Goal: Task Accomplishment & Management: Manage account settings

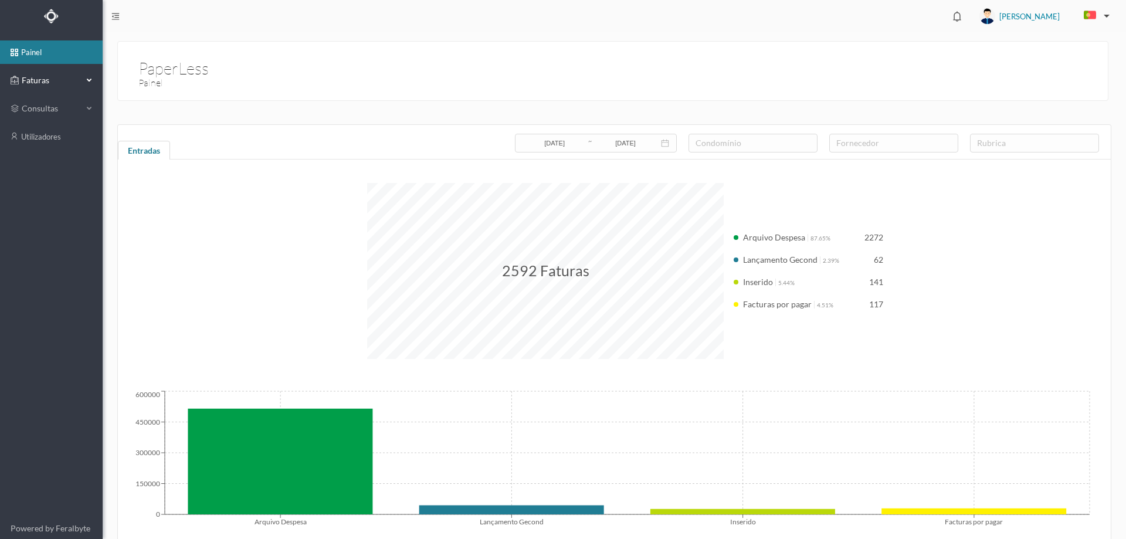
click at [53, 84] on span "Faturas" at bounding box center [51, 81] width 65 height 12
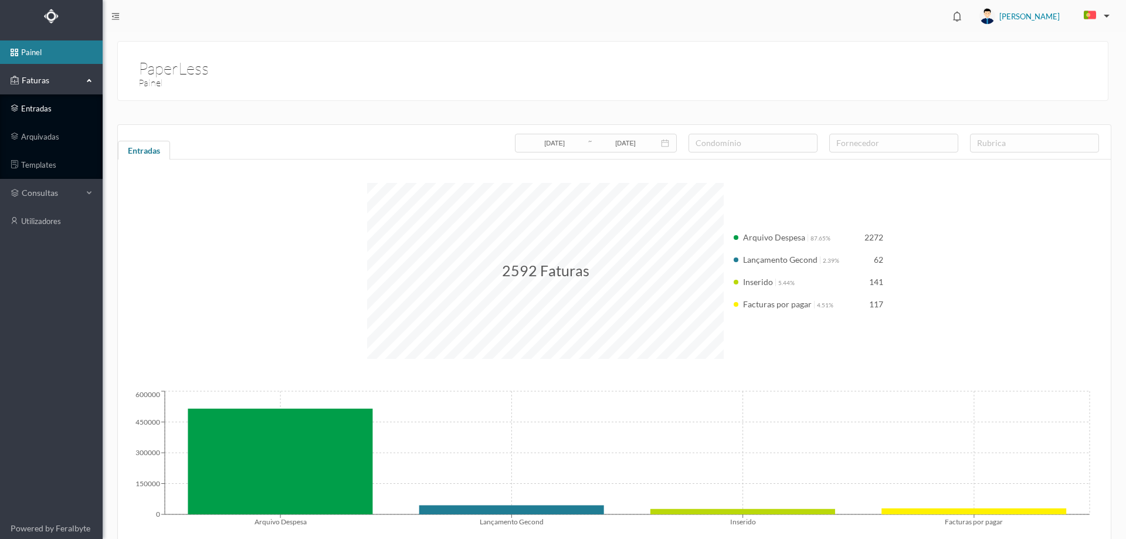
click at [35, 110] on link "entradas" at bounding box center [51, 108] width 103 height 23
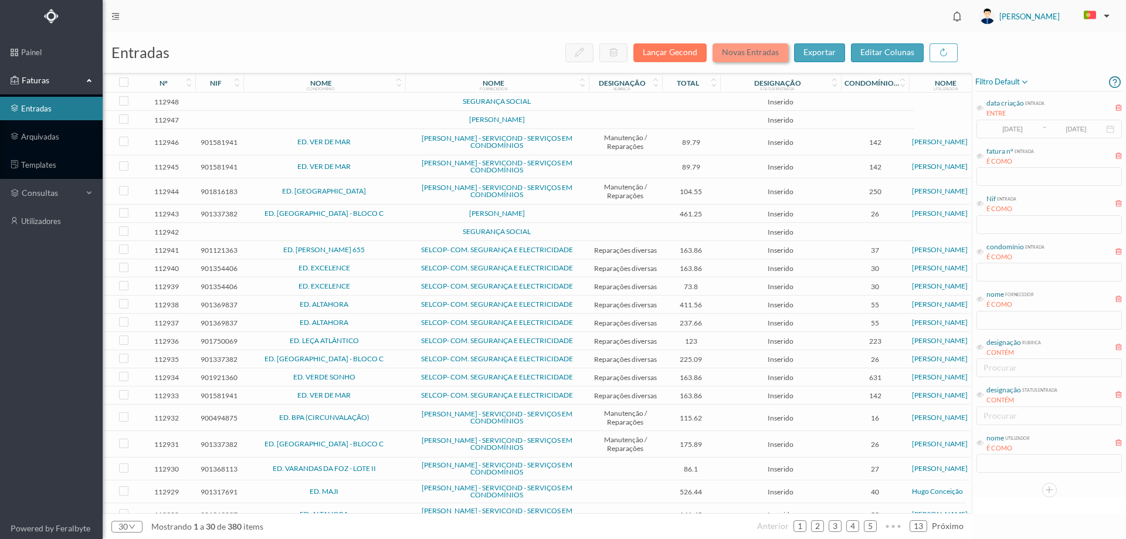
click at [750, 57] on button "Novas Entradas" at bounding box center [751, 52] width 76 height 19
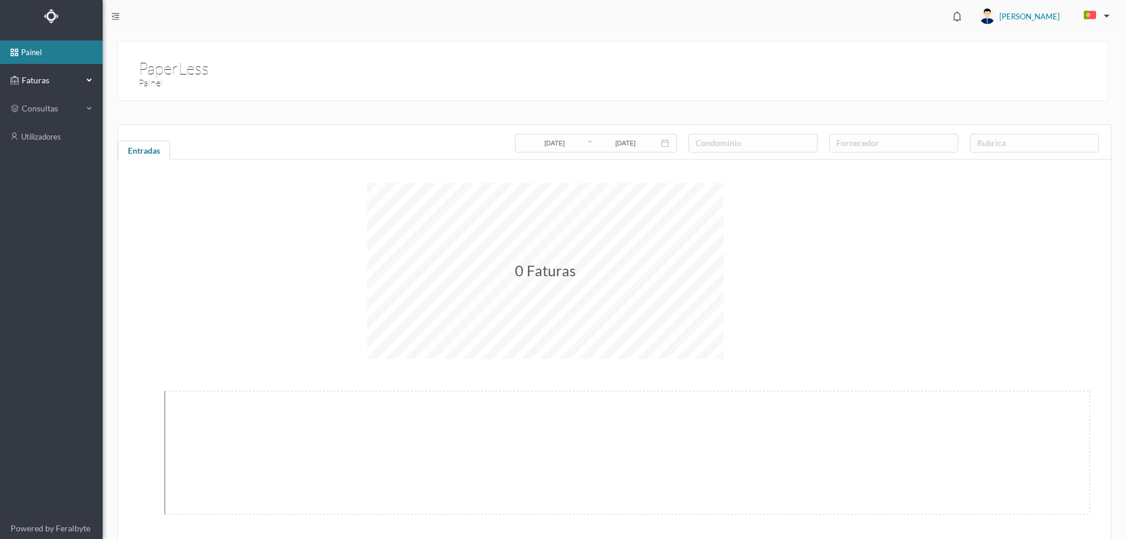
click at [72, 70] on div "Faturas" at bounding box center [47, 80] width 72 height 23
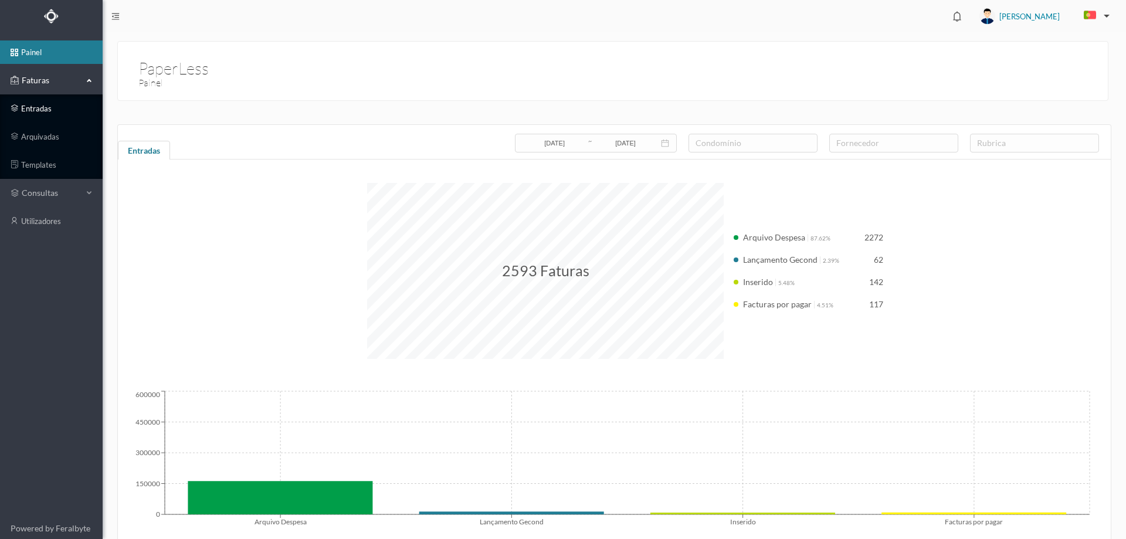
click at [62, 109] on link "entradas" at bounding box center [51, 108] width 103 height 23
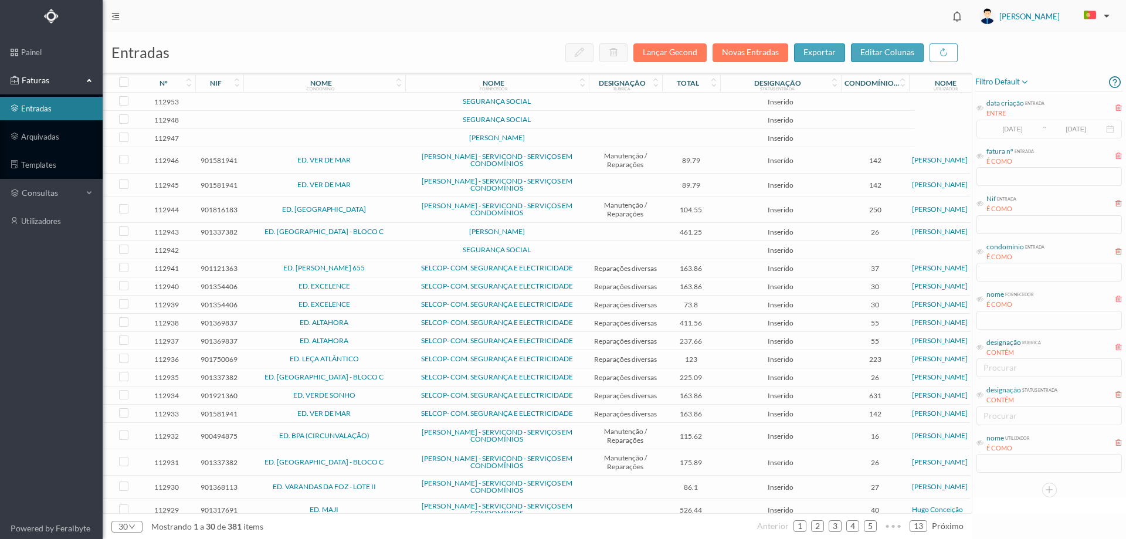
click at [1010, 82] on span "filtro default" at bounding box center [1003, 82] width 54 height 14
click at [1007, 124] on span "abrir filtro" at bounding box center [1015, 122] width 42 height 10
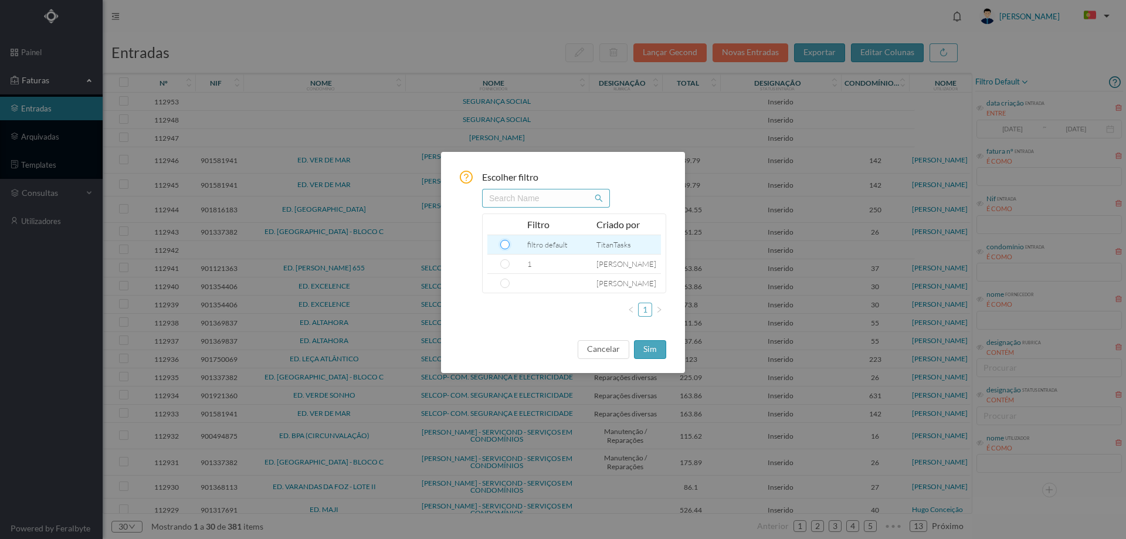
click at [503, 246] on input "radio" at bounding box center [504, 244] width 9 height 9
radio input "true"
click at [641, 347] on button "sim" at bounding box center [650, 349] width 32 height 19
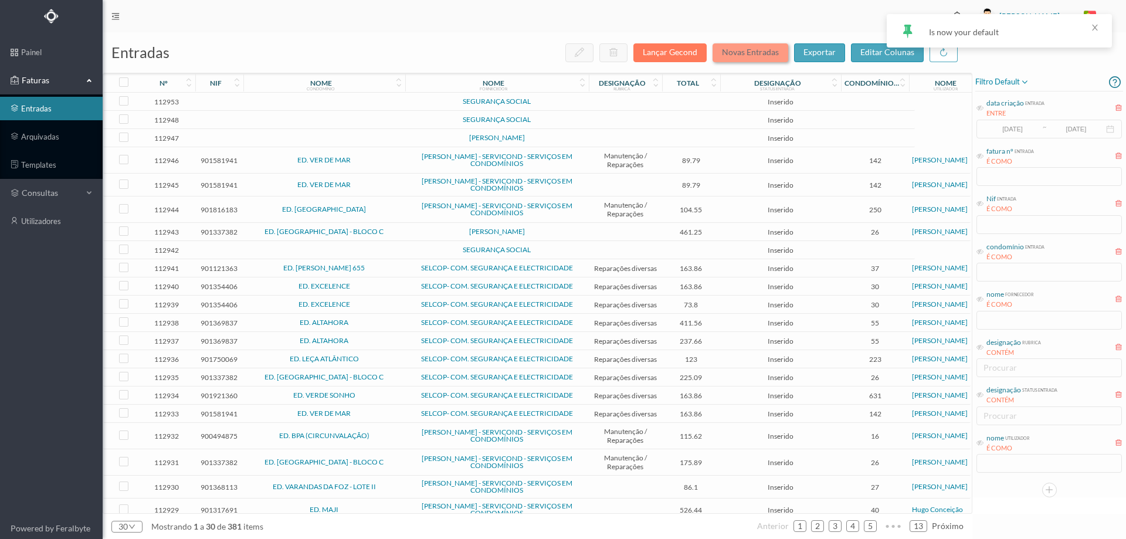
click at [752, 48] on button "Novas Entradas" at bounding box center [751, 52] width 76 height 19
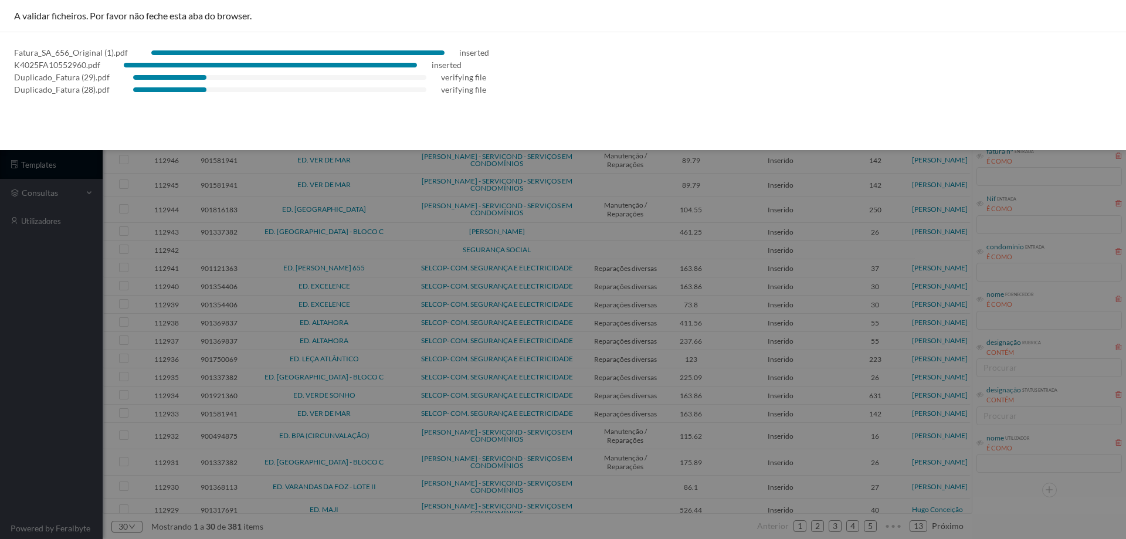
click at [70, 275] on div at bounding box center [563, 269] width 1126 height 539
click at [2, 385] on div at bounding box center [563, 269] width 1126 height 539
click at [0, 357] on div at bounding box center [563, 269] width 1126 height 539
click at [30, 440] on div at bounding box center [563, 269] width 1126 height 539
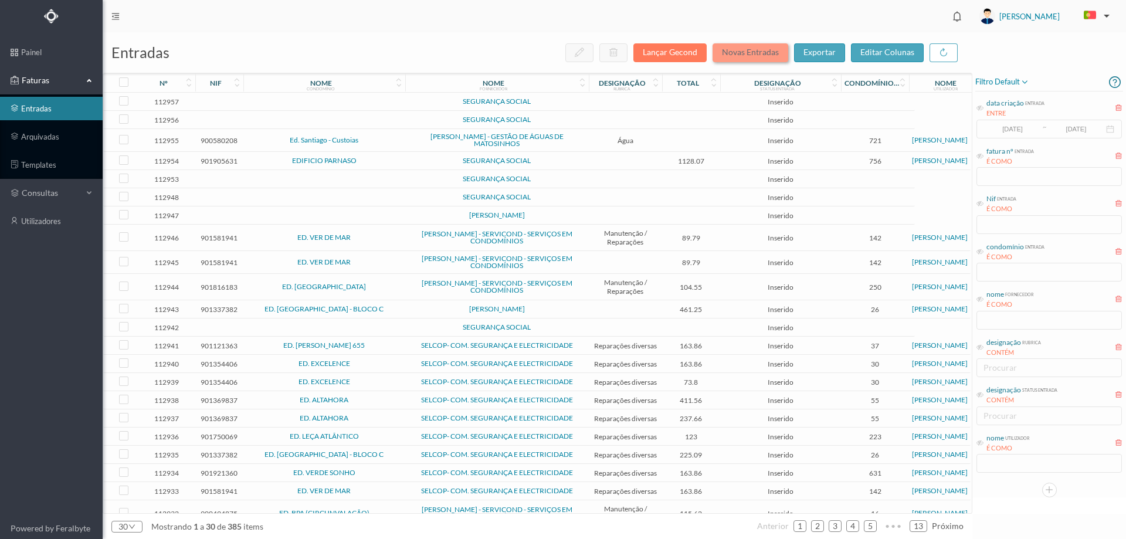
click at [747, 55] on button "Novas Entradas" at bounding box center [751, 52] width 76 height 19
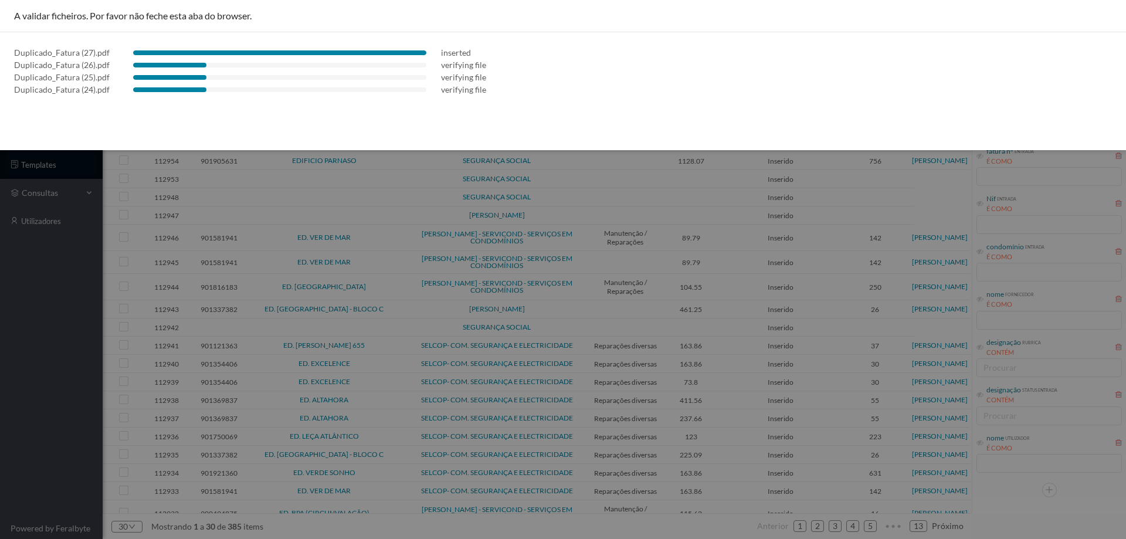
click at [19, 320] on div at bounding box center [563, 269] width 1126 height 539
click at [136, 127] on div "A validar ficheiros. Por favor não feche esta aba do browser. Duplicado_Fatura …" at bounding box center [563, 75] width 1126 height 150
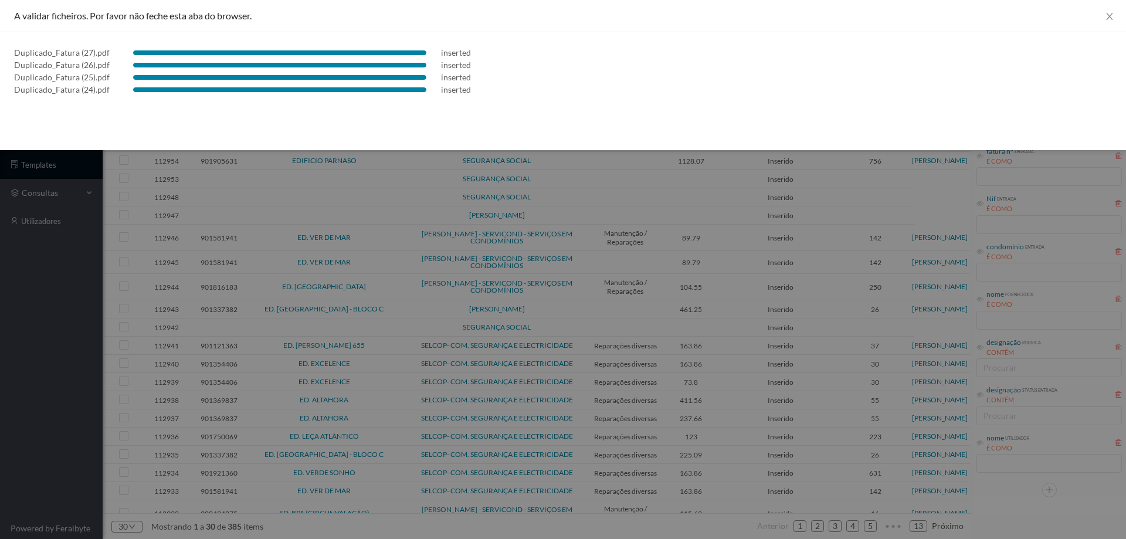
drag, startPoint x: 100, startPoint y: 302, endPoint x: 99, endPoint y: 309, distance: 7.1
click at [100, 302] on div at bounding box center [563, 269] width 1126 height 539
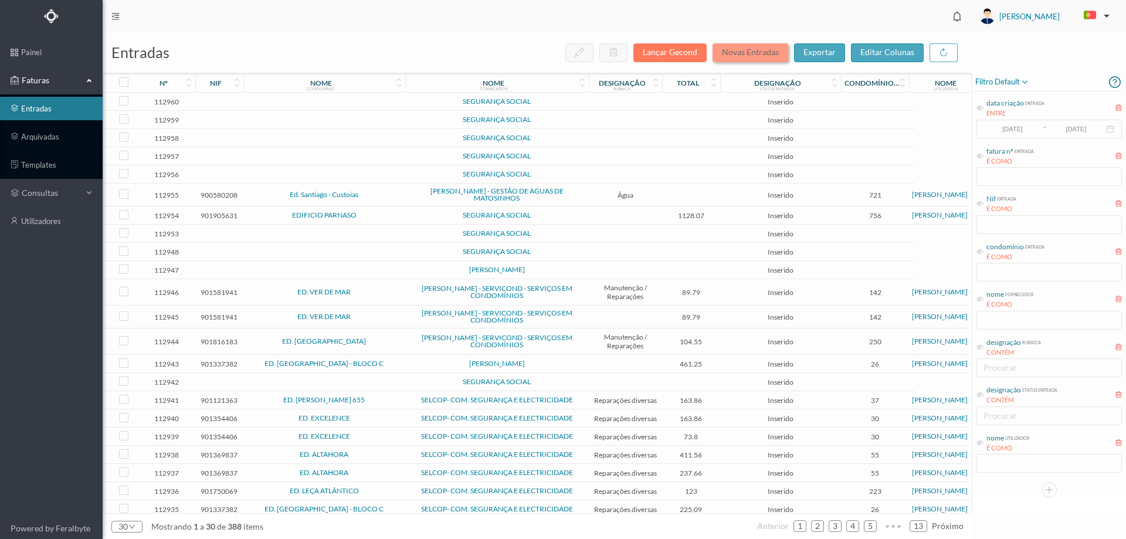
click at [753, 56] on button "Novas Entradas" at bounding box center [751, 52] width 76 height 19
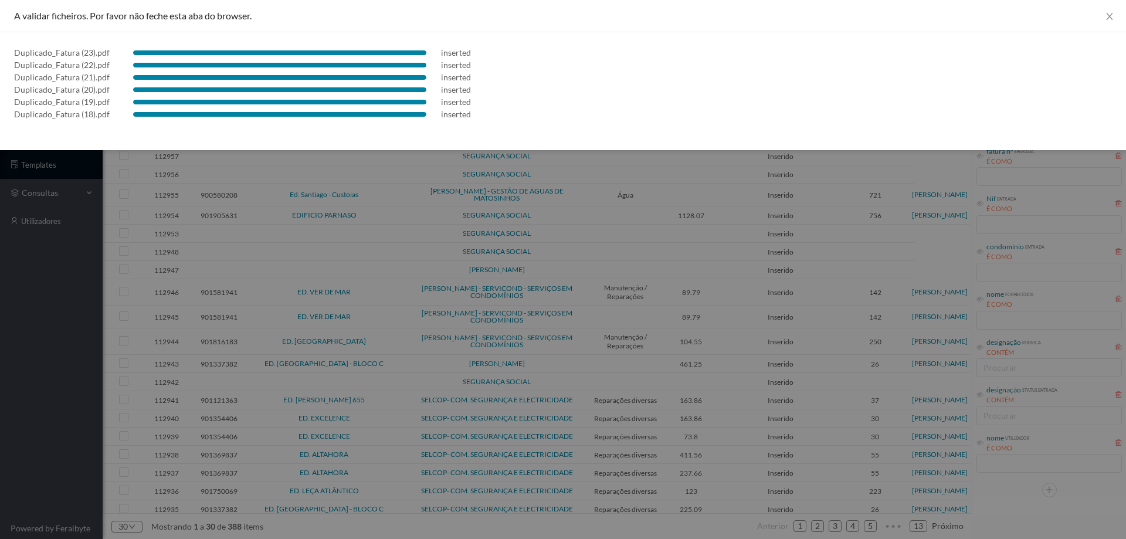
click at [230, 341] on div at bounding box center [563, 269] width 1126 height 539
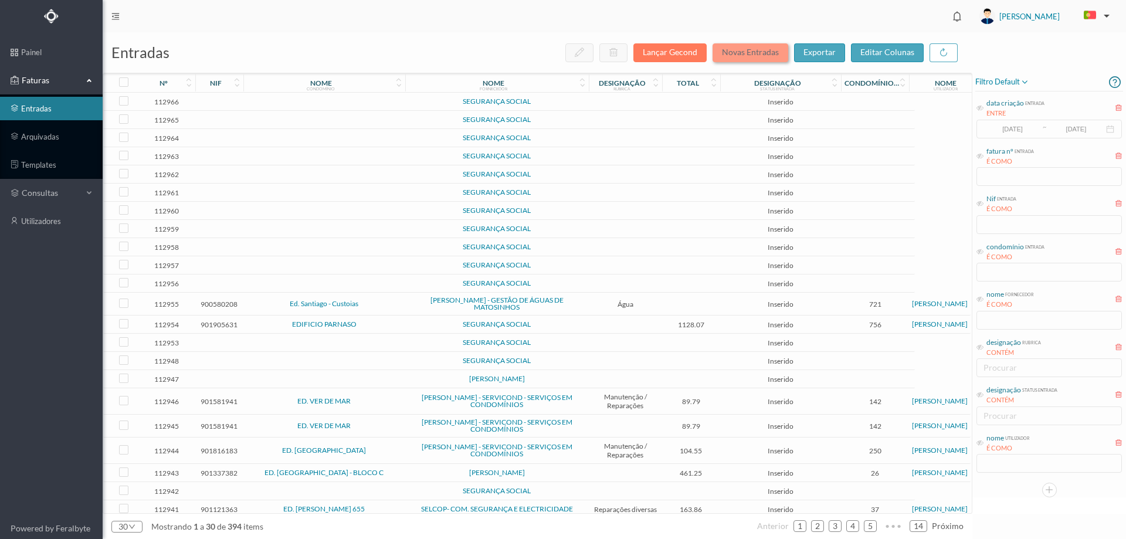
click at [753, 52] on button "Novas Entradas" at bounding box center [751, 52] width 76 height 19
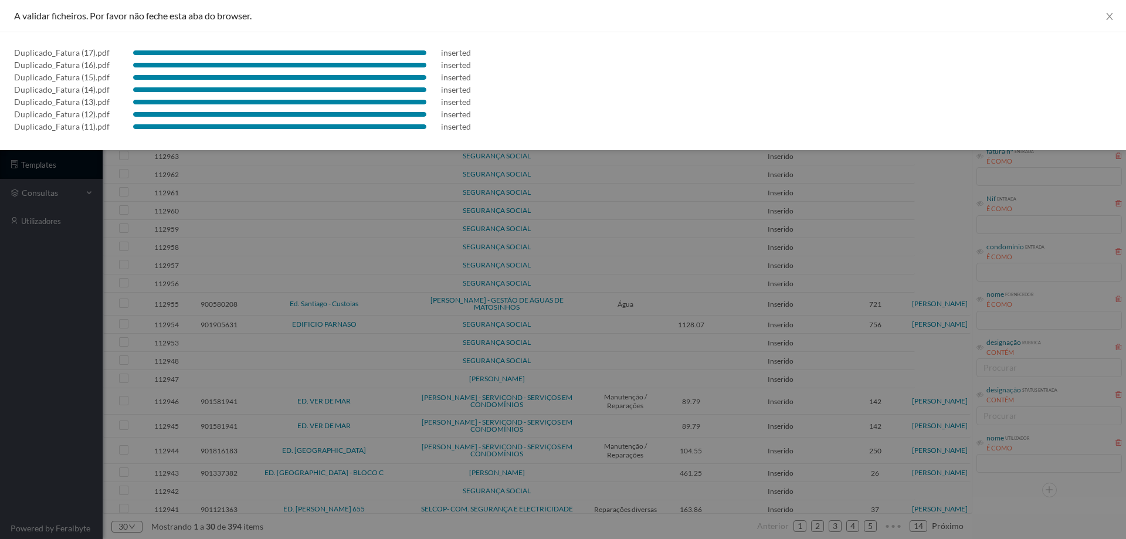
drag, startPoint x: 20, startPoint y: 279, endPoint x: 93, endPoint y: 280, distance: 72.8
click at [23, 285] on div at bounding box center [563, 269] width 1126 height 539
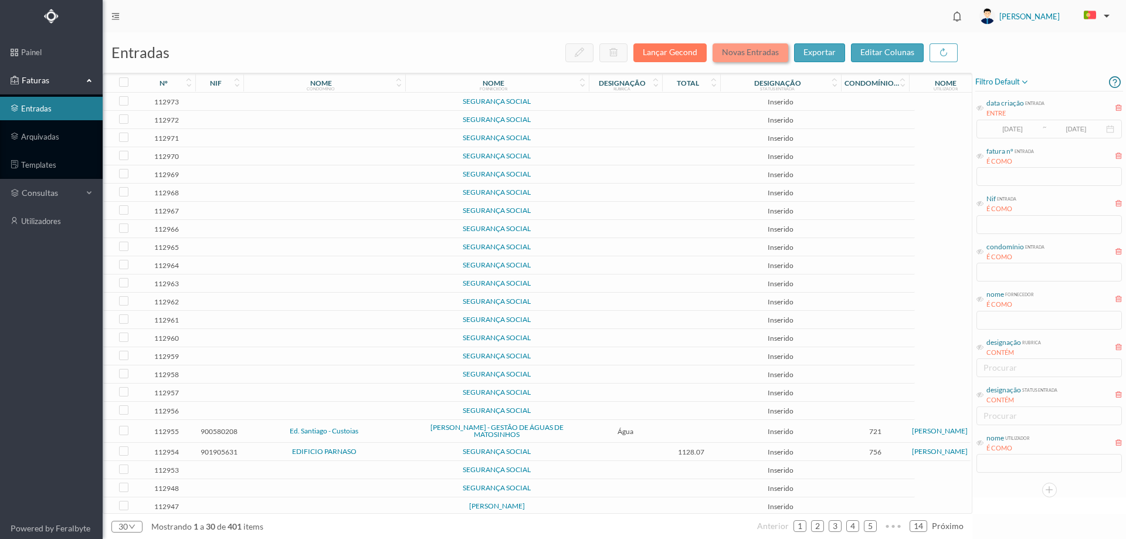
click at [764, 53] on button "Novas Entradas" at bounding box center [751, 52] width 76 height 19
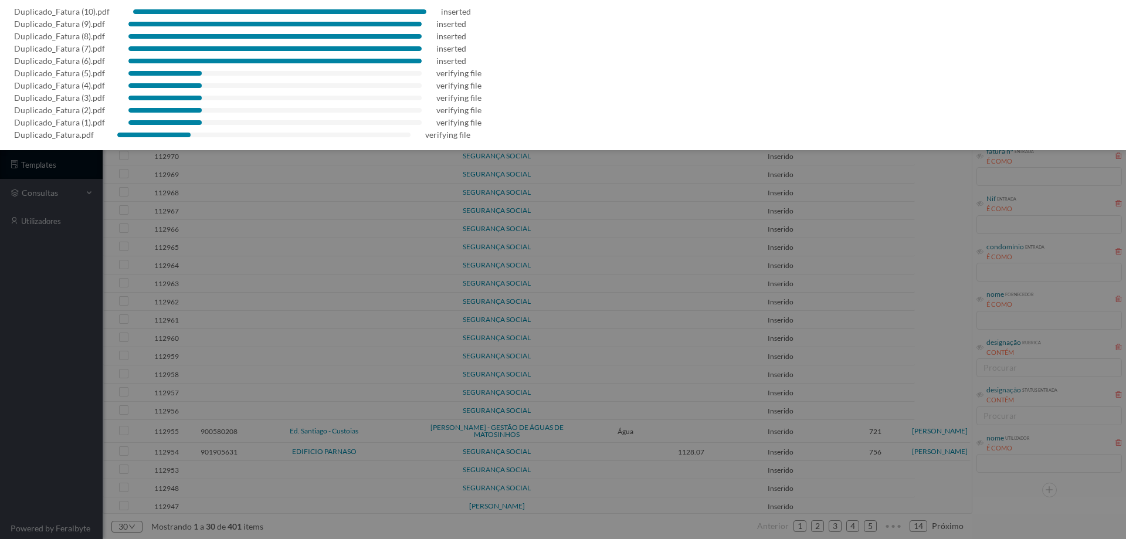
scroll to position [46, 0]
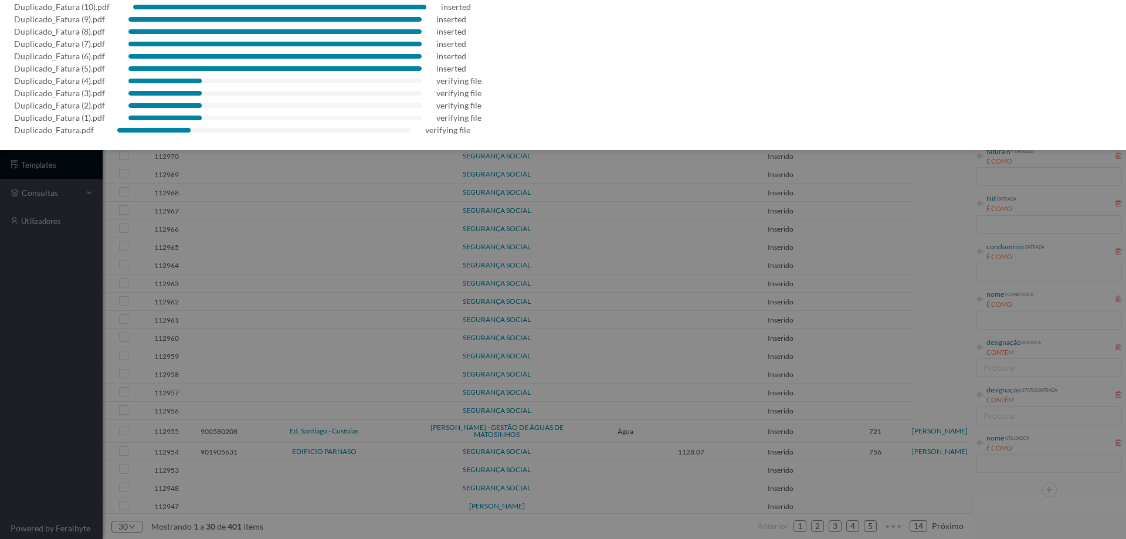
click at [18, 407] on div at bounding box center [563, 269] width 1126 height 539
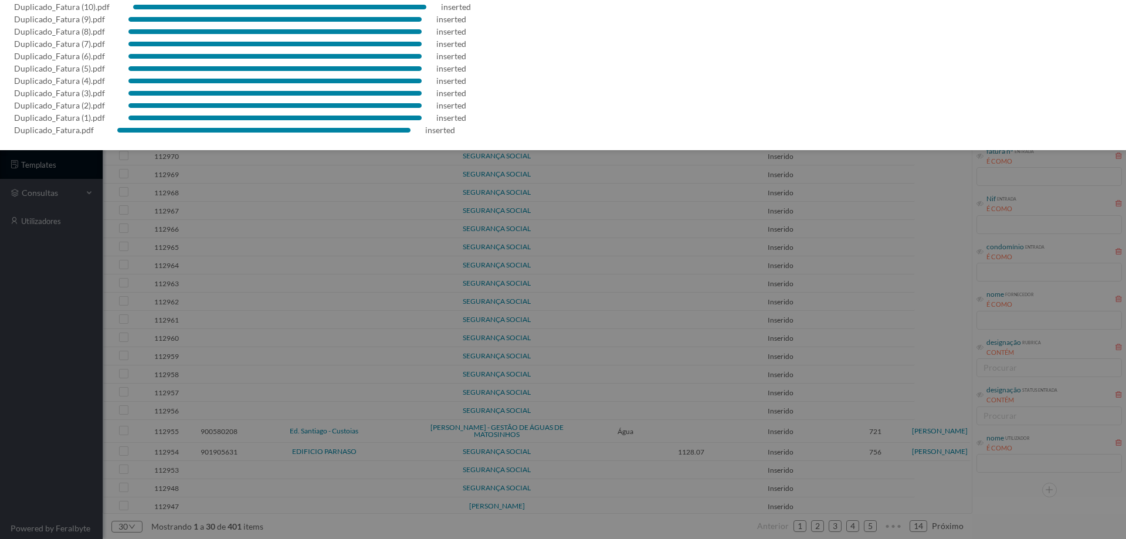
drag, startPoint x: 6, startPoint y: 339, endPoint x: 18, endPoint y: 340, distance: 11.8
click at [6, 339] on div at bounding box center [563, 269] width 1126 height 539
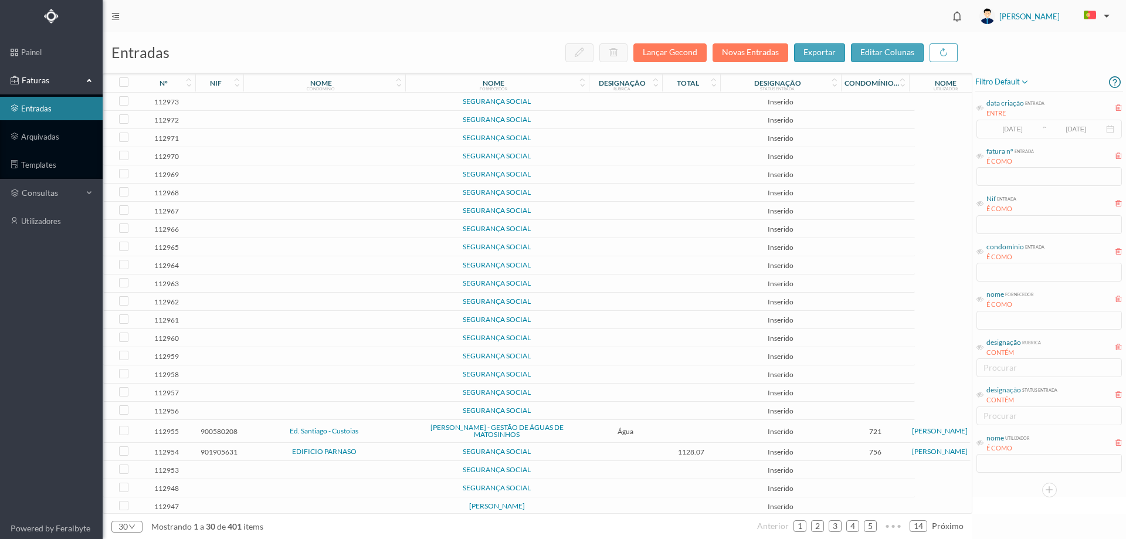
scroll to position [0, 0]
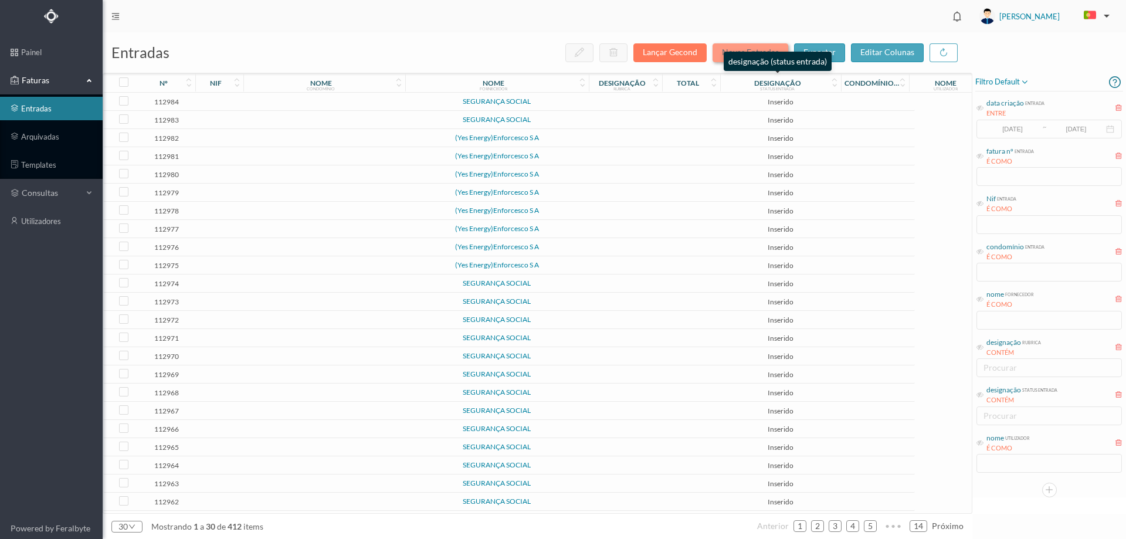
click at [740, 50] on button "Novas Entradas" at bounding box center [751, 52] width 76 height 19
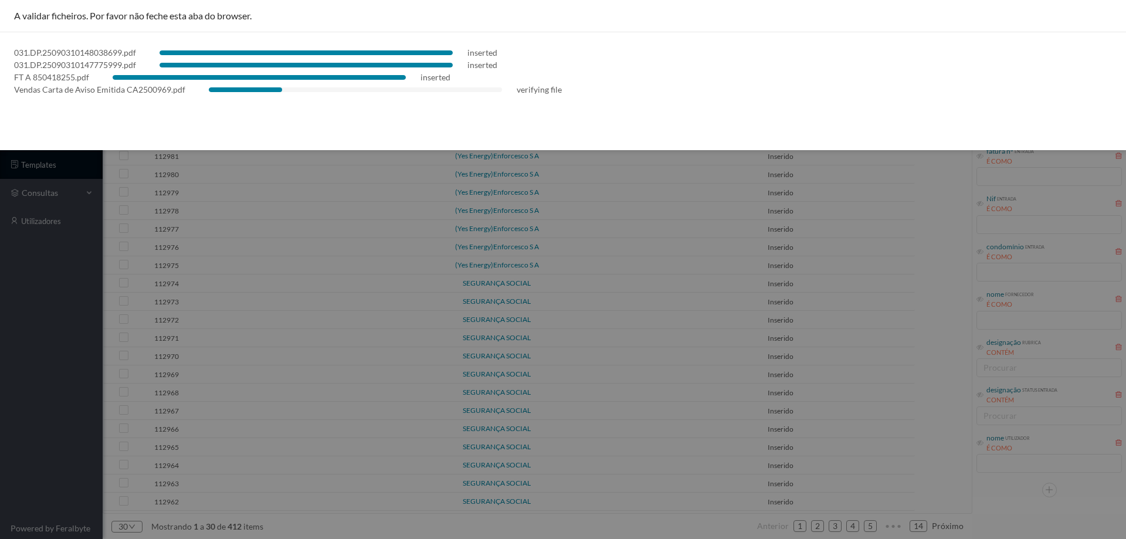
click at [5, 337] on div at bounding box center [563, 269] width 1126 height 539
click at [55, 246] on div at bounding box center [563, 269] width 1126 height 539
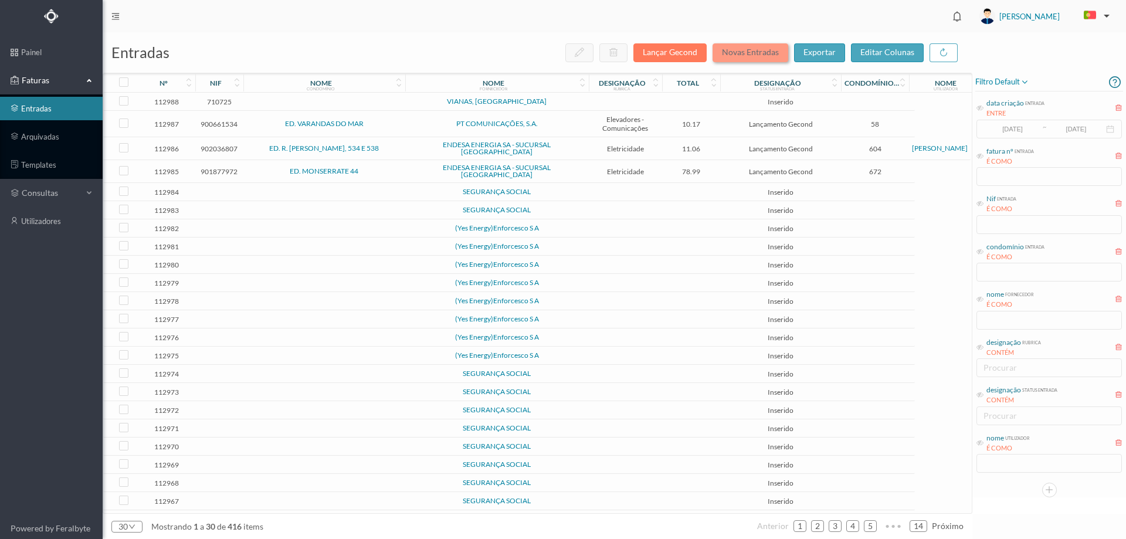
click at [734, 52] on button "Novas Entradas" at bounding box center [751, 52] width 76 height 19
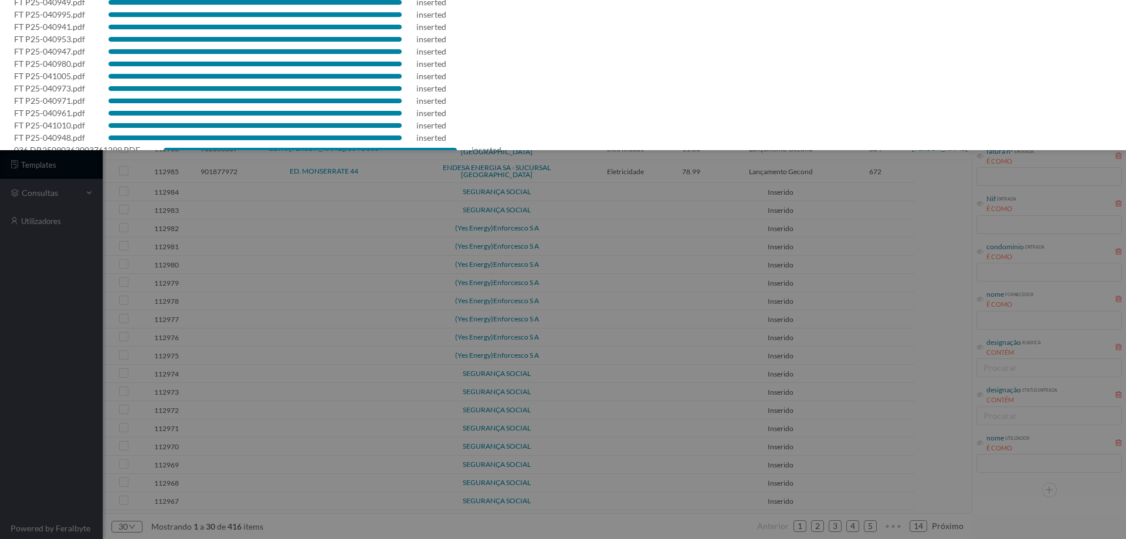
scroll to position [428, 0]
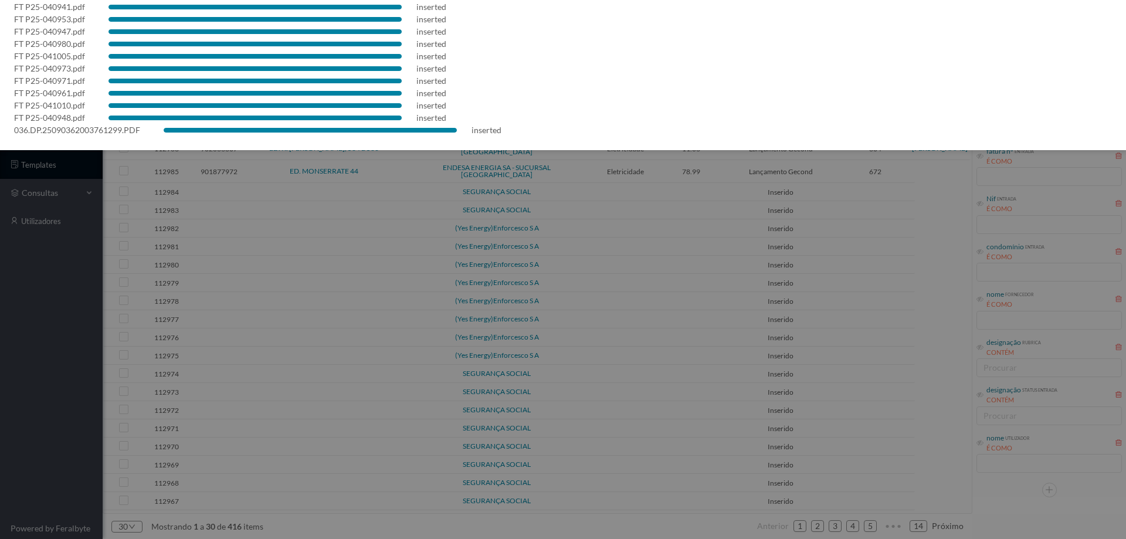
click at [0, 369] on div at bounding box center [563, 269] width 1126 height 539
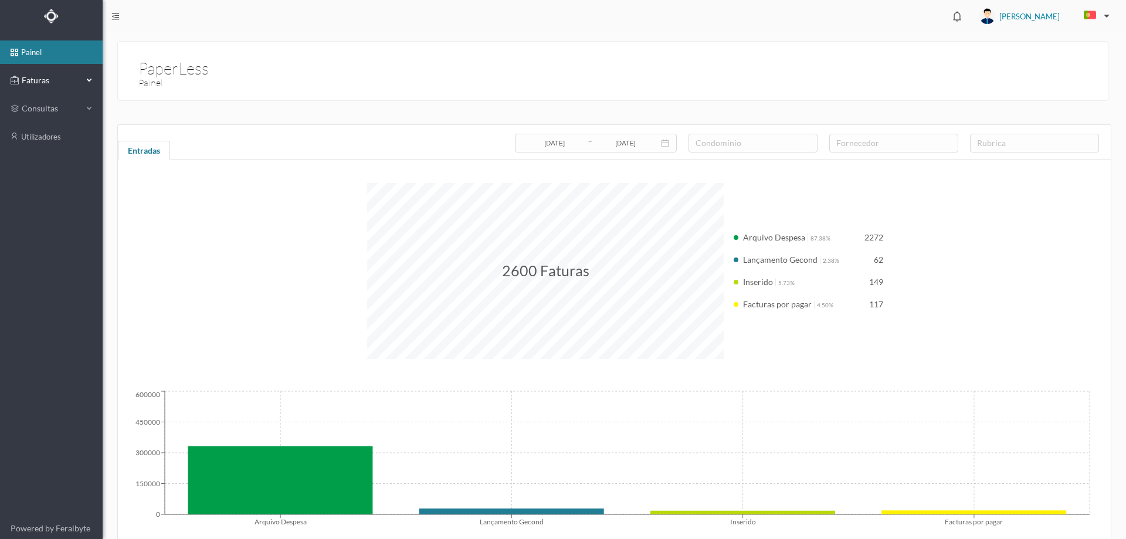
click at [14, 80] on icon at bounding box center [15, 80] width 8 height 23
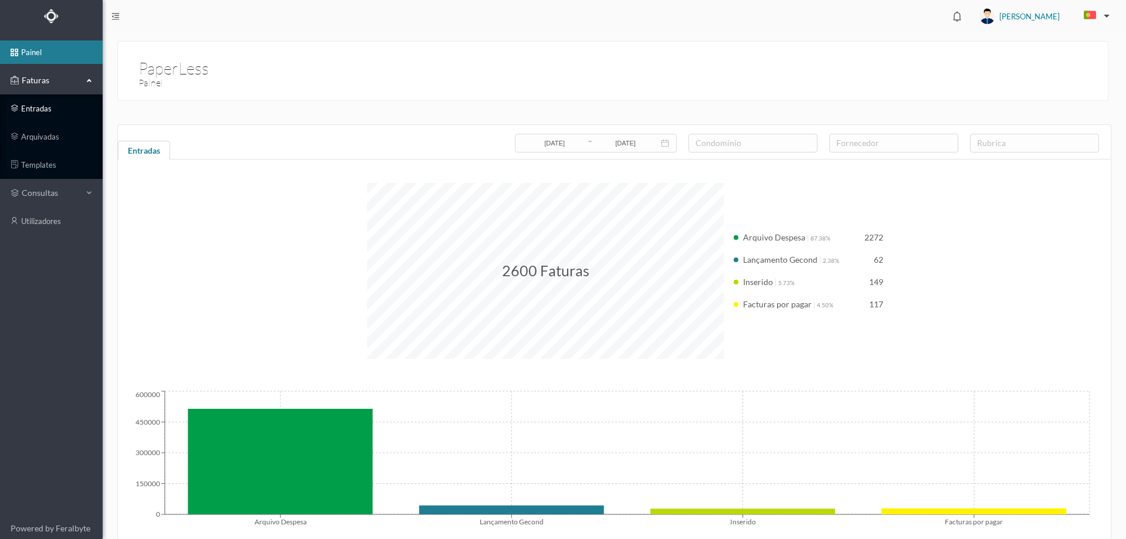
click at [64, 116] on link "entradas" at bounding box center [51, 108] width 103 height 23
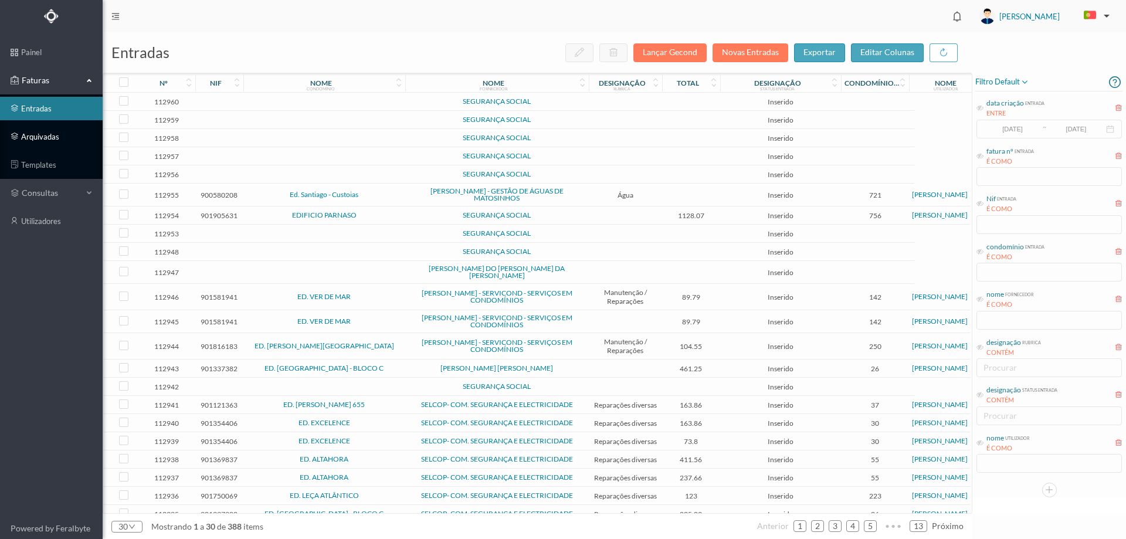
click at [57, 129] on link "arquivadas" at bounding box center [51, 136] width 103 height 23
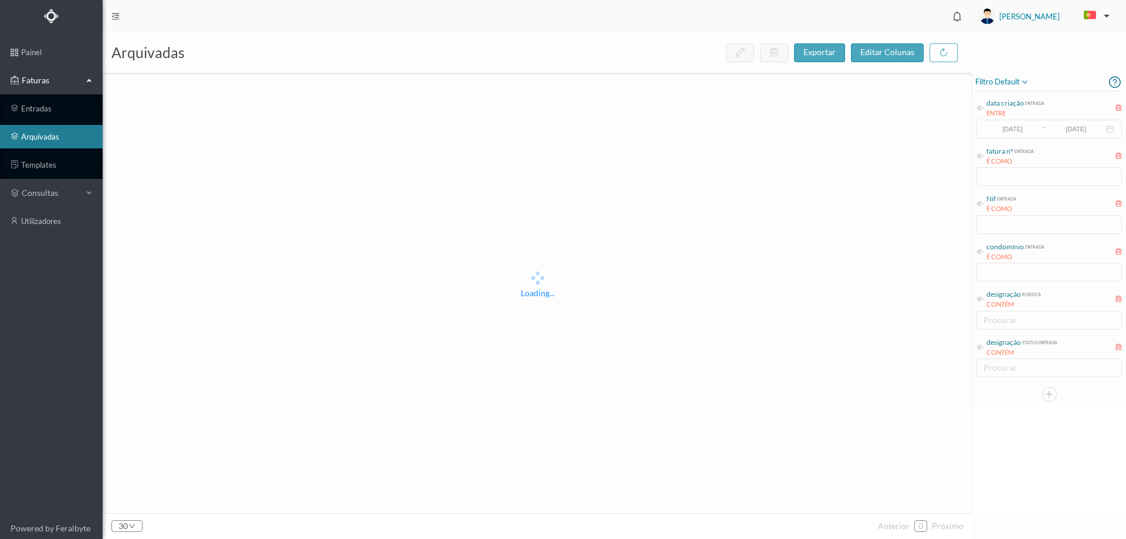
click at [1007, 79] on span "filtro default" at bounding box center [1003, 82] width 54 height 14
click at [1005, 121] on span "abrir filtro" at bounding box center [1015, 122] width 42 height 10
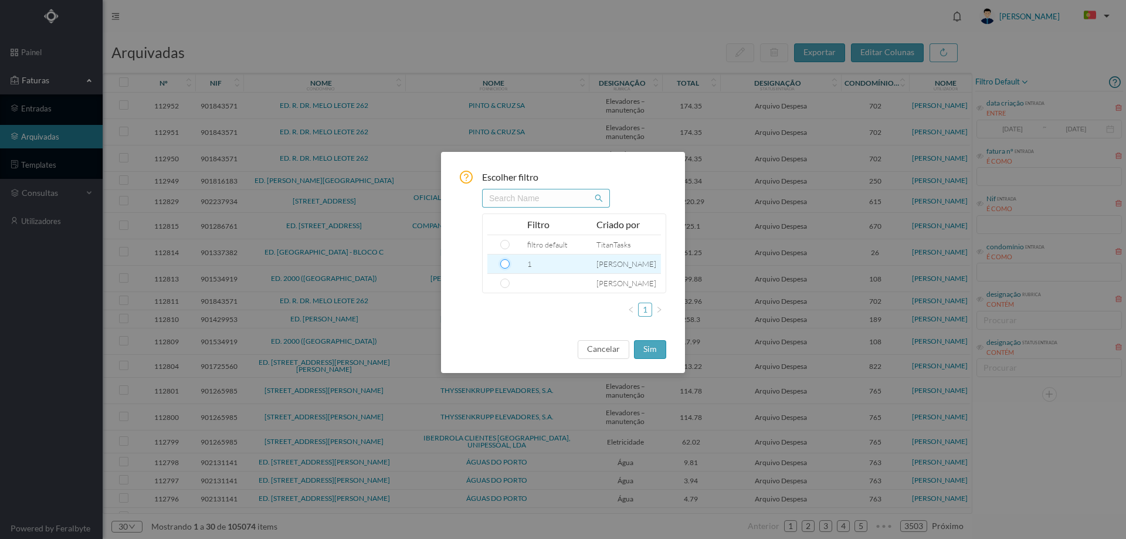
click at [503, 263] on input "radio" at bounding box center [504, 263] width 9 height 9
radio input "true"
click at [659, 351] on button "sim" at bounding box center [650, 349] width 32 height 19
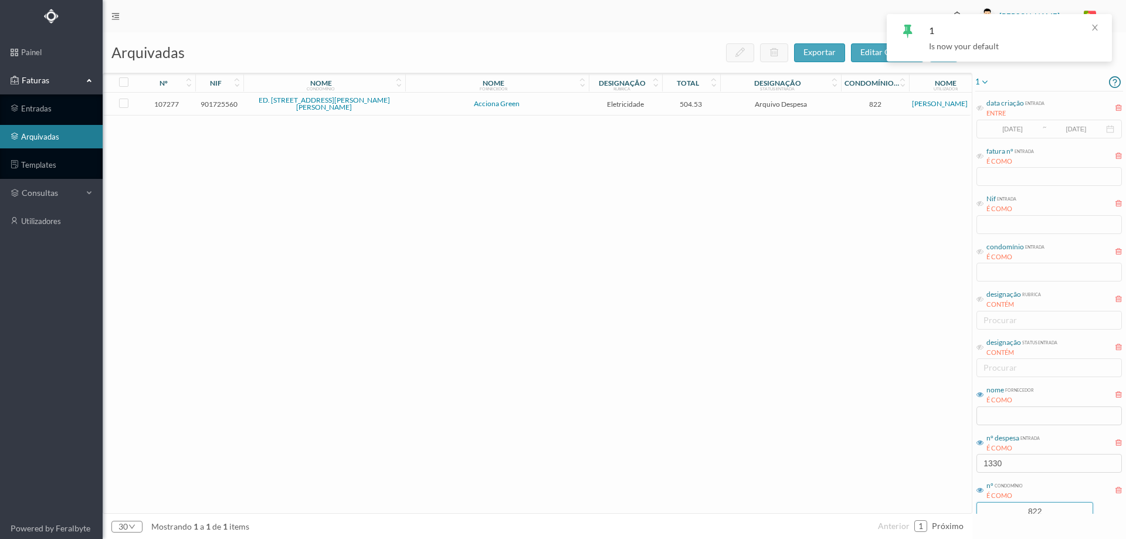
scroll to position [32, 0]
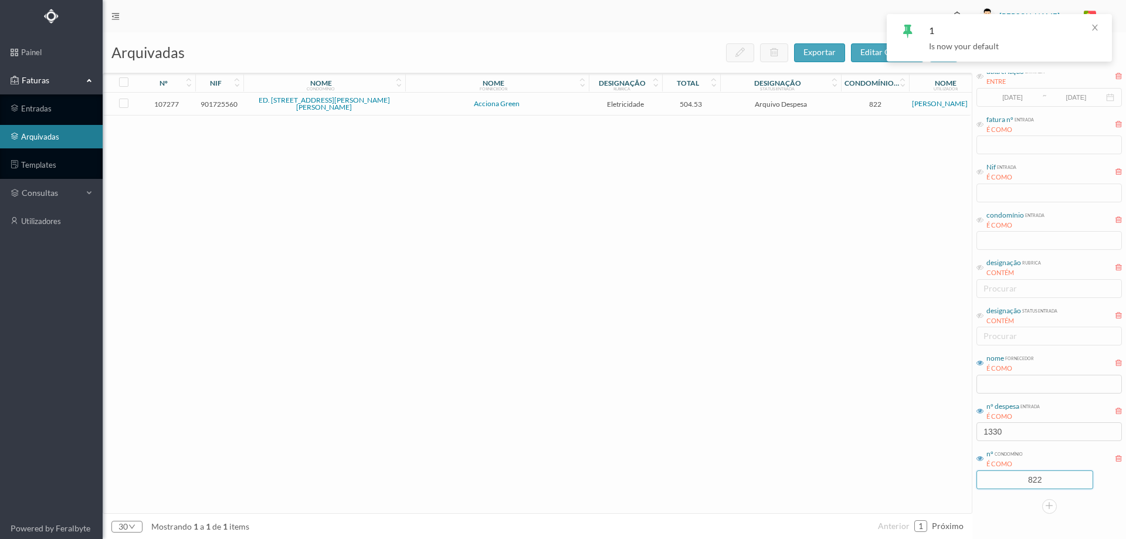
drag, startPoint x: 1051, startPoint y: 507, endPoint x: 970, endPoint y: 505, distance: 81.6
click at [970, 505] on div "arquivadas exportar editar colunas nº nif nome condomínio nome fornecedor desig…" at bounding box center [615, 285] width 1024 height 507
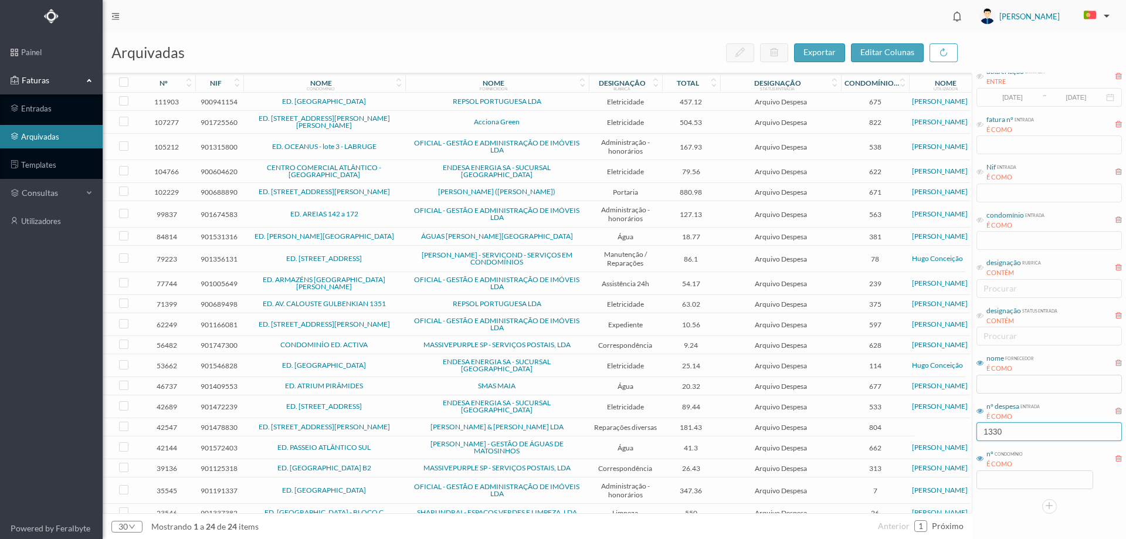
drag, startPoint x: 993, startPoint y: 437, endPoint x: 957, endPoint y: 438, distance: 35.2
click at [957, 438] on div "arquivadas exportar editar colunas nº nif nome condomínio nome fornecedor desig…" at bounding box center [615, 285] width 1024 height 507
click at [1021, 476] on input at bounding box center [1035, 480] width 116 height 18
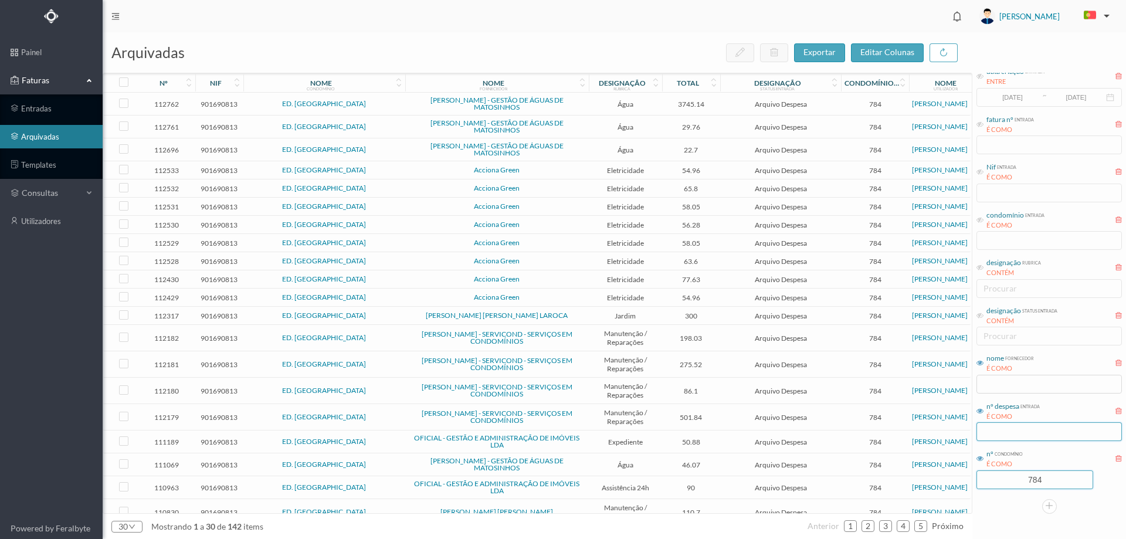
type input "784"
click at [1050, 439] on input "text" at bounding box center [1049, 431] width 145 height 19
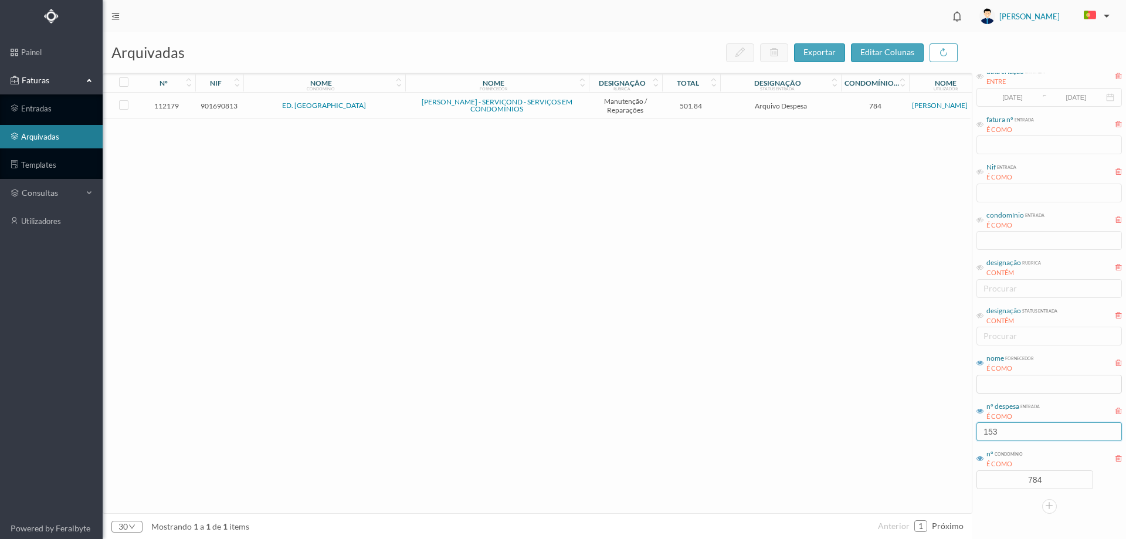
type input "153"
click at [377, 99] on td "ED. [GEOGRAPHIC_DATA]" at bounding box center [324, 106] width 162 height 26
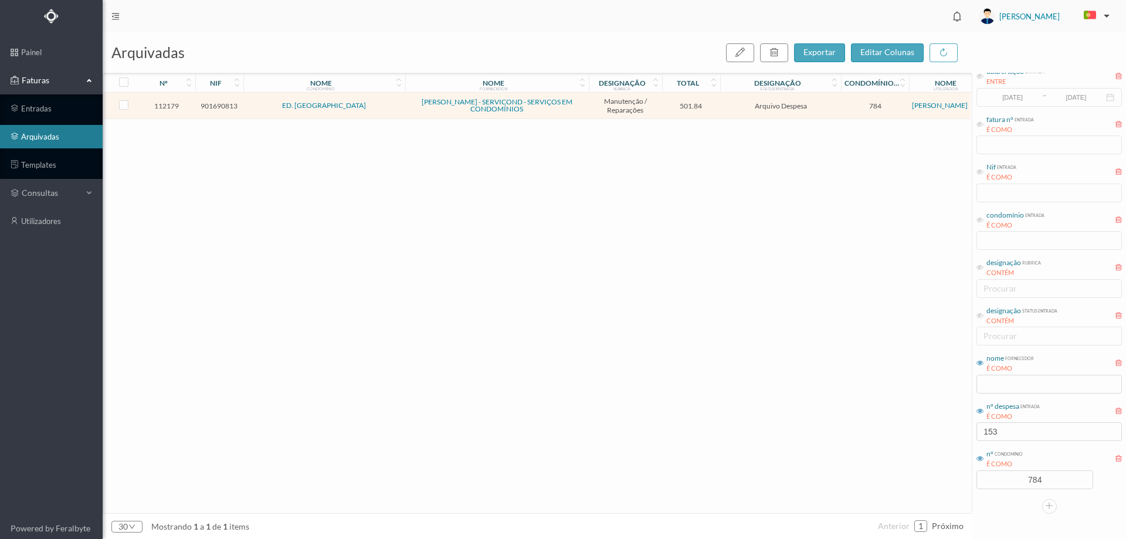
click at [377, 99] on td "ED. [GEOGRAPHIC_DATA]" at bounding box center [324, 106] width 162 height 26
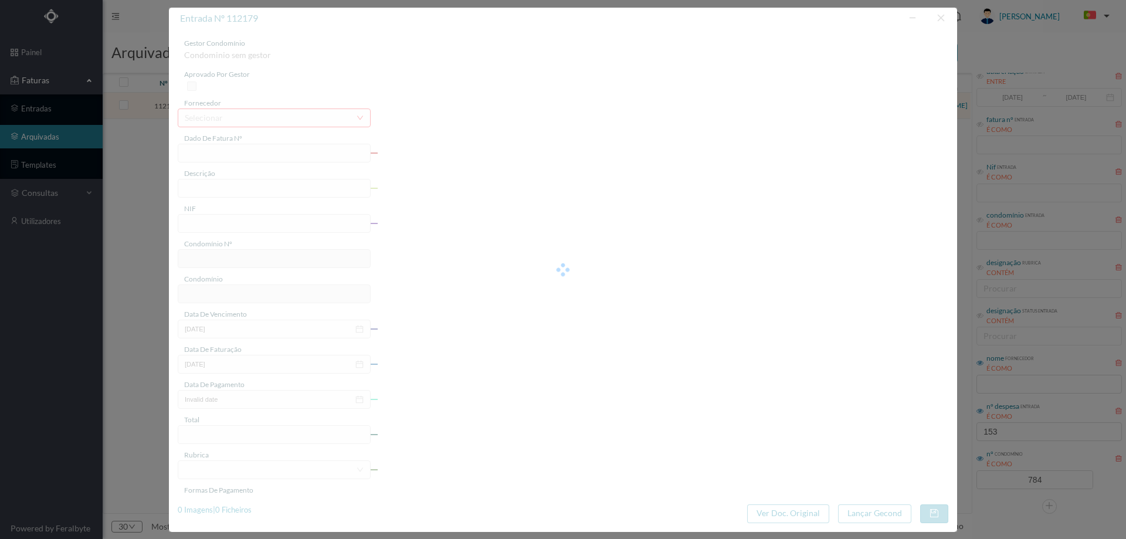
type input "FT FR.2025/2890"
type input "colocar bombas de água no sitio"
type input "901690813"
type input "[DATE]"
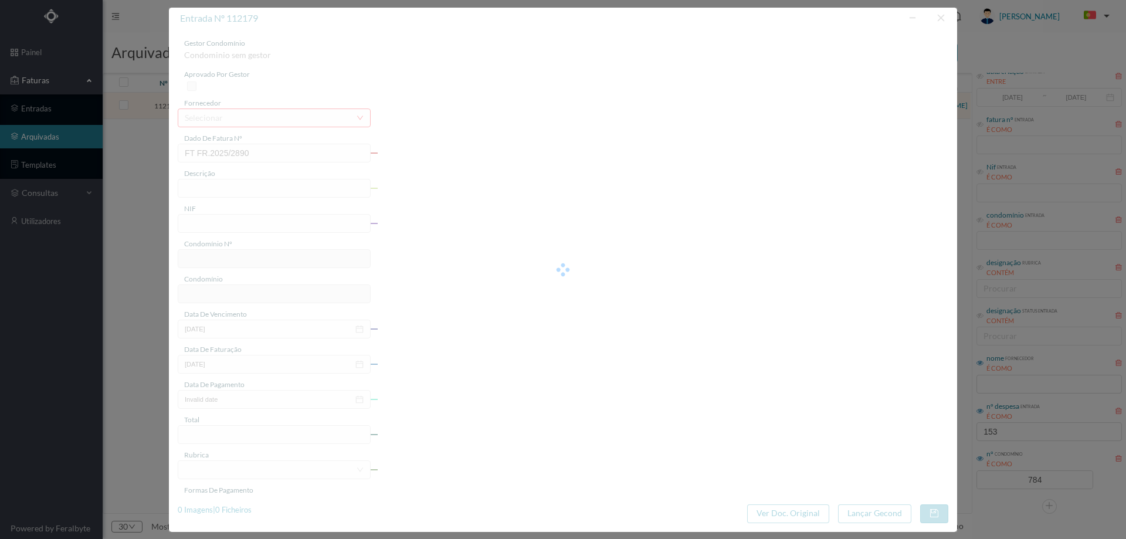
type input "[DATE]"
type input "501.84"
type input "784"
type input "ED. [GEOGRAPHIC_DATA]"
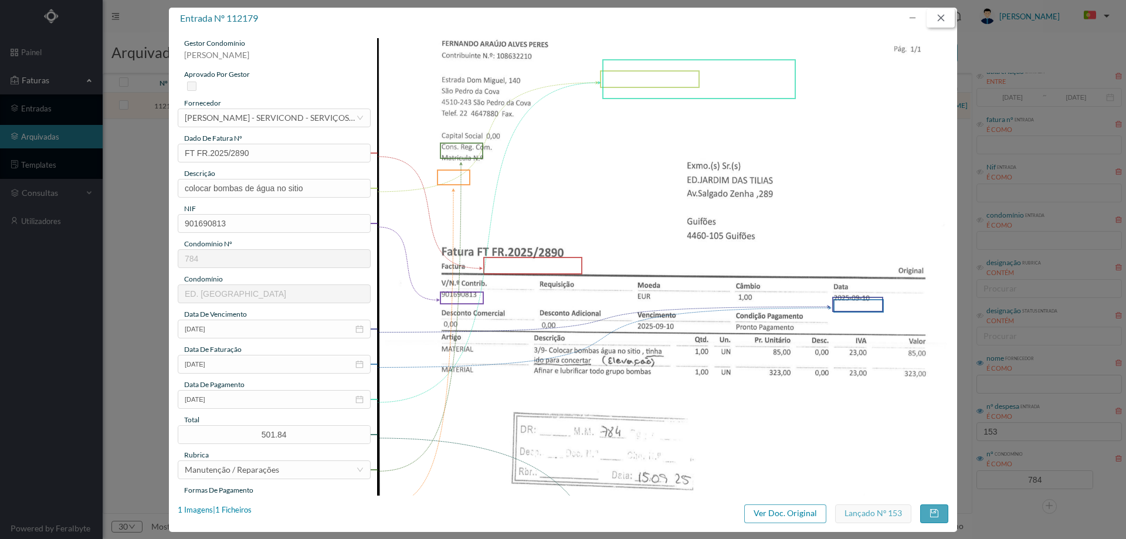
click at [944, 21] on button "button" at bounding box center [941, 18] width 28 height 19
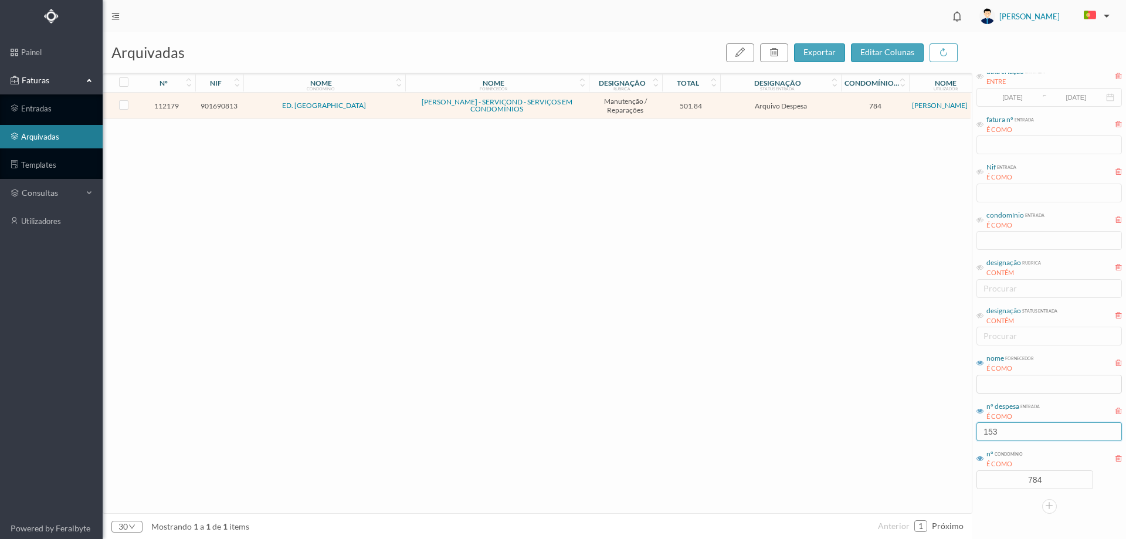
click at [1027, 428] on input "153" at bounding box center [1049, 431] width 145 height 19
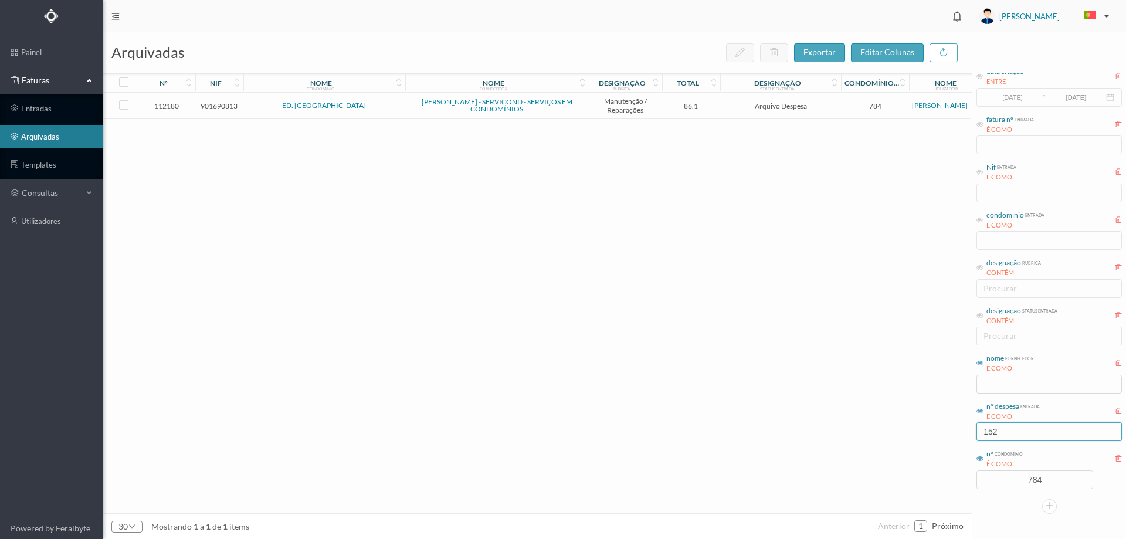
type input "152"
click at [663, 113] on td "86.1" at bounding box center [691, 106] width 59 height 26
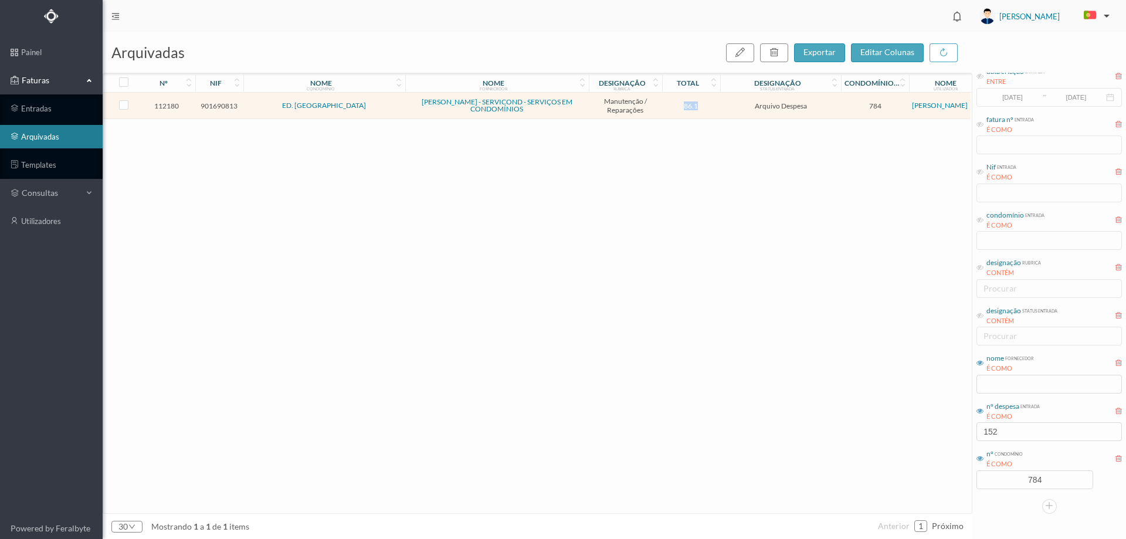
click at [663, 113] on td "86.1" at bounding box center [691, 106] width 59 height 26
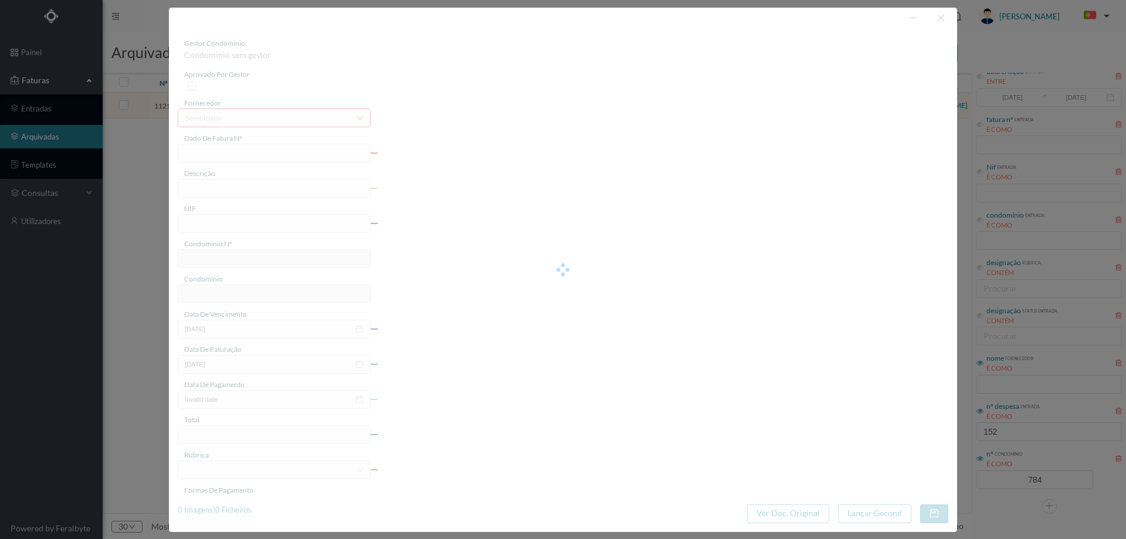
type input "FT FR.2025/2838"
type input "retirar agua do poço do elevador"
type input "901690813"
type input "[DATE]"
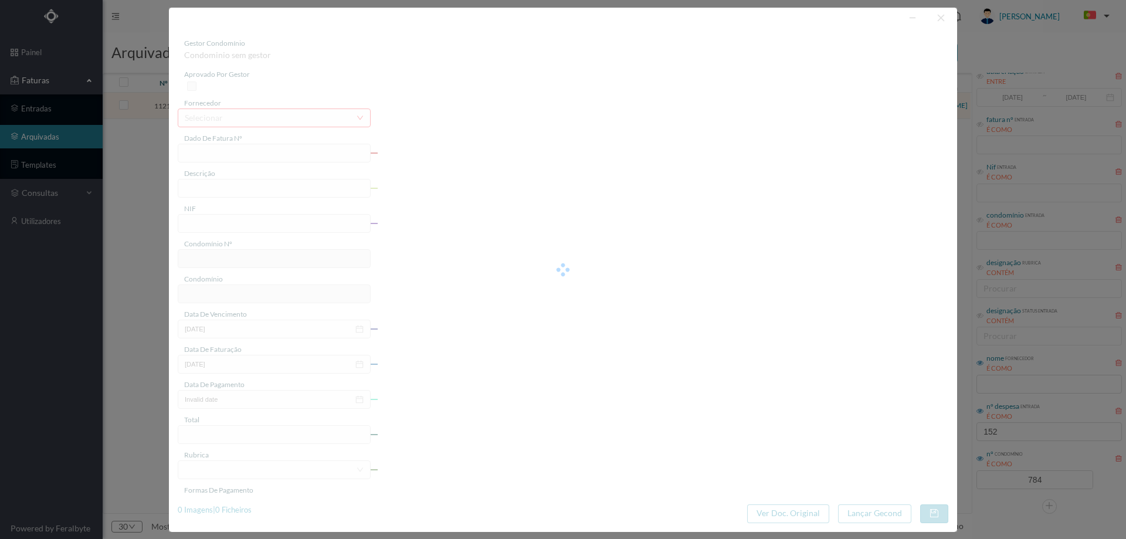
type input "[DATE]"
type input "86.10"
type input "784"
type input "ED. [GEOGRAPHIC_DATA]"
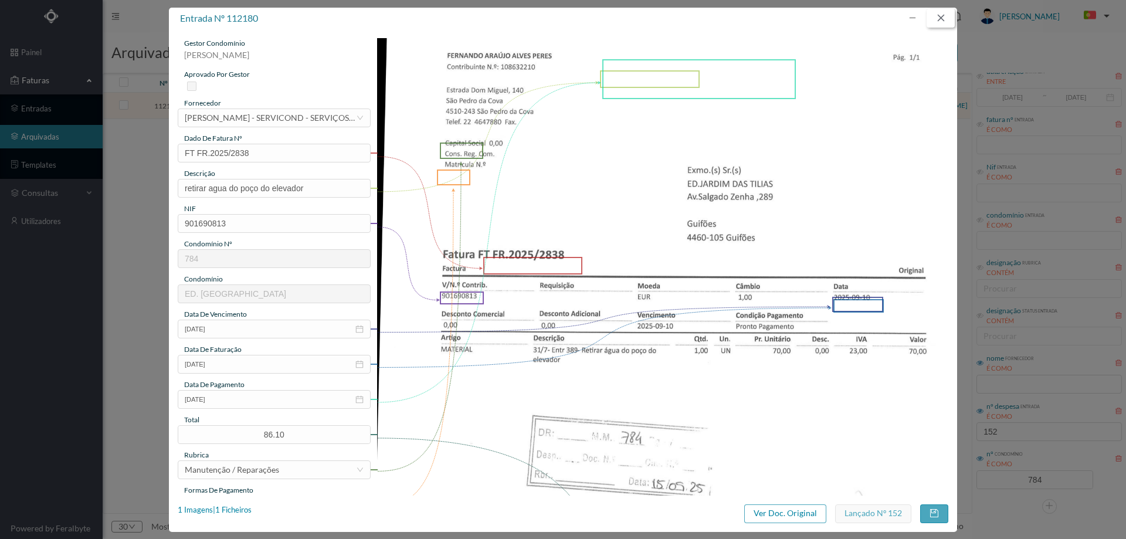
click at [939, 19] on button "button" at bounding box center [941, 18] width 28 height 19
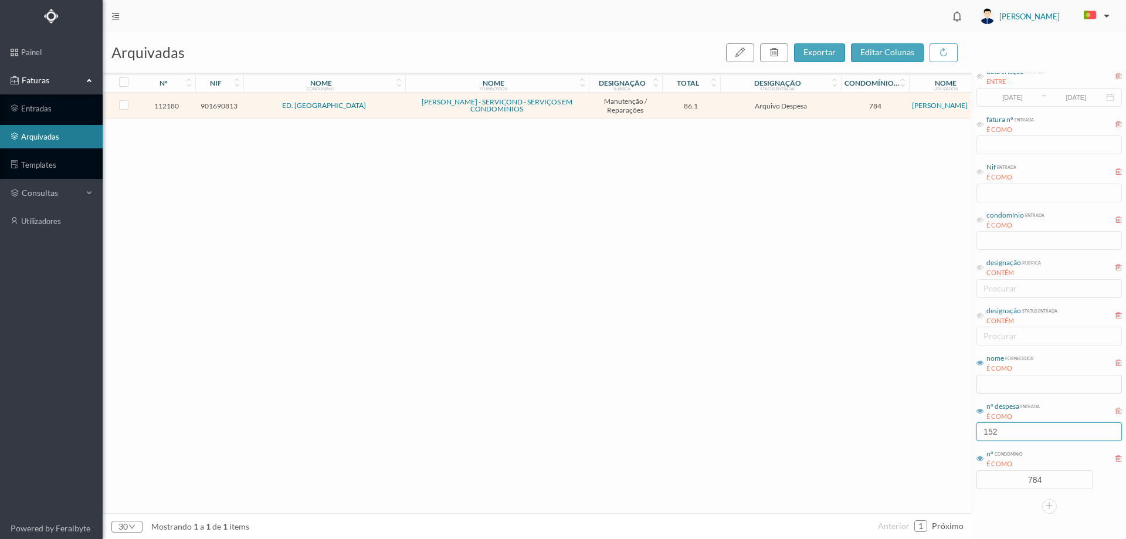
click at [1035, 432] on input "152" at bounding box center [1049, 431] width 145 height 19
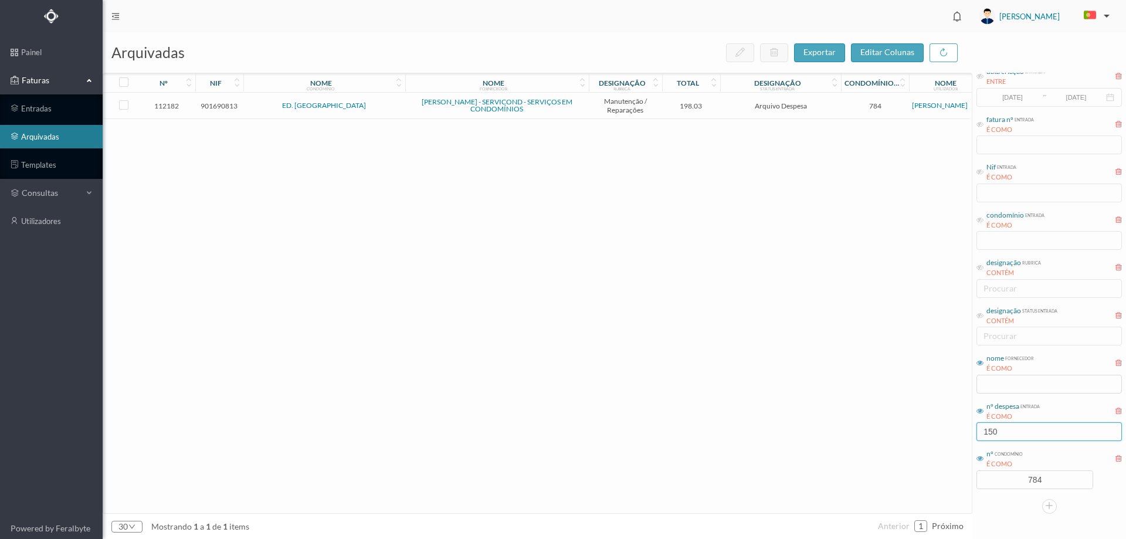
type input "150"
click at [715, 110] on span "198.03" at bounding box center [691, 105] width 53 height 9
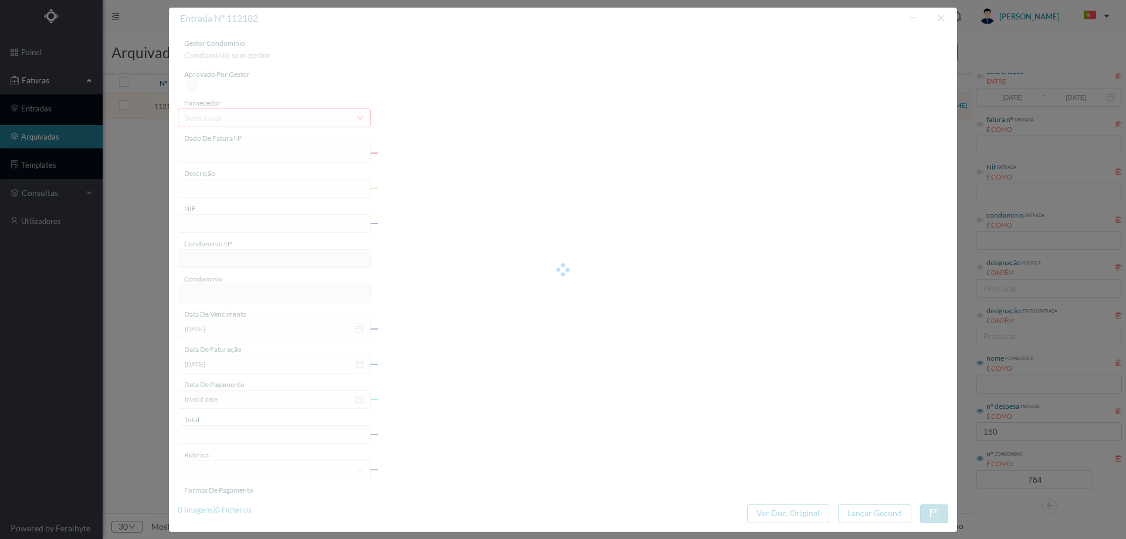
type input "FT FR.2025/2862"
type input "substituir 2 aspersores 5000 no jardim"
type input "901690813"
type input "[DATE]"
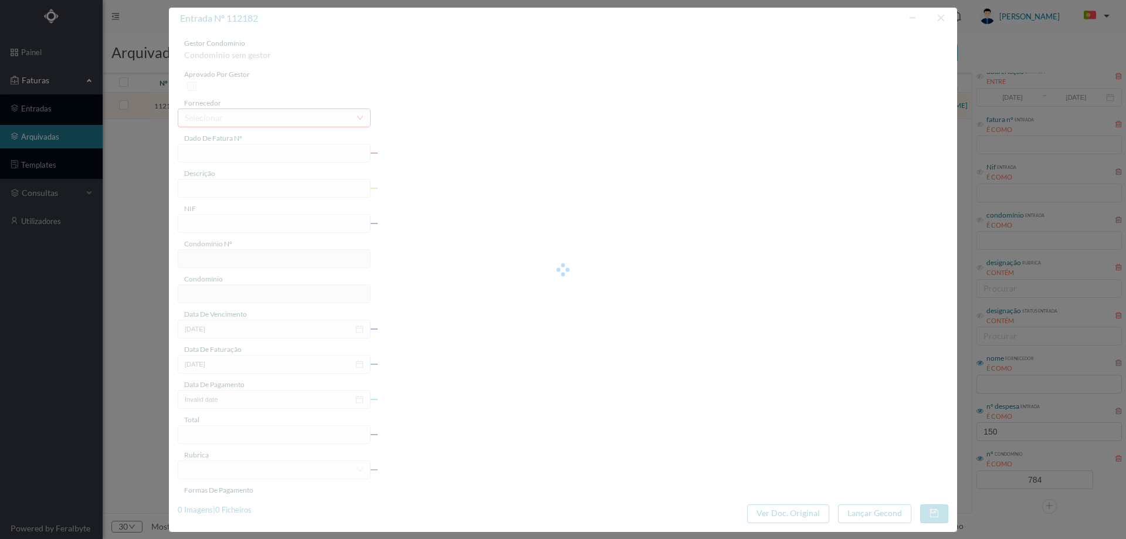
type input "[DATE]"
type input "198.03"
type input "784"
type input "ED. [GEOGRAPHIC_DATA]"
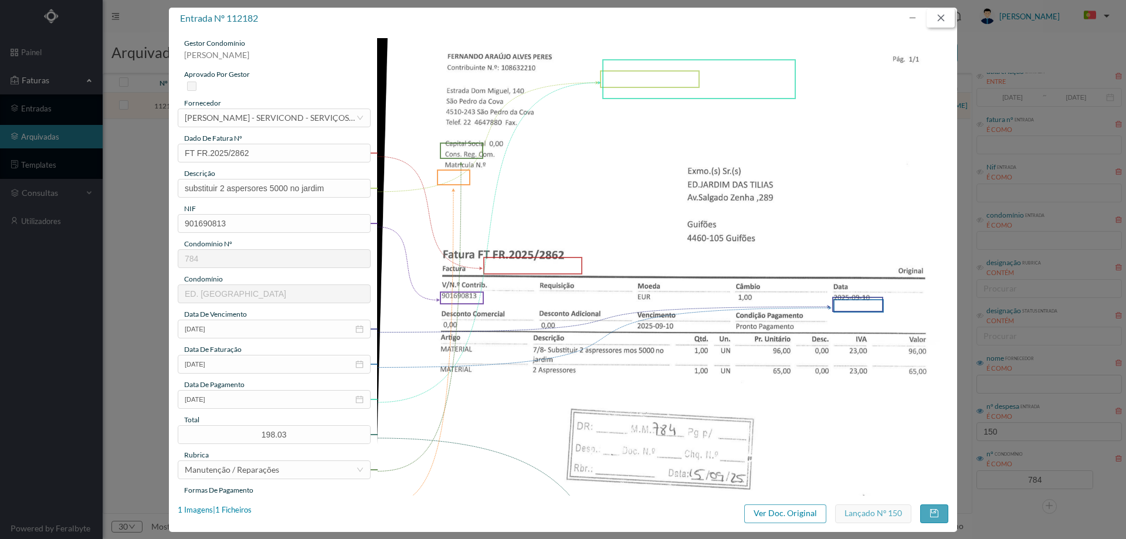
click at [940, 21] on button "button" at bounding box center [941, 18] width 28 height 19
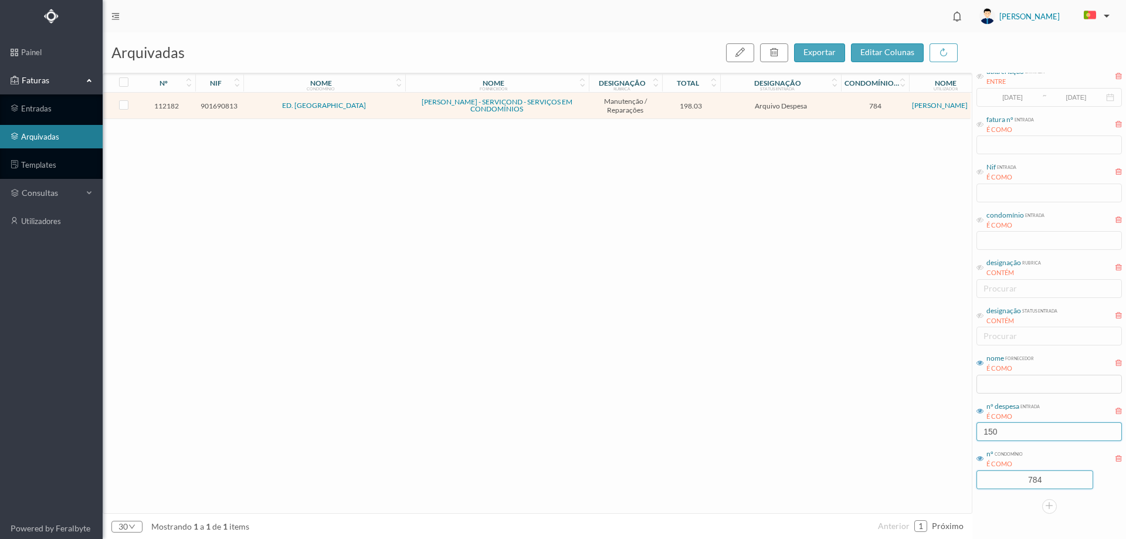
drag, startPoint x: 1058, startPoint y: 477, endPoint x: 1032, endPoint y: 439, distance: 46.0
click at [1010, 477] on input "784" at bounding box center [1035, 480] width 116 height 18
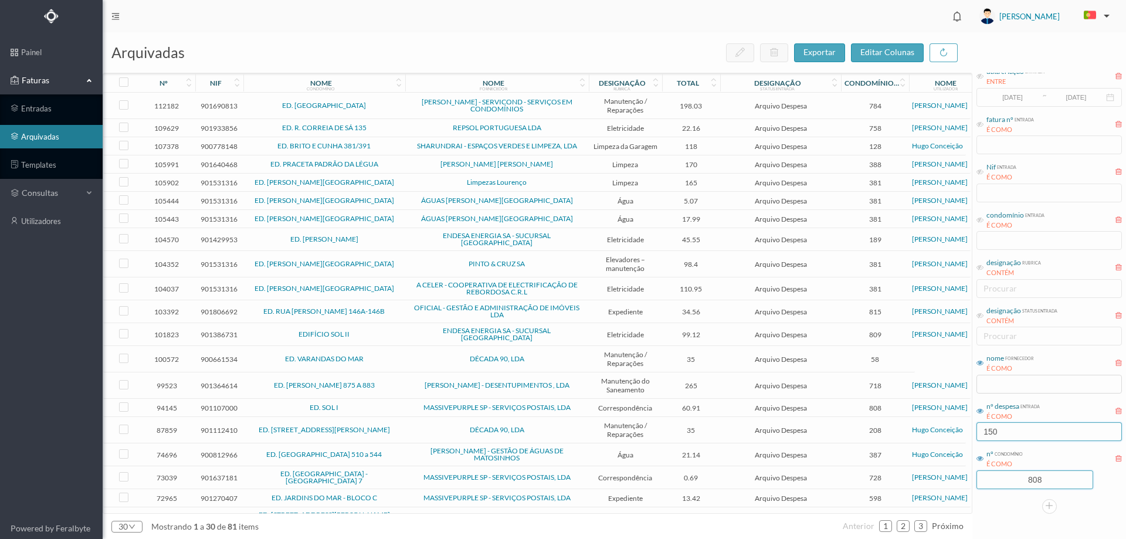
type input "808"
drag, startPoint x: 1019, startPoint y: 427, endPoint x: 949, endPoint y: 426, distance: 69.8
click at [949, 426] on div "arquivadas exportar editar colunas nº nif nome condomínio nome fornecedor desig…" at bounding box center [615, 285] width 1024 height 507
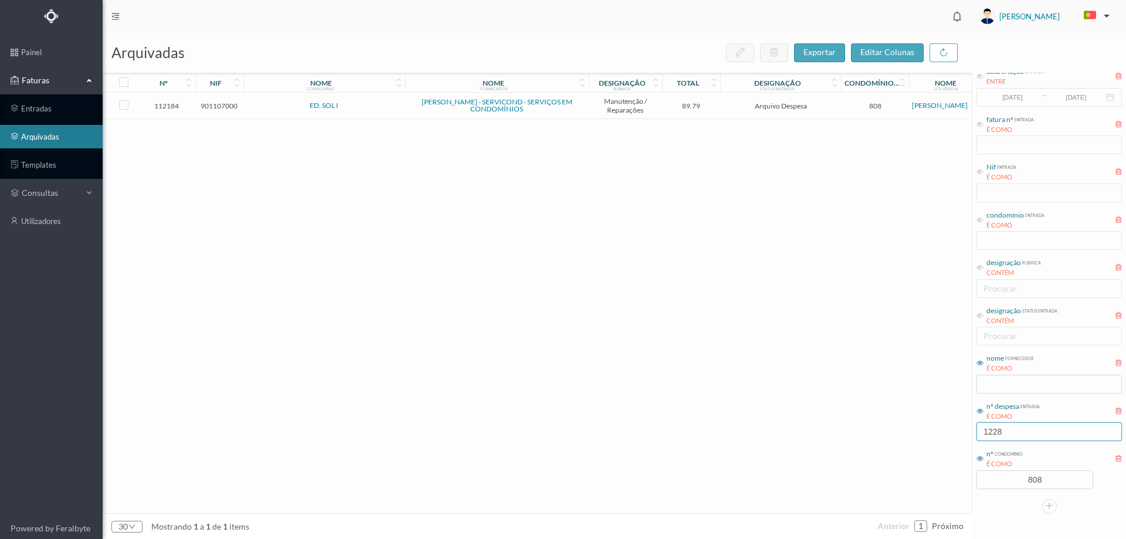
type input "1228"
click at [725, 114] on td "Arquivo Despesa" at bounding box center [780, 106] width 121 height 26
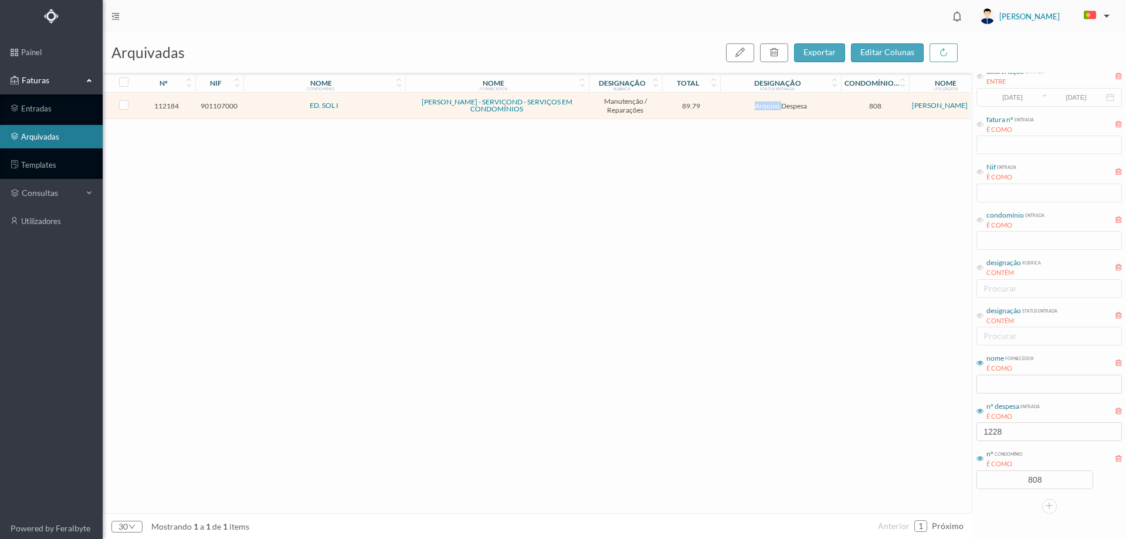
click at [725, 114] on td "Arquivo Despesa" at bounding box center [780, 106] width 121 height 26
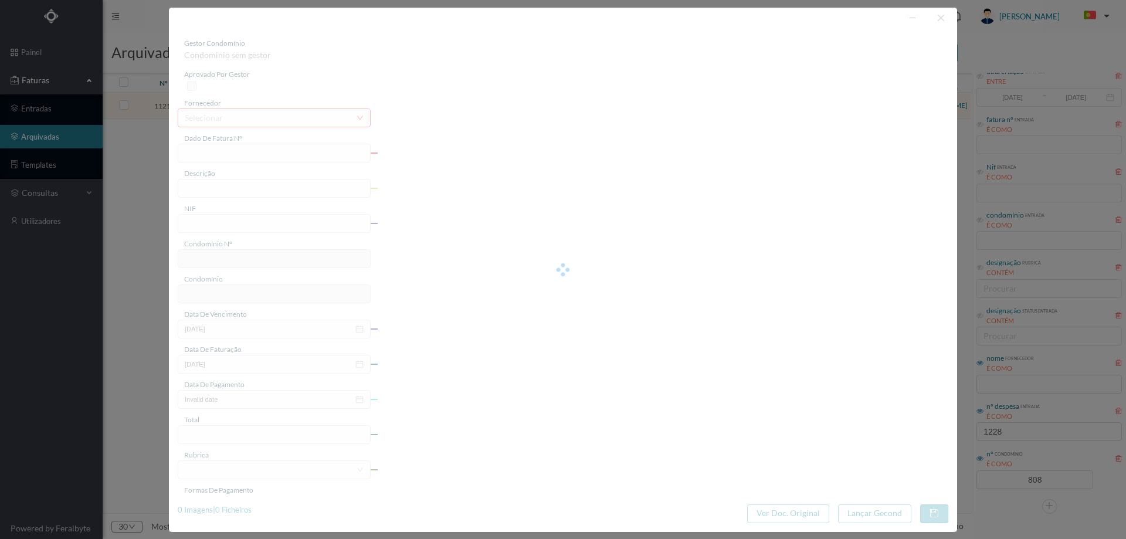
type input "FT FR.2025/2839"
type input "substituir torneira de boia da cisterna"
type input "901107000"
type input "[DATE]"
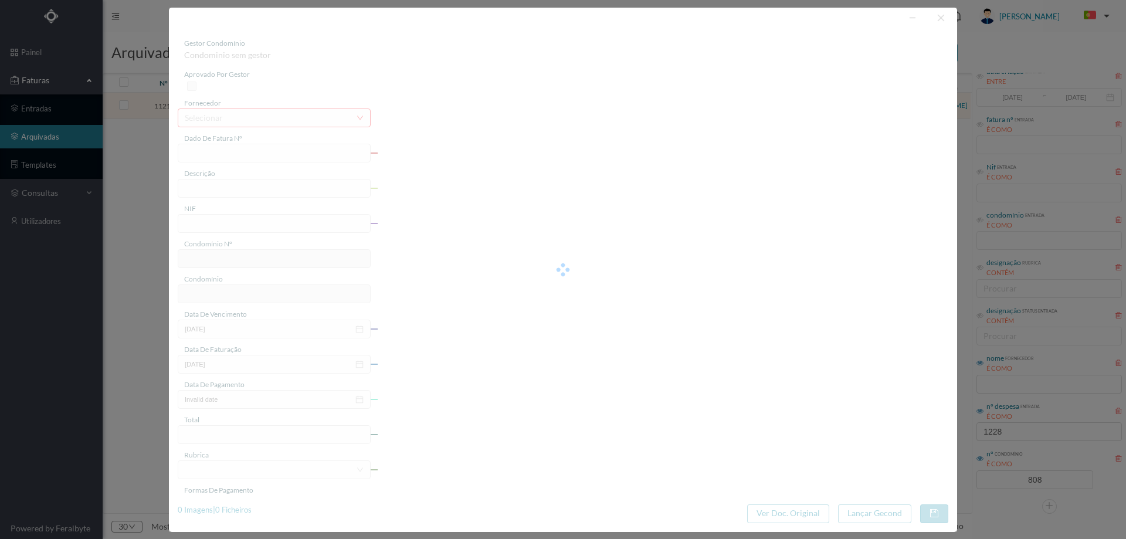
type input "[DATE]"
type input "89.79"
type input "808"
type input "ED. SOL I"
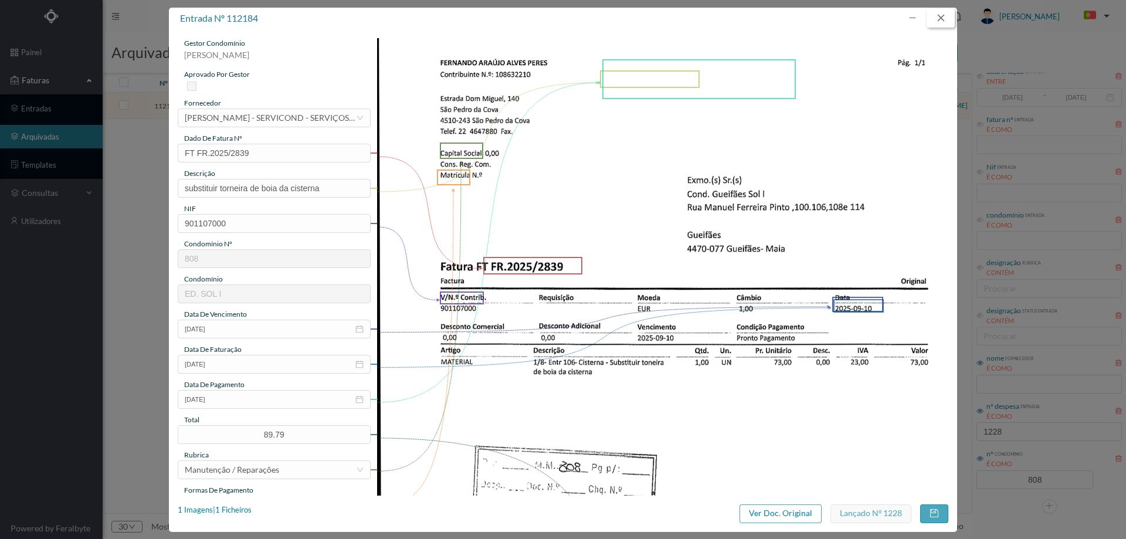
click at [935, 27] on button "button" at bounding box center [941, 18] width 28 height 19
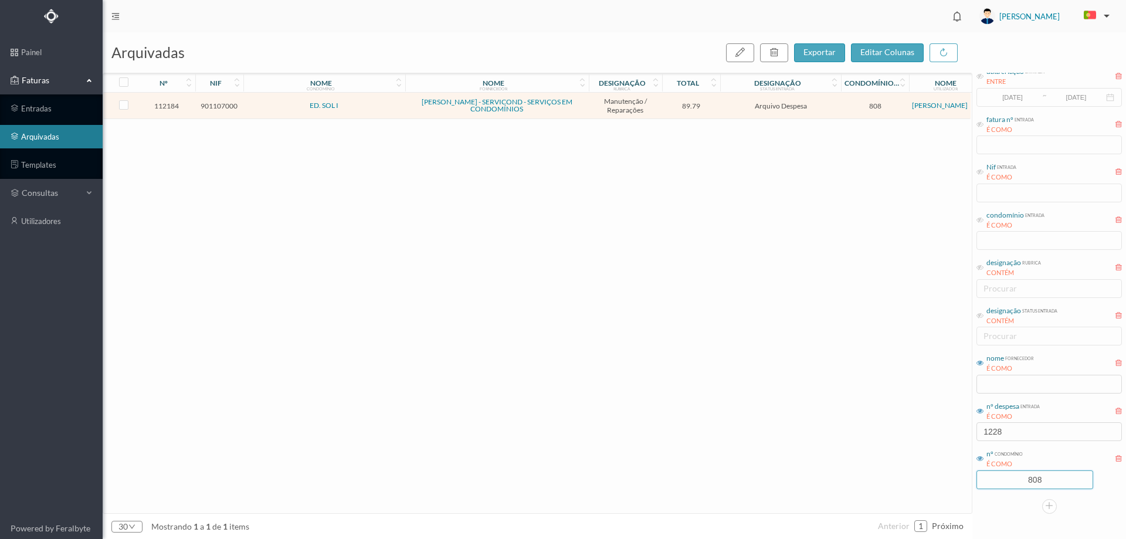
drag, startPoint x: 1050, startPoint y: 479, endPoint x: 964, endPoint y: 472, distance: 85.4
click at [962, 473] on div "arquivadas exportar editar colunas nº nif nome condomínio nome fornecedor desig…" at bounding box center [615, 285] width 1024 height 507
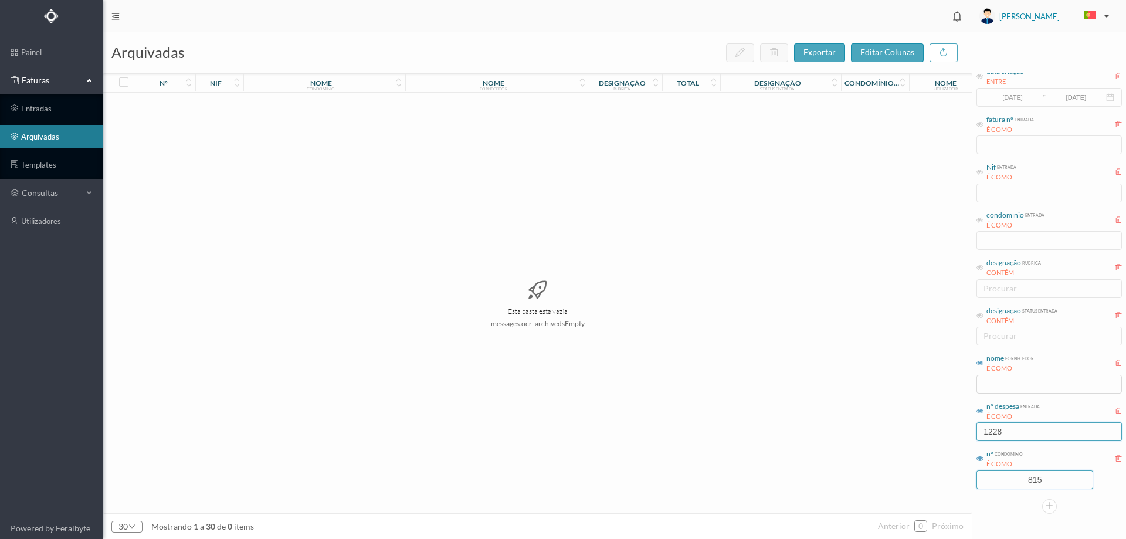
type input "815"
drag, startPoint x: 991, startPoint y: 431, endPoint x: 963, endPoint y: 431, distance: 28.2
click at [963, 431] on div "arquivadas exportar editar colunas nº nif nome condomínio nome fornecedor desig…" at bounding box center [615, 285] width 1024 height 507
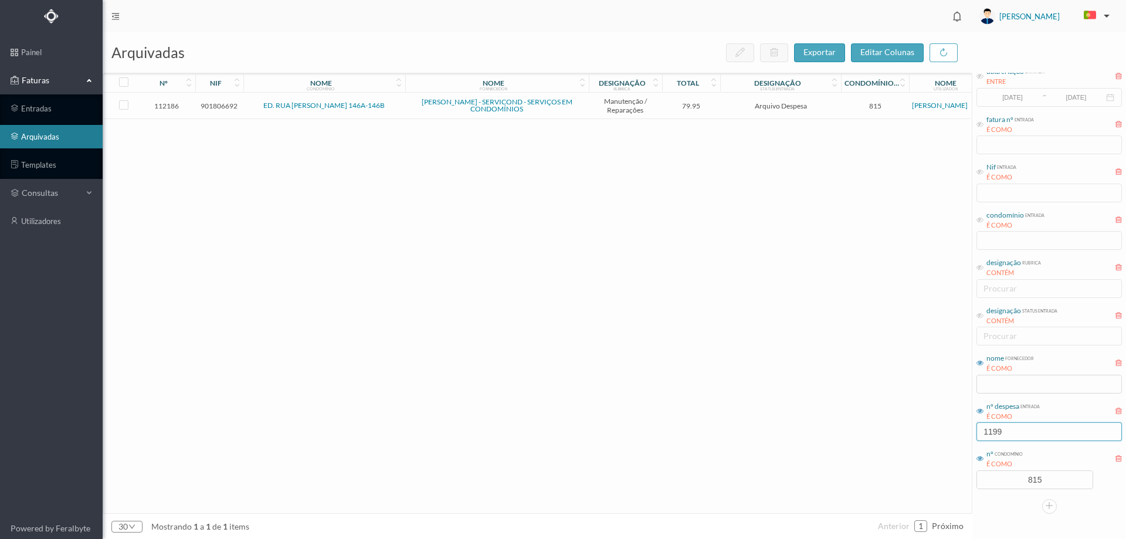
type input "1199"
click at [719, 107] on td "79.95" at bounding box center [691, 106] width 59 height 26
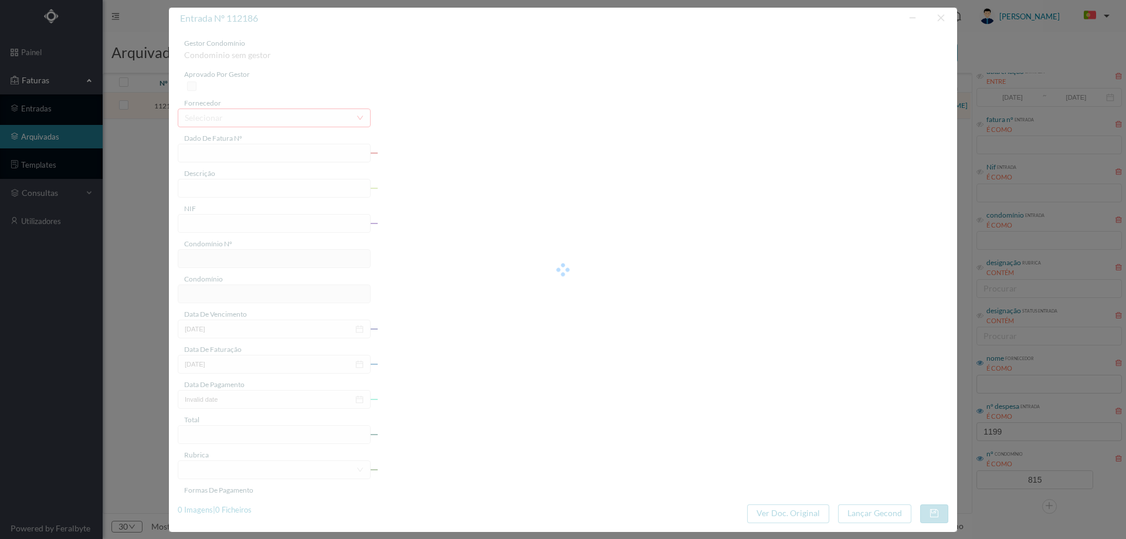
type input "FT FR.2025/2848"
type input "dar ar nos 2 autoclaves"
type input "901806692"
type input "[DATE]"
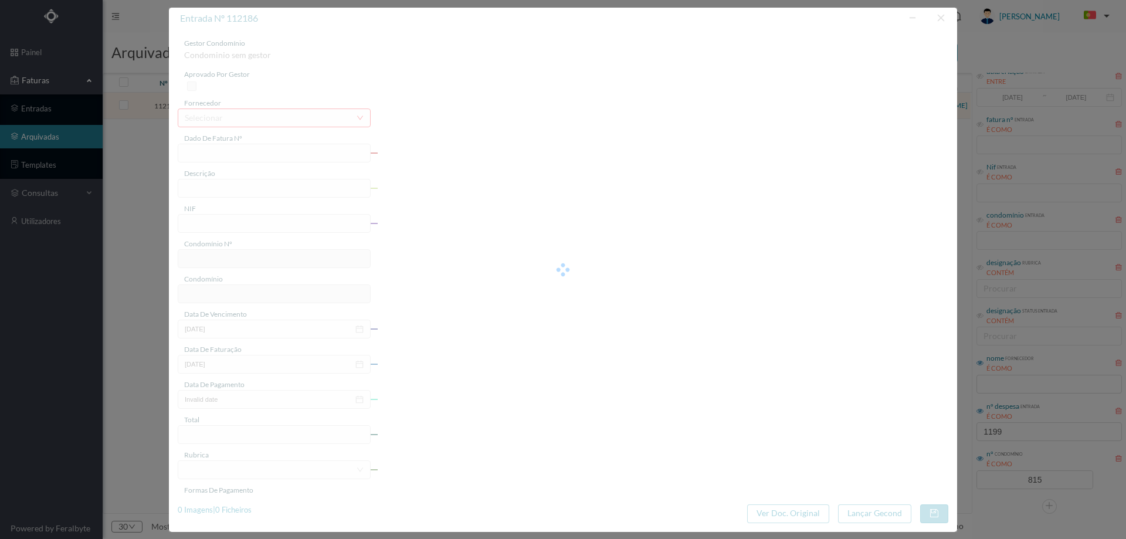
type input "[DATE]"
type input "79.95"
type input "815"
type input "ED. RUA [PERSON_NAME] 146A-146B"
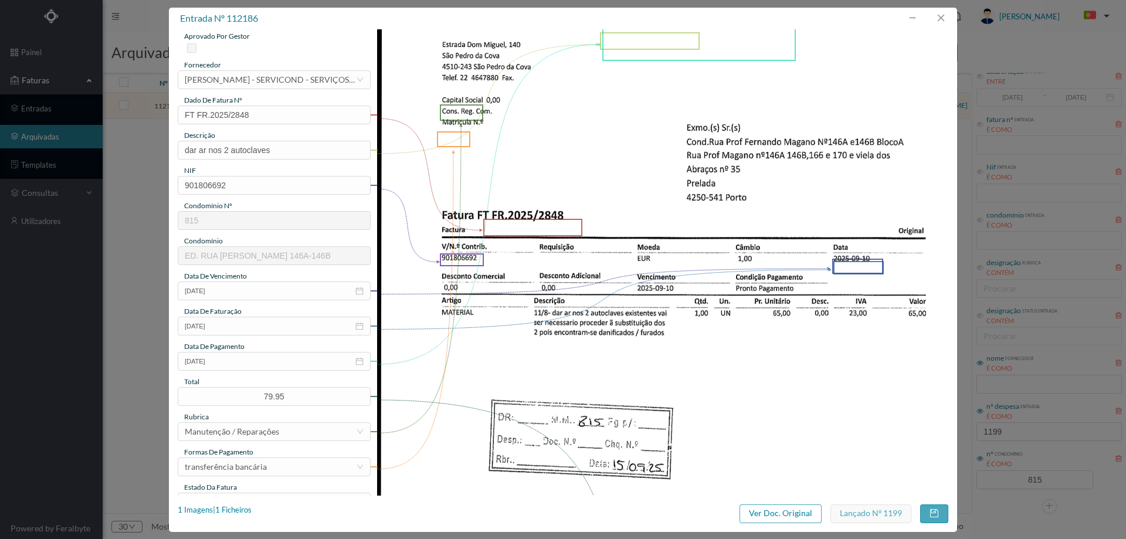
scroll to position [235, 0]
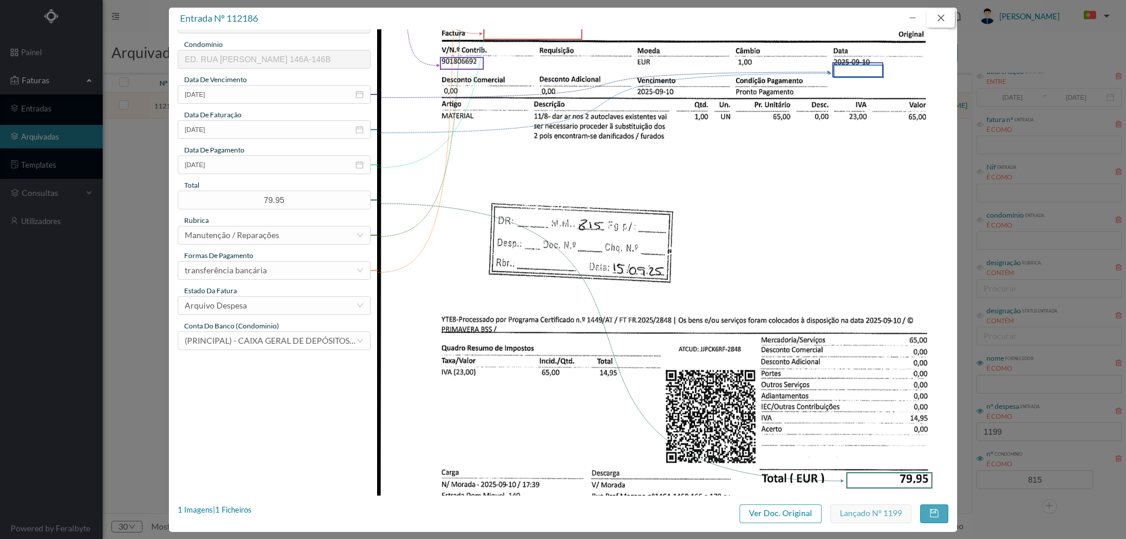
click at [937, 15] on button "button" at bounding box center [941, 18] width 28 height 19
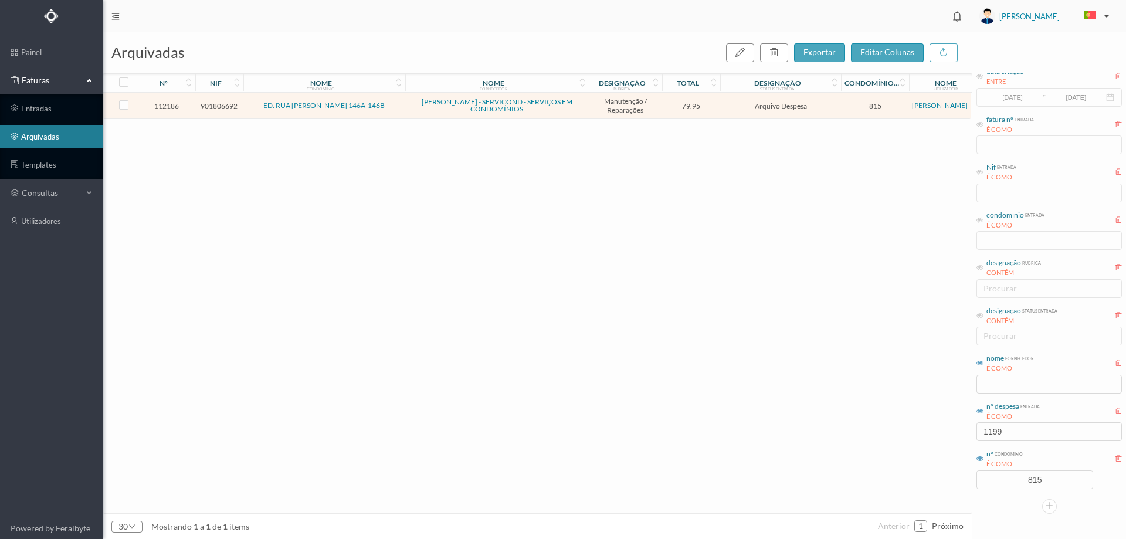
drag, startPoint x: 1056, startPoint y: 485, endPoint x: 969, endPoint y: 484, distance: 87.4
click at [969, 484] on div "arquivadas exportar editar colunas nº nif nome condomínio nome fornecedor desig…" at bounding box center [615, 285] width 1024 height 507
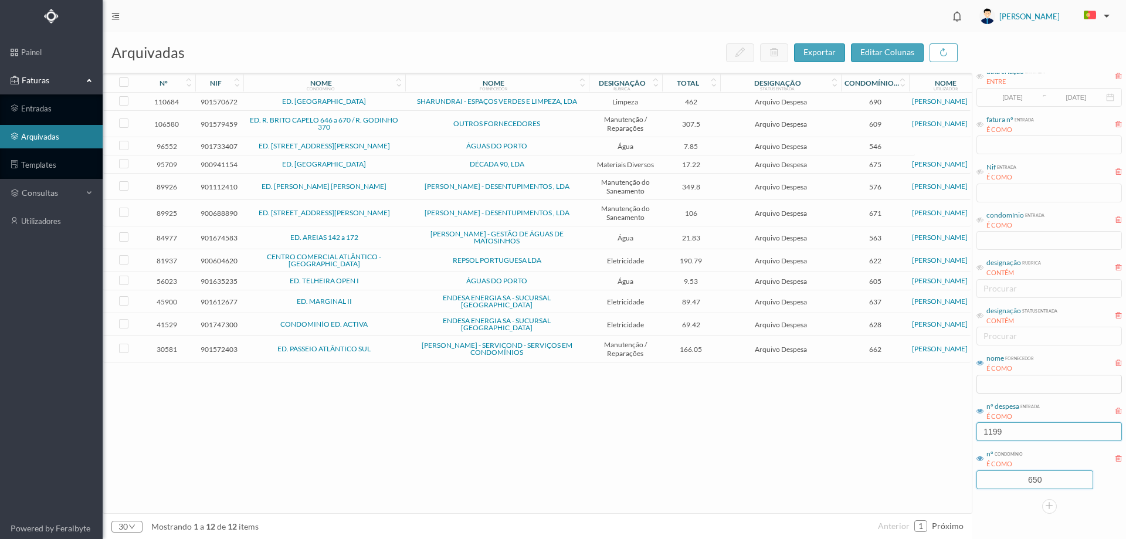
type input "650"
click at [958, 438] on div "arquivadas exportar editar colunas nº nif nome condomínio nome fornecedor desig…" at bounding box center [615, 285] width 1024 height 507
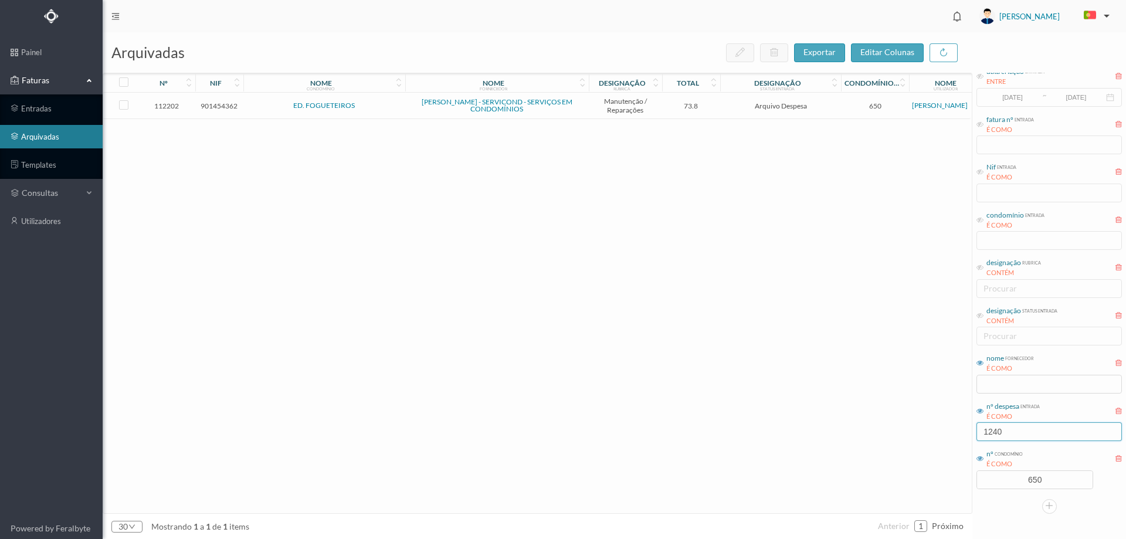
type input "1240"
click at [730, 104] on span "Arquivo Despesa" at bounding box center [780, 105] width 115 height 9
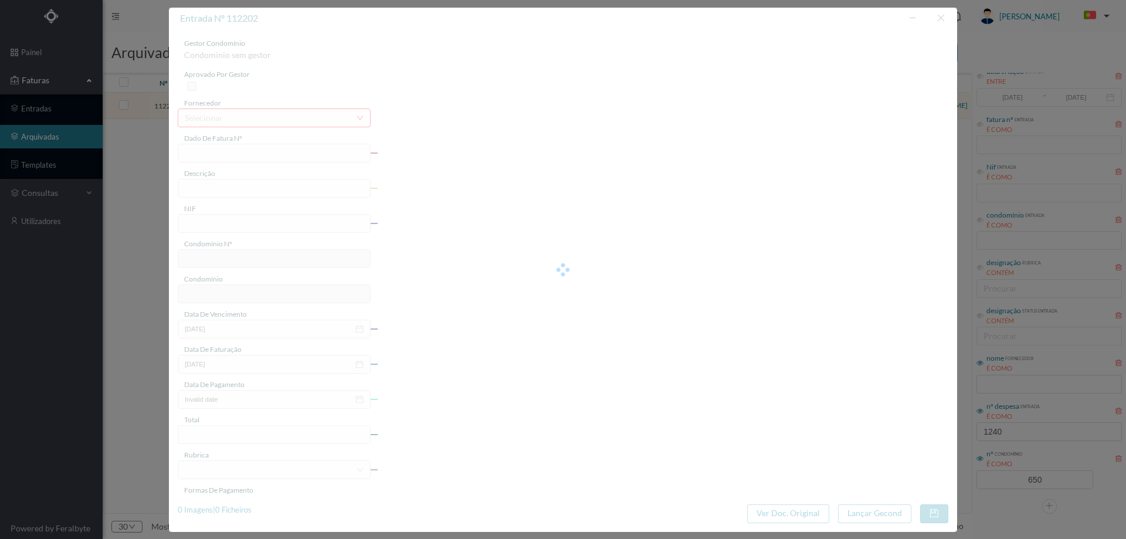
type input "FT FR.2025/2883"
type input "Dar ar ao autoclave, afinar pressostatos e bombas"
type input "901454362"
type input "[DATE]"
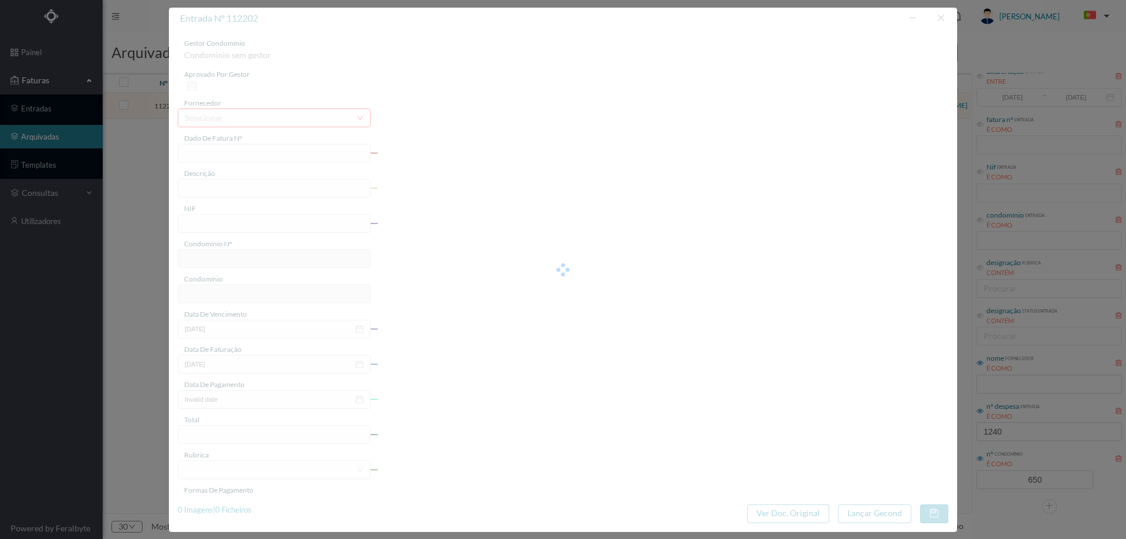
type input "[DATE]"
type input "73.80"
type input "650"
type input "ED. FOGUETEIROS"
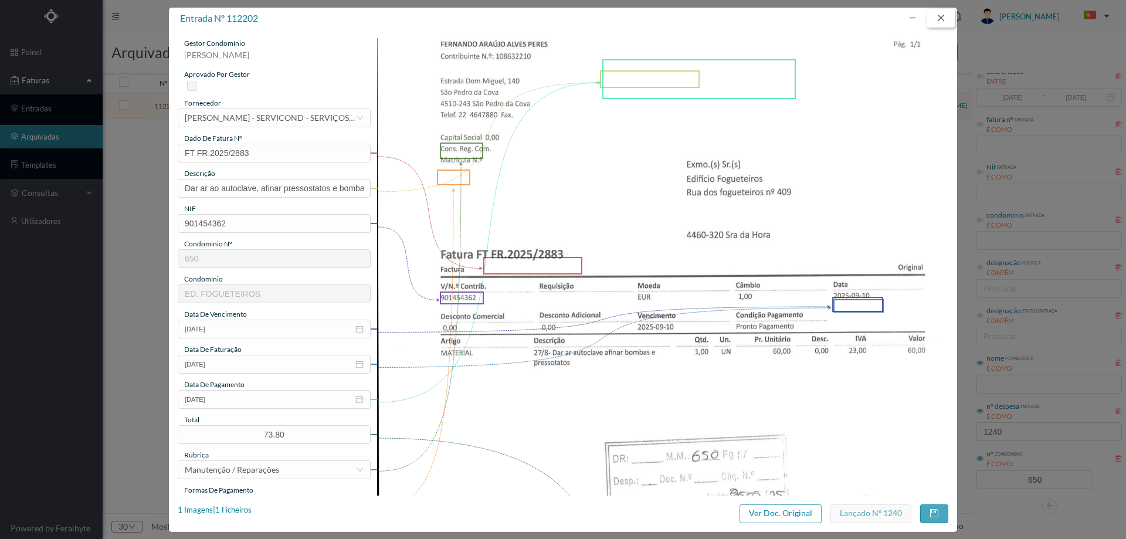
click at [939, 15] on button "button" at bounding box center [941, 18] width 28 height 19
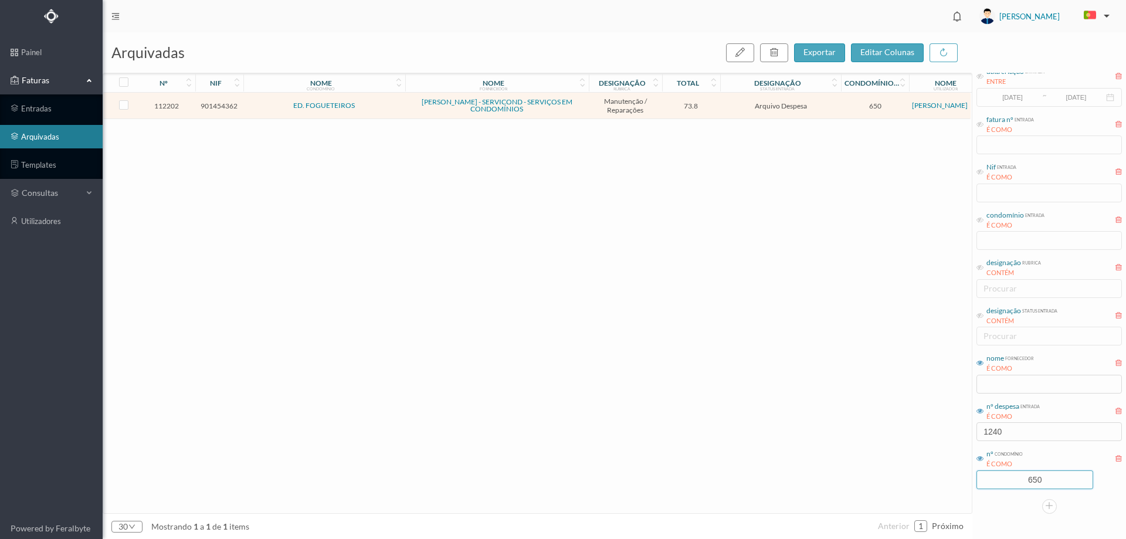
drag, startPoint x: 1039, startPoint y: 482, endPoint x: 973, endPoint y: 481, distance: 66.3
click at [973, 481] on div "arquivadas exportar editar colunas nº nif nome condomínio nome fornecedor desig…" at bounding box center [615, 285] width 1024 height 507
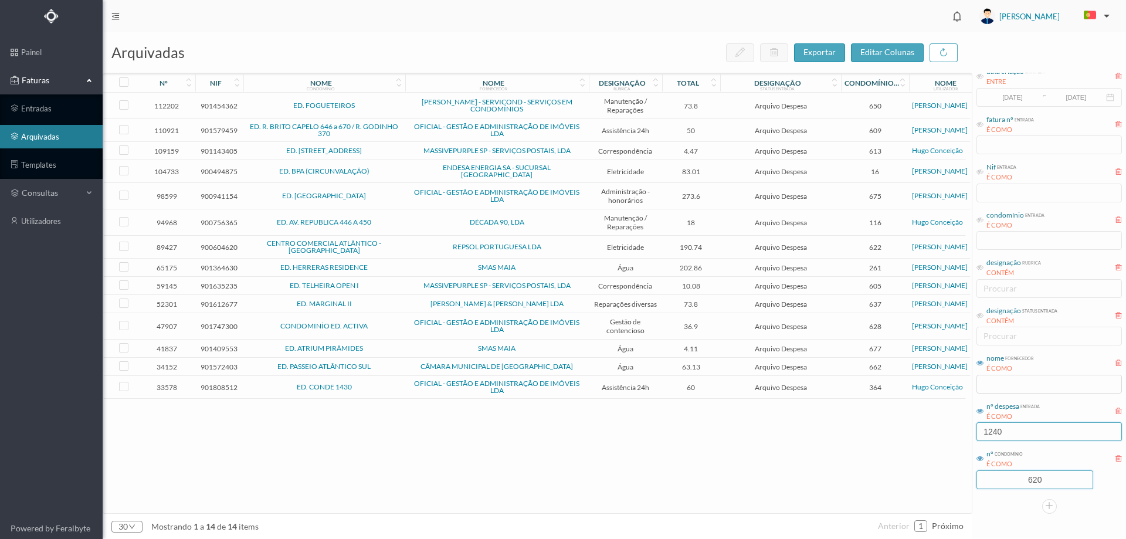
type input "620"
click at [908, 429] on div "arquivadas exportar editar colunas nº nif nome condomínio nome fornecedor desig…" at bounding box center [615, 285] width 1024 height 507
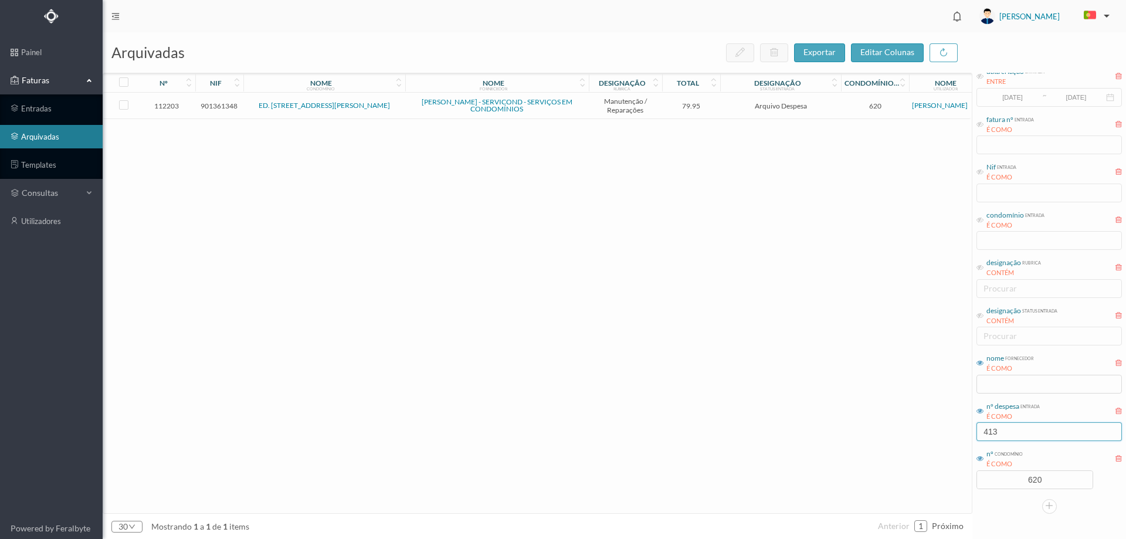
type input "413"
click at [722, 109] on td "Arquivo Despesa" at bounding box center [780, 106] width 121 height 26
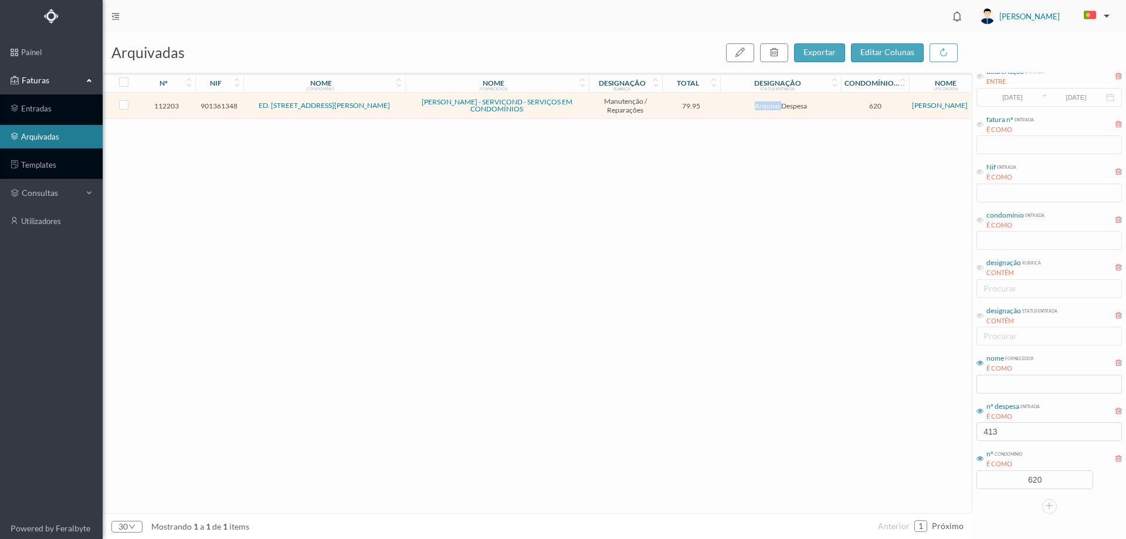
click at [722, 109] on td "Arquivo Despesa" at bounding box center [780, 106] width 121 height 26
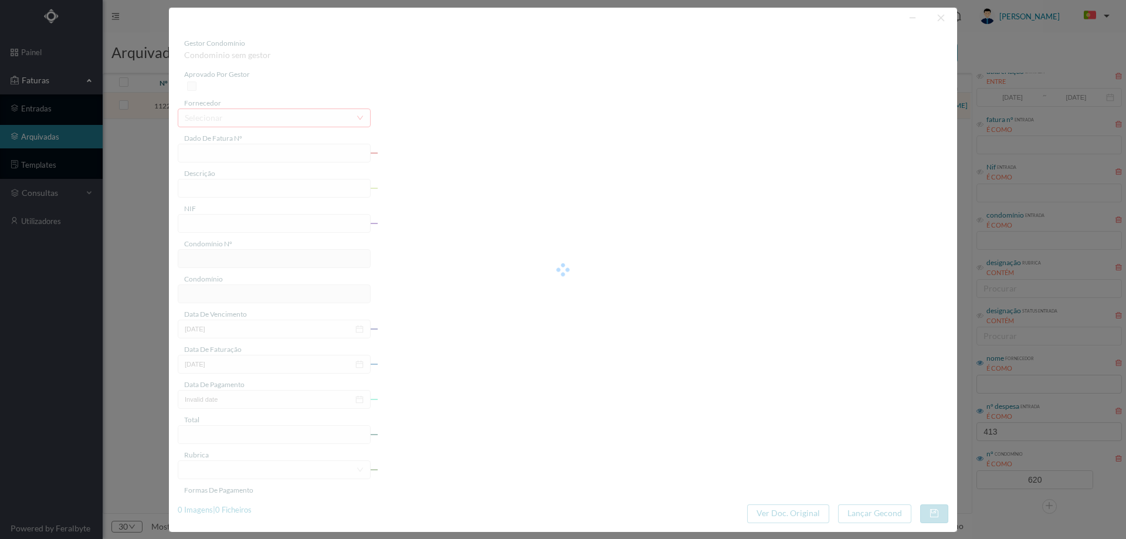
type input "FT FR.2025/2869"
type input "Dar ar ao autoclave, afinar pressostatos e bombas"
type input "901361348"
type input "[DATE]"
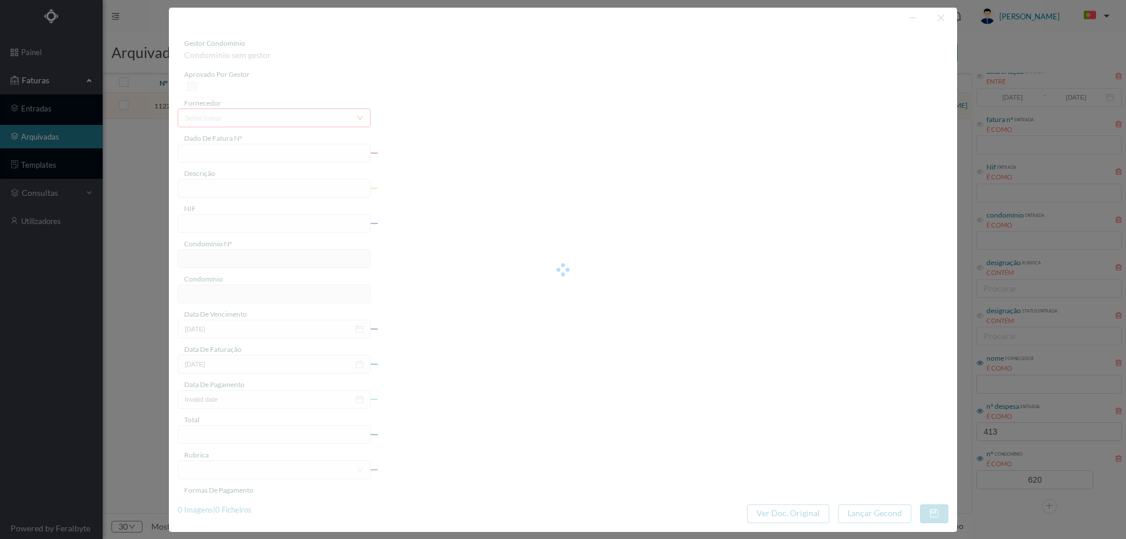
type input "[DATE]"
type input "79.95"
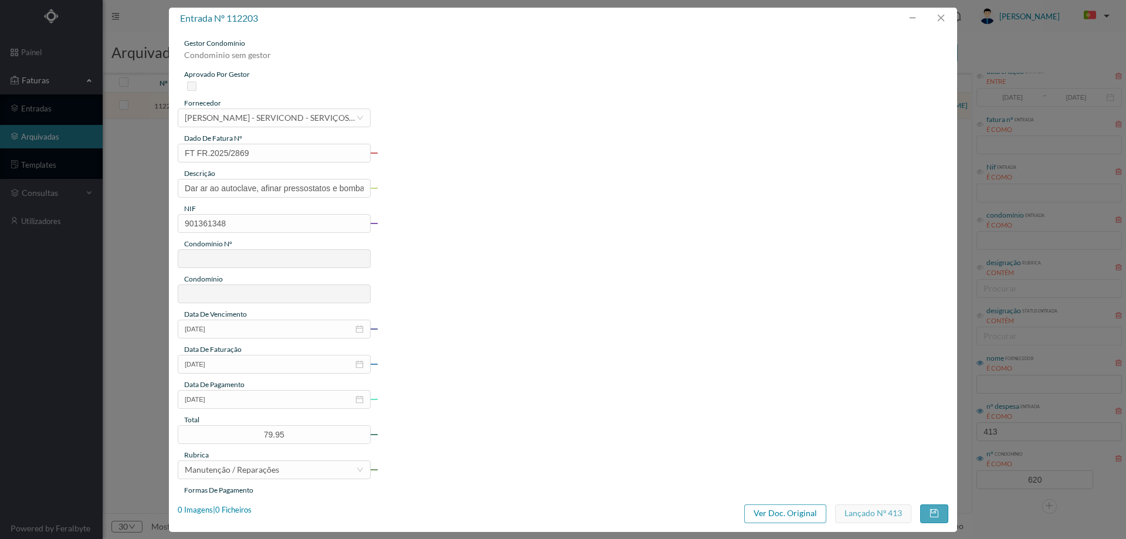
type input "620"
type input "ED. [STREET_ADDRESS][PERSON_NAME]"
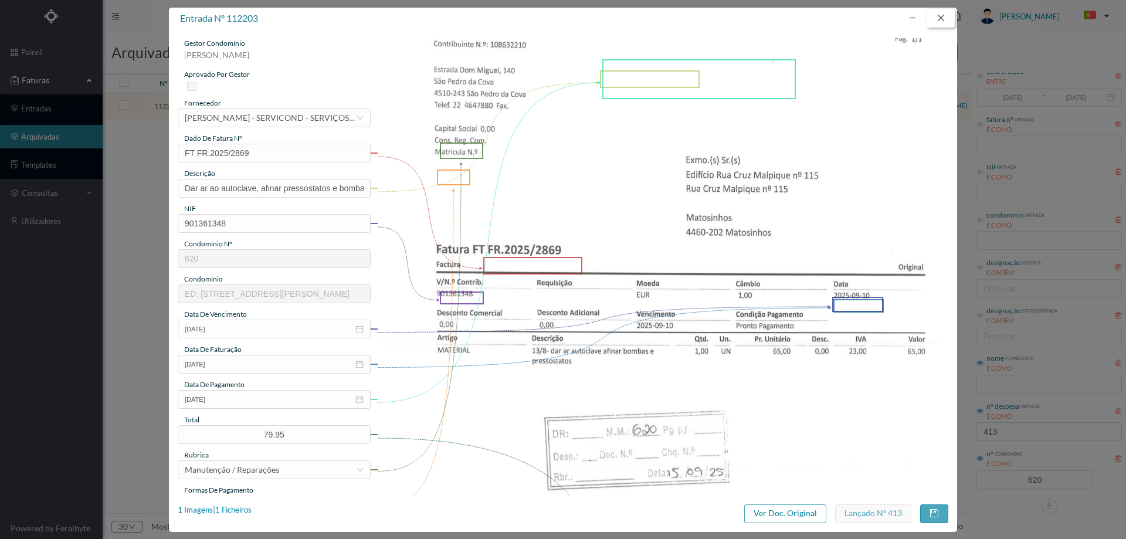
click at [942, 19] on button "button" at bounding box center [941, 18] width 28 height 19
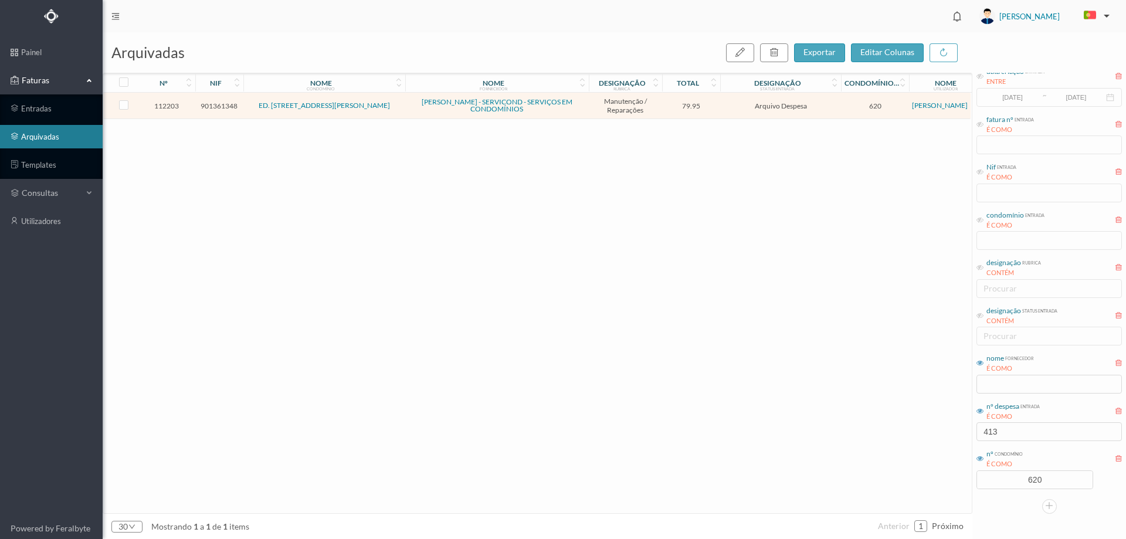
click at [969, 485] on div "arquivadas exportar editar colunas nº nif nome condomínio nome fornecedor desig…" at bounding box center [615, 285] width 1024 height 507
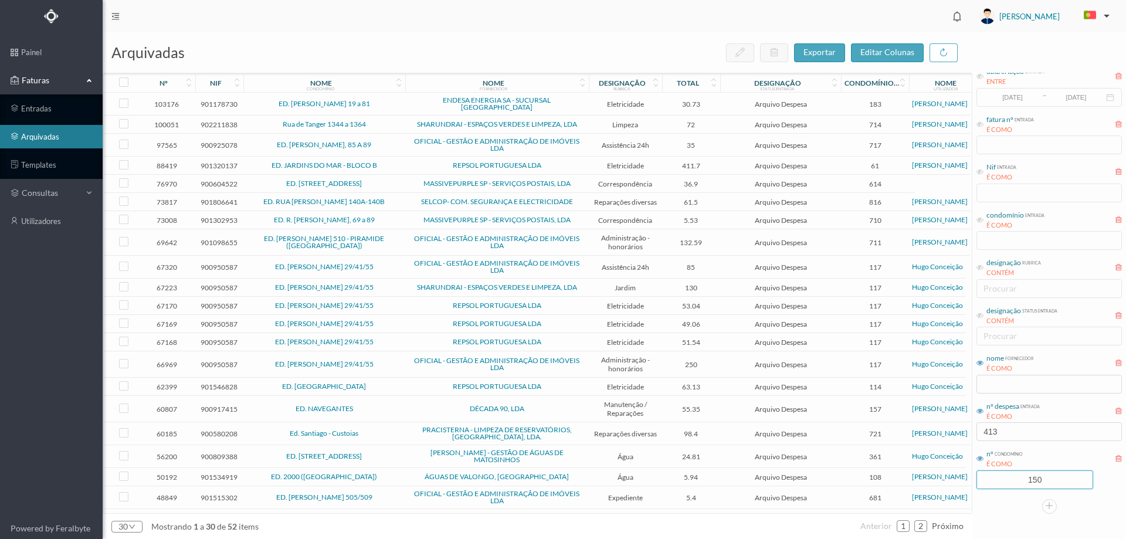
type input "150"
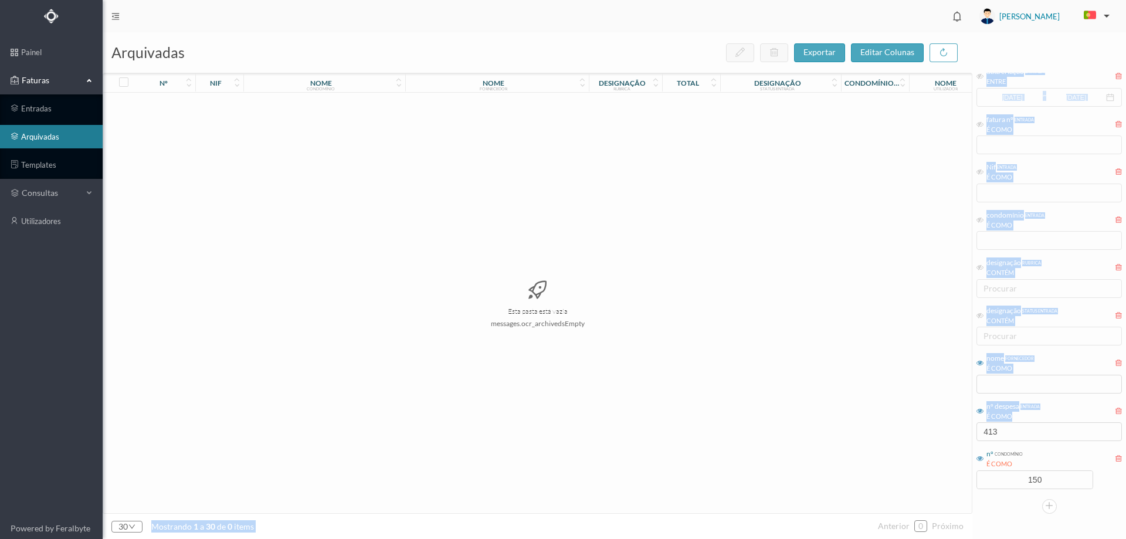
drag, startPoint x: 1016, startPoint y: 420, endPoint x: 932, endPoint y: 427, distance: 84.8
click at [932, 427] on div "arquivadas exportar editar colunas nº nif nome condomínio nome fornecedor desig…" at bounding box center [615, 285] width 1024 height 507
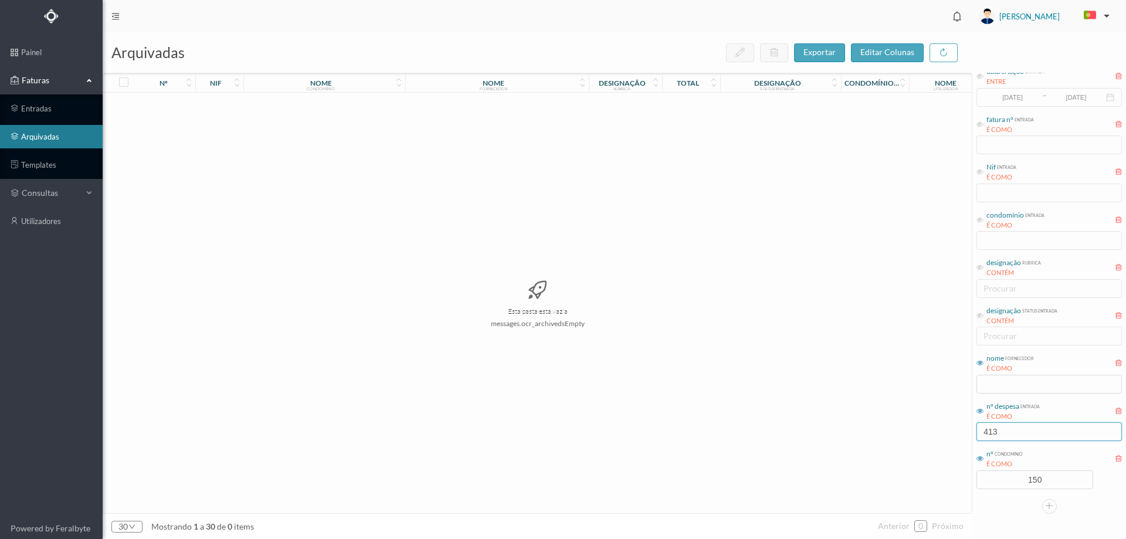
click at [1038, 436] on input "413" at bounding box center [1049, 431] width 145 height 19
click at [1025, 436] on input "413" at bounding box center [1049, 431] width 145 height 19
type input "2583"
drag, startPoint x: 1046, startPoint y: 478, endPoint x: 962, endPoint y: 483, distance: 84.1
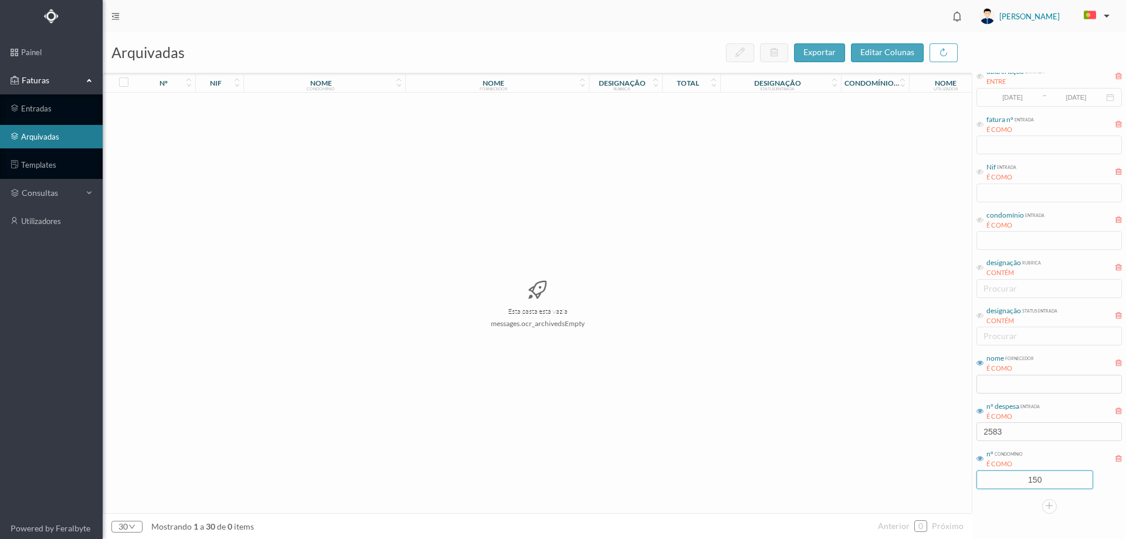
click at [962, 483] on div "arquivadas exportar editar colunas nº nif nome condomínio nome fornecedor desig…" at bounding box center [615, 285] width 1024 height 507
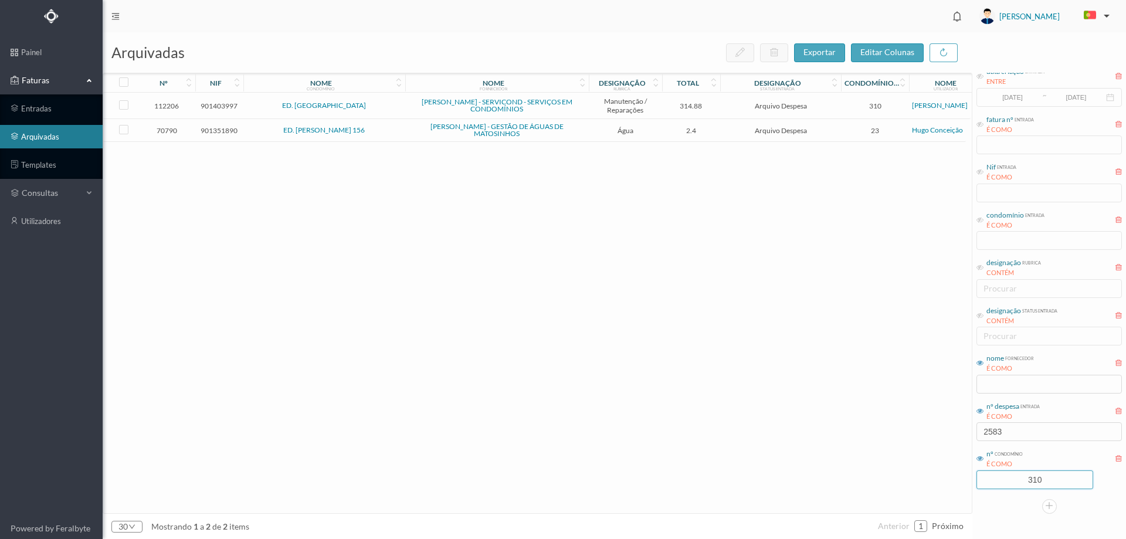
type input "310"
click at [380, 103] on span "ED. [GEOGRAPHIC_DATA]" at bounding box center [324, 105] width 156 height 7
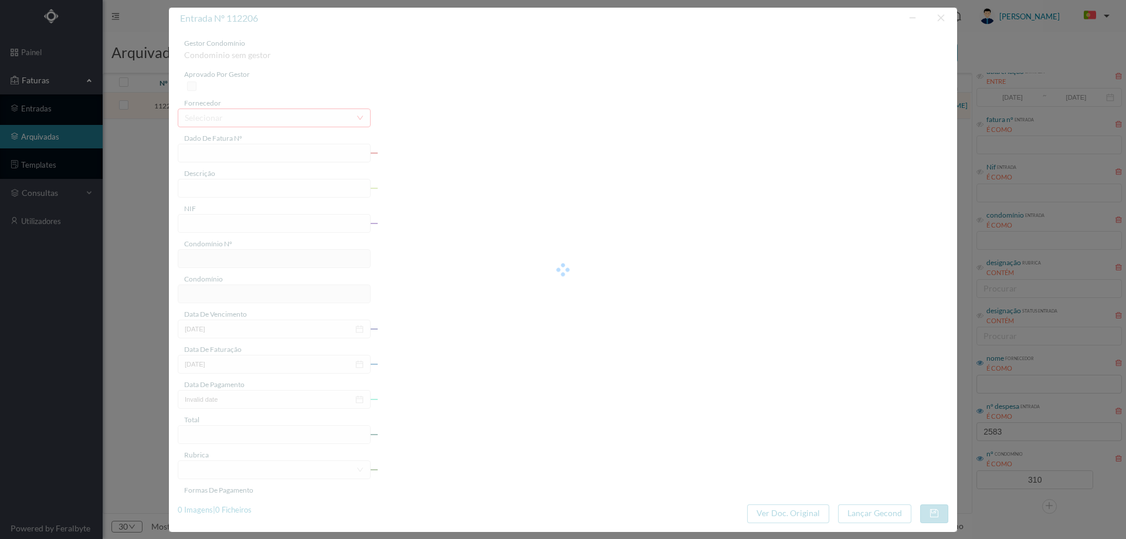
type input "FT FR.2025/2875"
type input "Desmontar mecanismo e montar para substituir molas"
type input "901403997"
type input "[DATE]"
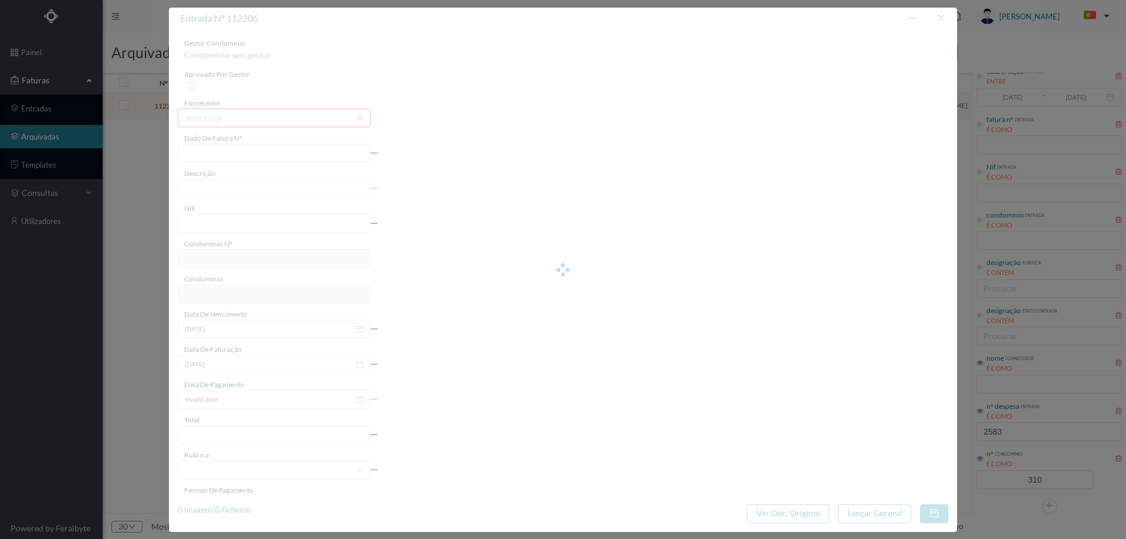
type input "[DATE]"
type input "314.88"
type input "310"
type input "ED. [GEOGRAPHIC_DATA]"
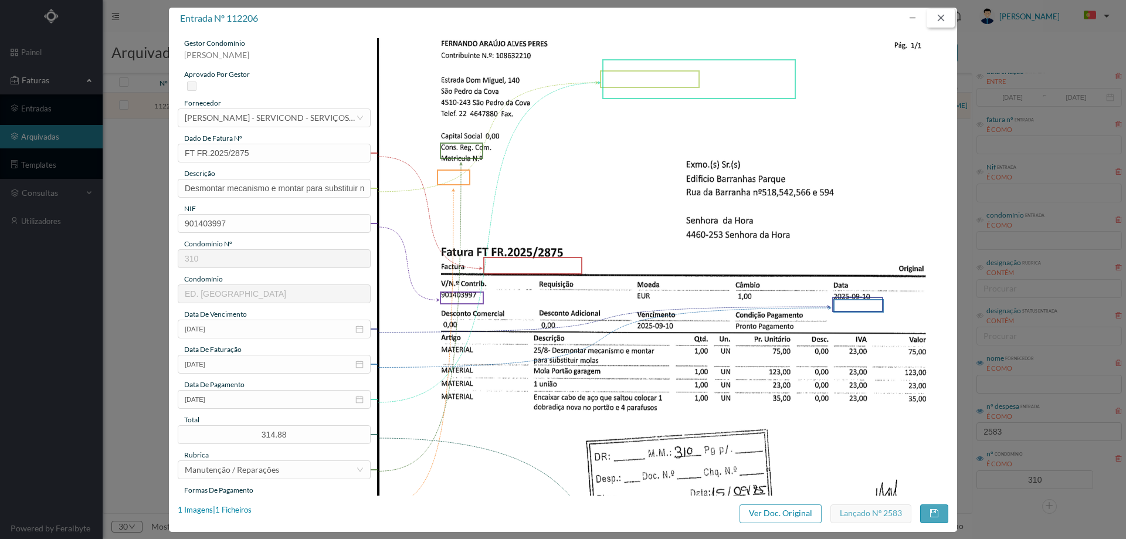
click at [941, 19] on button "button" at bounding box center [941, 18] width 28 height 19
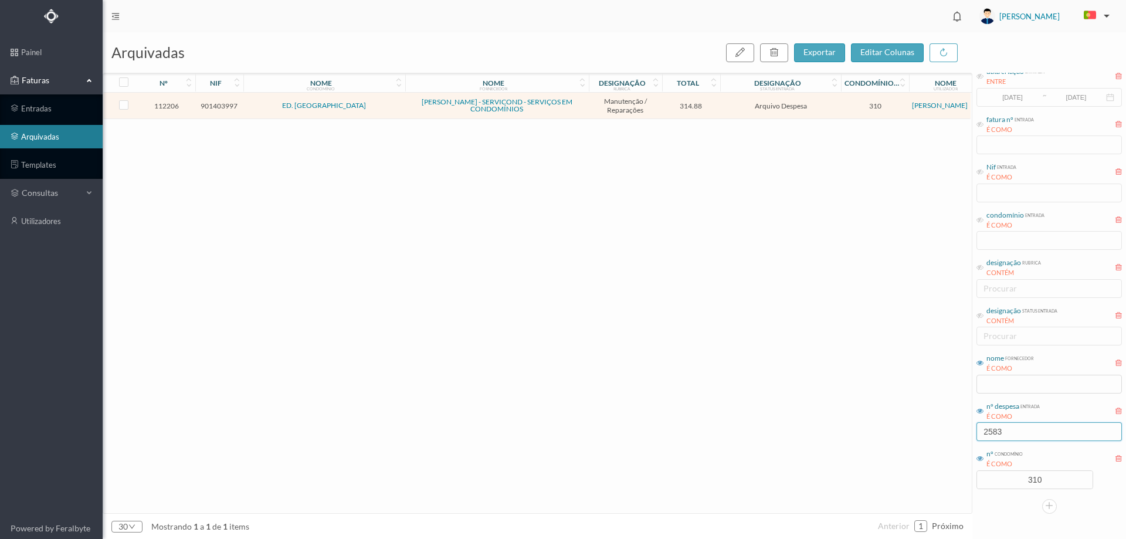
click at [1034, 428] on input "2583" at bounding box center [1049, 431] width 145 height 19
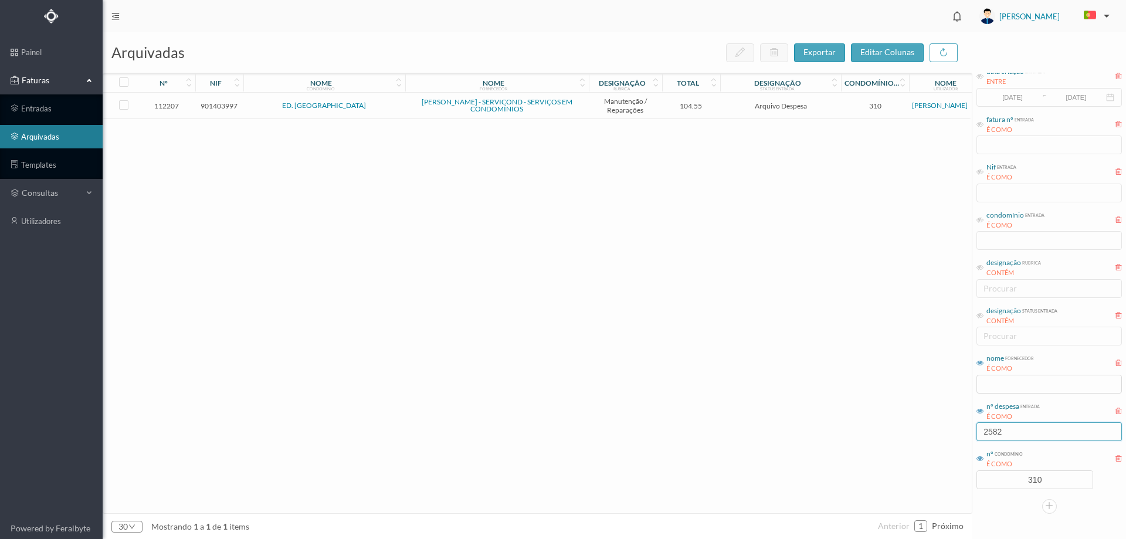
type input "2582"
click at [716, 113] on td "104.55" at bounding box center [691, 106] width 59 height 26
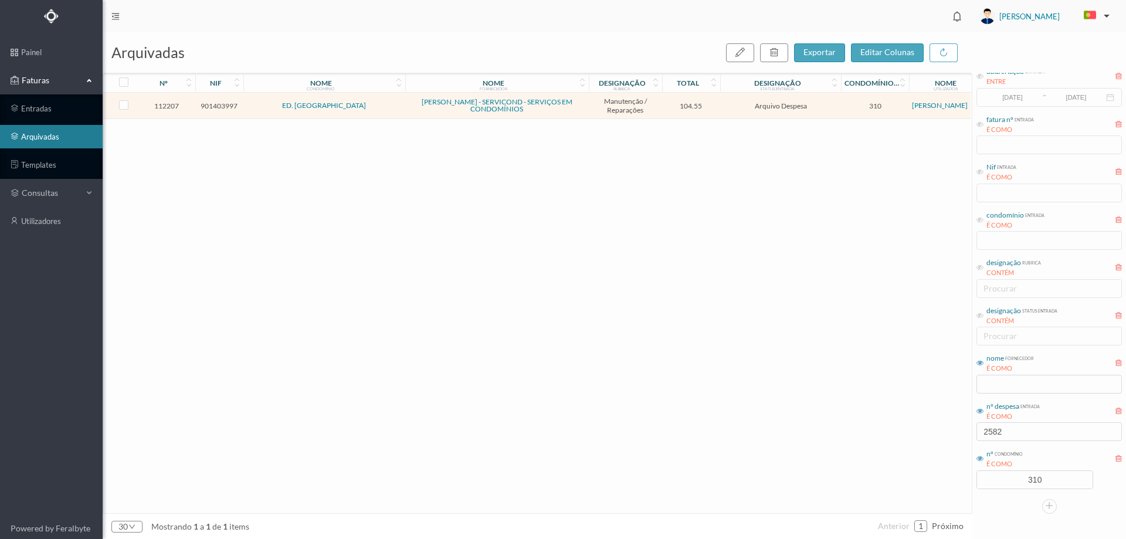
click at [716, 113] on td "104.55" at bounding box center [691, 106] width 59 height 26
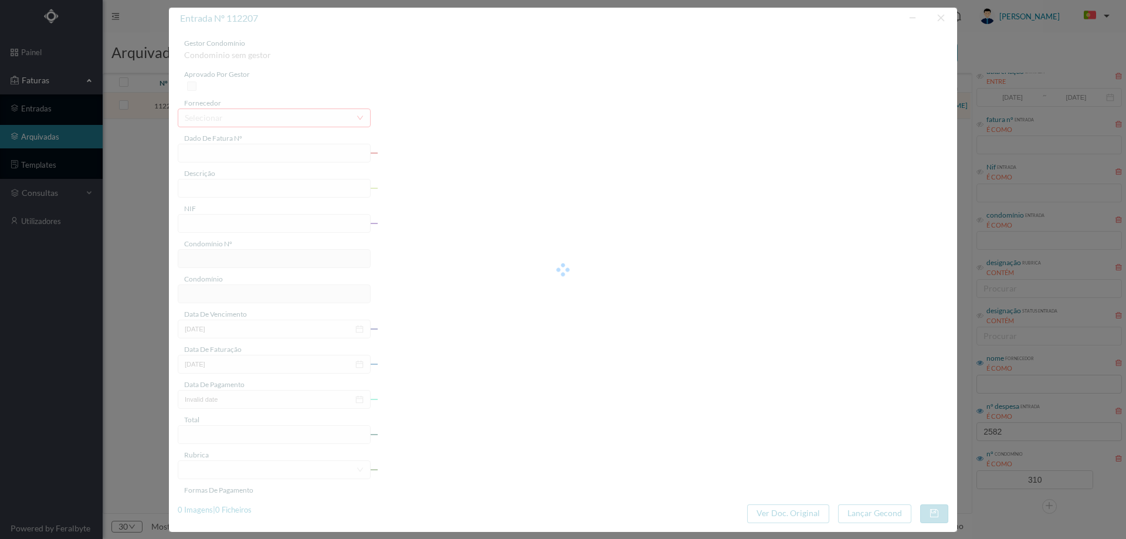
type input "FT FR.2025/2853"
type input "substituir cabo de aço do portão"
type input "901403997"
type input "[DATE]"
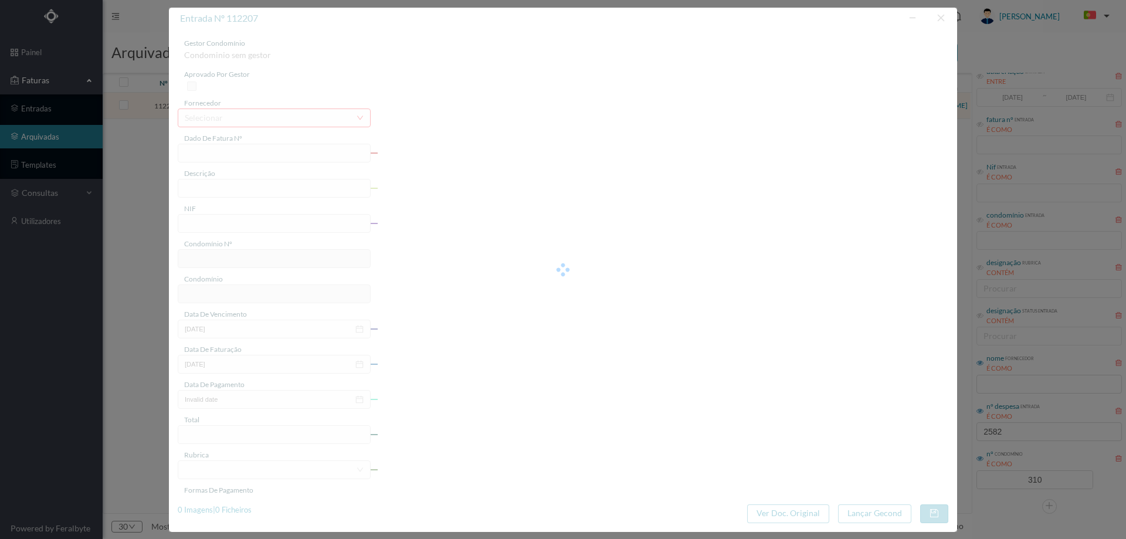
type input "[DATE]"
type input "104.55"
type input "310"
type input "ED. [GEOGRAPHIC_DATA]"
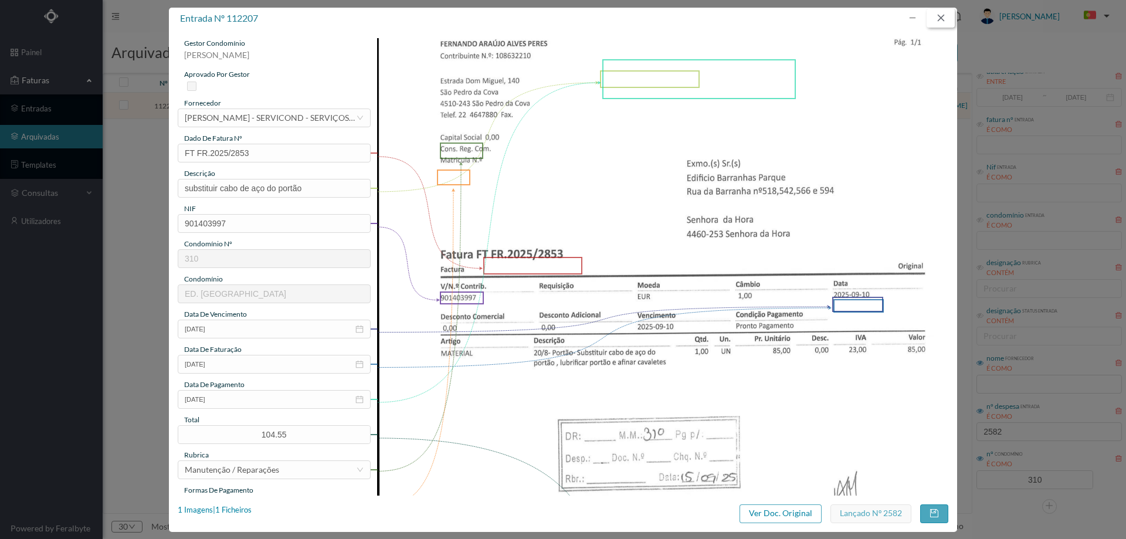
click at [936, 14] on button "button" at bounding box center [941, 18] width 28 height 19
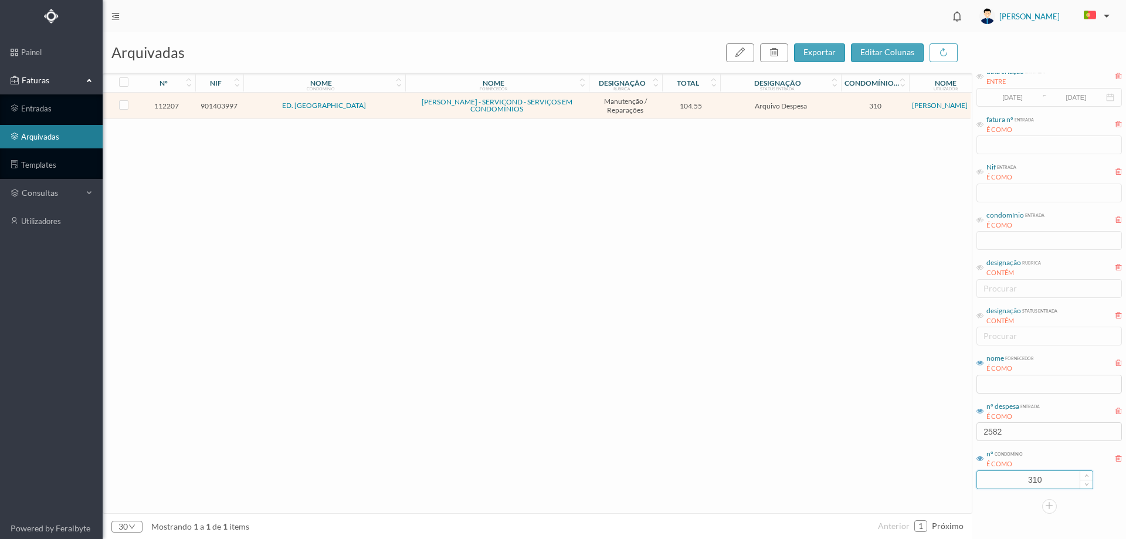
drag, startPoint x: 1040, startPoint y: 478, endPoint x: 1003, endPoint y: 479, distance: 37.0
click at [1003, 482] on input "310" at bounding box center [1035, 480] width 116 height 18
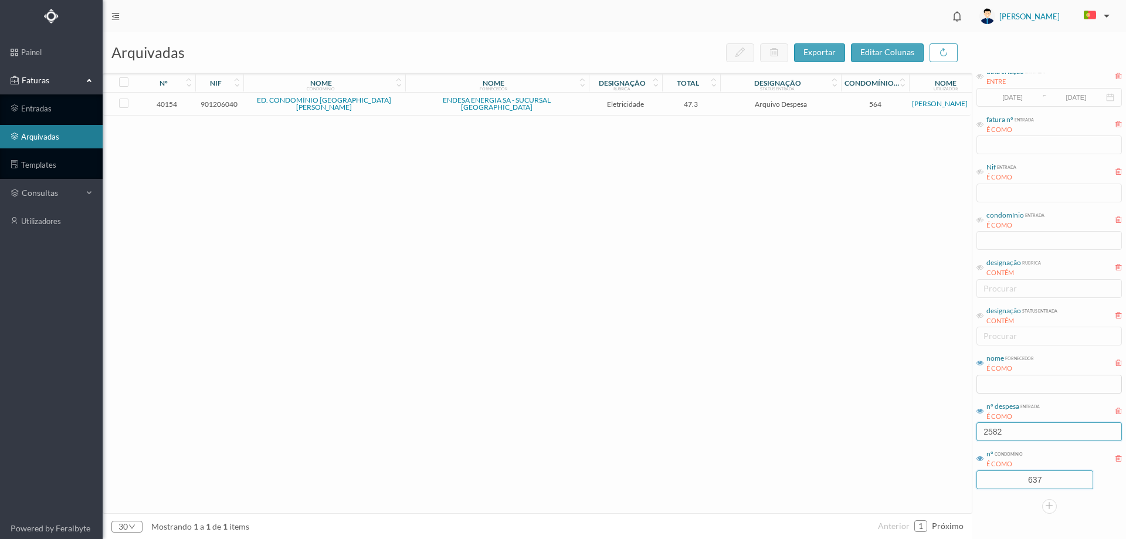
type input "637"
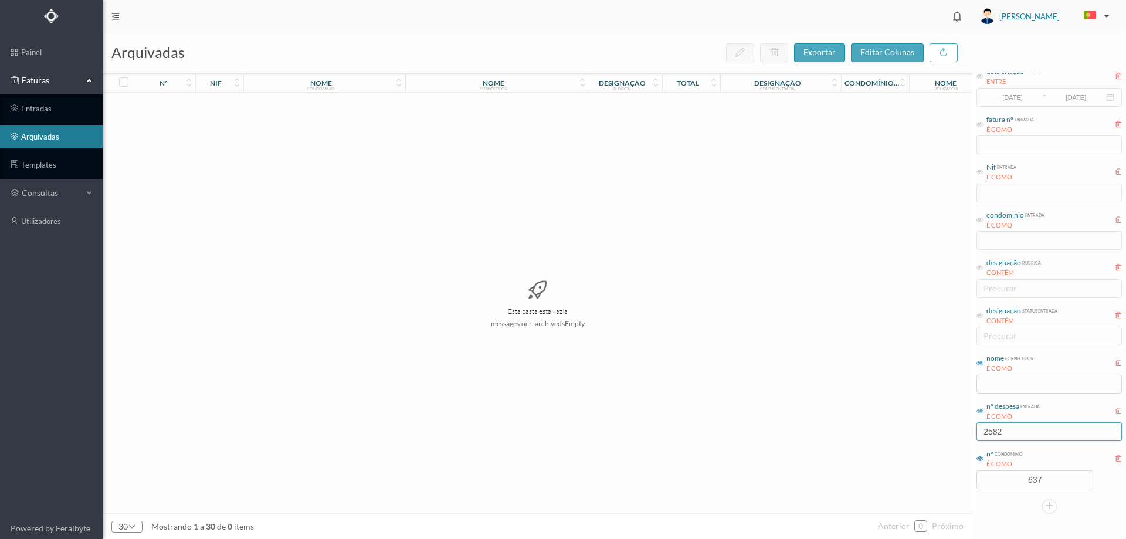
drag, startPoint x: 1021, startPoint y: 434, endPoint x: 979, endPoint y: 436, distance: 42.3
click at [946, 436] on div "arquivadas exportar editar colunas nº nif nome condomínio nome fornecedor desig…" at bounding box center [615, 285] width 1024 height 507
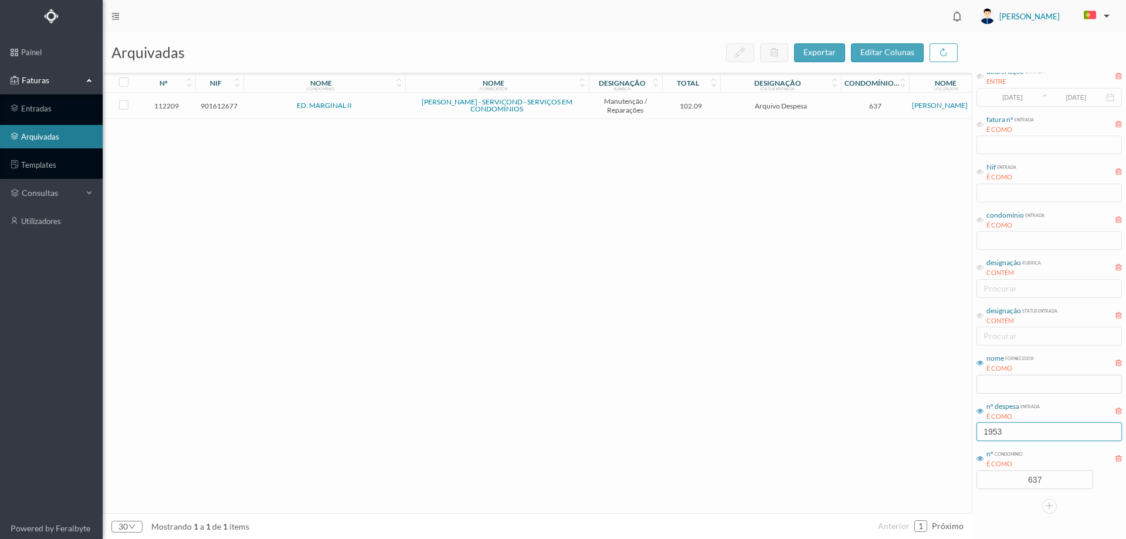
type input "1953"
click at [727, 101] on span "Arquivo Despesa" at bounding box center [780, 105] width 115 height 9
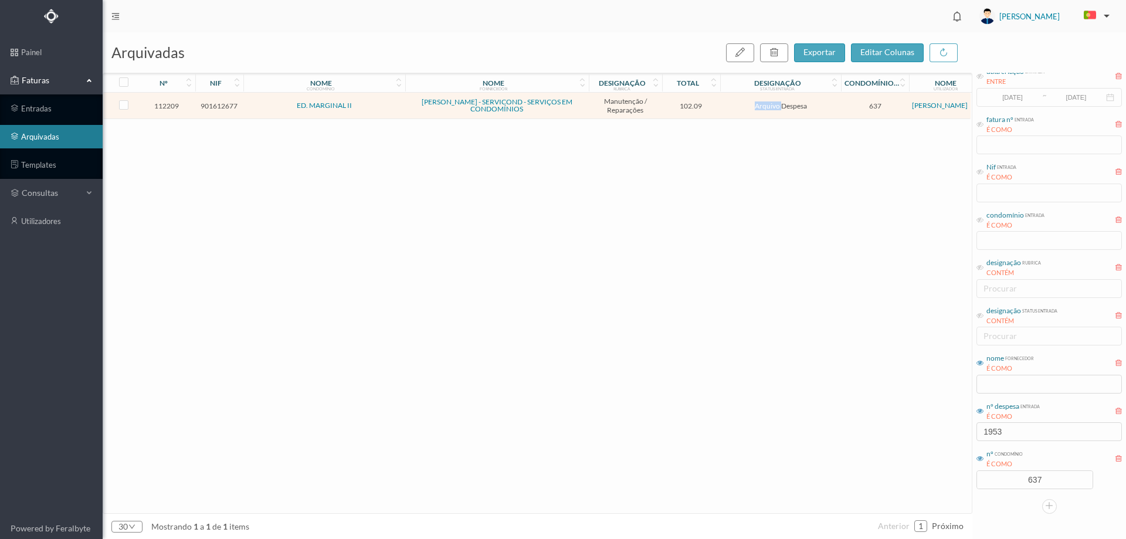
click at [727, 101] on span "Arquivo Despesa" at bounding box center [780, 105] width 115 height 9
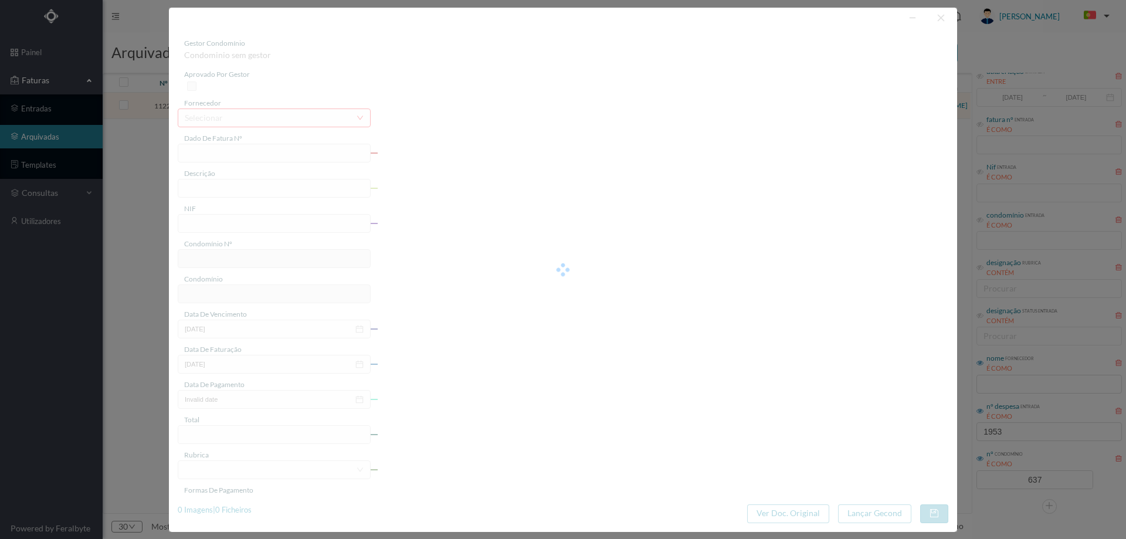
type input "FT FR.2025/2844"
type input "substituir mola aerea do portão"
type input "901612677"
type input "[DATE]"
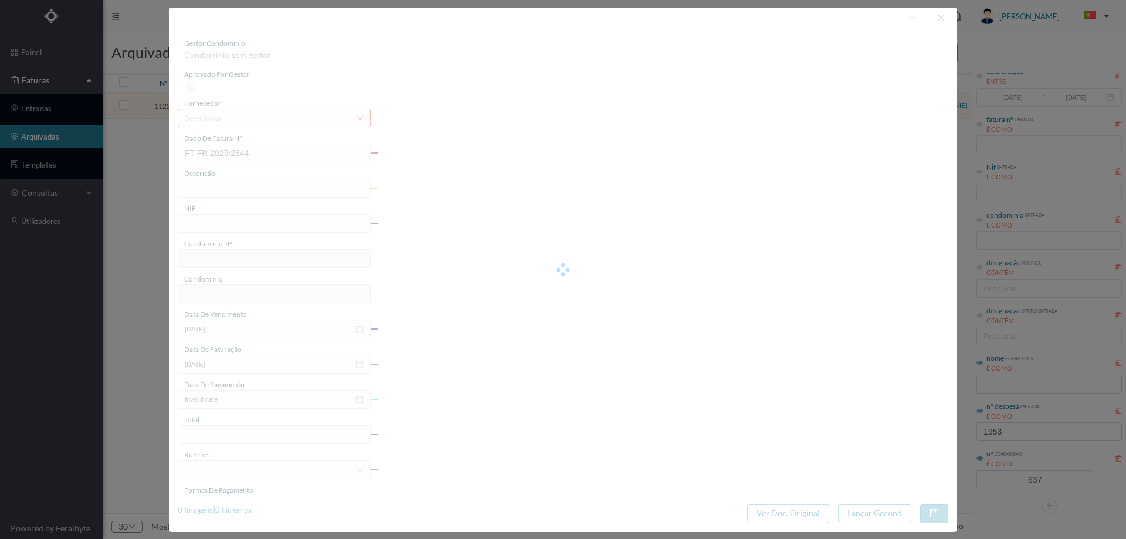
type input "[DATE]"
type input "102.09"
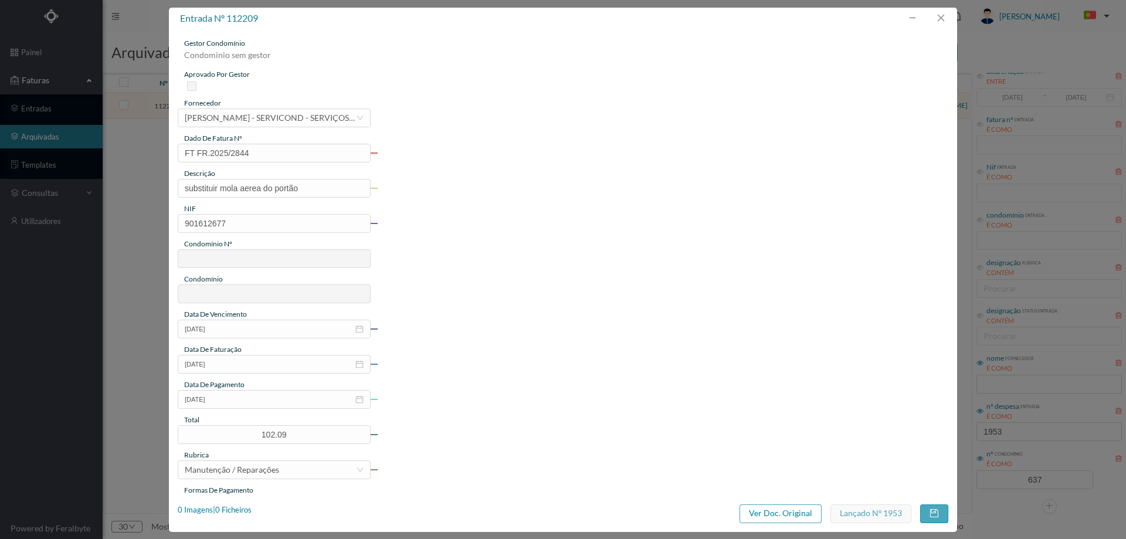
type input "637"
type input "ED. MARGINAL II"
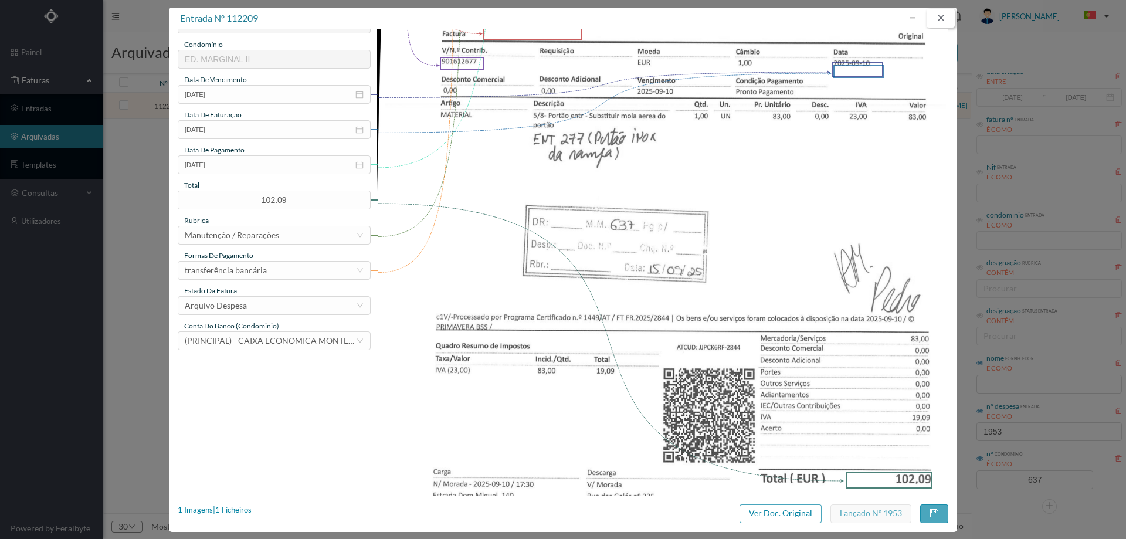
click at [948, 15] on button "button" at bounding box center [941, 18] width 28 height 19
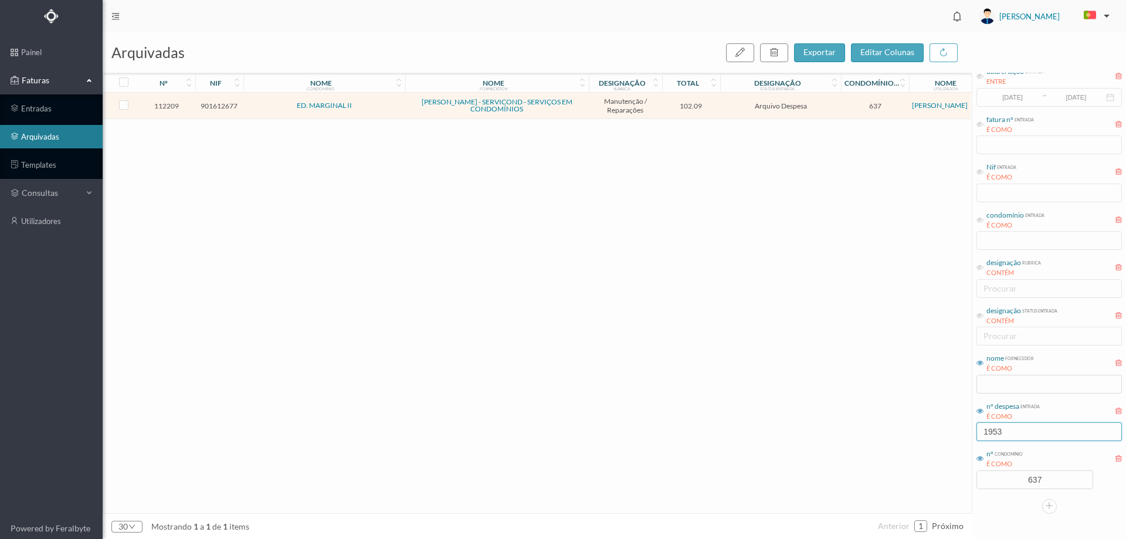
drag, startPoint x: 1030, startPoint y: 429, endPoint x: 919, endPoint y: 432, distance: 110.9
click at [921, 431] on div "arquivadas exportar editar colunas nº nif nome condomínio nome fornecedor desig…" at bounding box center [615, 285] width 1024 height 507
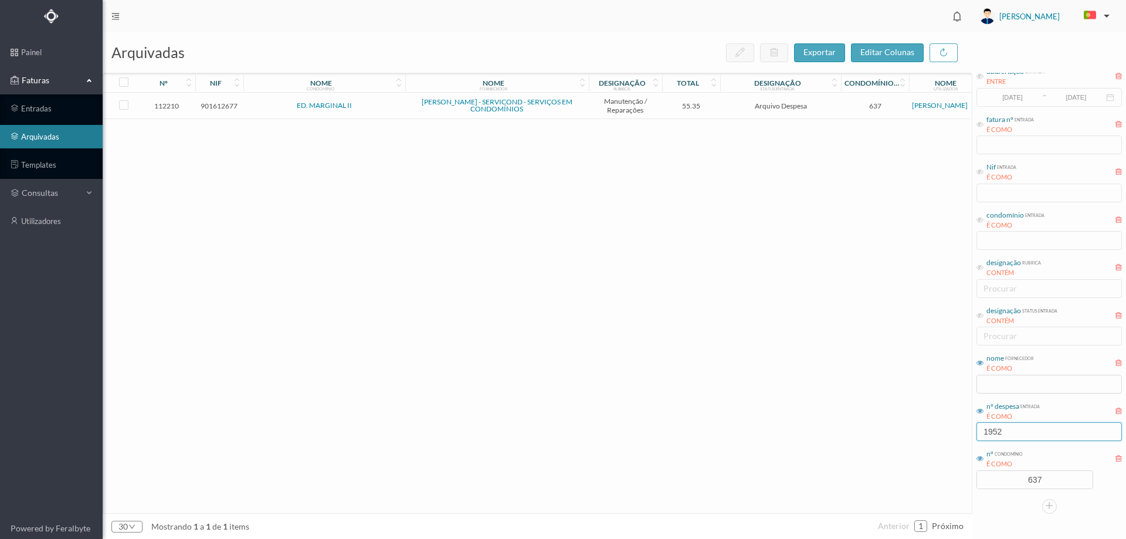
type input "1952"
click at [725, 114] on td "Arquivo Despesa" at bounding box center [780, 106] width 121 height 26
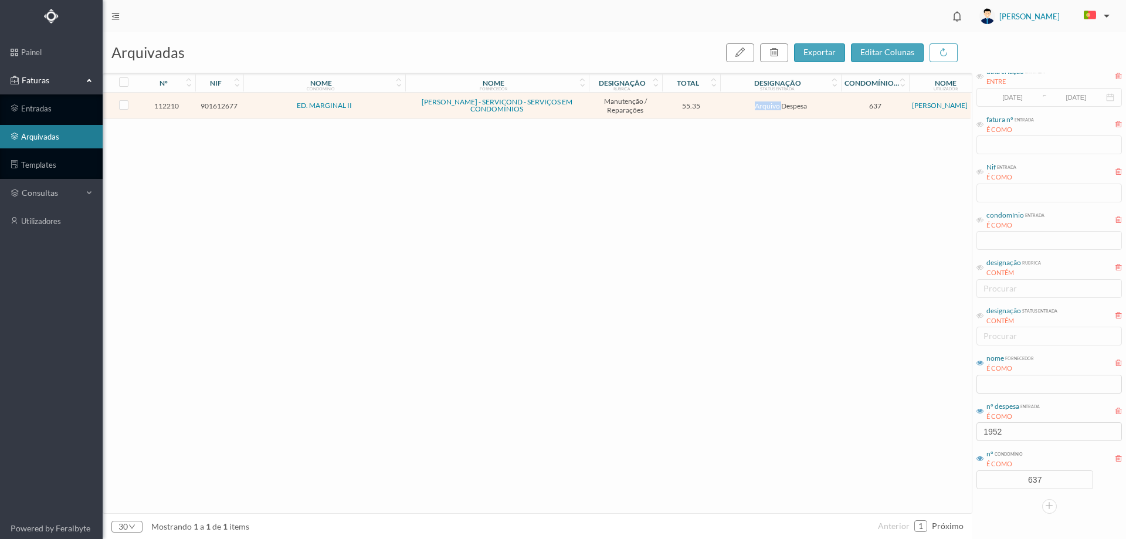
click at [725, 114] on td "Arquivo Despesa" at bounding box center [780, 106] width 121 height 26
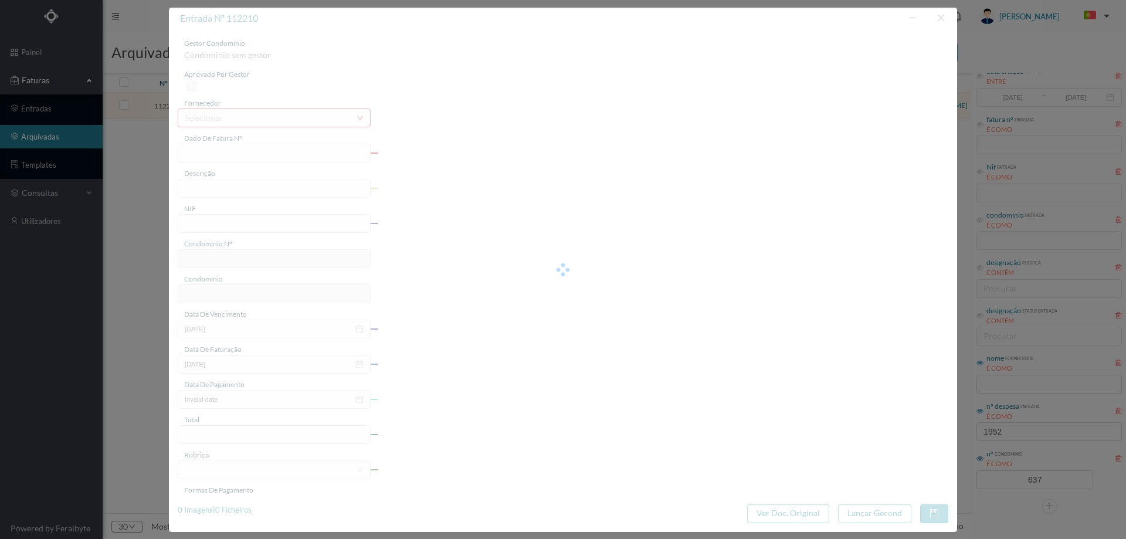
type input "FT FR.2025/2880"
type input "colocar braço na mola do portão"
type input "901612677"
type input "[DATE]"
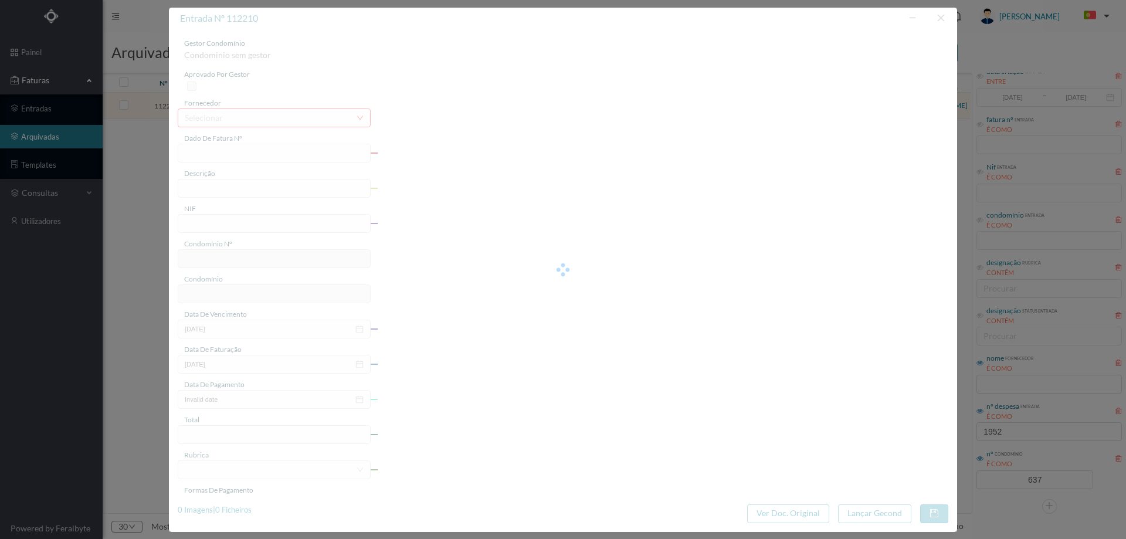
type input "[DATE]"
type input "55.35"
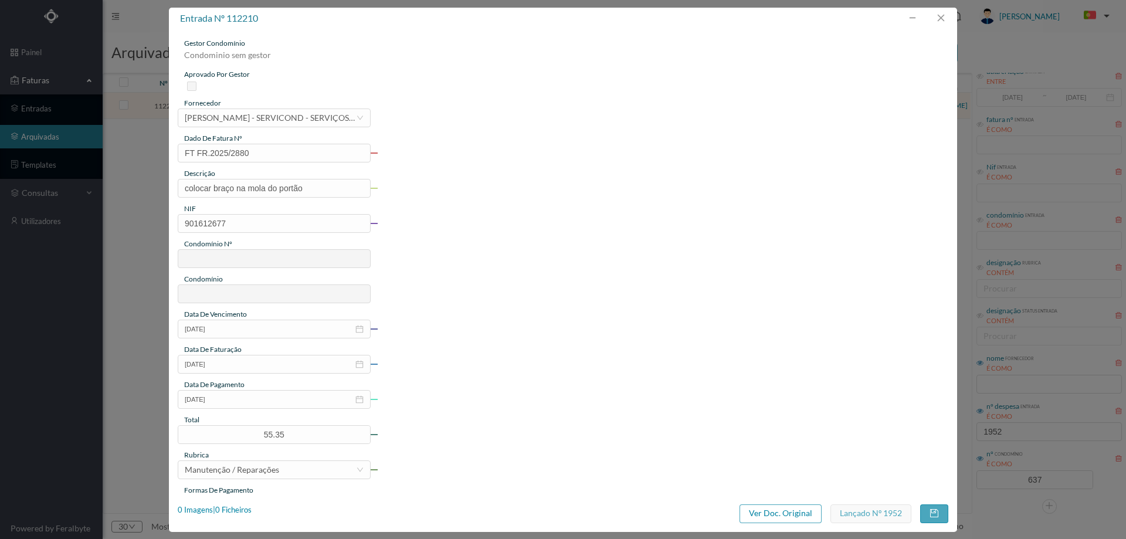
type input "637"
type input "ED. MARGINAL II"
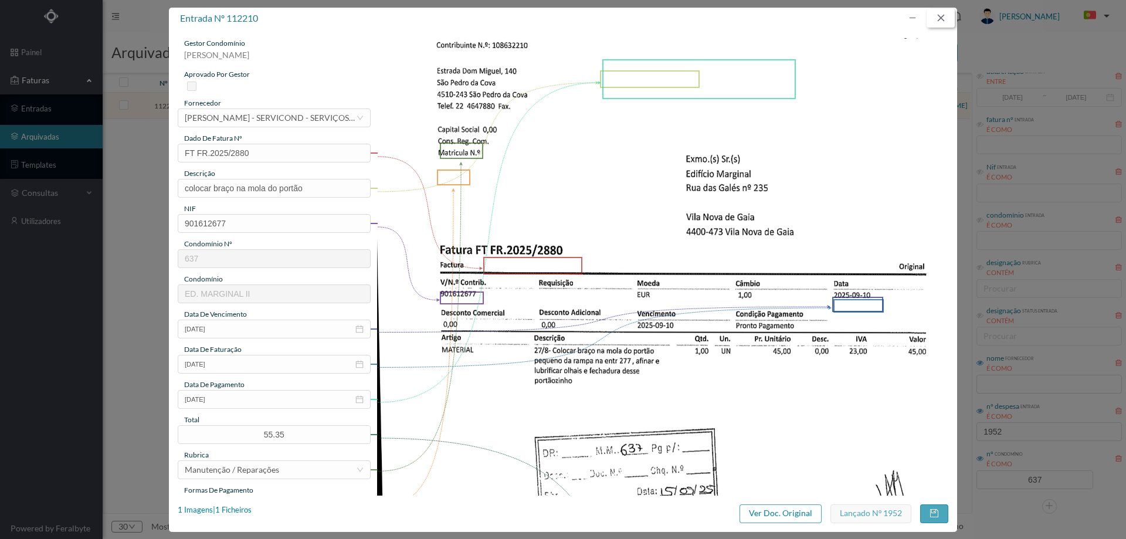
click at [939, 16] on button "button" at bounding box center [941, 18] width 28 height 19
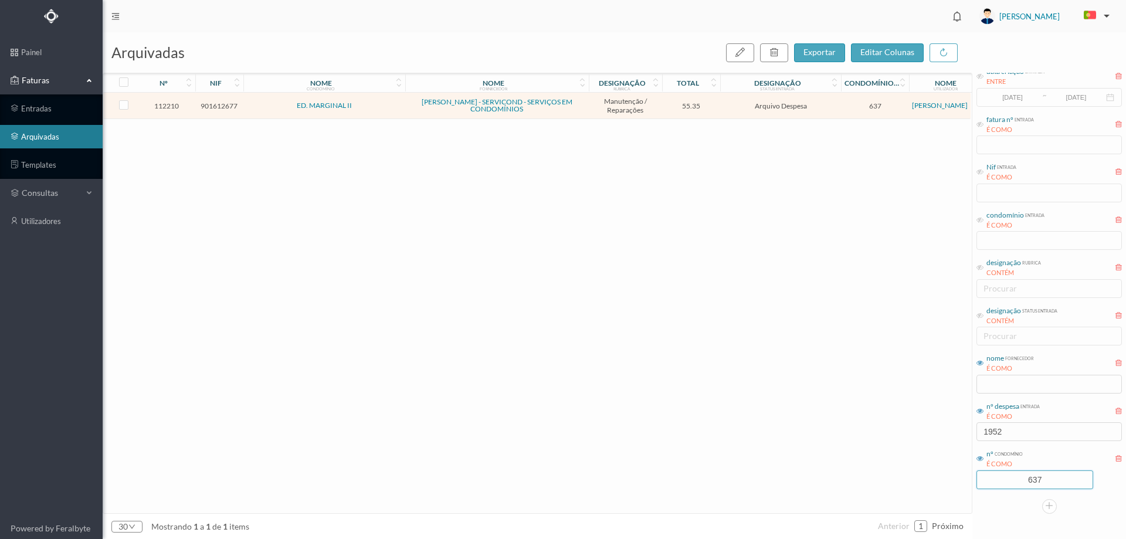
drag, startPoint x: 1054, startPoint y: 481, endPoint x: 947, endPoint y: 482, distance: 106.8
click at [955, 484] on div "arquivadas exportar editar colunas nº nif nome condomínio nome fornecedor desig…" at bounding box center [615, 285] width 1024 height 507
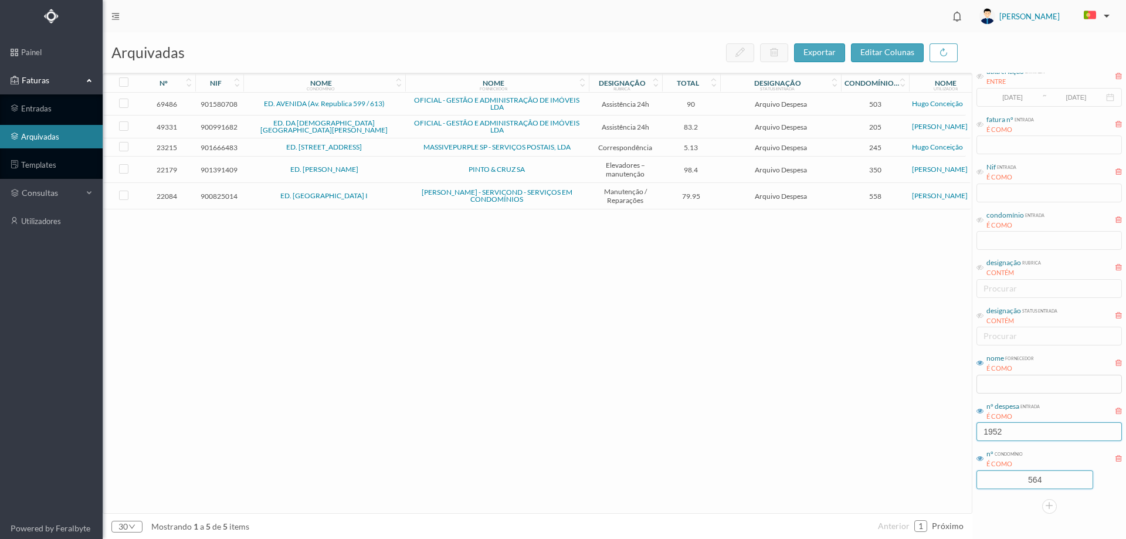
type input "564"
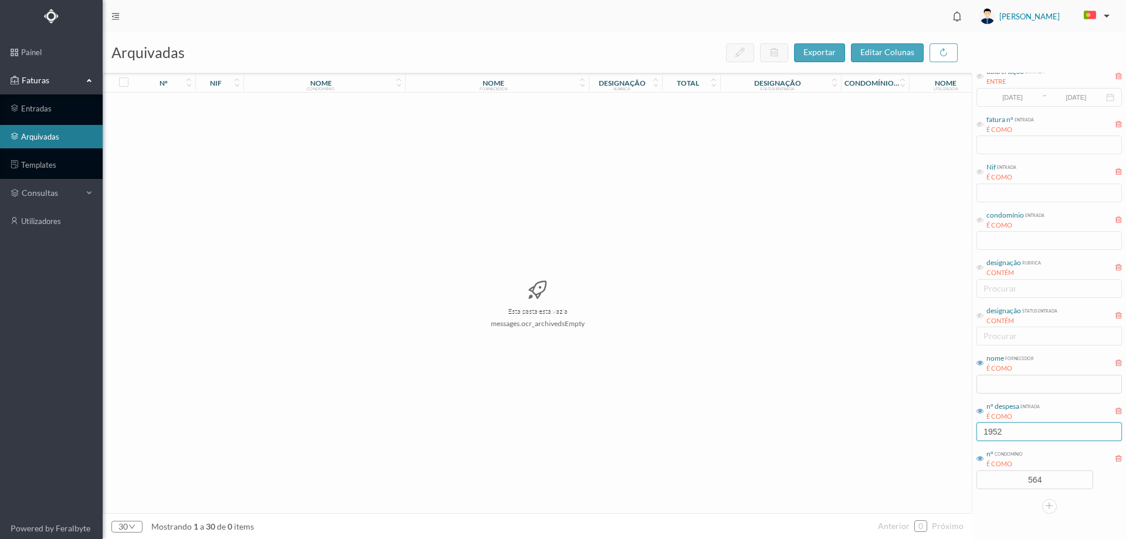
drag, startPoint x: 1025, startPoint y: 441, endPoint x: 924, endPoint y: 436, distance: 101.0
click at [924, 436] on div "arquivadas exportar editar colunas nº nif nome condomínio nome fornecedor desig…" at bounding box center [615, 285] width 1024 height 507
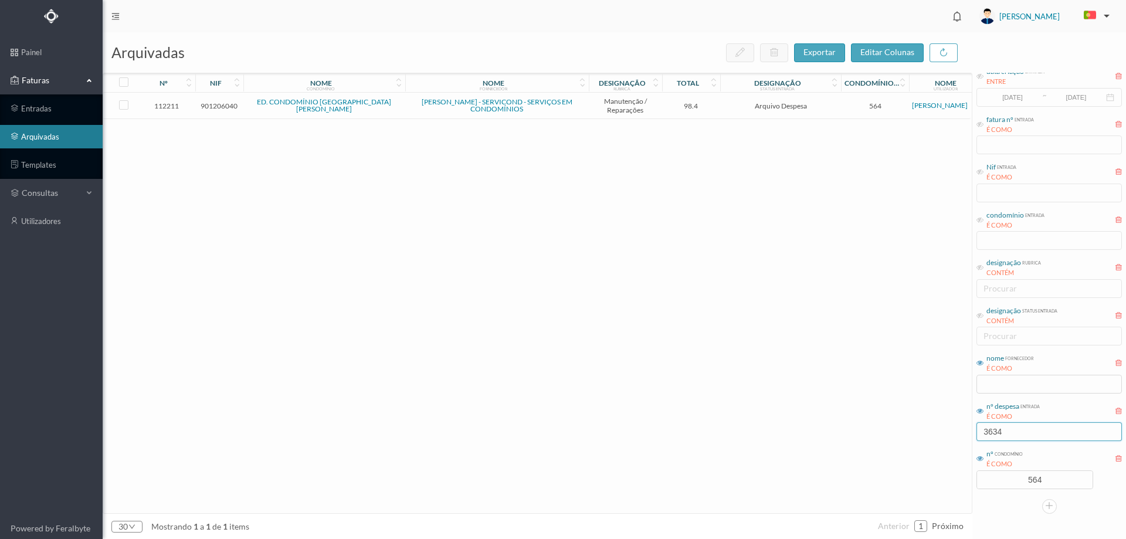
type input "3634"
click at [700, 104] on span "98.4" at bounding box center [691, 105] width 53 height 9
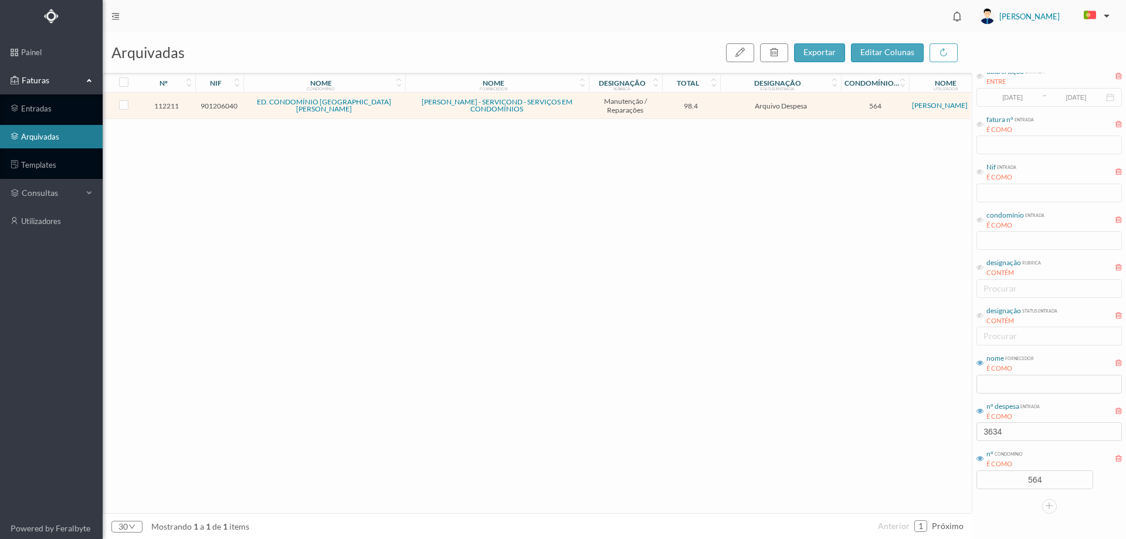
click at [700, 104] on span "98.4" at bounding box center [691, 105] width 53 height 9
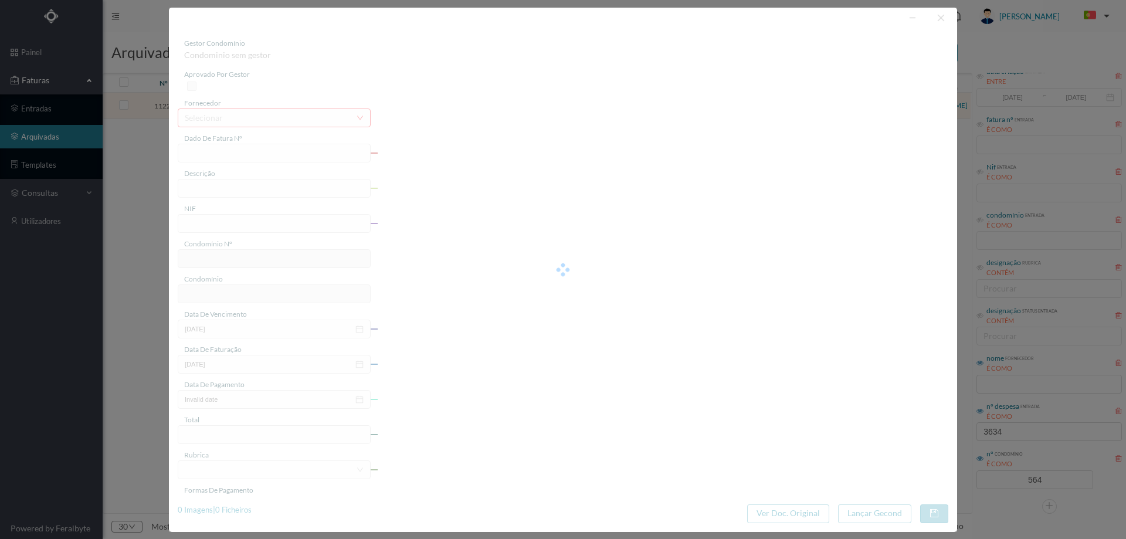
type input "FT FR.2025/2854"
type input "substituir condensadores programar motor"
type input "901206040"
type input "[DATE]"
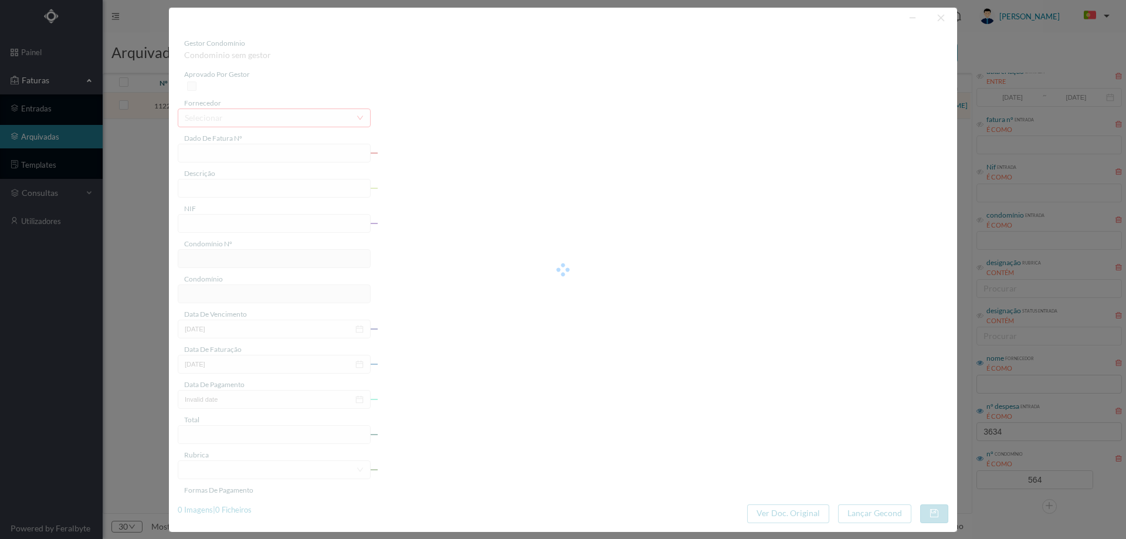
type input "[DATE]"
type input "98.40"
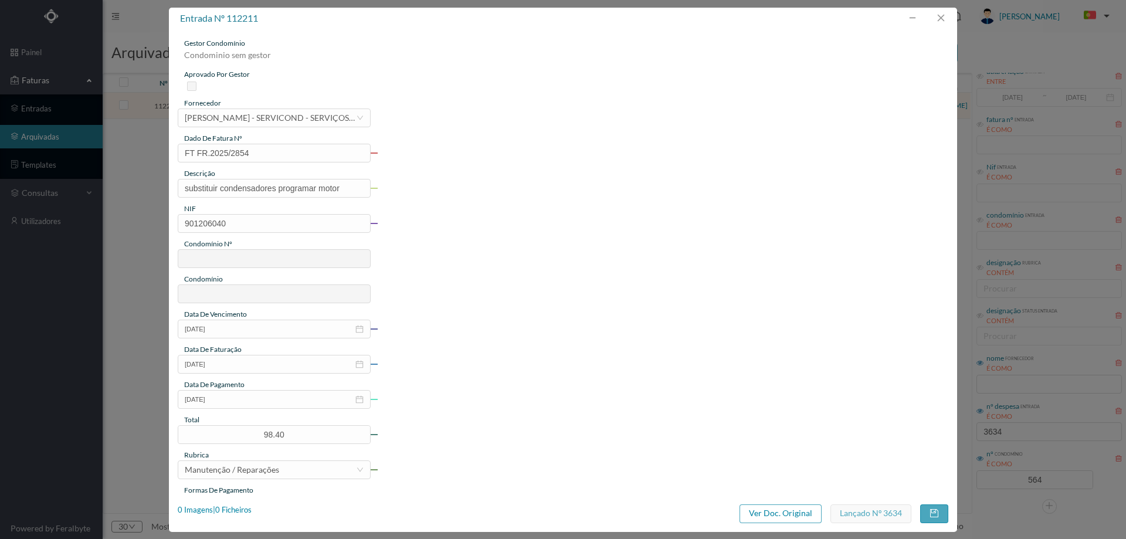
type input "564"
type input "ED. CONDOMÍNIO [GEOGRAPHIC_DATA][PERSON_NAME]"
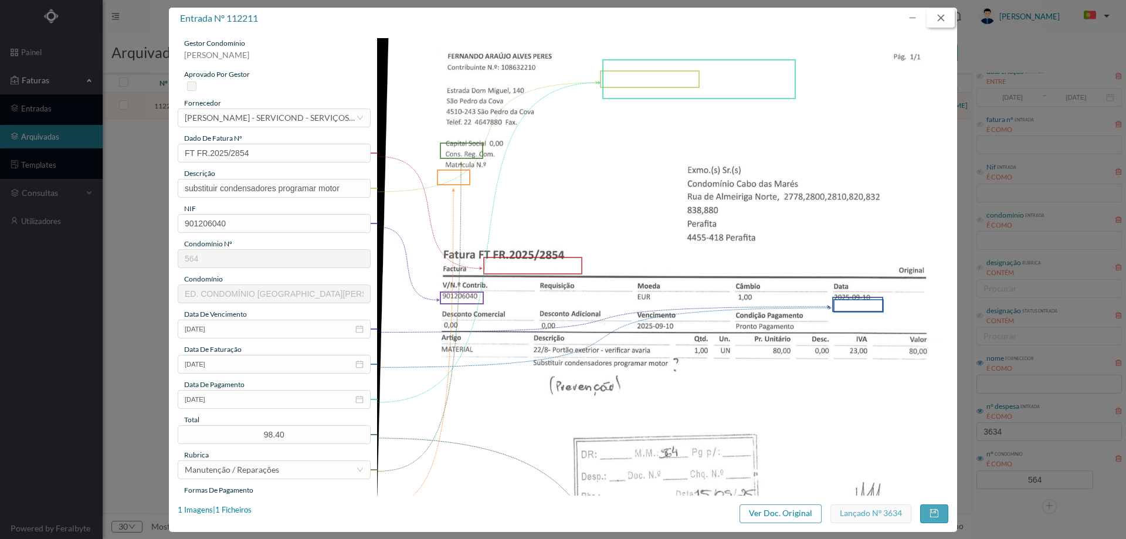
click at [943, 21] on button "button" at bounding box center [941, 18] width 28 height 19
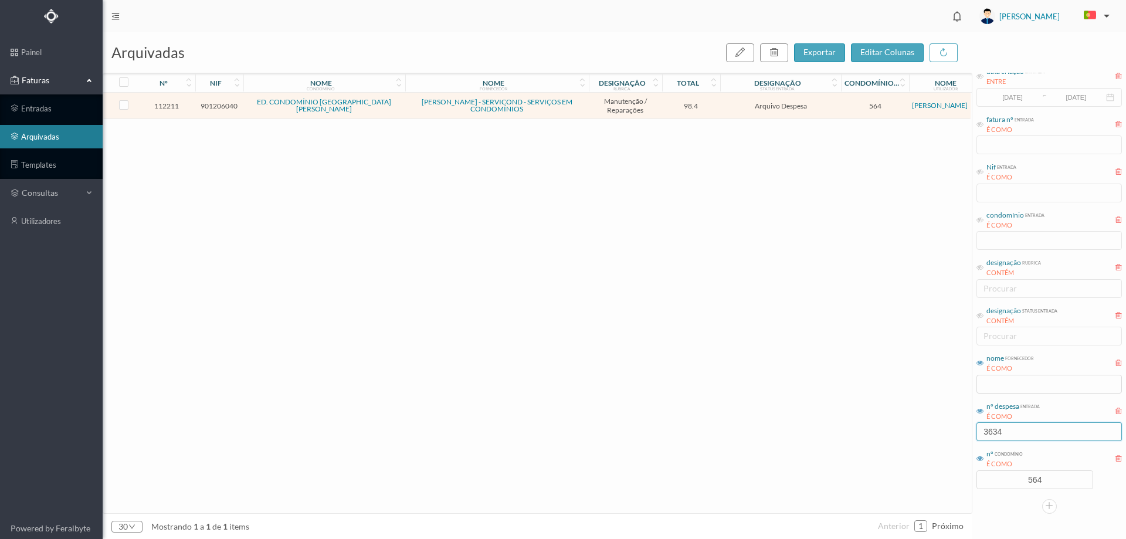
click at [1025, 435] on input "3634" at bounding box center [1049, 431] width 145 height 19
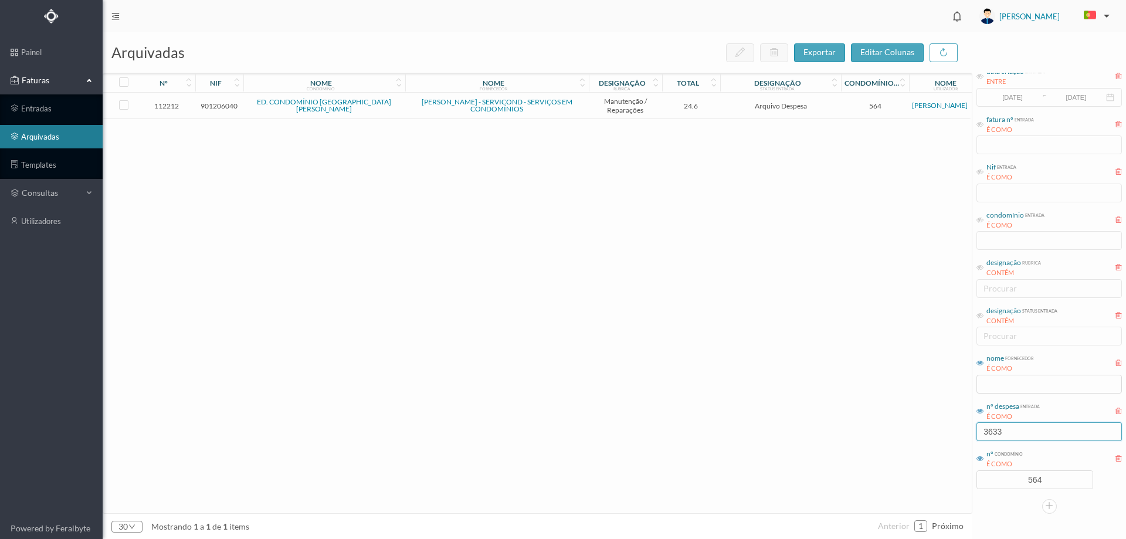
type input "3633"
click at [724, 108] on span "Arquivo Despesa" at bounding box center [780, 105] width 115 height 9
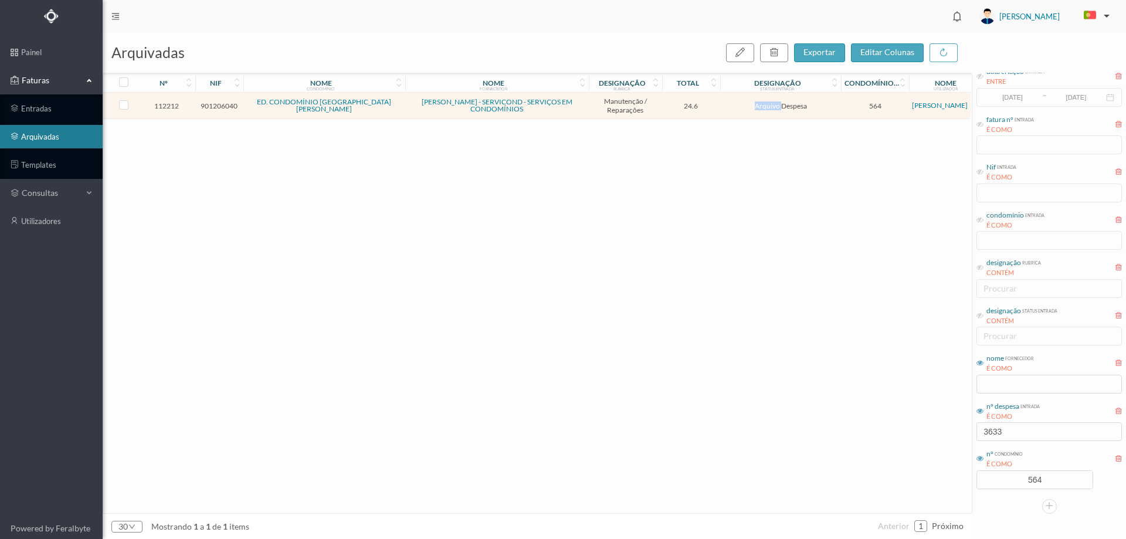
click at [724, 108] on span "Arquivo Despesa" at bounding box center [780, 105] width 115 height 9
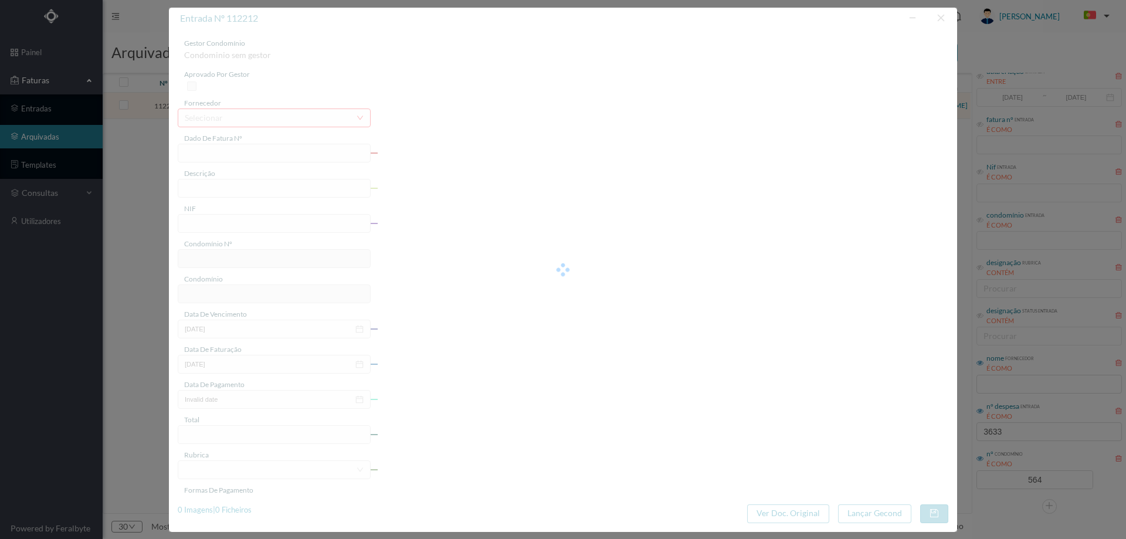
type input "FT FR.2025/2830"
type input "deslocação ao edf para acrescentar 2 contactos no gsm"
type input "901206040"
type input "[DATE]"
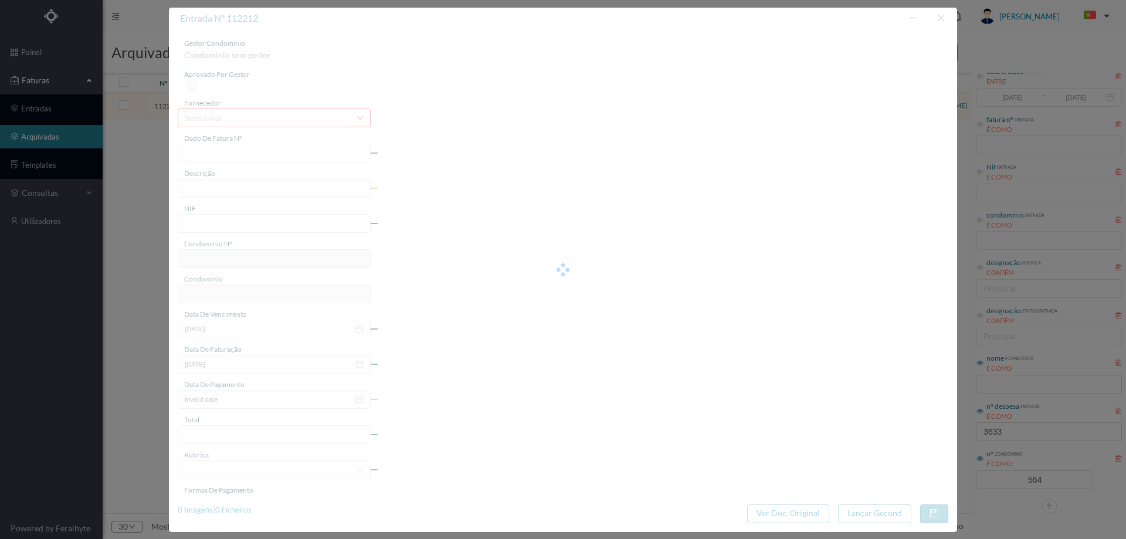
type input "[DATE]"
type input "24.60"
type input "564"
type input "ED. CONDOMÍNIO [GEOGRAPHIC_DATA][PERSON_NAME]"
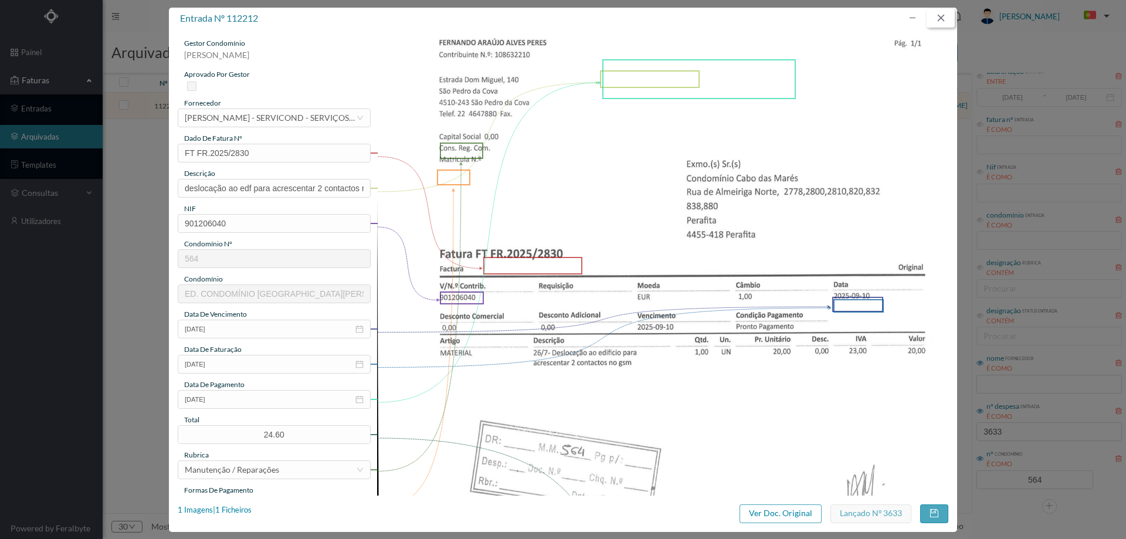
click at [942, 21] on button "button" at bounding box center [941, 18] width 28 height 19
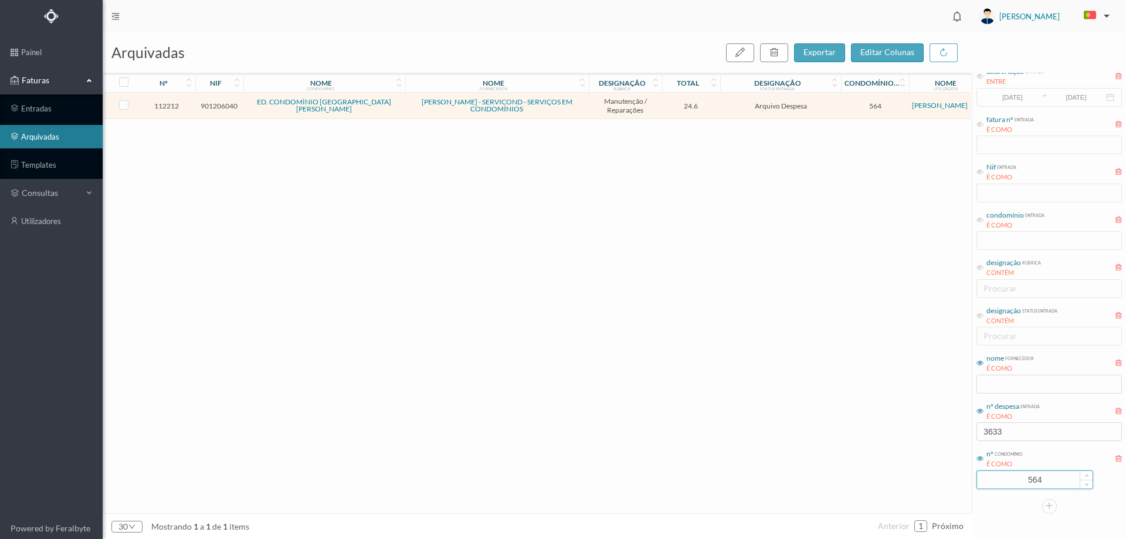
drag, startPoint x: 1021, startPoint y: 484, endPoint x: 1000, endPoint y: 488, distance: 22.1
click at [1001, 485] on input "564" at bounding box center [1035, 480] width 116 height 18
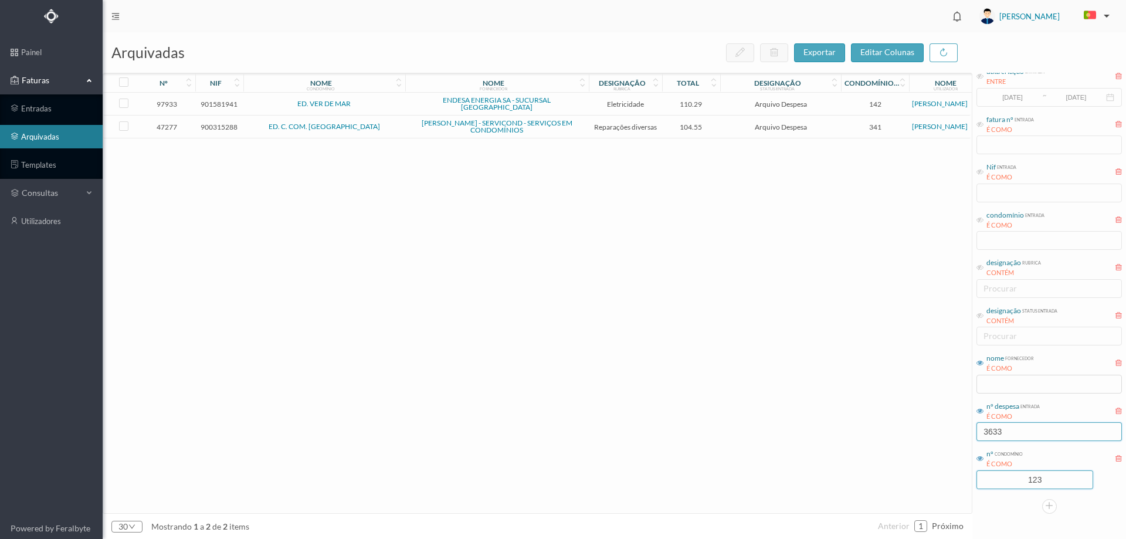
type input "123"
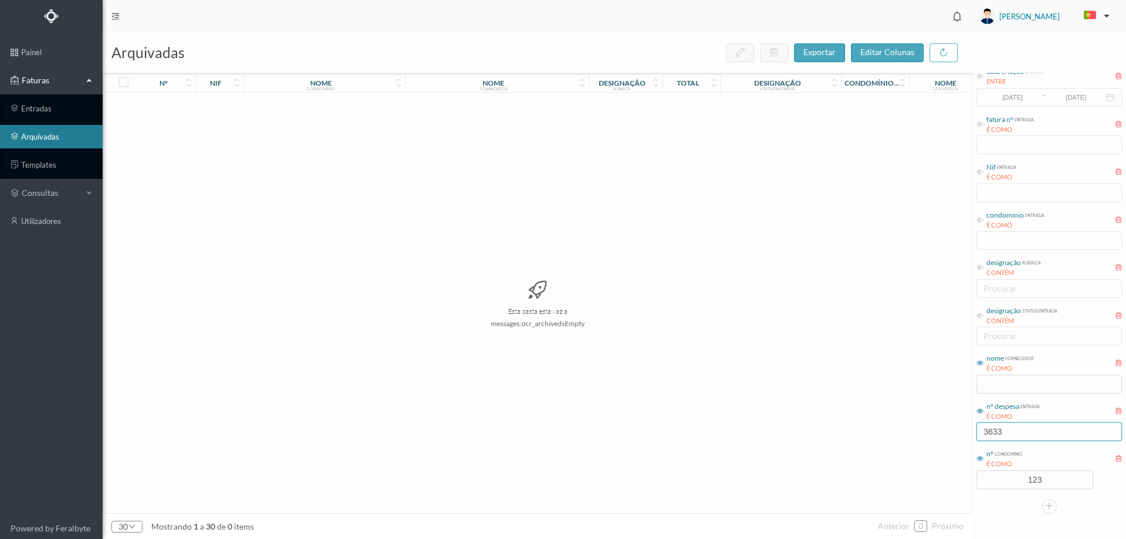
drag, startPoint x: 1019, startPoint y: 428, endPoint x: 892, endPoint y: 451, distance: 128.8
click at [896, 444] on div "arquivadas exportar editar colunas nº nif nome condomínio nome fornecedor desig…" at bounding box center [615, 285] width 1024 height 507
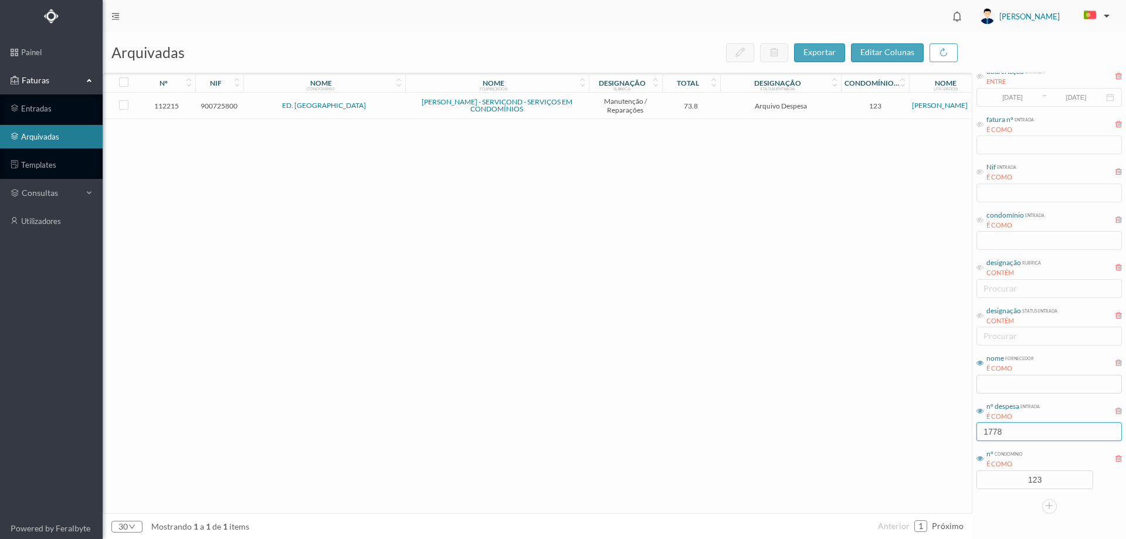
type input "1778"
click at [714, 112] on td "73.8" at bounding box center [691, 106] width 59 height 26
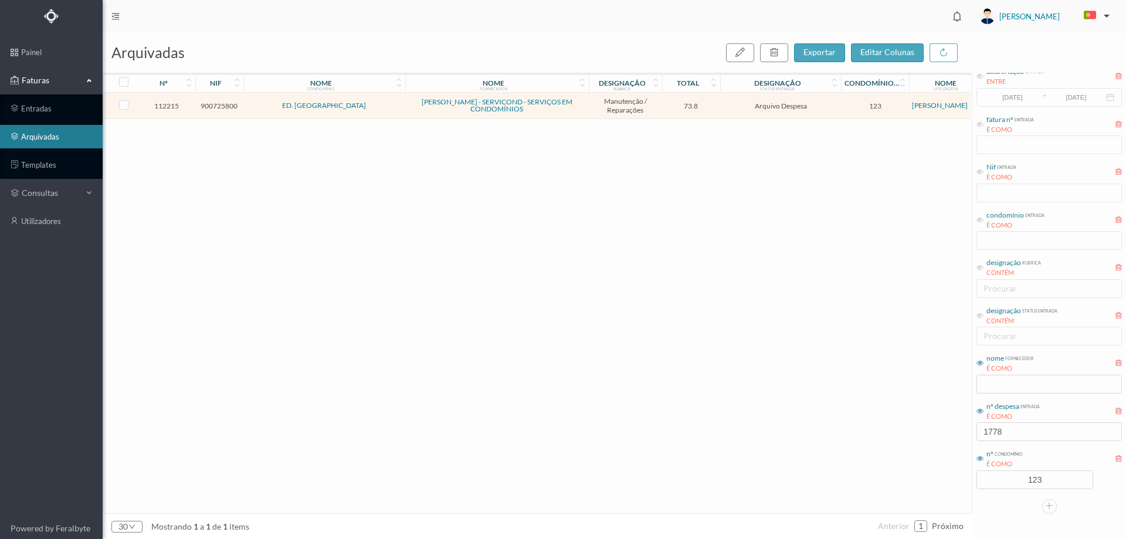
click at [714, 112] on td "73.8" at bounding box center [691, 106] width 59 height 26
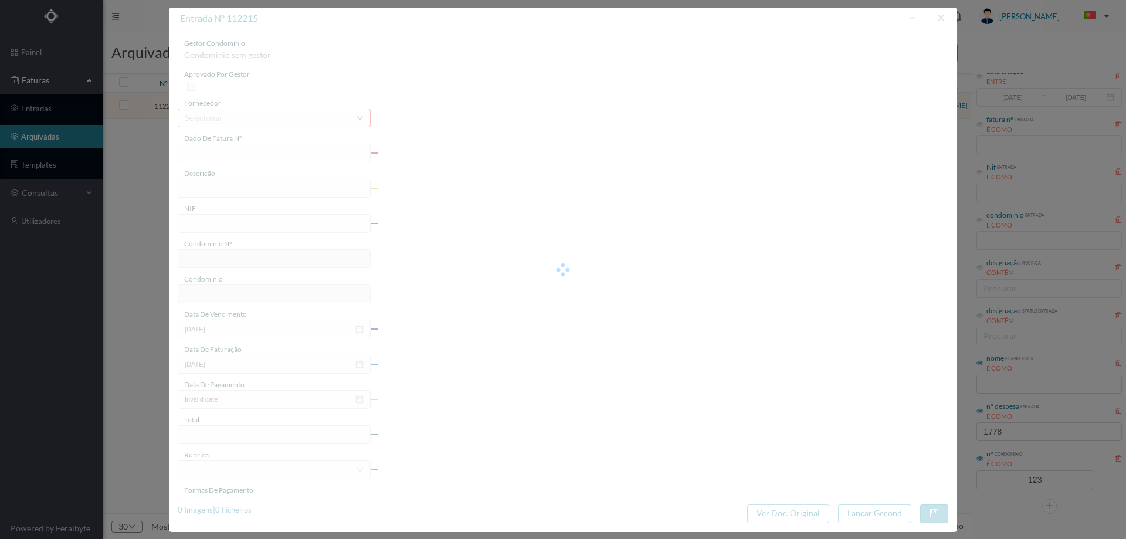
type input "FT FR.2025/2845"
type input "verificar avaria na garagem"
type input "900725800"
type input "[DATE]"
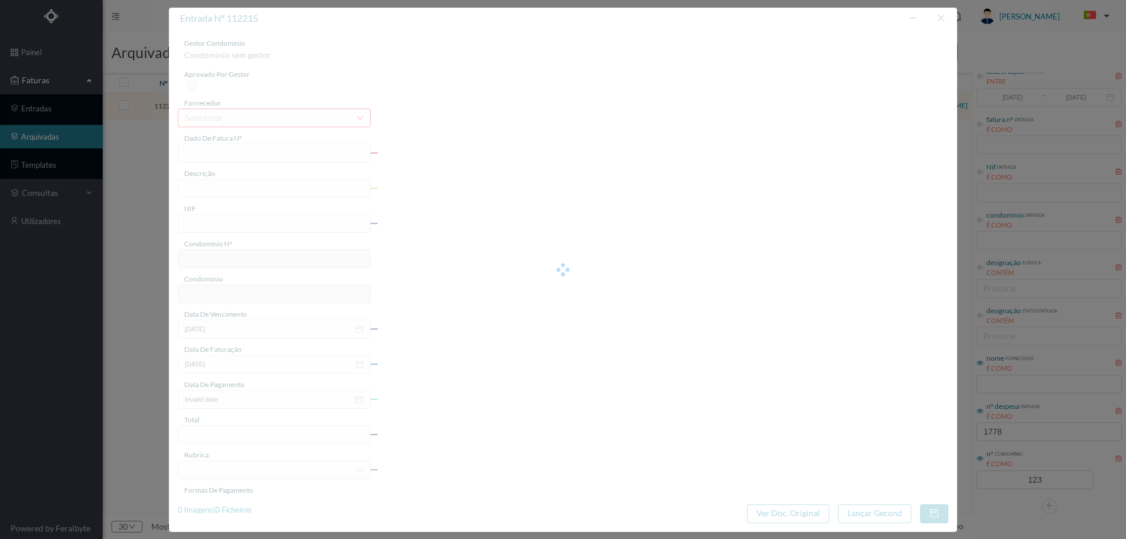
type input "[DATE]"
type input "73.80"
type input "123"
type input "ED. [GEOGRAPHIC_DATA]"
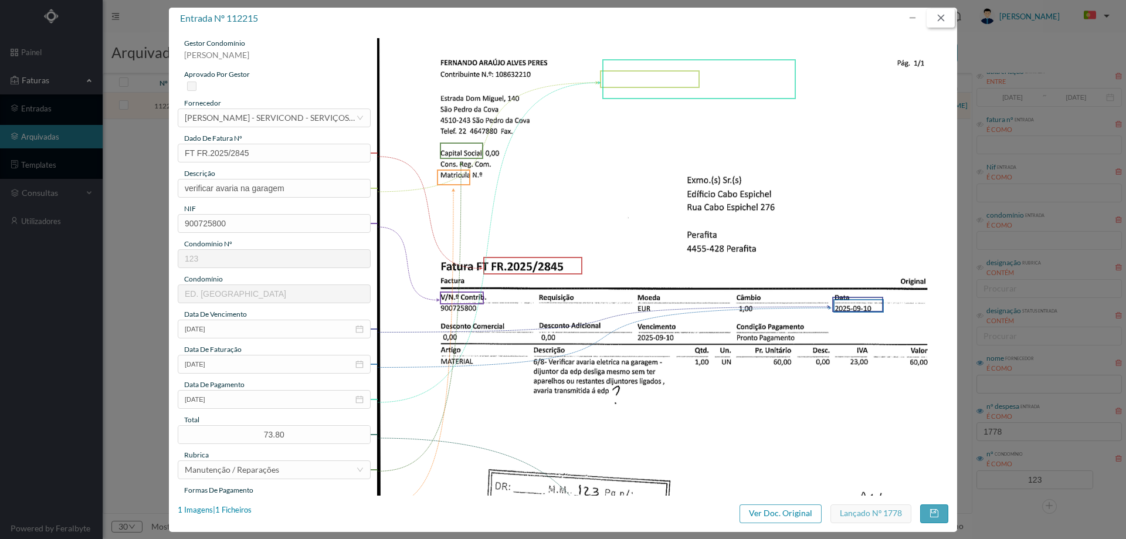
drag, startPoint x: 938, startPoint y: 19, endPoint x: 1101, endPoint y: 77, distance: 172.4
click at [939, 19] on button "button" at bounding box center [941, 18] width 28 height 19
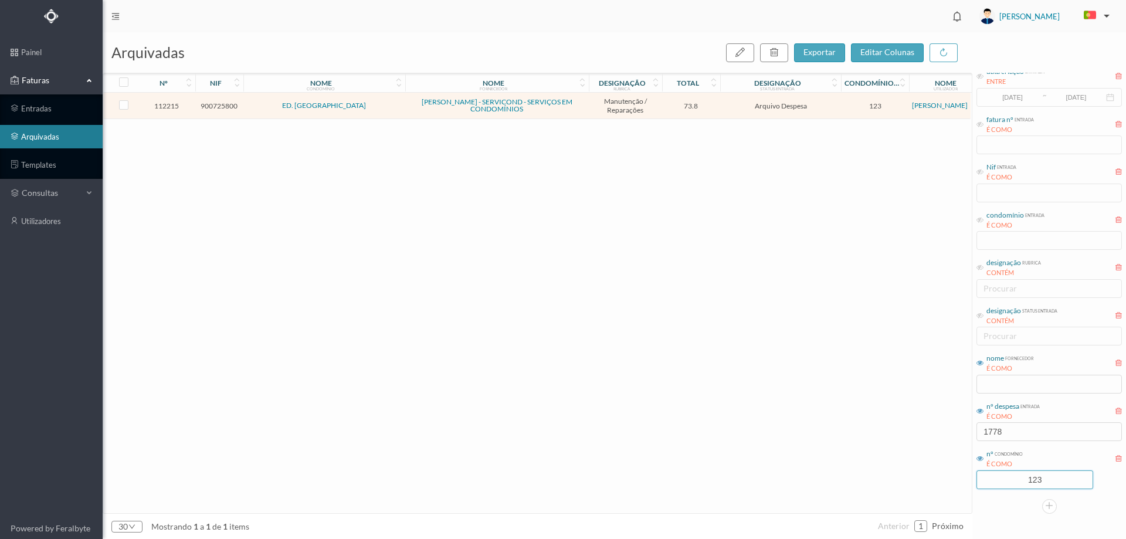
drag, startPoint x: 1047, startPoint y: 473, endPoint x: 967, endPoint y: 483, distance: 80.4
click at [967, 483] on div "arquivadas exportar editar colunas nº nif nome condomínio nome fornecedor desig…" at bounding box center [615, 285] width 1024 height 507
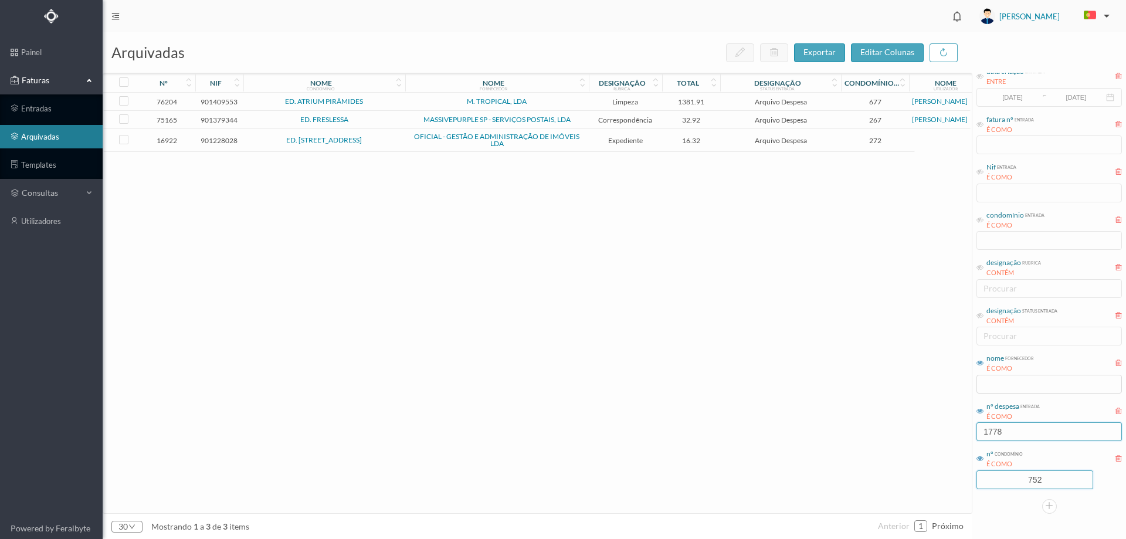
type input "752"
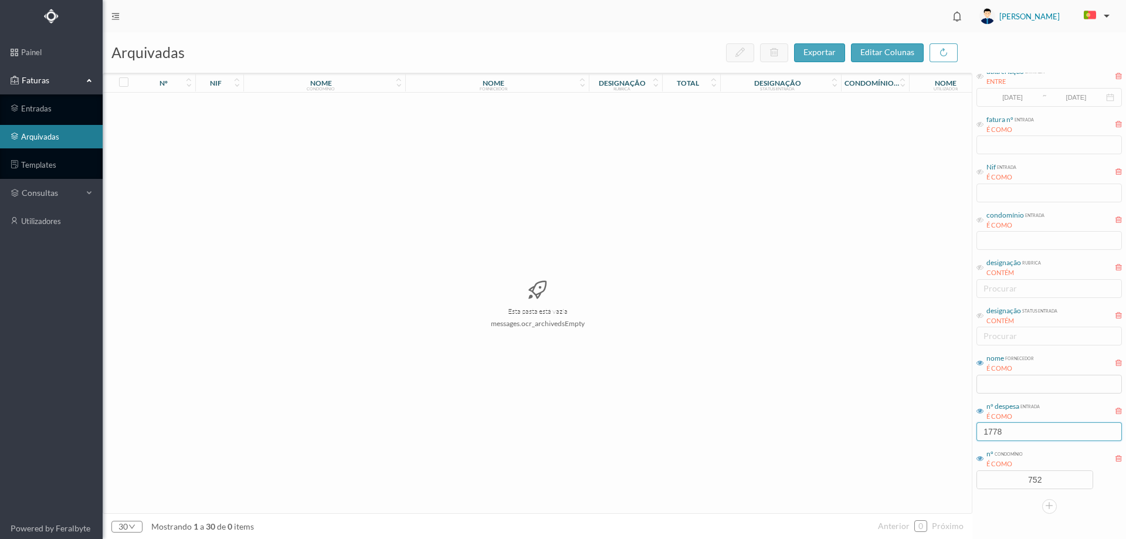
drag, startPoint x: 980, startPoint y: 435, endPoint x: 954, endPoint y: 442, distance: 27.5
click at [954, 442] on div "arquivadas exportar editar colunas nº nif nome condomínio nome fornecedor desig…" at bounding box center [615, 285] width 1024 height 507
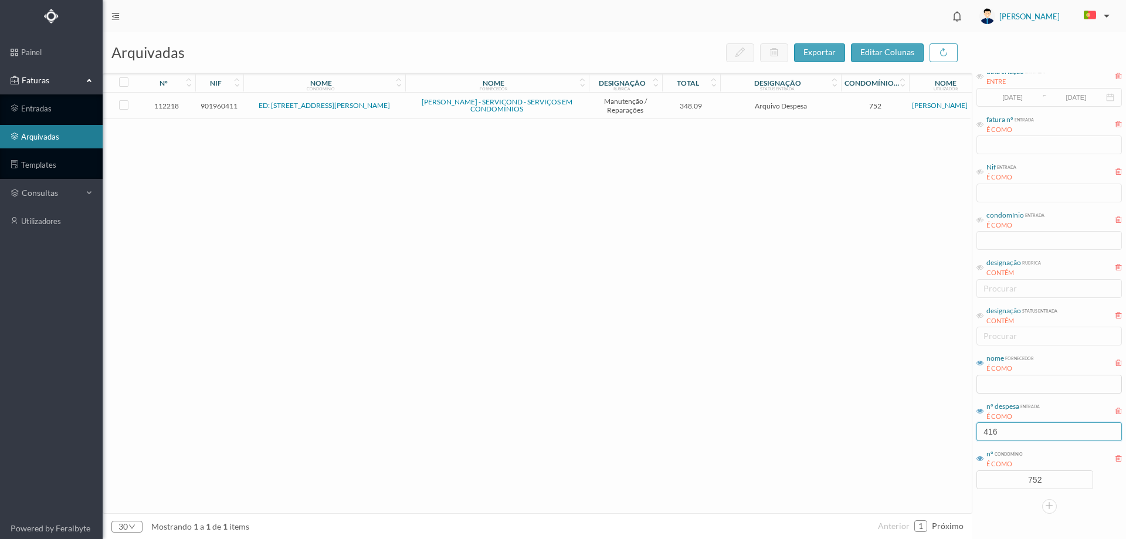
type input "416"
click at [715, 106] on span "348.09" at bounding box center [691, 105] width 53 height 9
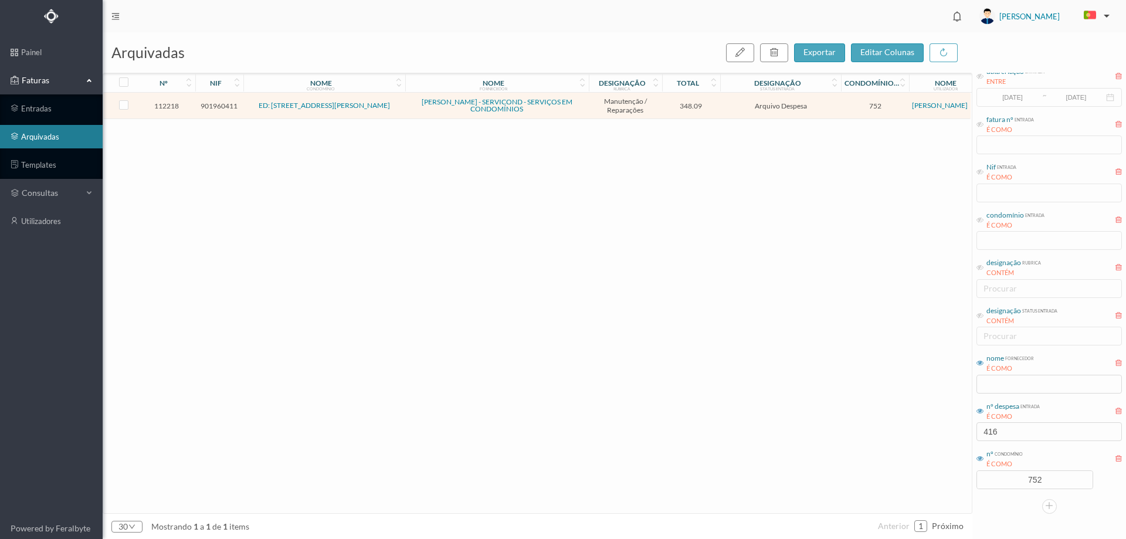
click at [726, 109] on span "Arquivo Despesa" at bounding box center [780, 105] width 115 height 9
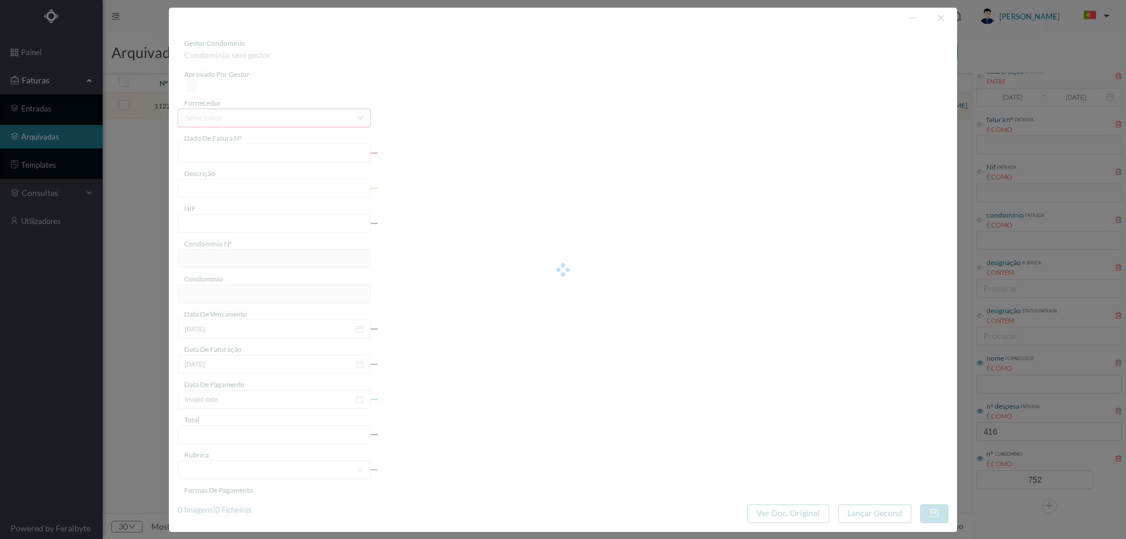
type input "FT FR.2025/2835"
type input "retirar e colocar porta para substituir [PERSON_NAME]"
type input "901960411"
type input "[DATE]"
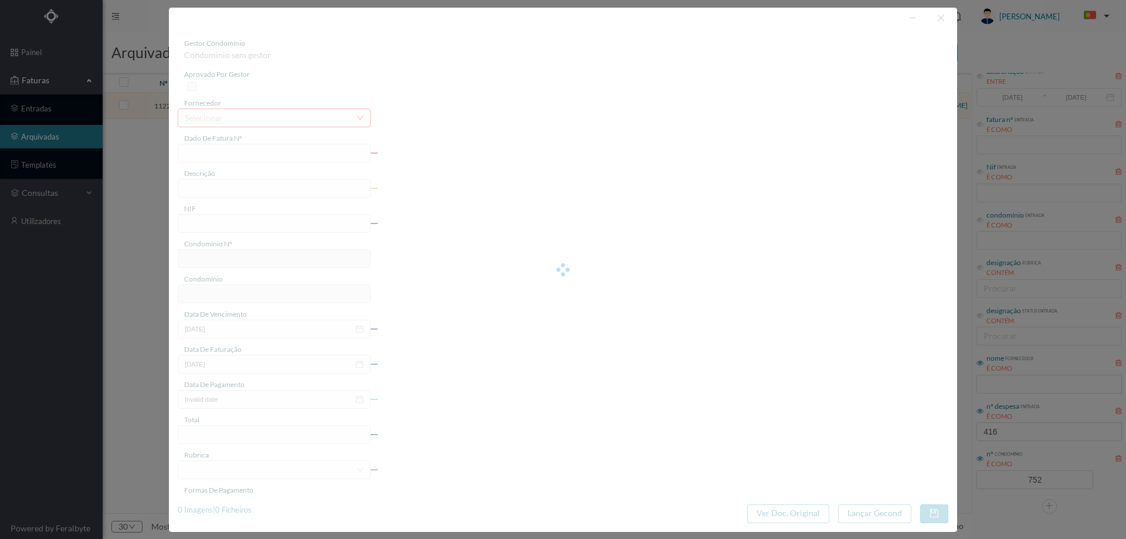
type input "[DATE]"
type input "348.09"
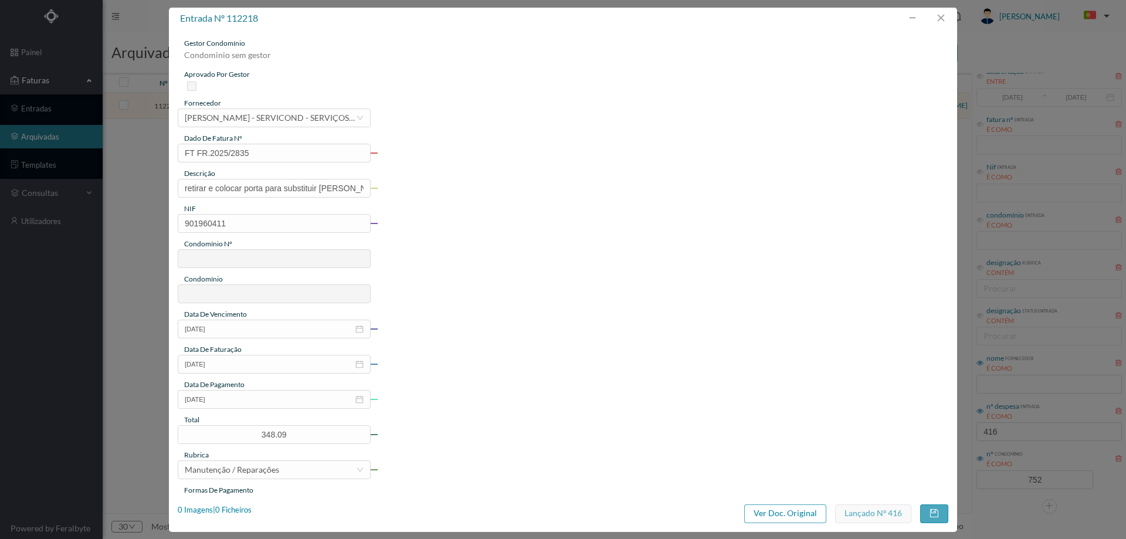
type input "752"
type input "ED: [STREET_ADDRESS][PERSON_NAME]"
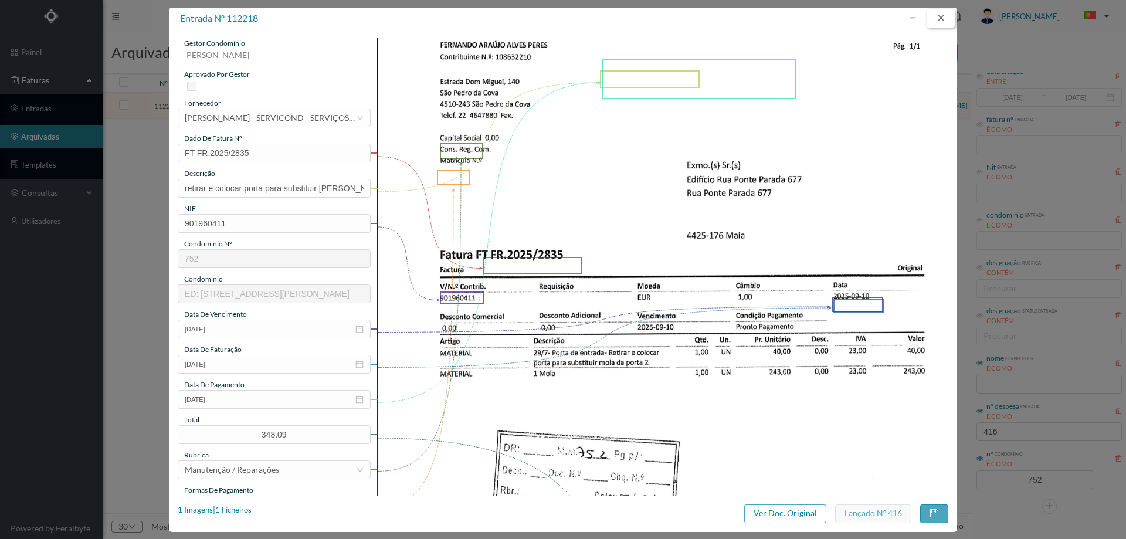
click at [946, 19] on button "button" at bounding box center [941, 18] width 28 height 19
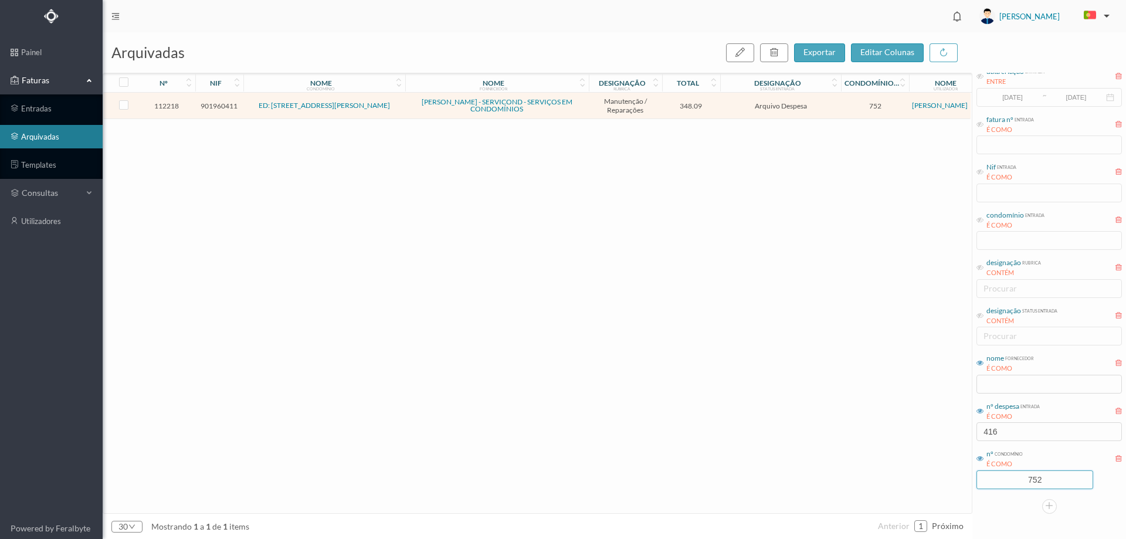
drag, startPoint x: 1053, startPoint y: 475, endPoint x: 963, endPoint y: 476, distance: 89.8
click at [963, 476] on div "arquivadas exportar editar colunas nº nif nome condomínio nome fornecedor desig…" at bounding box center [615, 285] width 1024 height 507
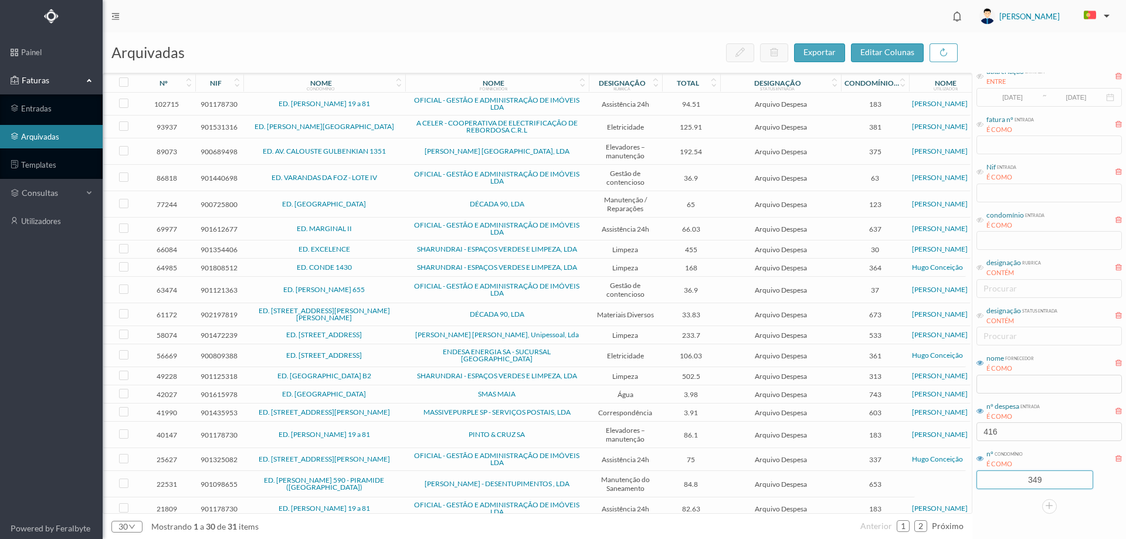
type input "349"
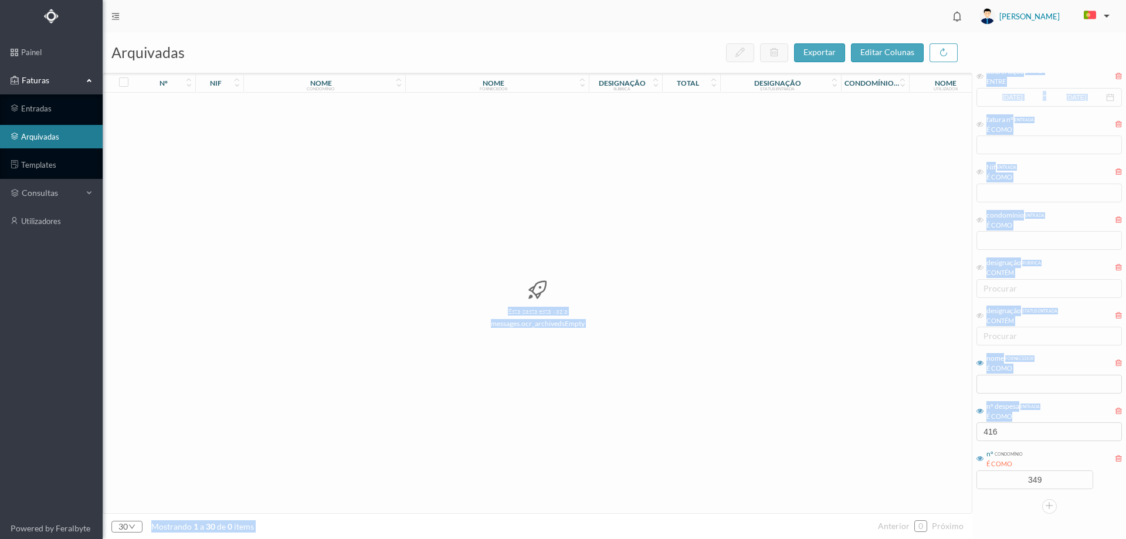
drag, startPoint x: 1026, startPoint y: 419, endPoint x: 973, endPoint y: 429, distance: 53.8
click at [957, 432] on div "arquivadas exportar editar colunas nº nif nome condomínio nome fornecedor desig…" at bounding box center [615, 285] width 1024 height 507
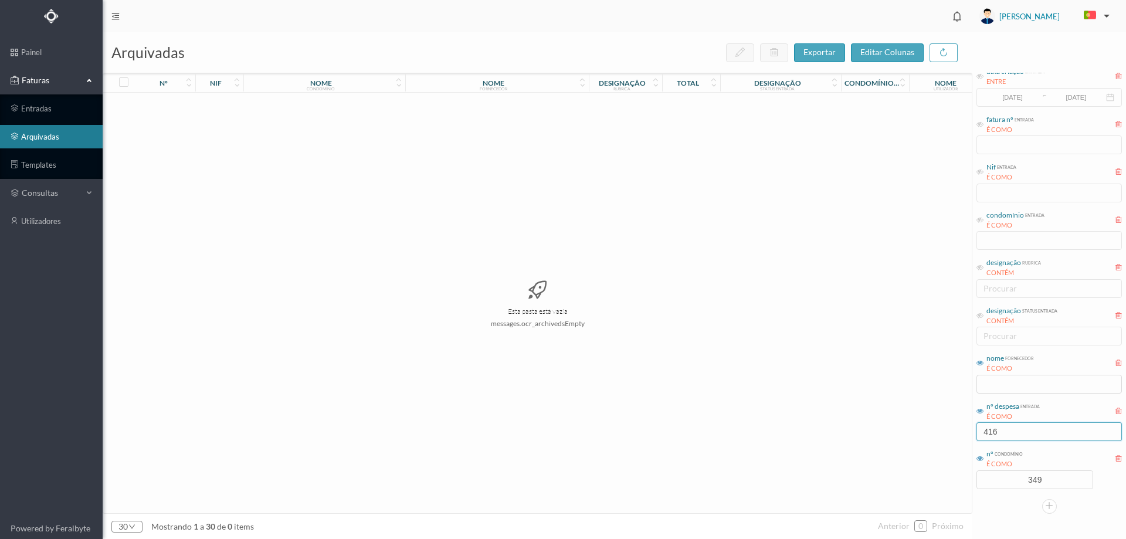
click at [1020, 429] on input "416" at bounding box center [1049, 431] width 145 height 19
click at [1019, 432] on input "416" at bounding box center [1049, 431] width 145 height 19
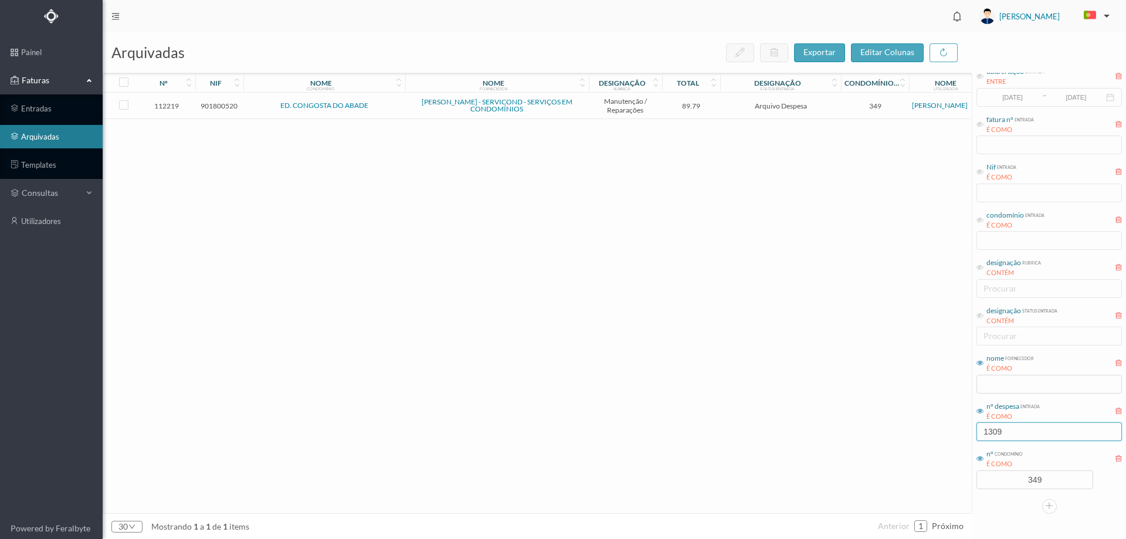
type input "1309"
click at [830, 100] on td "Arquivo Despesa" at bounding box center [780, 106] width 121 height 26
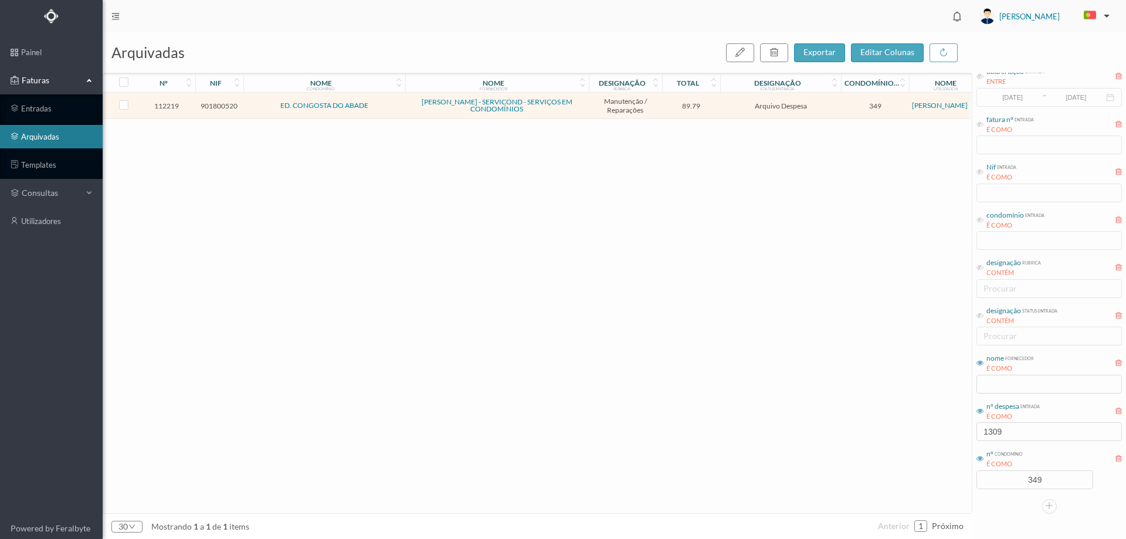
click at [830, 100] on td "Arquivo Despesa" at bounding box center [780, 106] width 121 height 26
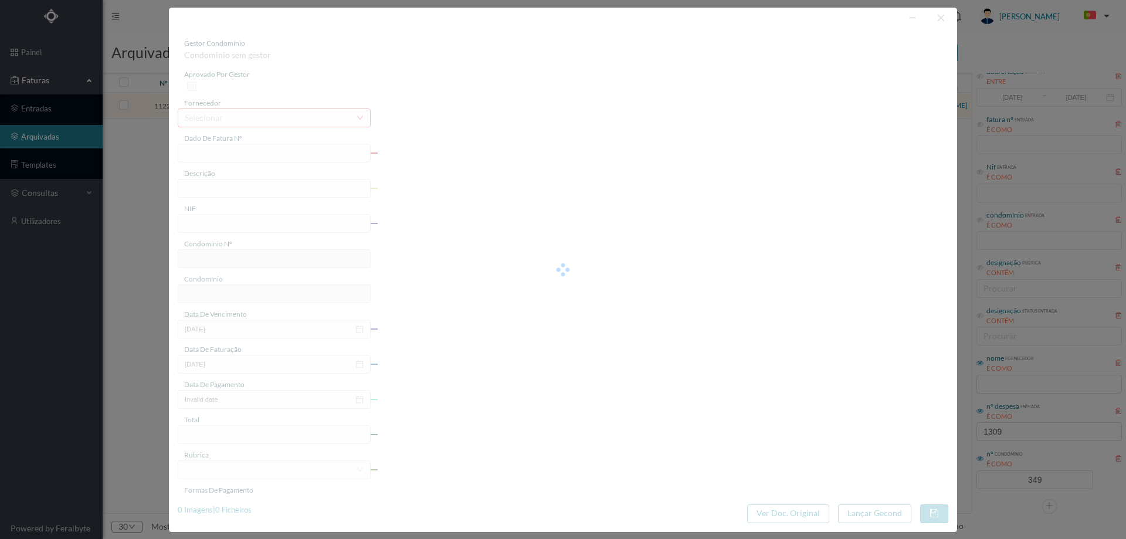
type input "FT FR.2025/2884"
type input "substituir fechadura da porta de madeira do arrrumo acesso as bombas"
type input "901800520"
type input "[DATE]"
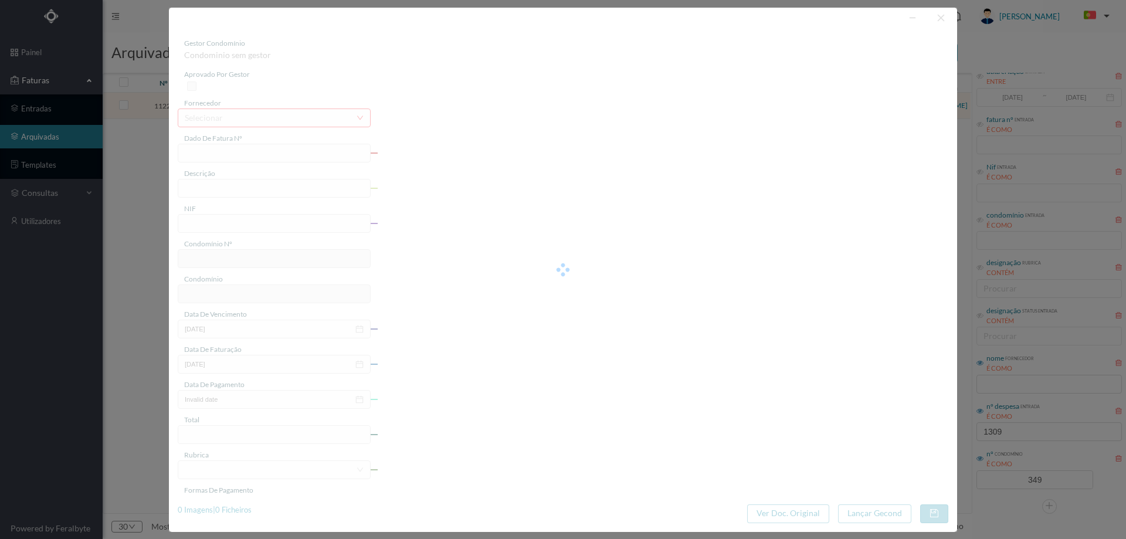
type input "[DATE]"
type input "89.79"
type input "349"
type input "ED. CONGOSTA DO ABADE"
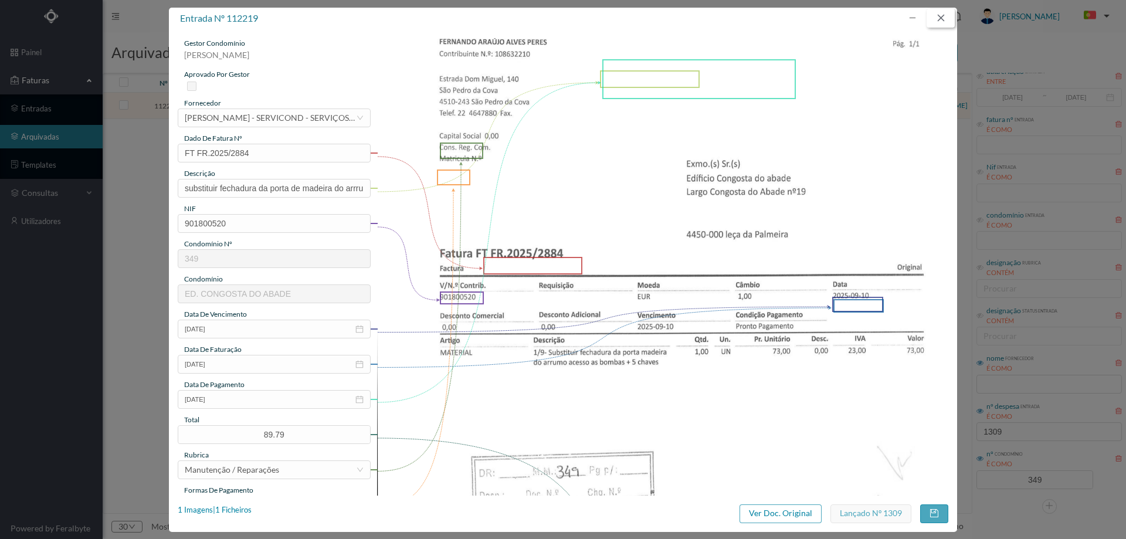
click at [938, 17] on button "button" at bounding box center [941, 18] width 28 height 19
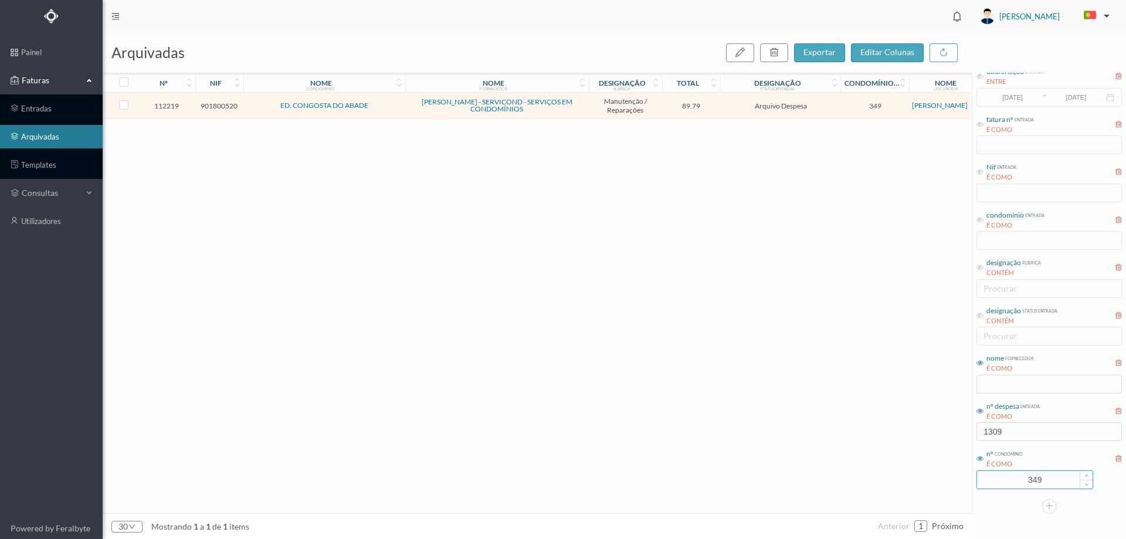
drag, startPoint x: 1050, startPoint y: 480, endPoint x: 985, endPoint y: 486, distance: 64.8
click at [1000, 489] on div "nº condomínio É COMO 349" at bounding box center [1050, 468] width 148 height 44
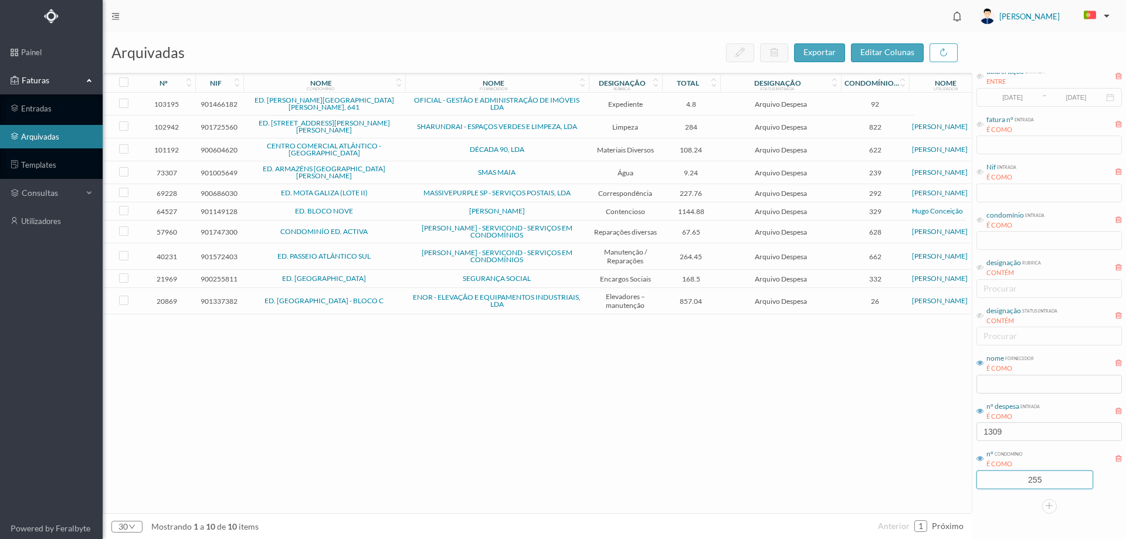
type input "255"
click at [891, 435] on div "arquivadas exportar editar colunas nº nif nome condomínio nome fornecedor desig…" at bounding box center [615, 285] width 1024 height 507
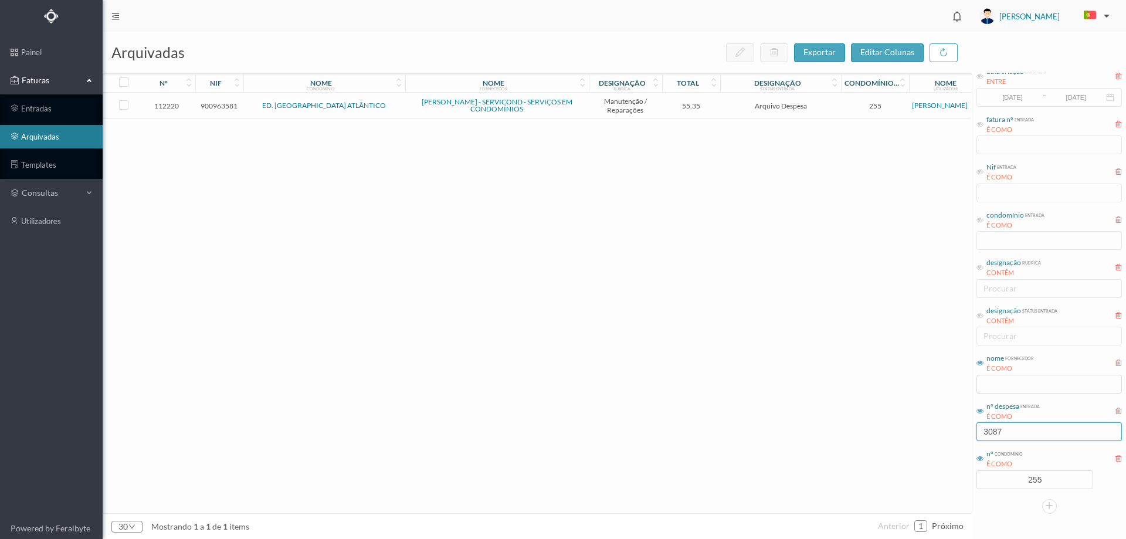
type input "3087"
click at [823, 105] on span "Arquivo Despesa" at bounding box center [780, 105] width 115 height 9
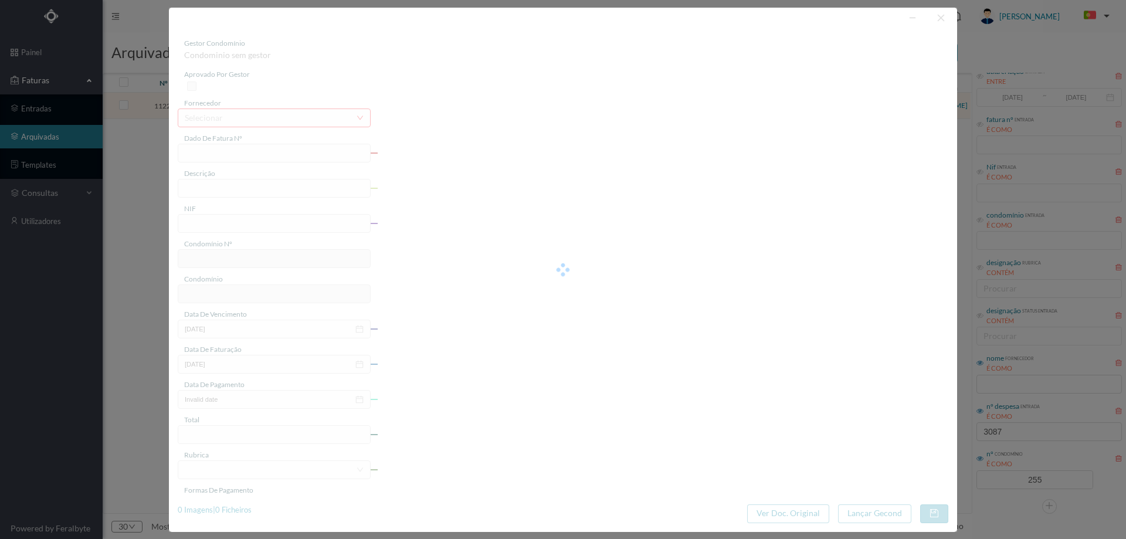
type input "FT FR.2025/2836"
type input "substituir torneira dos serviços comuns"
type input "900963581"
type input "[DATE]"
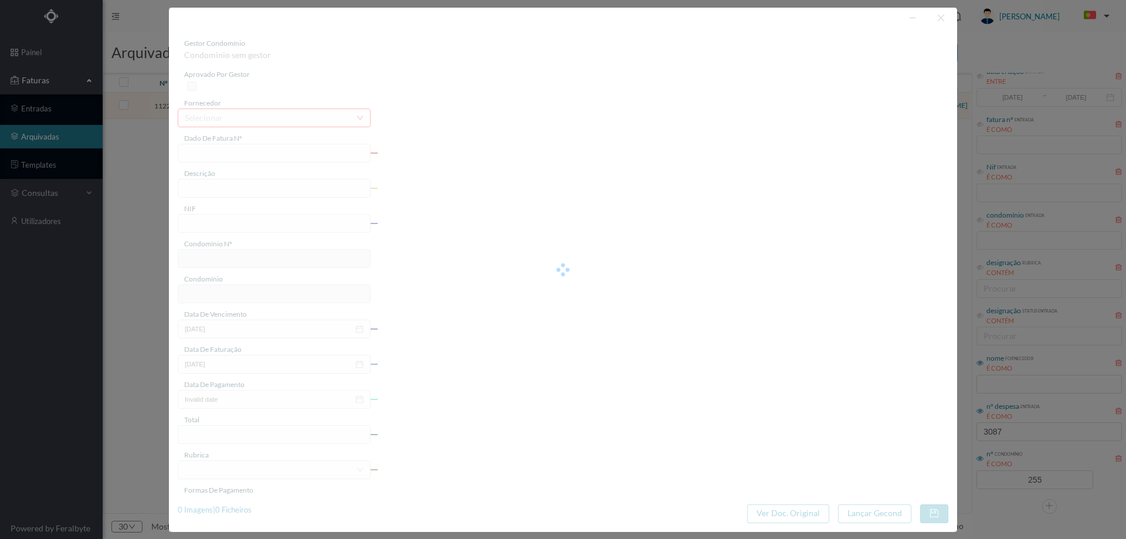
type input "[DATE]"
type input "55.35"
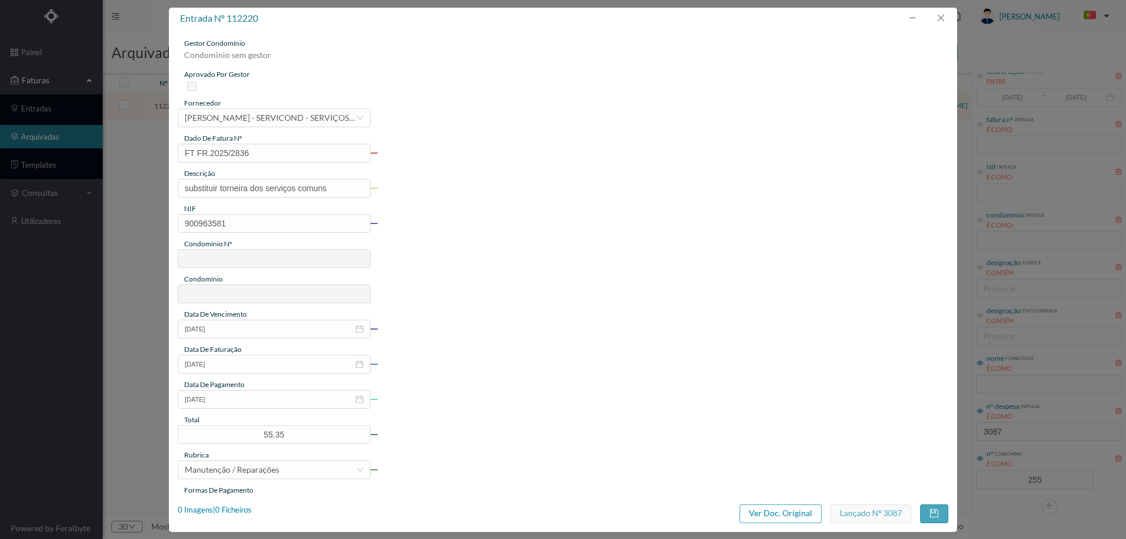
type input "255"
type input "ED. [GEOGRAPHIC_DATA] ATLÂNTICO"
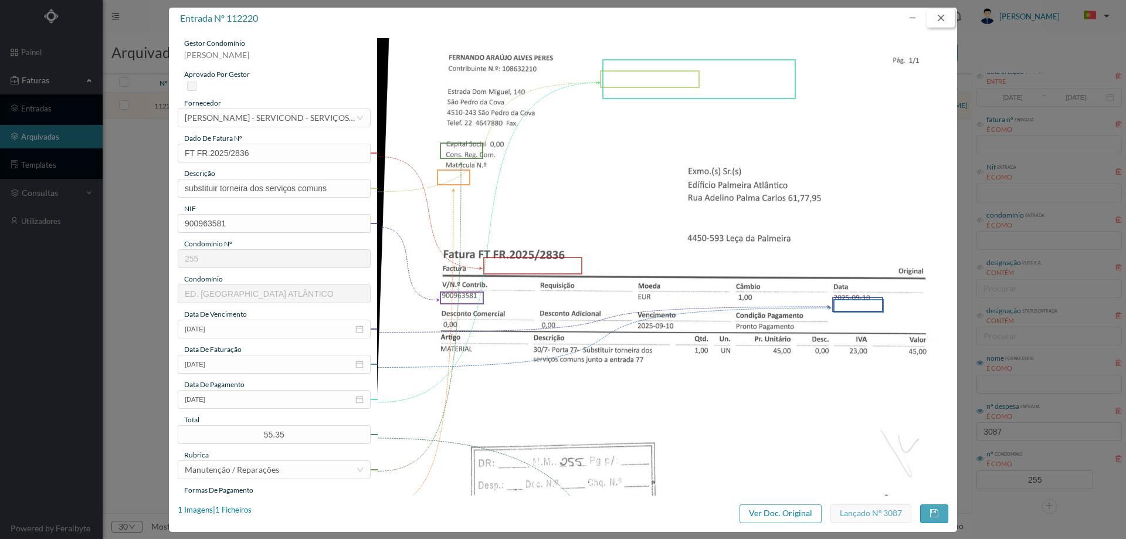
click at [942, 15] on button "button" at bounding box center [941, 18] width 28 height 19
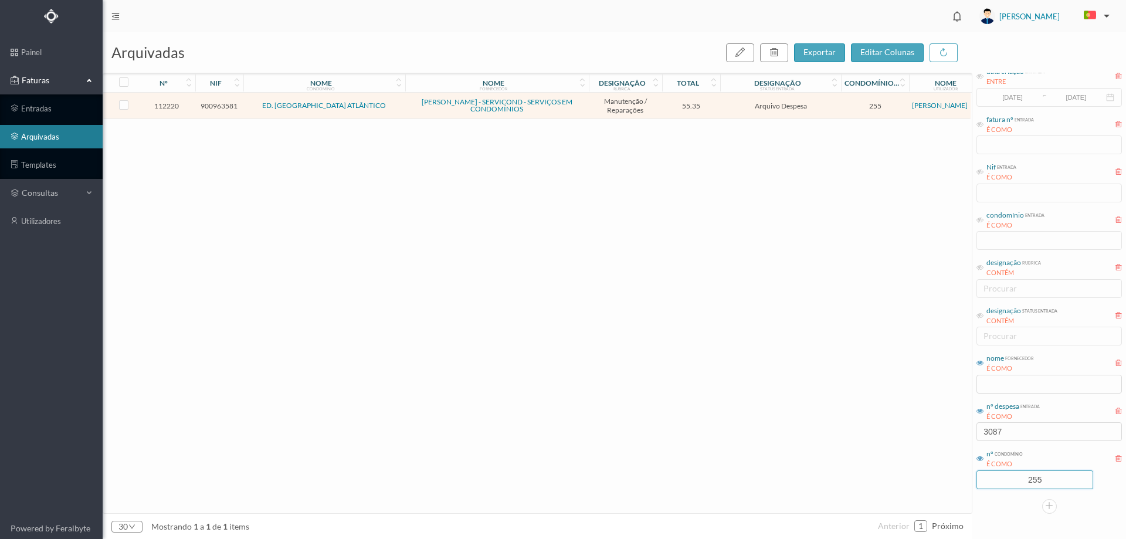
drag, startPoint x: 1066, startPoint y: 483, endPoint x: 940, endPoint y: 482, distance: 126.1
click at [940, 482] on div "arquivadas exportar editar colunas nº nif nome condomínio nome fornecedor desig…" at bounding box center [615, 285] width 1024 height 507
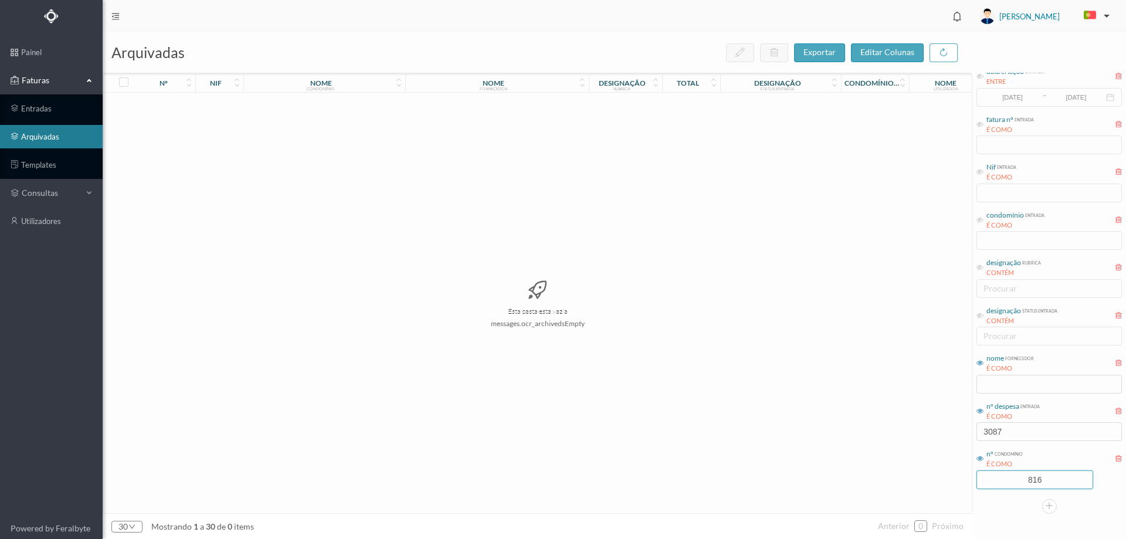
type input "816"
drag, startPoint x: 923, startPoint y: 440, endPoint x: 915, endPoint y: 441, distance: 8.8
click at [915, 441] on div "arquivadas exportar editar colunas nº nif nome condomínio nome fornecedor desig…" at bounding box center [615, 285] width 1024 height 507
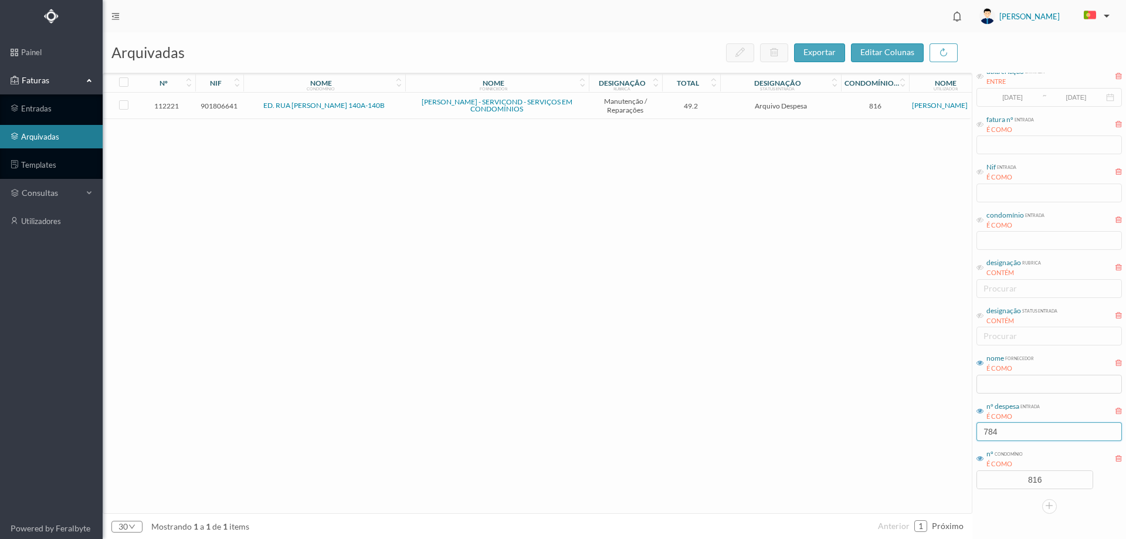
type input "784"
click at [720, 107] on td "49.2" at bounding box center [691, 106] width 59 height 26
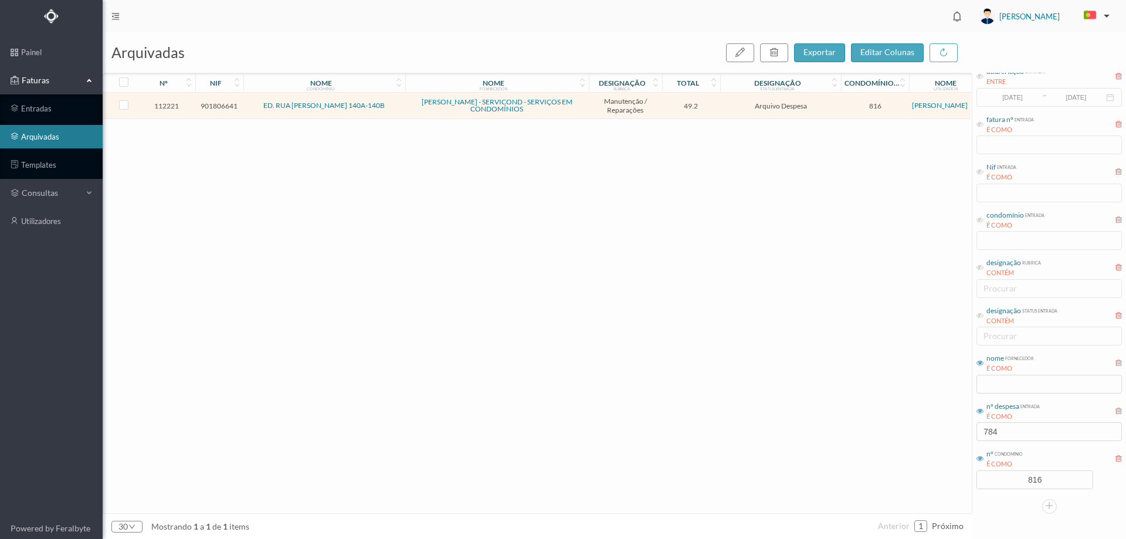
click at [720, 107] on td "49.2" at bounding box center [691, 106] width 59 height 26
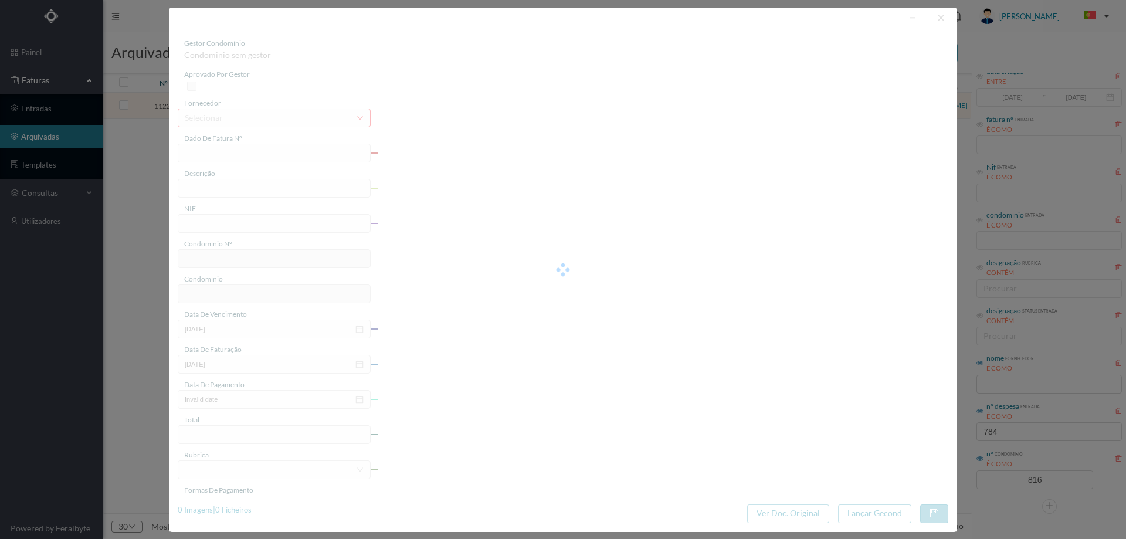
type input "FT FR.2025/2898"
type input "Dar ar ao autoclave, afinar pressostatos e bombas"
type input "901806641"
type input "[DATE]"
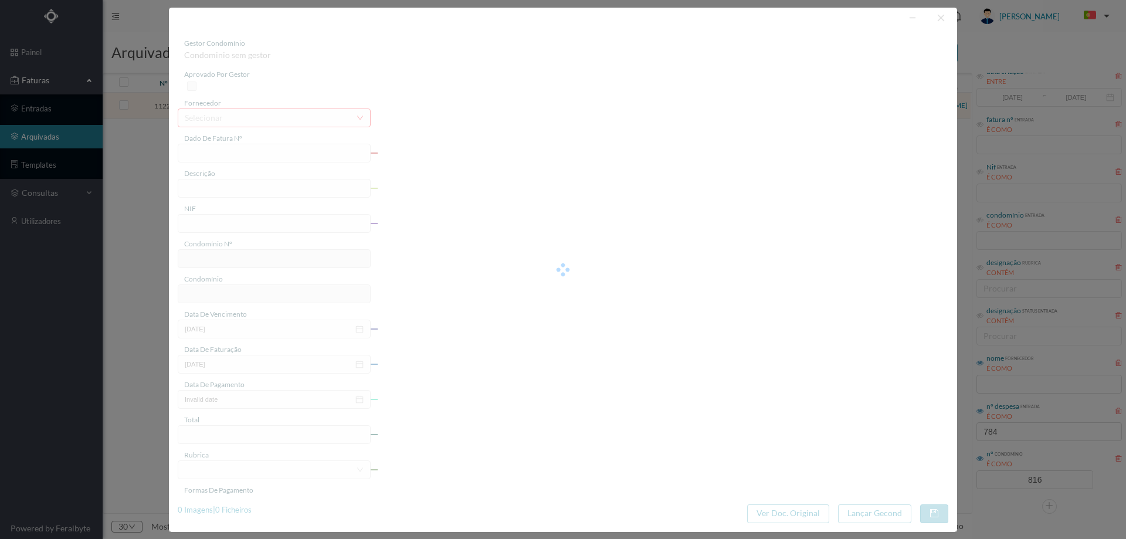
type input "[DATE]"
type input "49.20"
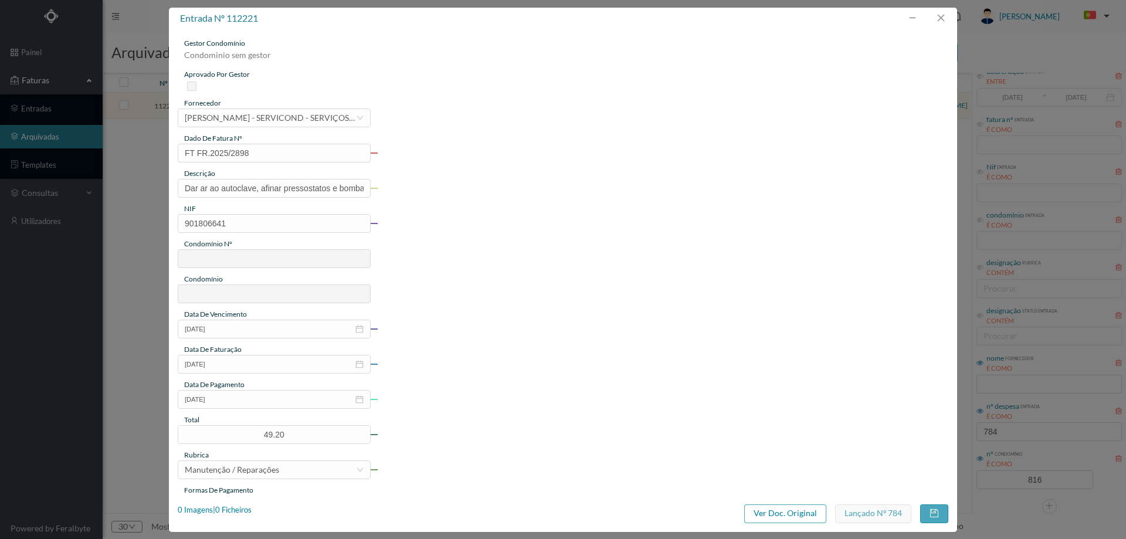
type input "816"
type input "ED. RUA [PERSON_NAME] 140A-140B"
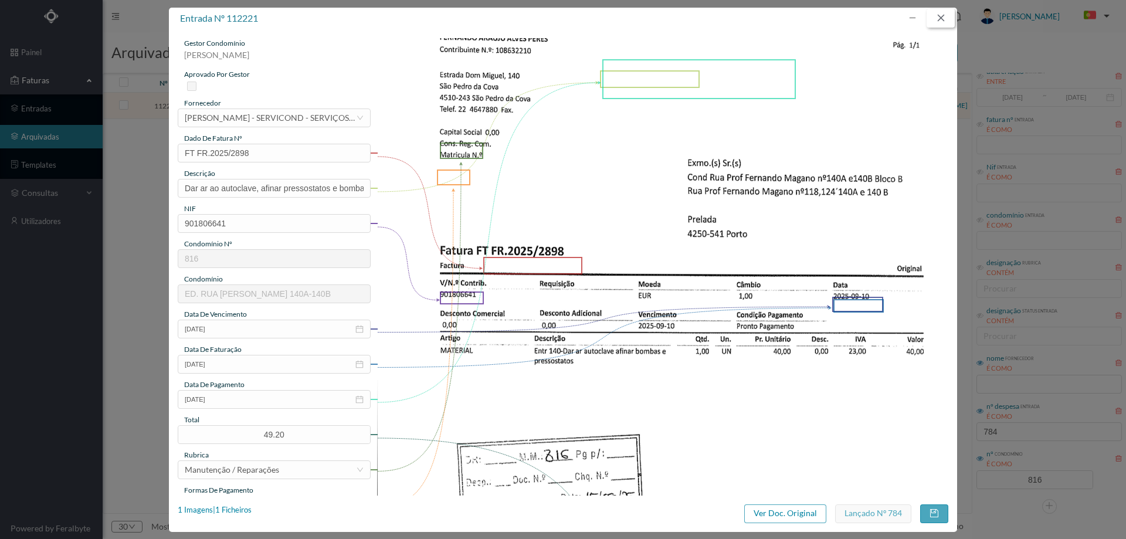
click at [936, 21] on button "button" at bounding box center [941, 18] width 28 height 19
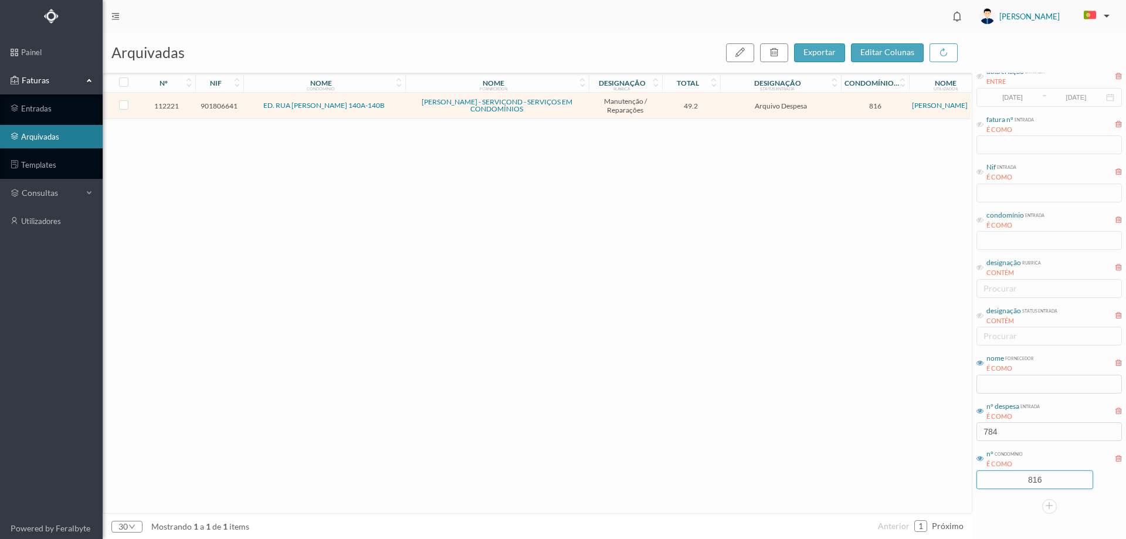
drag, startPoint x: 1052, startPoint y: 479, endPoint x: 961, endPoint y: 482, distance: 91.0
click at [961, 482] on div "arquivadas exportar editar colunas nº nif nome condomínio nome fornecedor desig…" at bounding box center [615, 285] width 1024 height 507
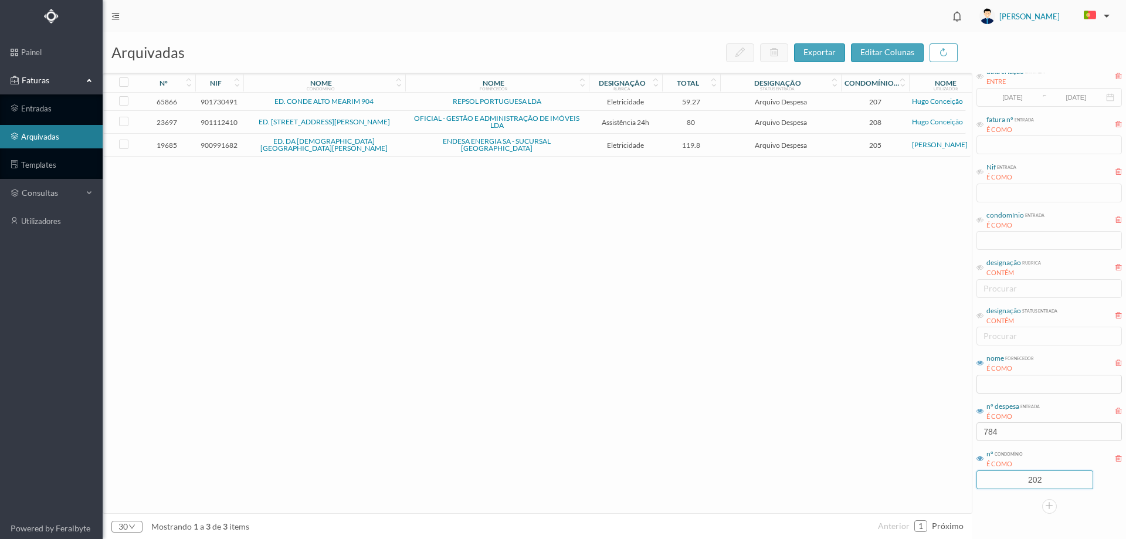
type input "202"
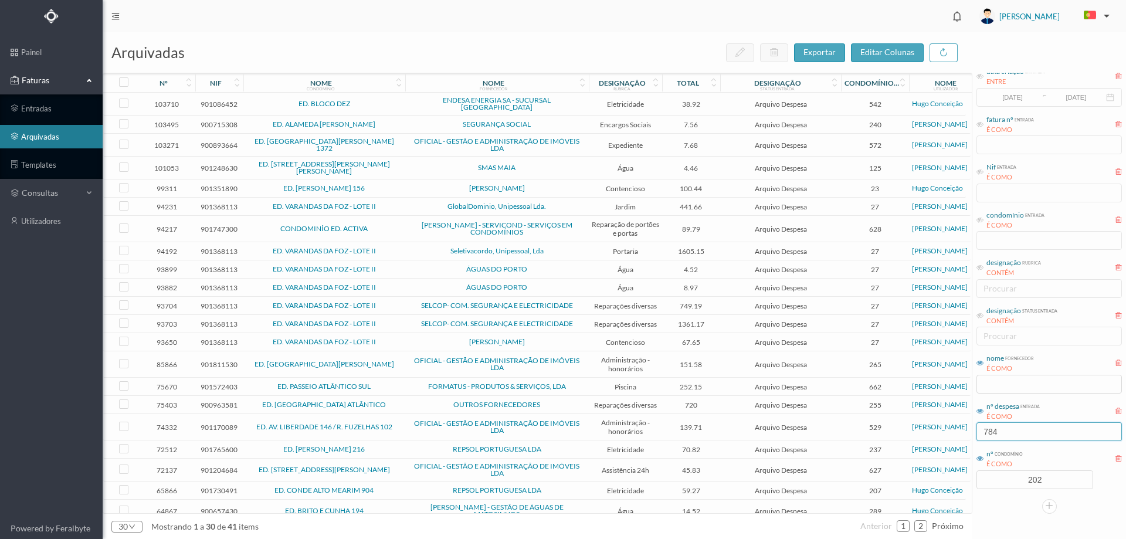
click at [894, 451] on div "arquivadas exportar editar colunas nº nif nome condomínio nome fornecedor desig…" at bounding box center [615, 285] width 1024 height 507
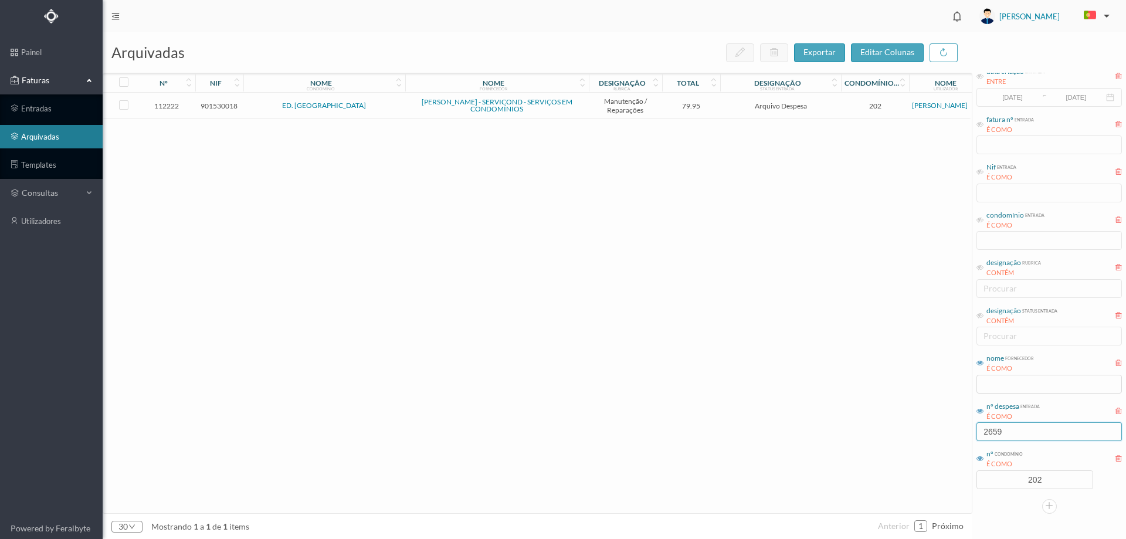
type input "2659"
click at [718, 108] on span "79.95" at bounding box center [691, 105] width 53 height 9
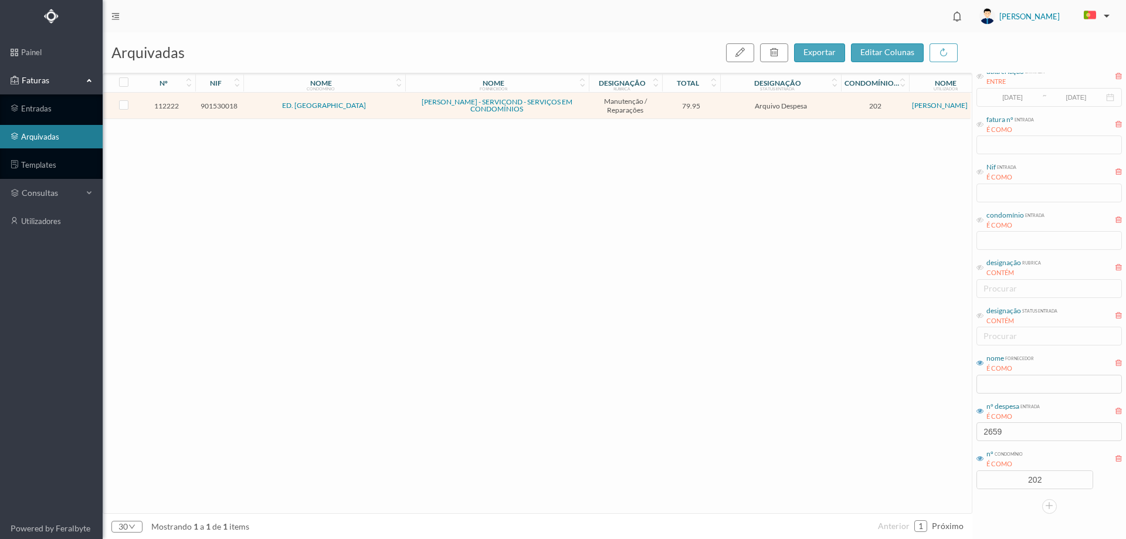
click at [718, 108] on span "79.95" at bounding box center [691, 105] width 53 height 9
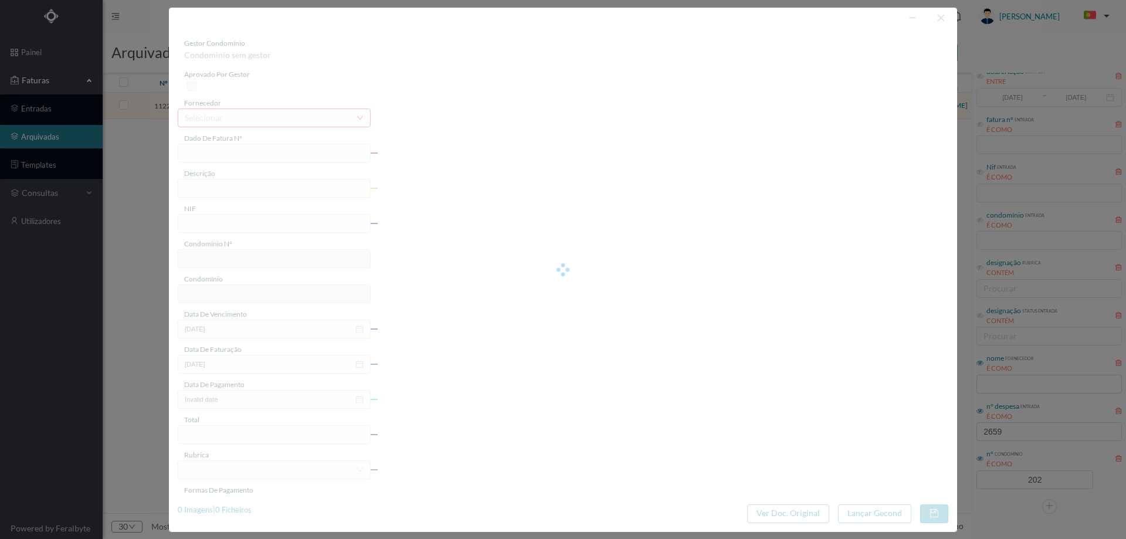
type input "FT FR.2025/2874"
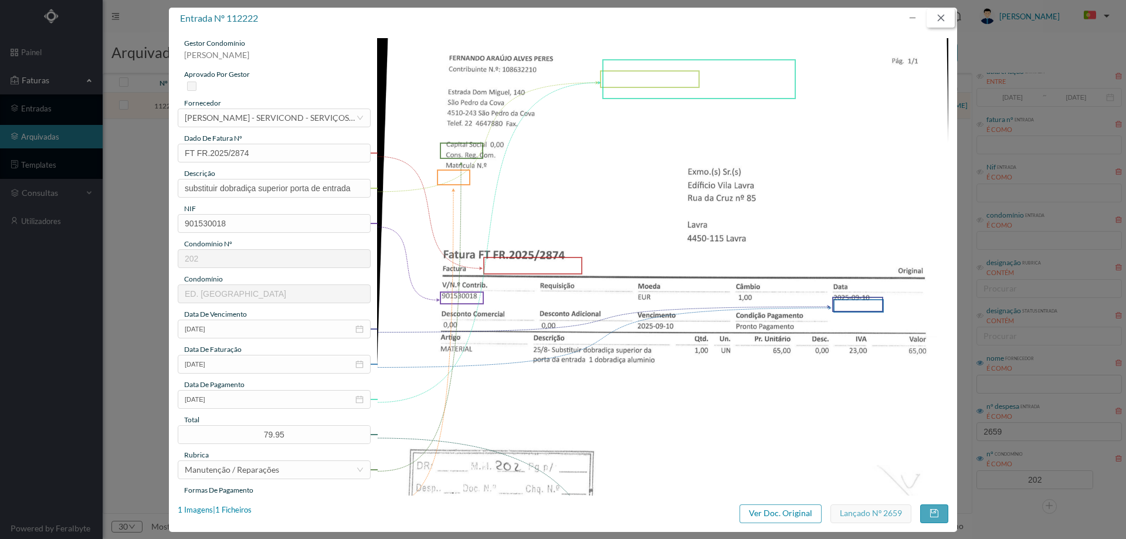
click at [950, 22] on button "button" at bounding box center [941, 18] width 28 height 19
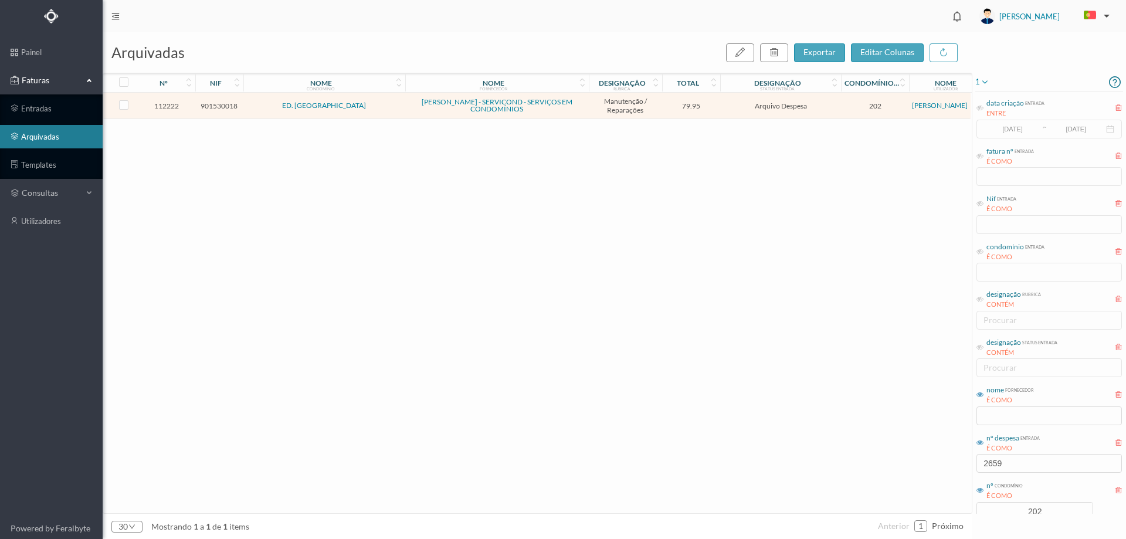
scroll to position [32, 0]
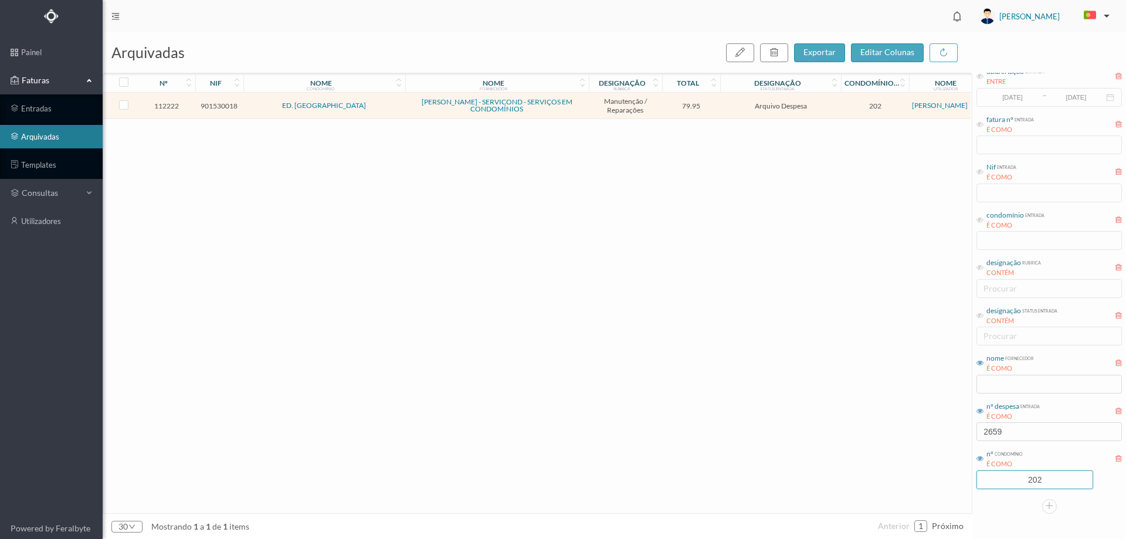
drag, startPoint x: 1025, startPoint y: 485, endPoint x: 973, endPoint y: 485, distance: 51.6
click at [973, 485] on div "1 data criação entrada ENTRE 2017-05-01 ~ 2017-10-31 fatura nº entrada É COMO N…" at bounding box center [1050, 277] width 154 height 473
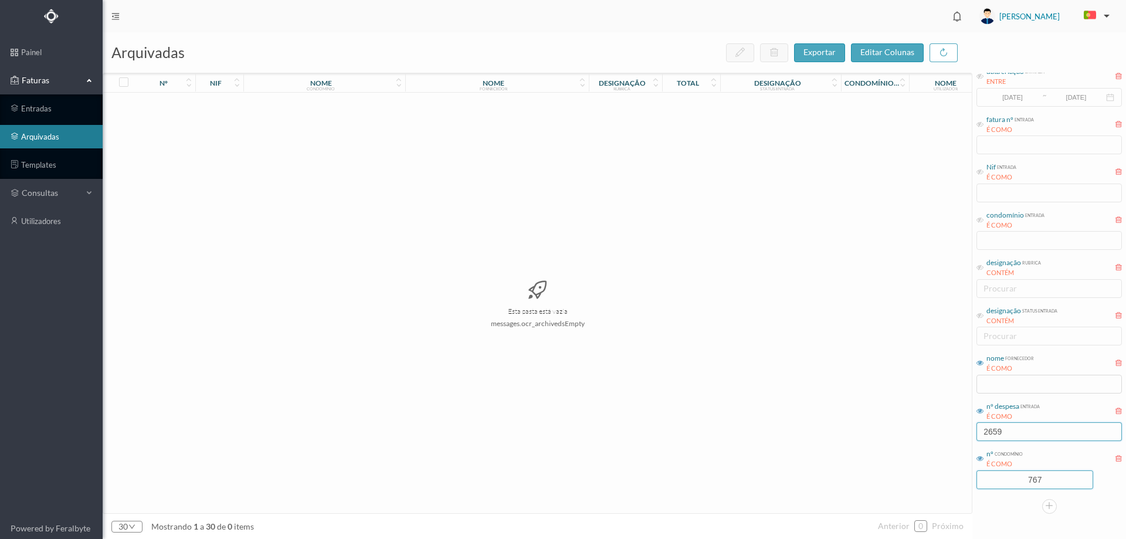
type input "767"
drag, startPoint x: 1020, startPoint y: 435, endPoint x: 917, endPoint y: 436, distance: 103.3
click at [917, 436] on div "arquivadas exportar editar colunas nº nif nome condomínio nome fornecedor desig…" at bounding box center [615, 285] width 1024 height 507
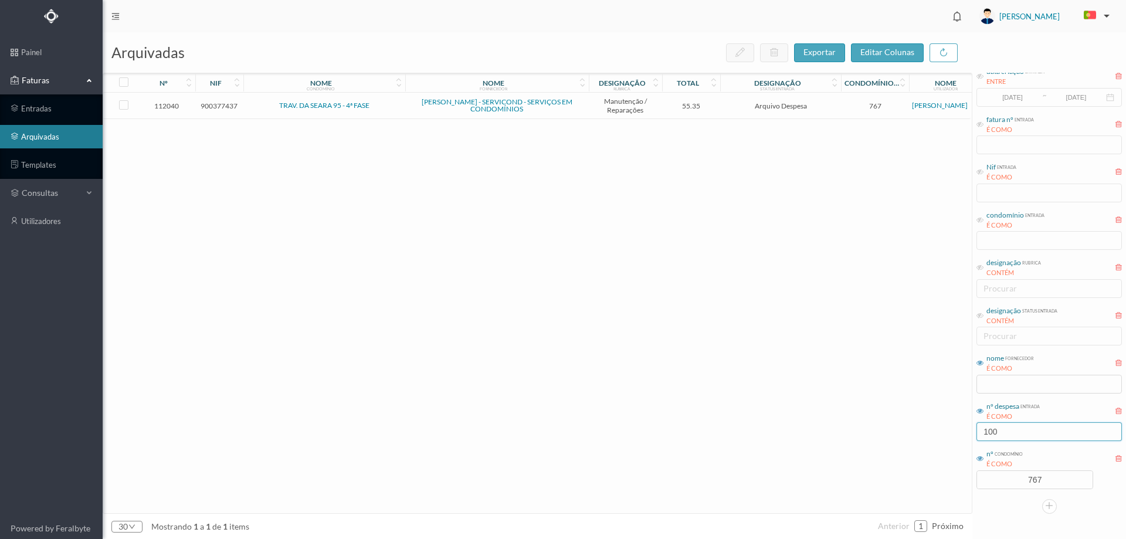
type input "100"
click at [723, 115] on td "Arquivo Despesa" at bounding box center [780, 106] width 121 height 26
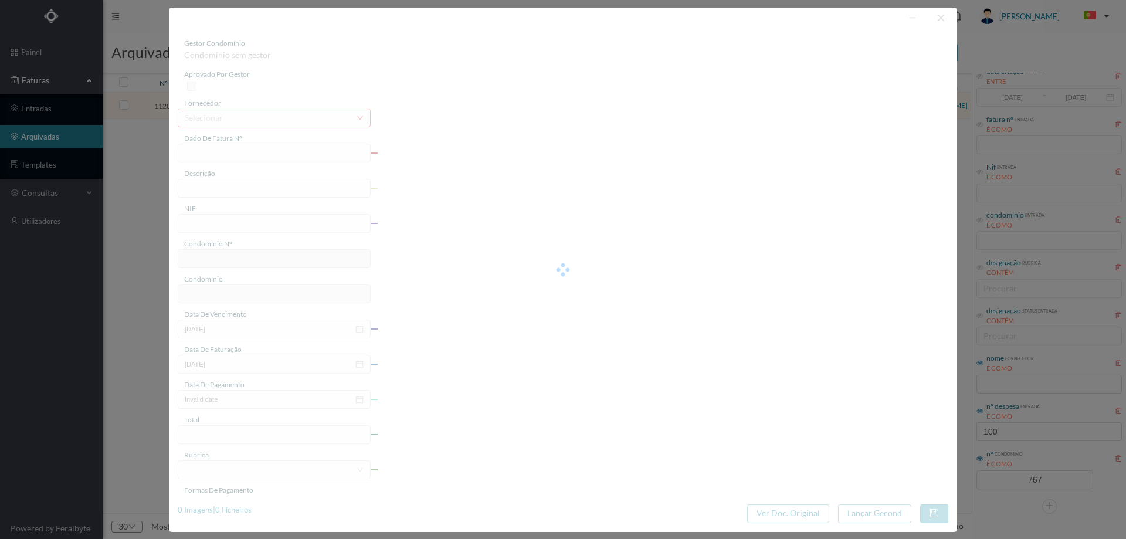
type input "FT FR.2025/2865"
type input "Programar 4 comandos"
type input "900377437"
type input "2025-09-11"
type input "[DATE]"
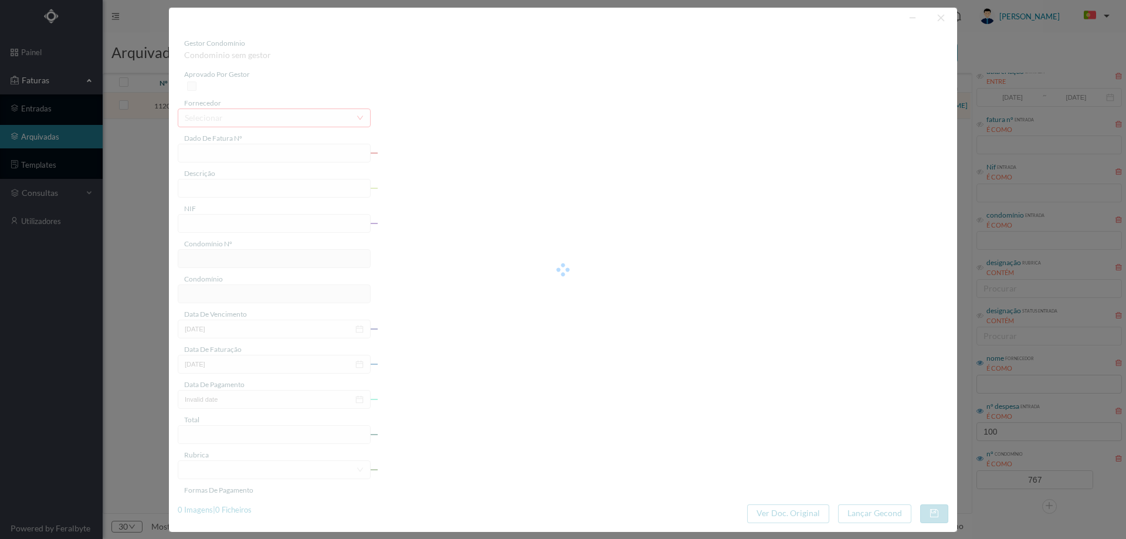
type input "2025-09-11"
type input "55.35"
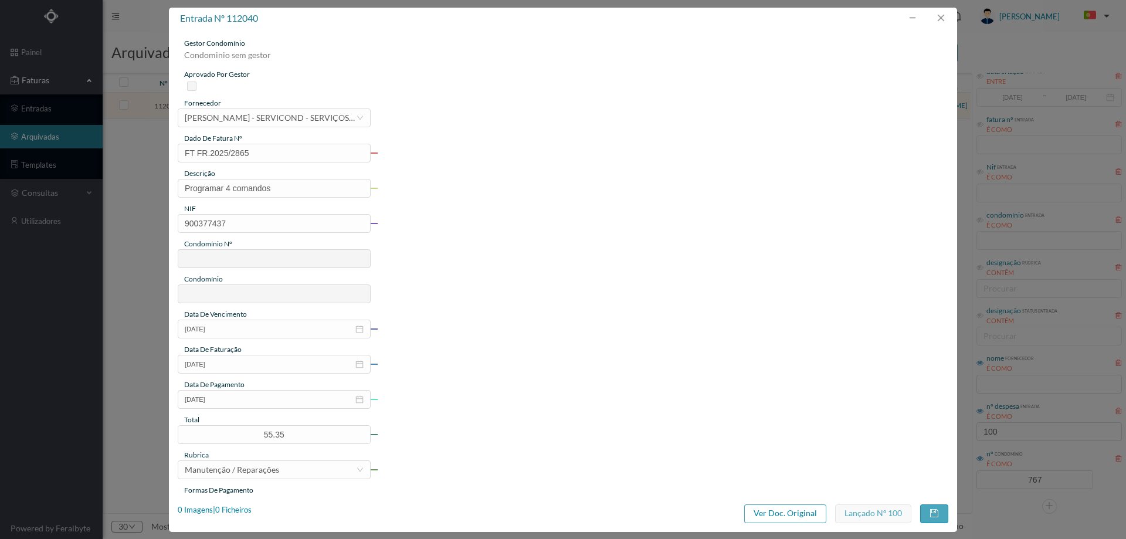
type input "767"
type input "TRAV. DA SEARA 95 - 4ª FASE"
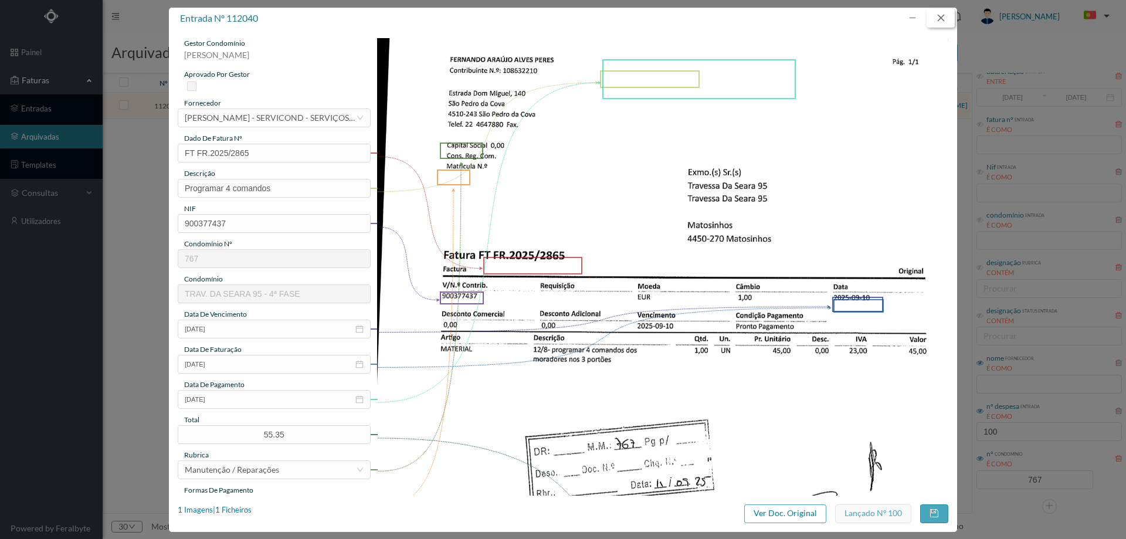
click at [944, 19] on button "button" at bounding box center [941, 18] width 28 height 19
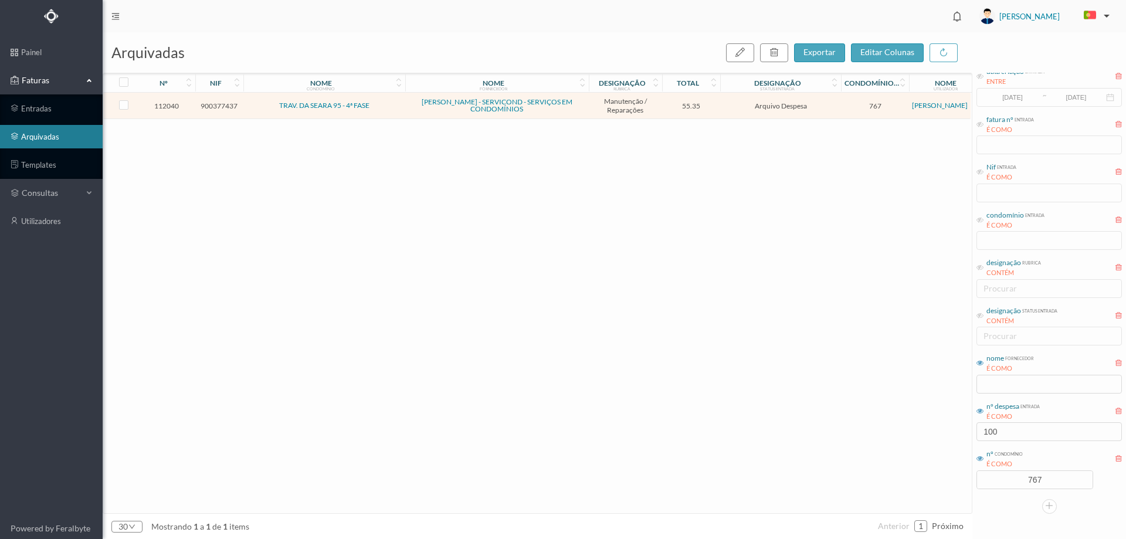
click at [1018, 415] on div "É COMO" at bounding box center [1013, 417] width 53 height 10
click at [1016, 434] on input "100" at bounding box center [1049, 431] width 145 height 19
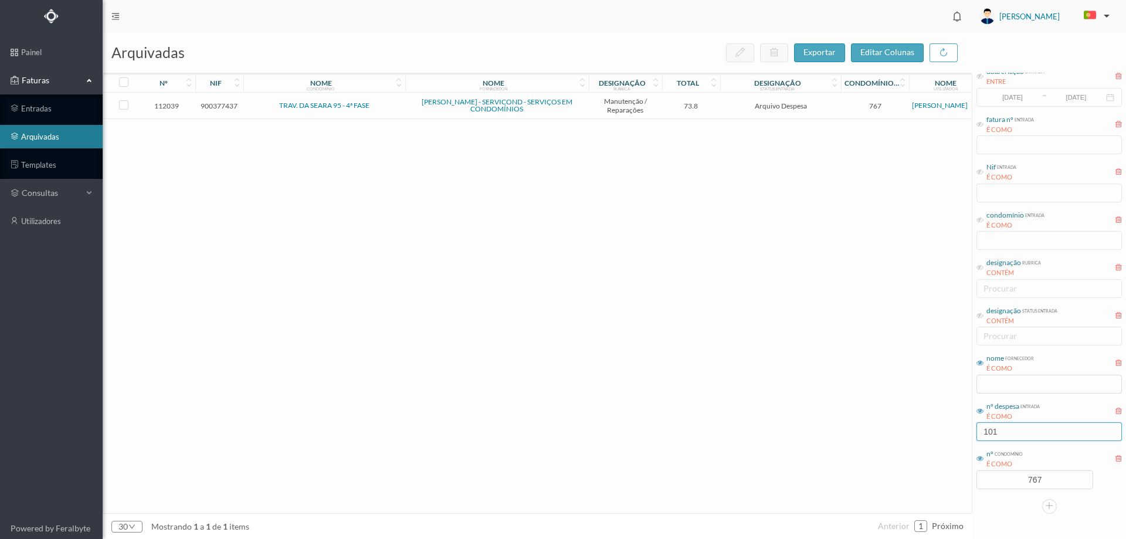
type input "101"
click at [728, 108] on span "Arquivo Despesa" at bounding box center [780, 105] width 115 height 9
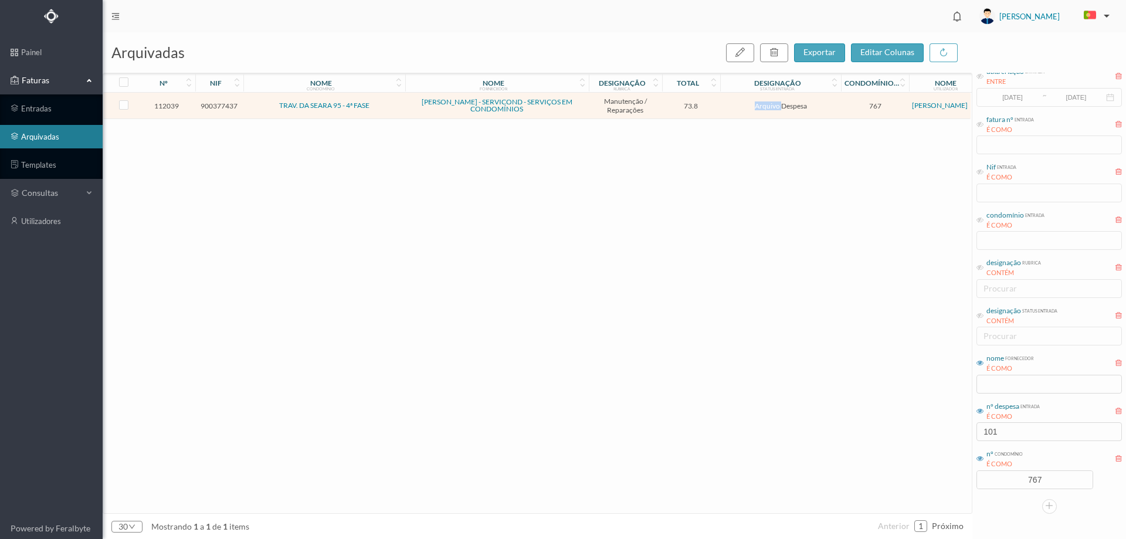
click at [728, 108] on span "Arquivo Despesa" at bounding box center [780, 105] width 115 height 9
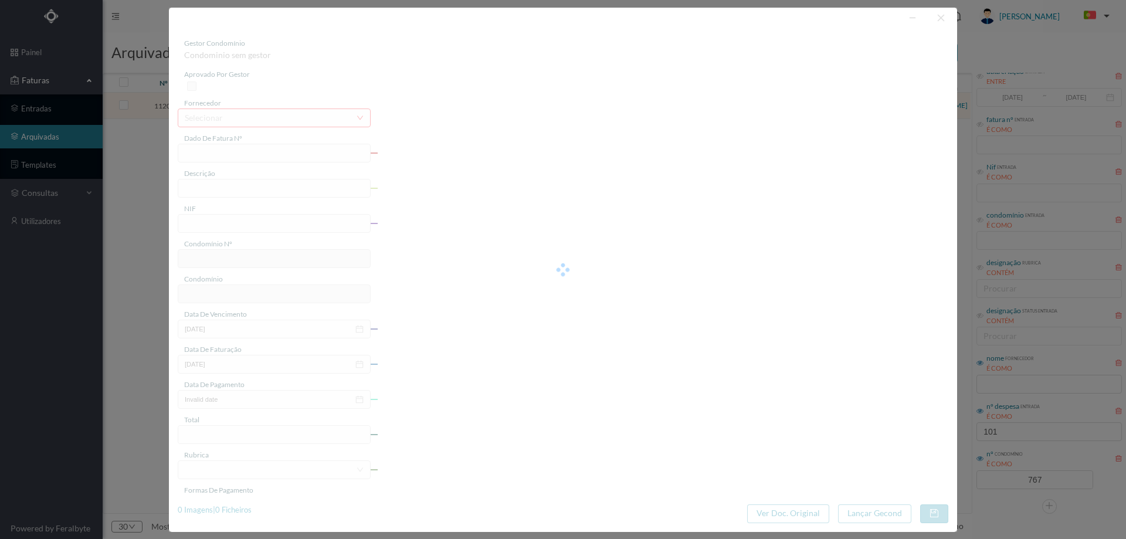
type input "FT FR.2025/2825"
type input "Dar ar ao autoclave, afinar pressostatos"
type input "900377437"
type input "2025-09-11"
type input "[DATE]"
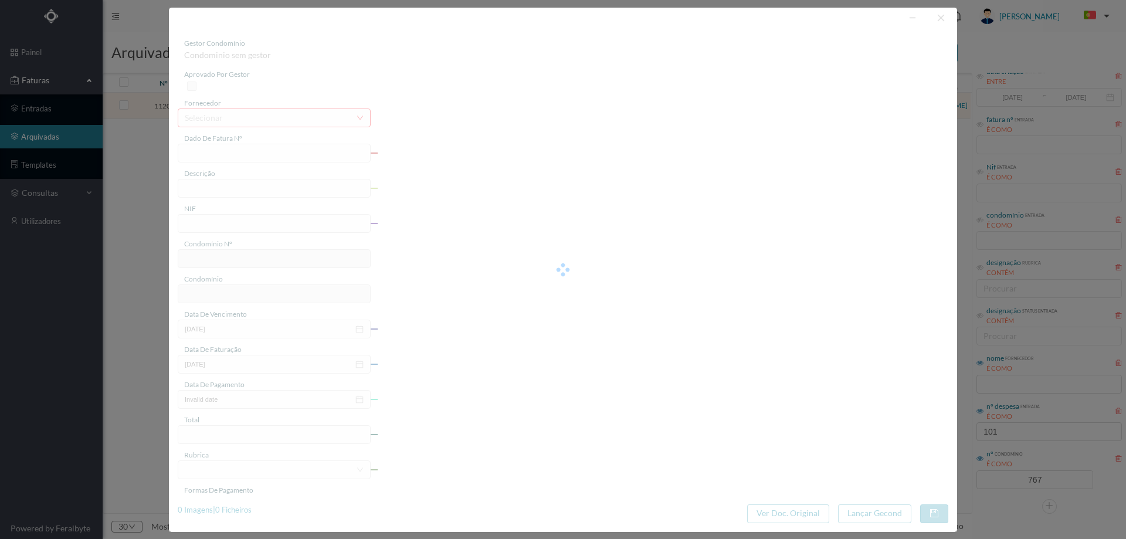
type input "2025-09-11"
type input "73.80"
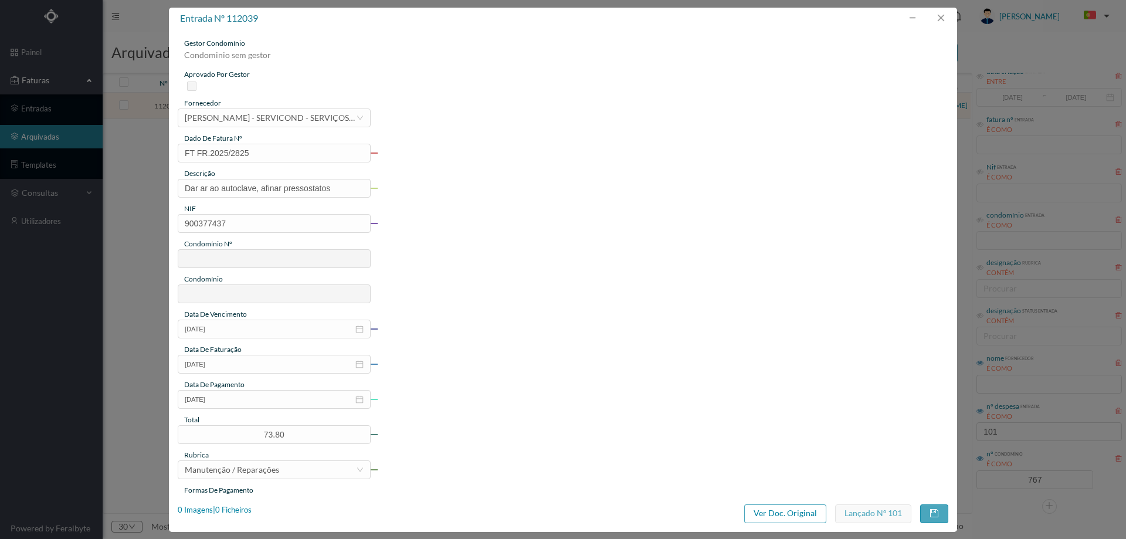
type input "767"
type input "TRAV. DA SEARA 95 - 4ª FASE"
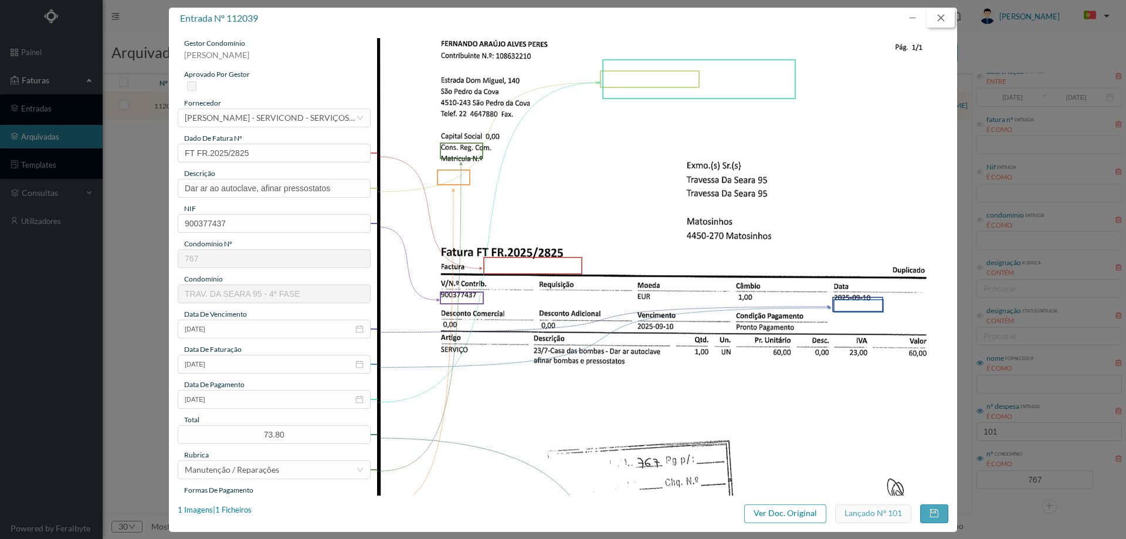
click at [943, 20] on button "button" at bounding box center [941, 18] width 28 height 19
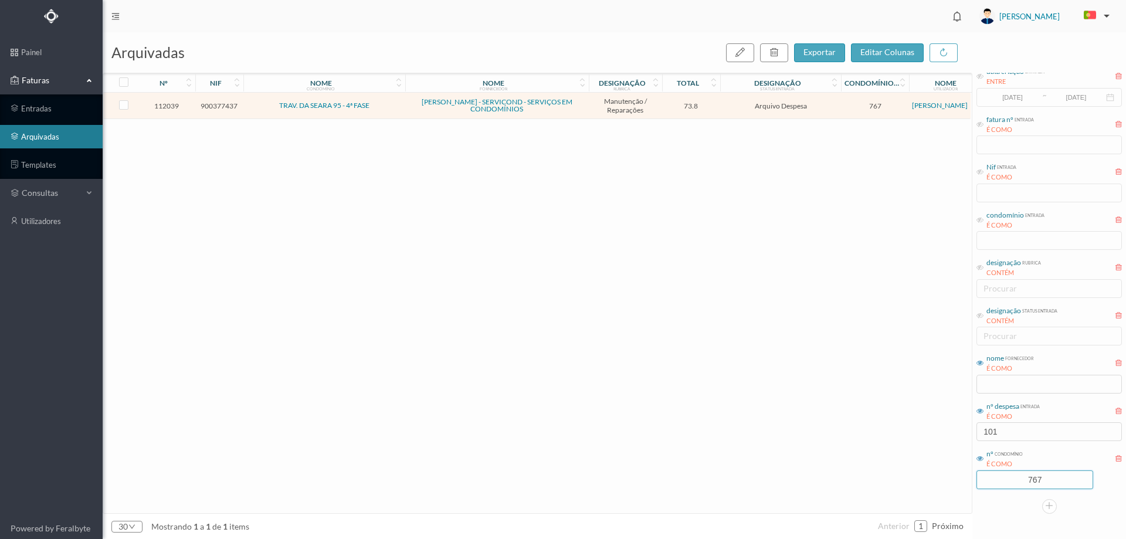
drag, startPoint x: 1048, startPoint y: 482, endPoint x: 973, endPoint y: 481, distance: 75.1
click at [973, 481] on div "1 data criação entrada ENTRE 2017-05-01 ~ 2017-10-31 fatura nº entrada É COMO N…" at bounding box center [1050, 277] width 154 height 473
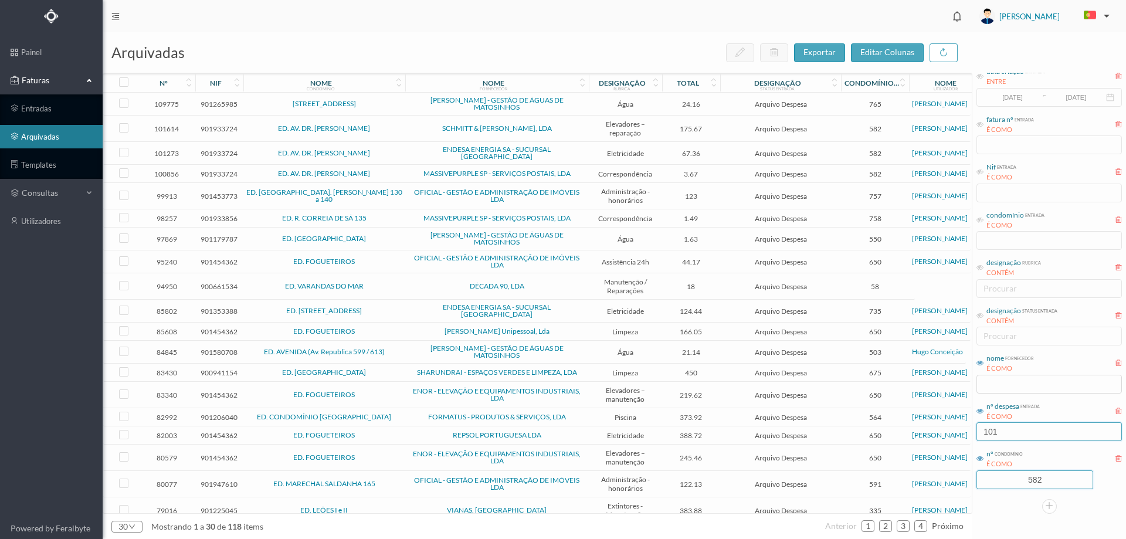
type input "582"
drag, startPoint x: 1014, startPoint y: 434, endPoint x: 935, endPoint y: 432, distance: 78.6
click at [935, 432] on div "arquivadas exportar editar colunas nº nif nome condomínio nome fornecedor desig…" at bounding box center [615, 285] width 1024 height 507
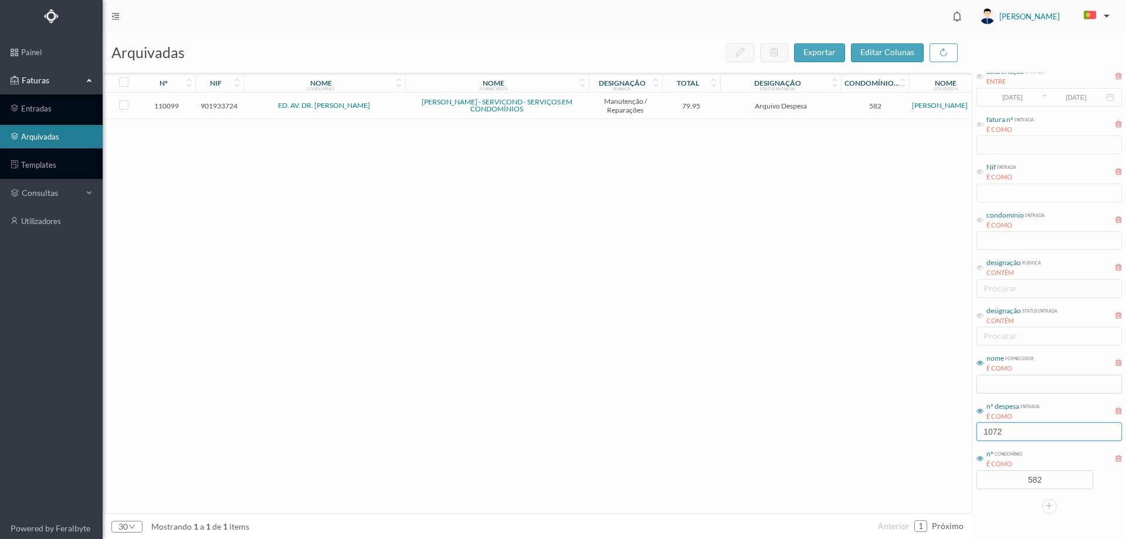
type input "1072"
click at [825, 99] on td "Arquivo Despesa" at bounding box center [780, 106] width 121 height 26
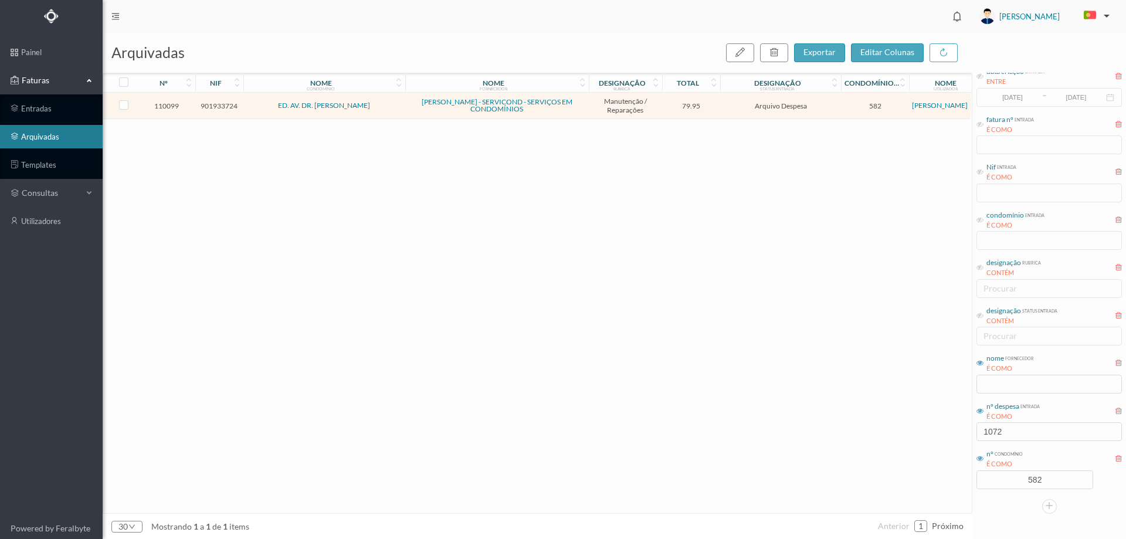
click at [825, 99] on td "Arquivo Despesa" at bounding box center [780, 106] width 121 height 26
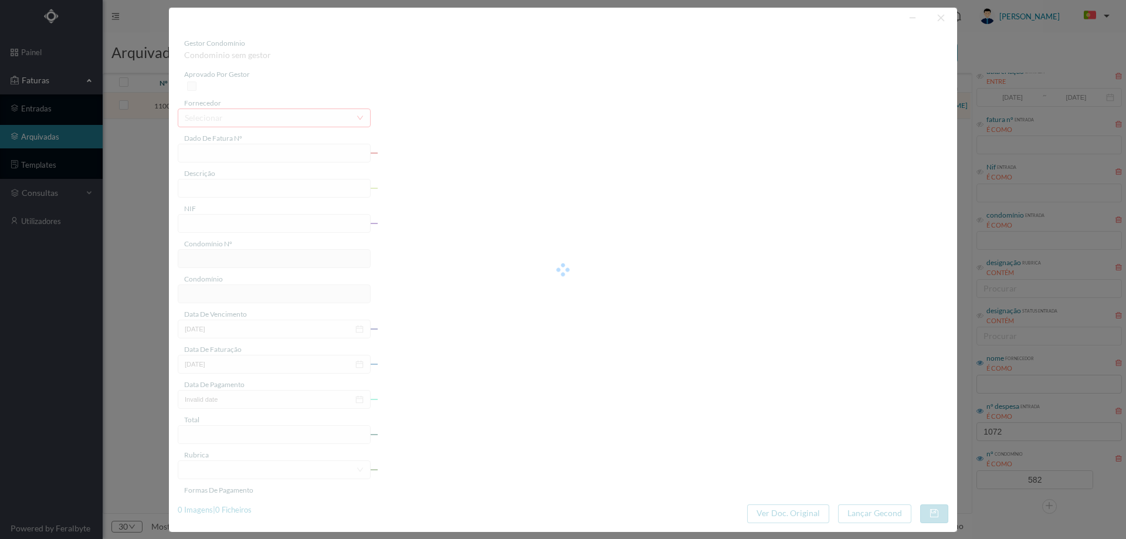
type input "FT FR.2025/2763"
type input "Bomba desferrada"
type input "901933724"
type input "2025-07-25"
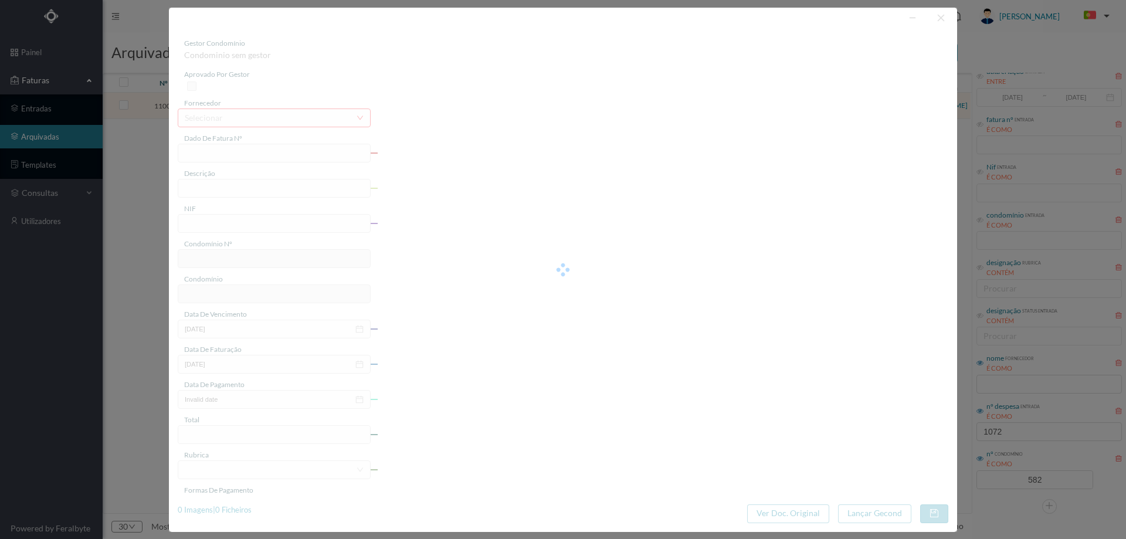
type input "2025-08-25"
type input "79.95"
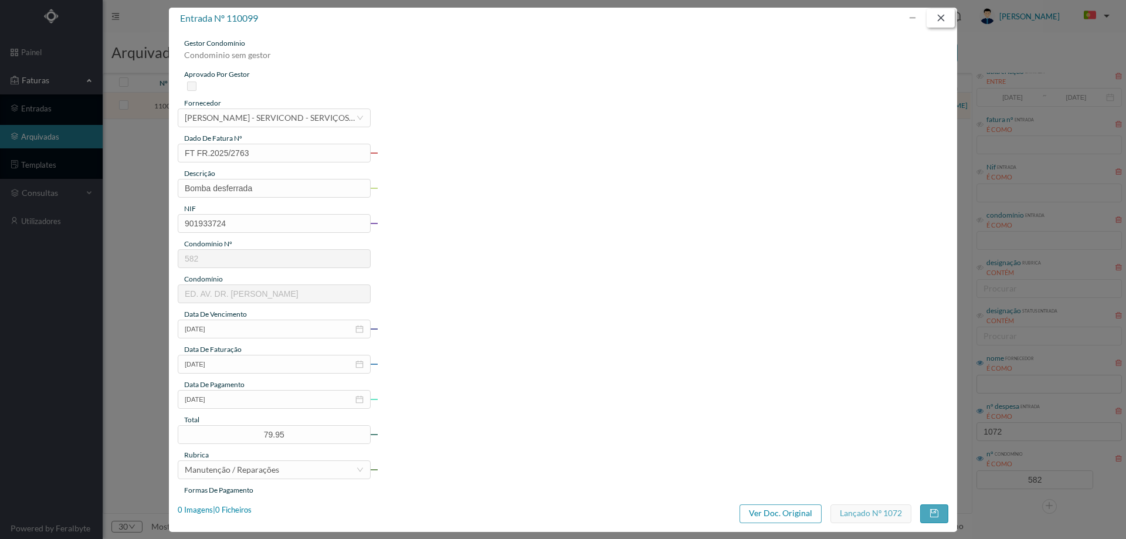
type input "582"
type input "ED. AV. [PERSON_NAME] [PERSON_NAME]"
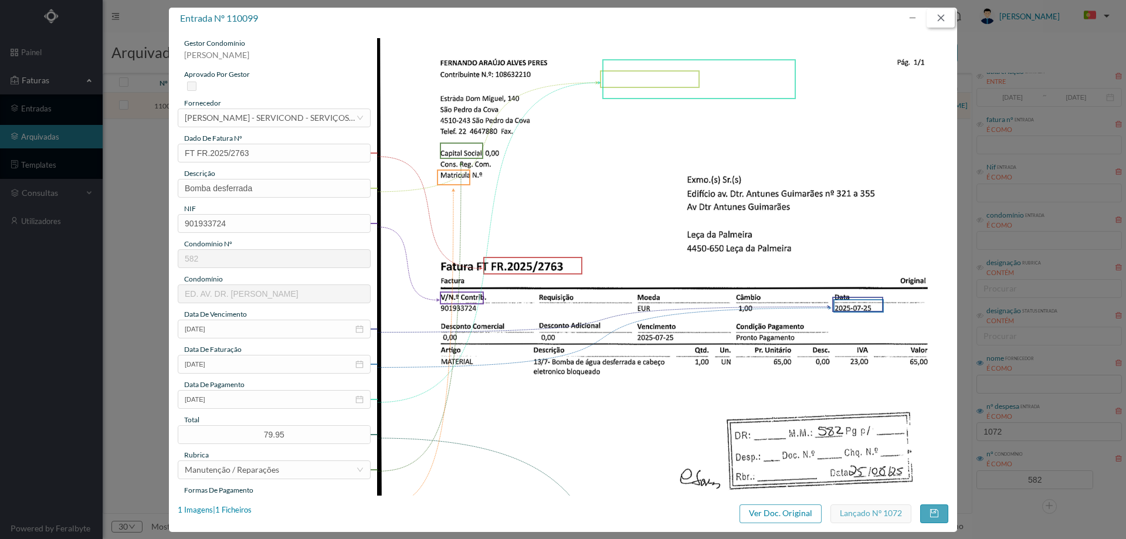
click at [944, 21] on button "button" at bounding box center [941, 18] width 28 height 19
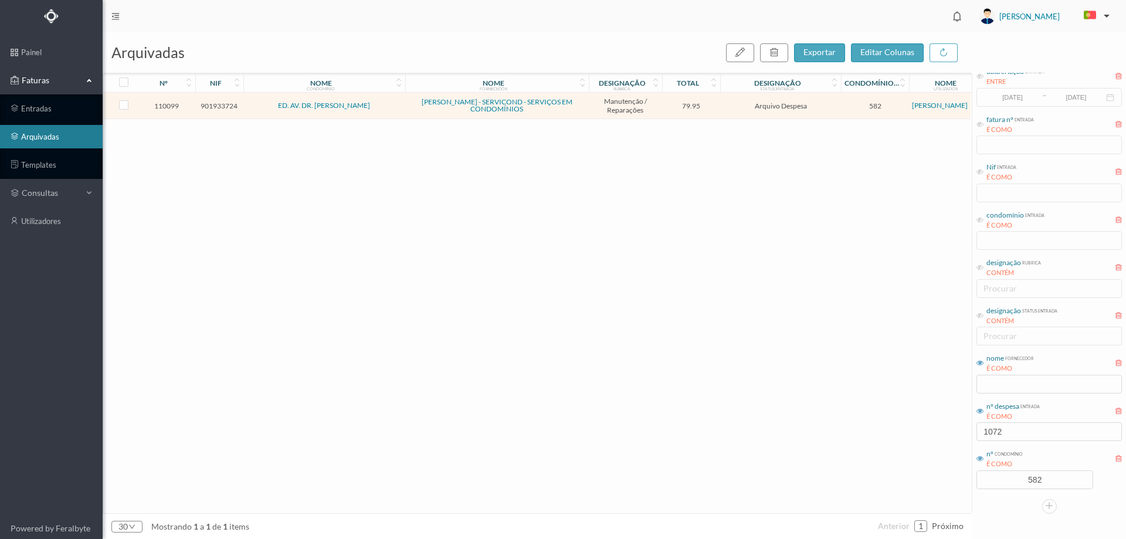
click at [722, 106] on td "Arquivo Despesa" at bounding box center [780, 106] width 121 height 26
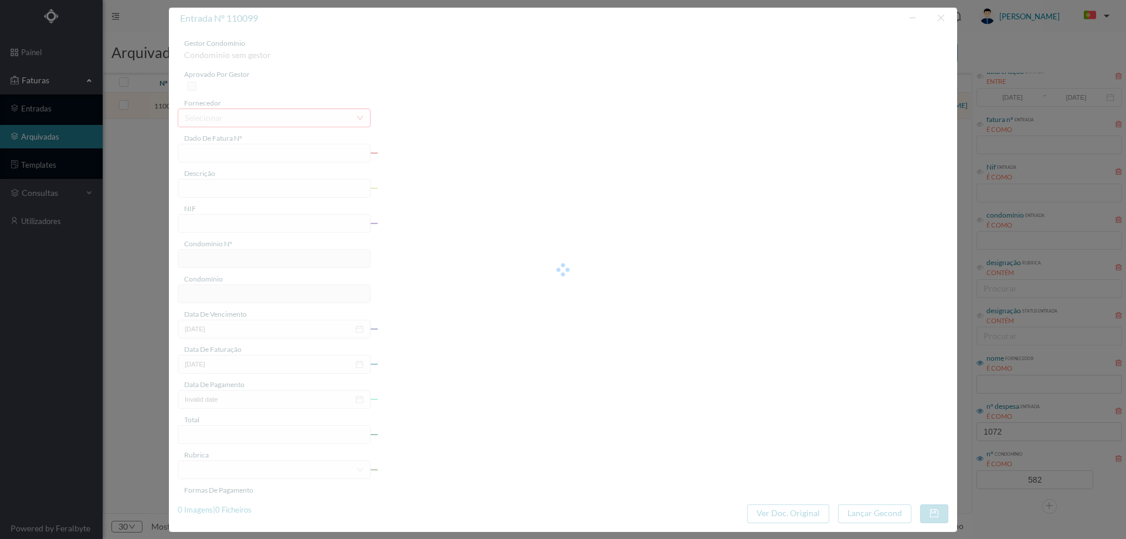
type input "FT FR.2025/2763"
type input "Bomba desferrada"
type input "901933724"
type input "2025-07-25"
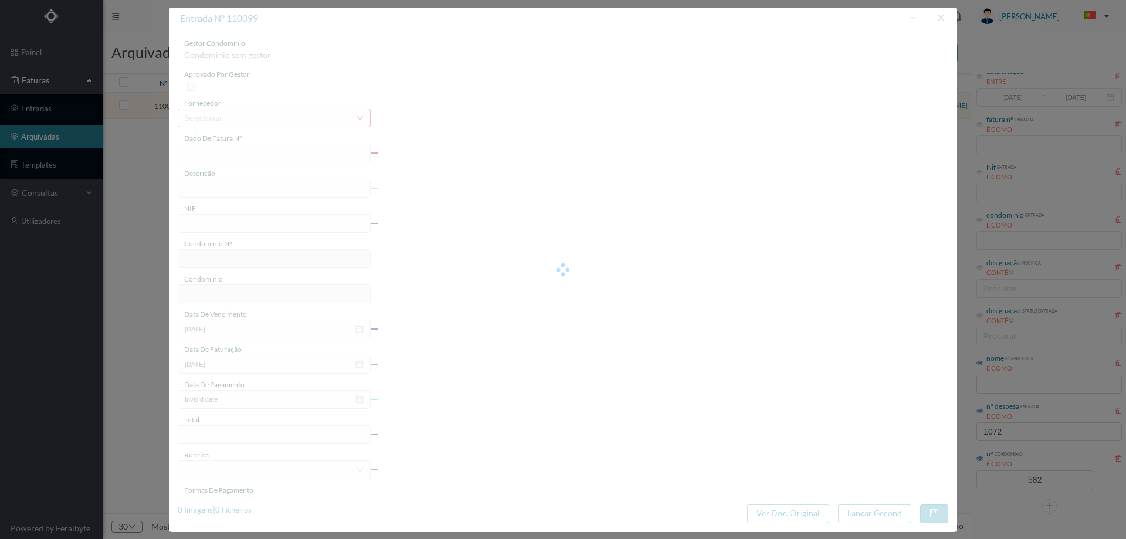
type input "2025-08-25"
type input "79.95"
type input "582"
type input "ED. AV. [PERSON_NAME] [PERSON_NAME]"
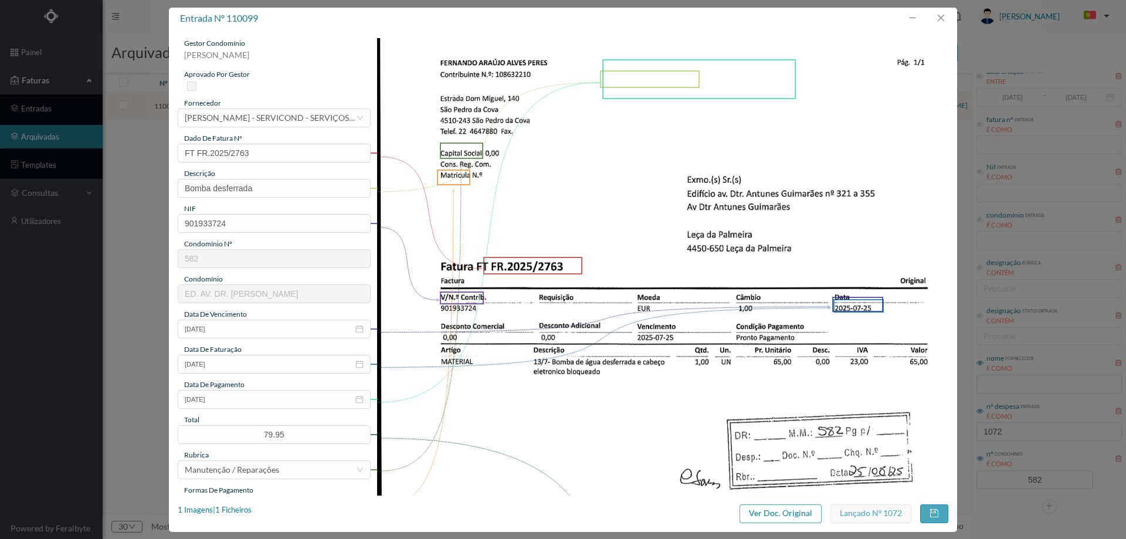
click at [253, 506] on div "1 Imagens | 1 Ficheiros Ver Doc. Original Lançado nº 1072" at bounding box center [563, 514] width 771 height 19
click at [249, 510] on div "1 Imagens | 1 Ficheiros" at bounding box center [215, 511] width 74 height 12
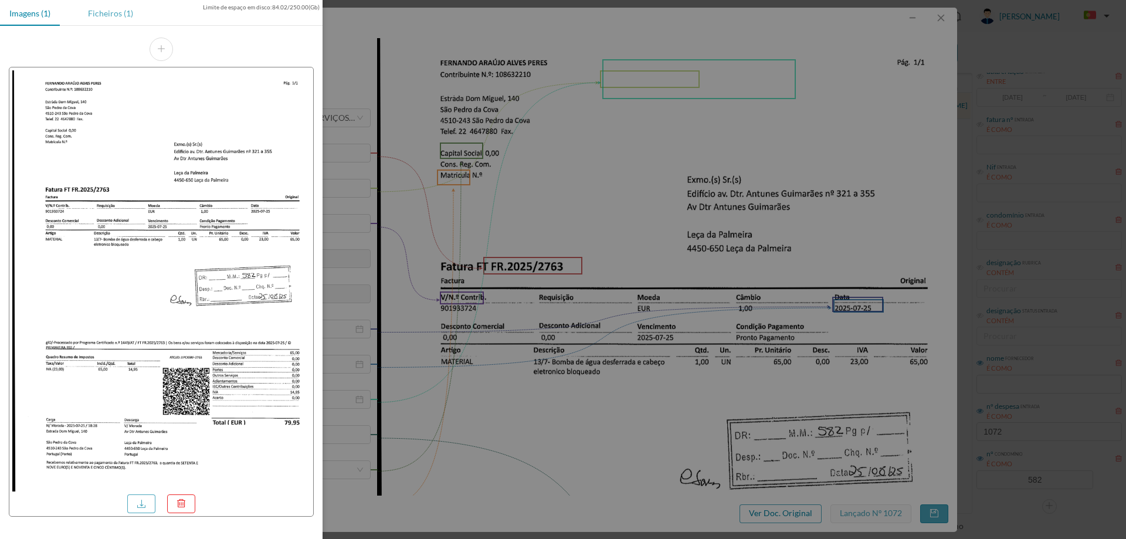
click at [113, 15] on div "Ficheiros (1)" at bounding box center [111, 13] width 64 height 26
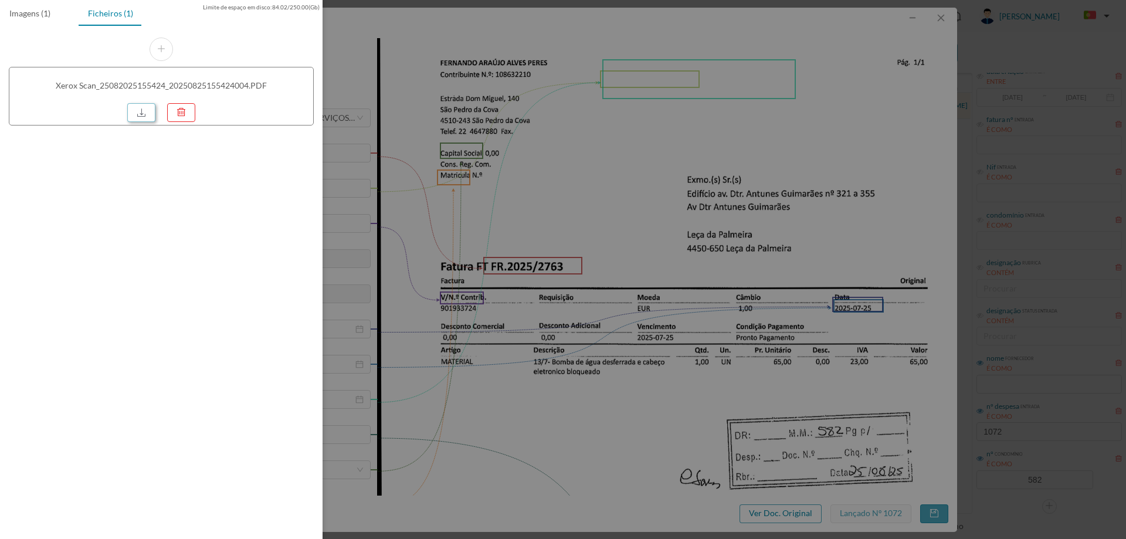
click at [136, 110] on link at bounding box center [141, 112] width 28 height 19
click at [712, 87] on div at bounding box center [563, 269] width 1126 height 539
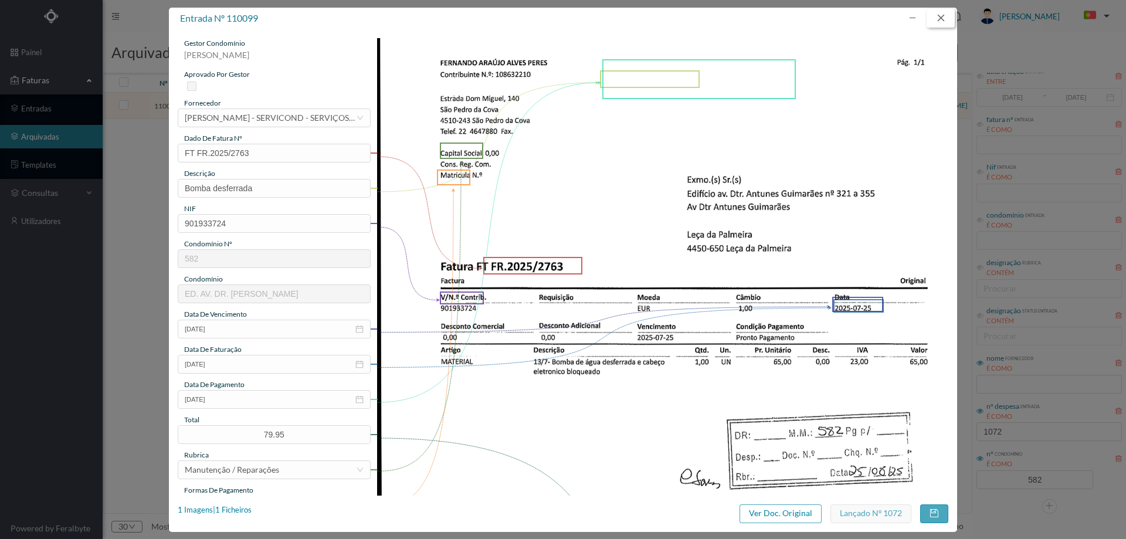
click at [946, 19] on button "button" at bounding box center [941, 18] width 28 height 19
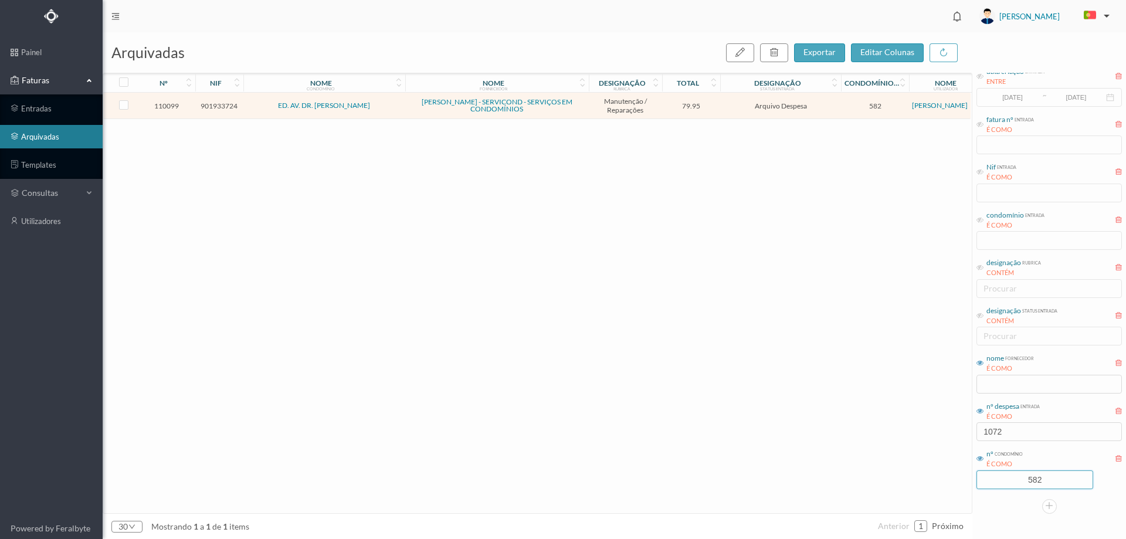
drag, startPoint x: 1008, startPoint y: 482, endPoint x: 956, endPoint y: 482, distance: 52.2
click at [956, 482] on div "arquivadas exportar editar colunas nº nif nome condomínio nome fornecedor desig…" at bounding box center [615, 285] width 1024 height 507
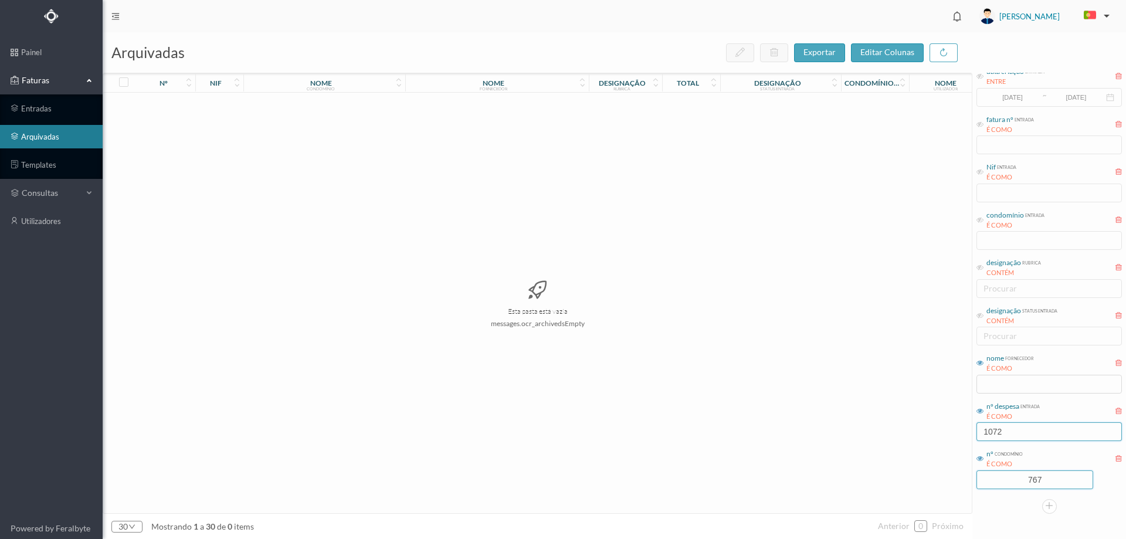
type input "767"
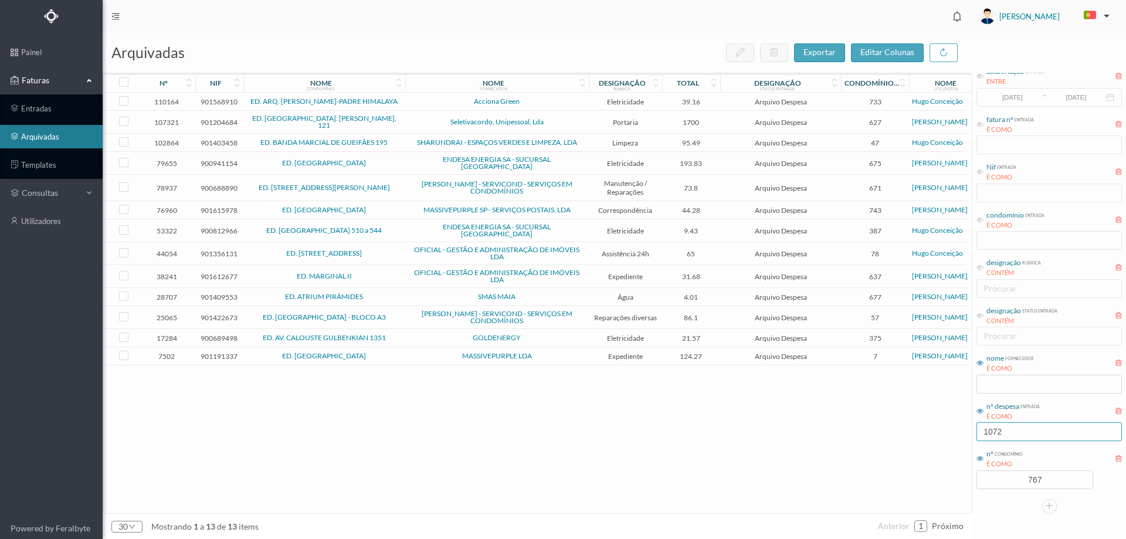
drag, startPoint x: 980, startPoint y: 430, endPoint x: 909, endPoint y: 429, distance: 70.4
click at [908, 430] on div "arquivadas exportar editar colunas nº nif nome condomínio nome fornecedor desig…" at bounding box center [615, 285] width 1024 height 507
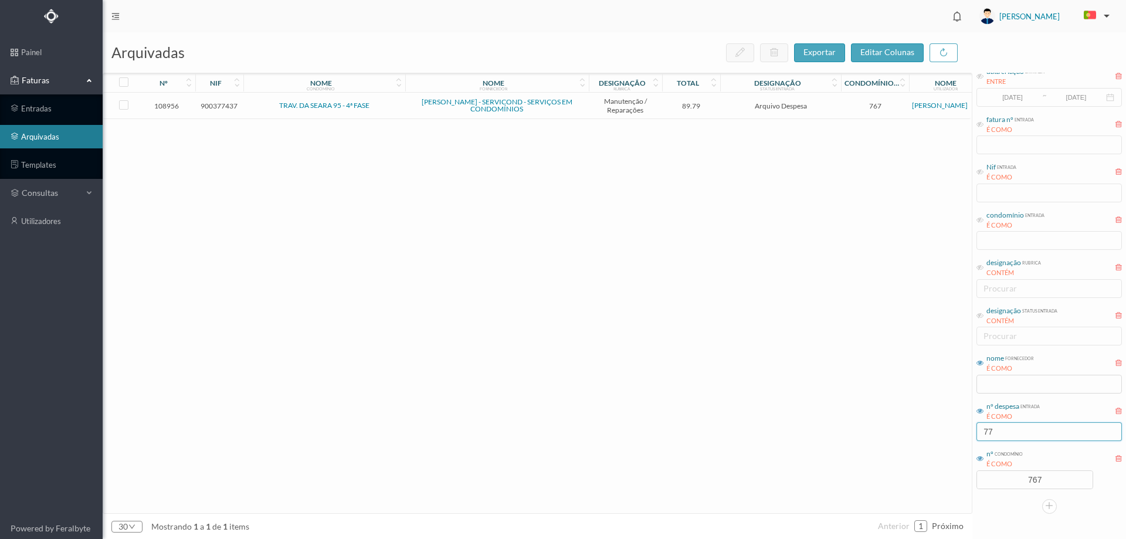
type input "77"
click at [737, 117] on td "Arquivo Despesa" at bounding box center [780, 106] width 121 height 26
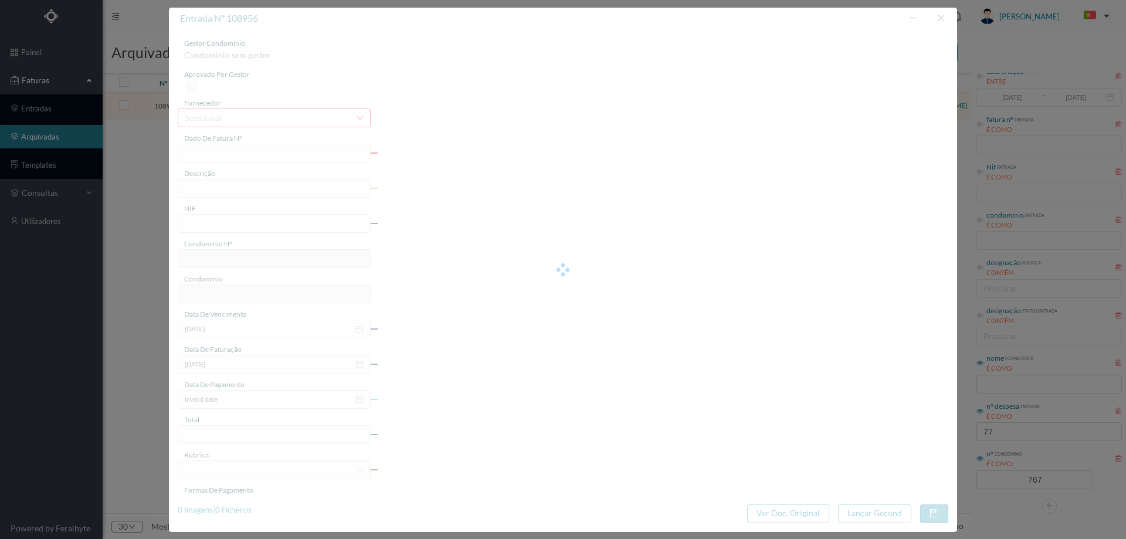
type input "FT FR.2025/2801"
type input "substituir 1 conector do grupo de bombas"
type input "900377437"
type input "2025-07-25"
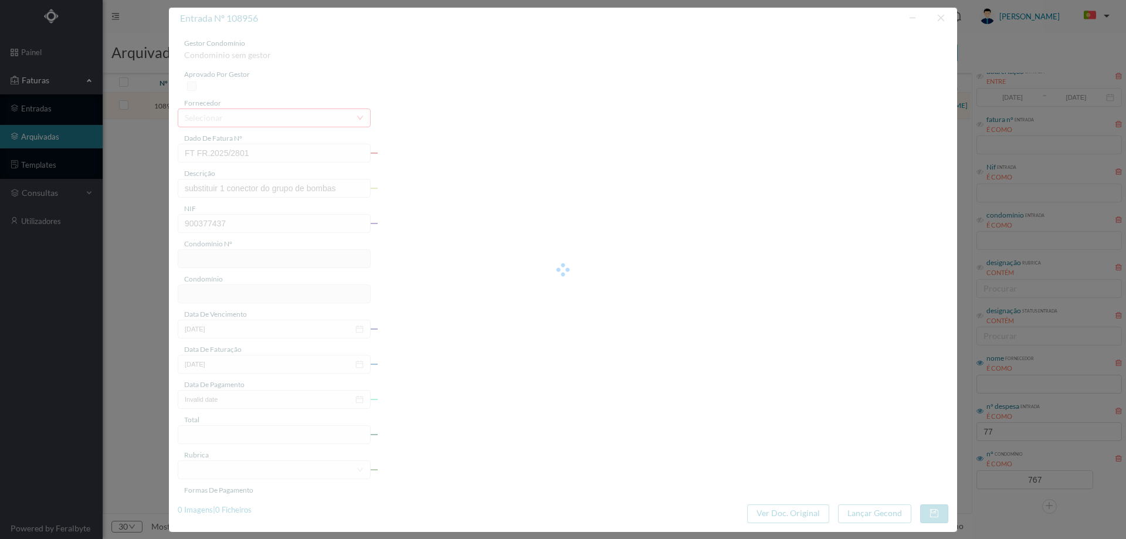
type input "2025-08-06"
type input "89.79"
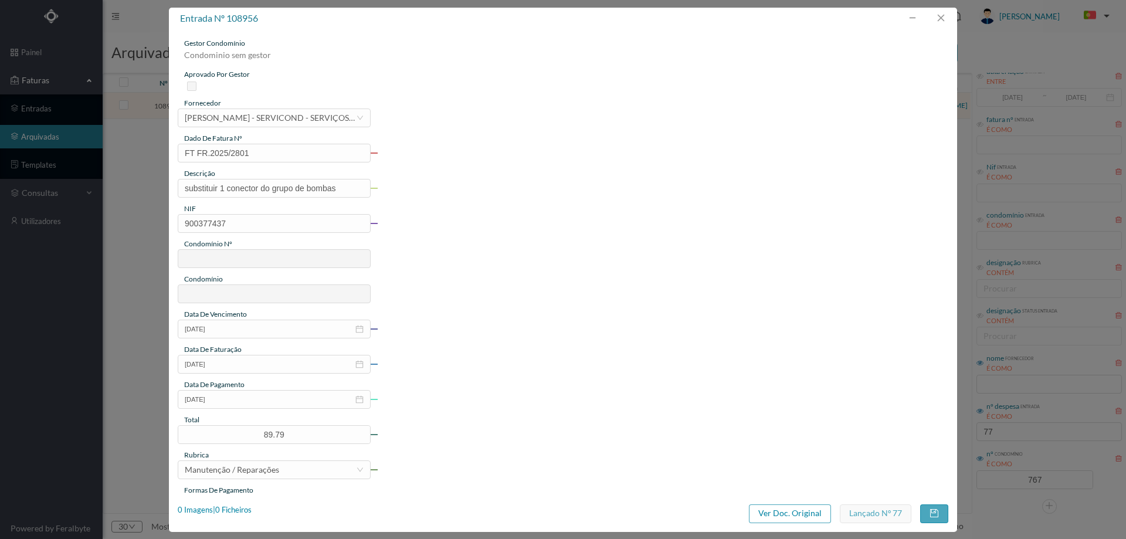
type input "767"
type input "TRAV. DA SEARA 95 - 4ª FASE"
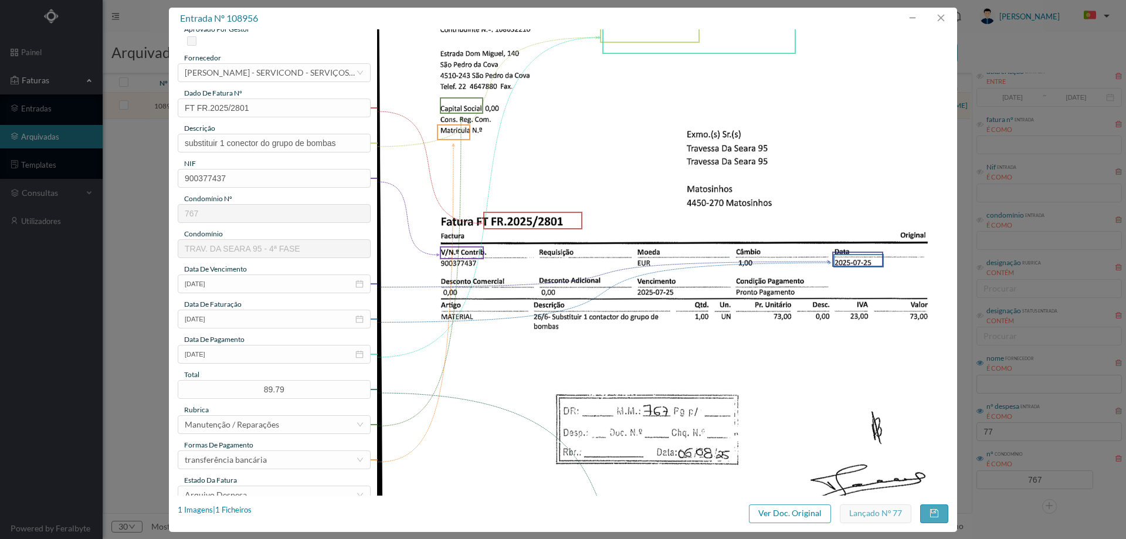
scroll to position [0, 0]
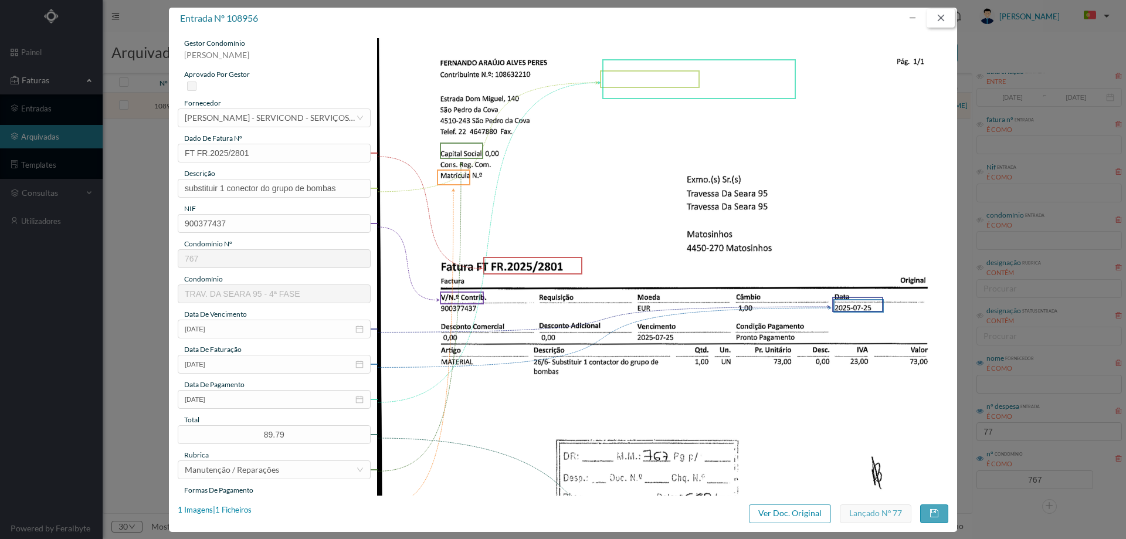
click at [938, 12] on button "button" at bounding box center [941, 18] width 28 height 19
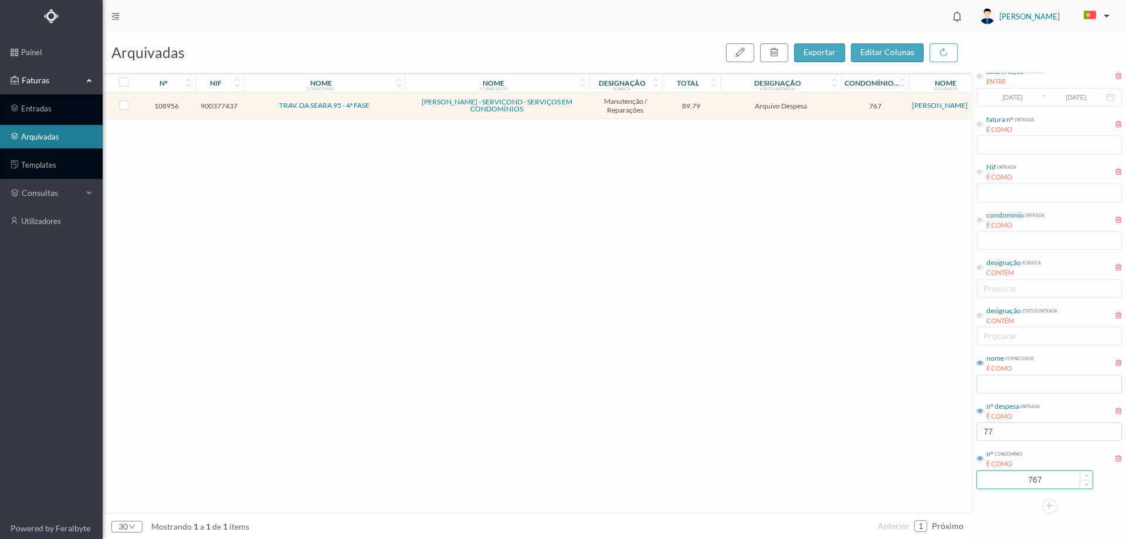
click at [1043, 478] on input "767" at bounding box center [1035, 480] width 116 height 18
click at [1027, 425] on input "77" at bounding box center [1049, 431] width 145 height 19
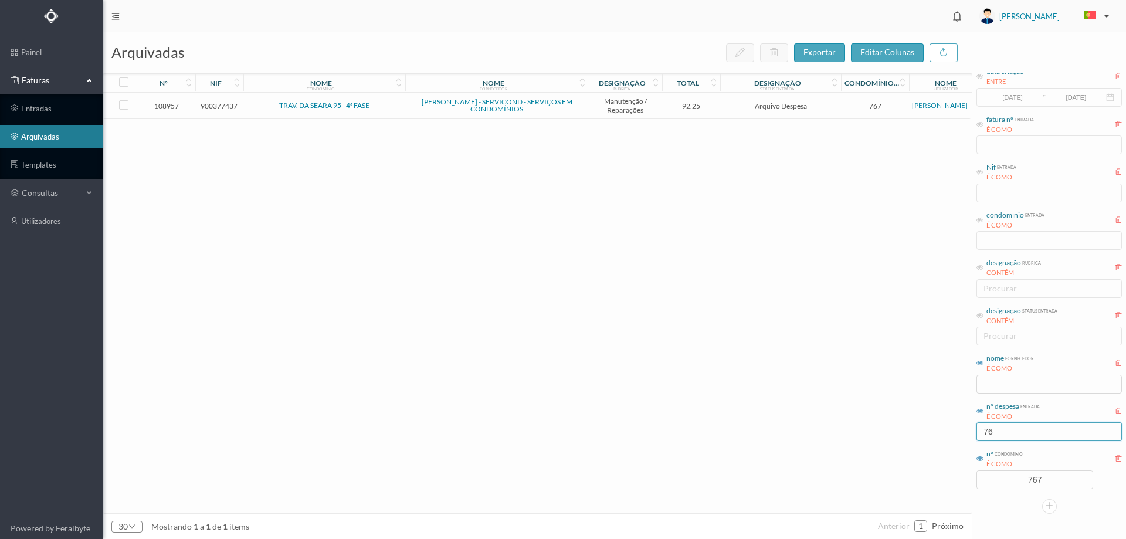
type input "76"
click at [838, 104] on span "Arquivo Despesa" at bounding box center [780, 105] width 115 height 9
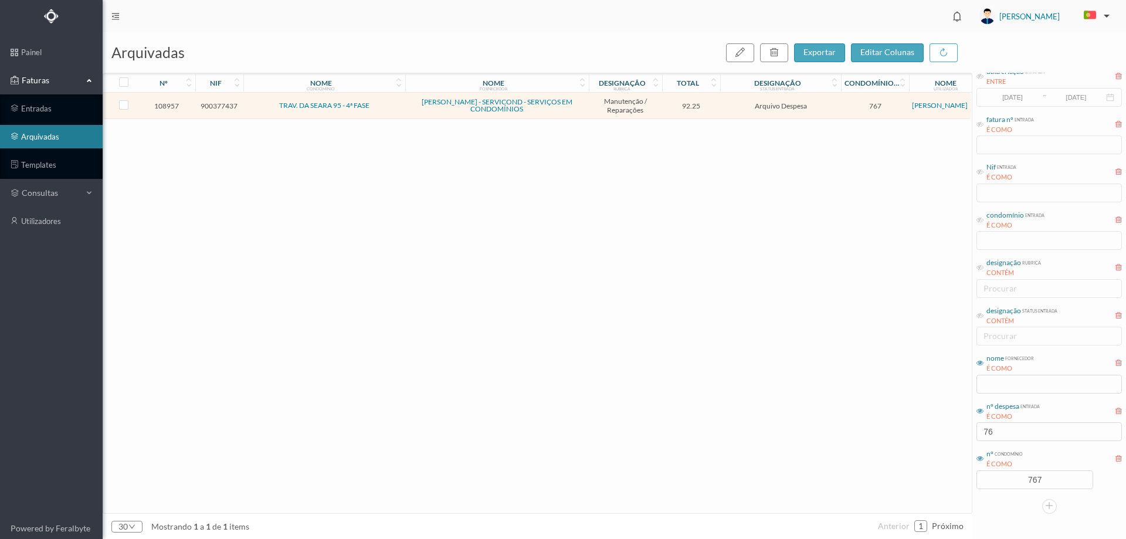
click at [838, 104] on span "Arquivo Despesa" at bounding box center [780, 105] width 115 height 9
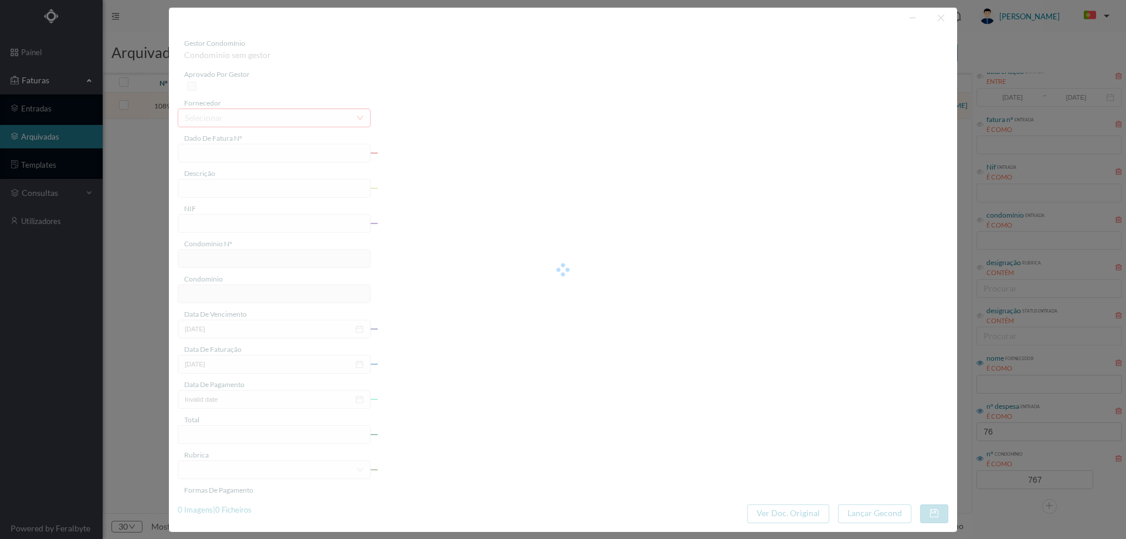
type input "FT FR.2025/2802"
type input "substituir dobradiça e afinar as portas"
type input "900377437"
type input "2025-08-06"
type input "2025-07-25"
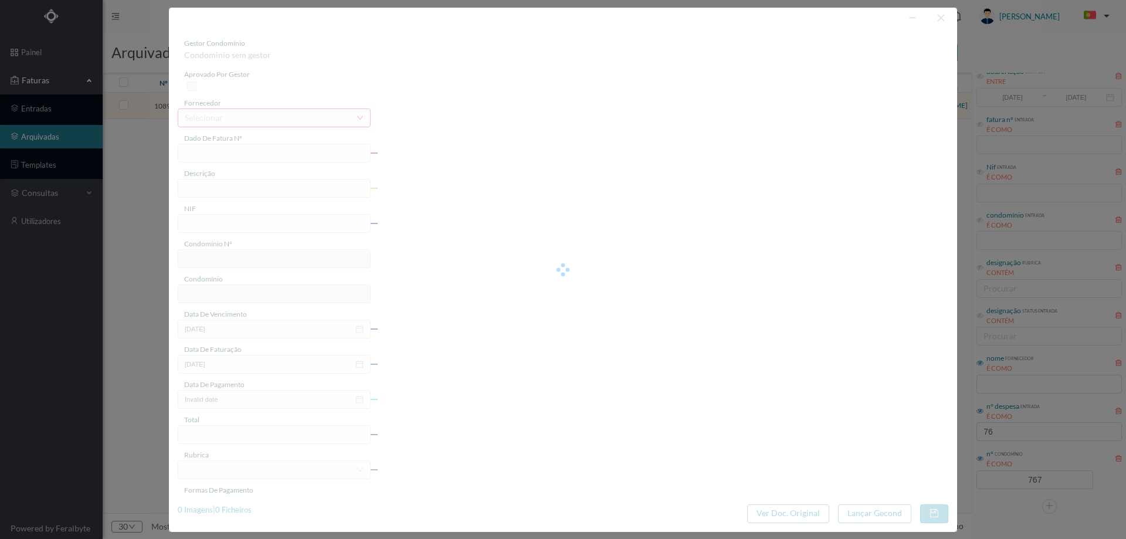
type input "2025-08-06"
type input "92.25"
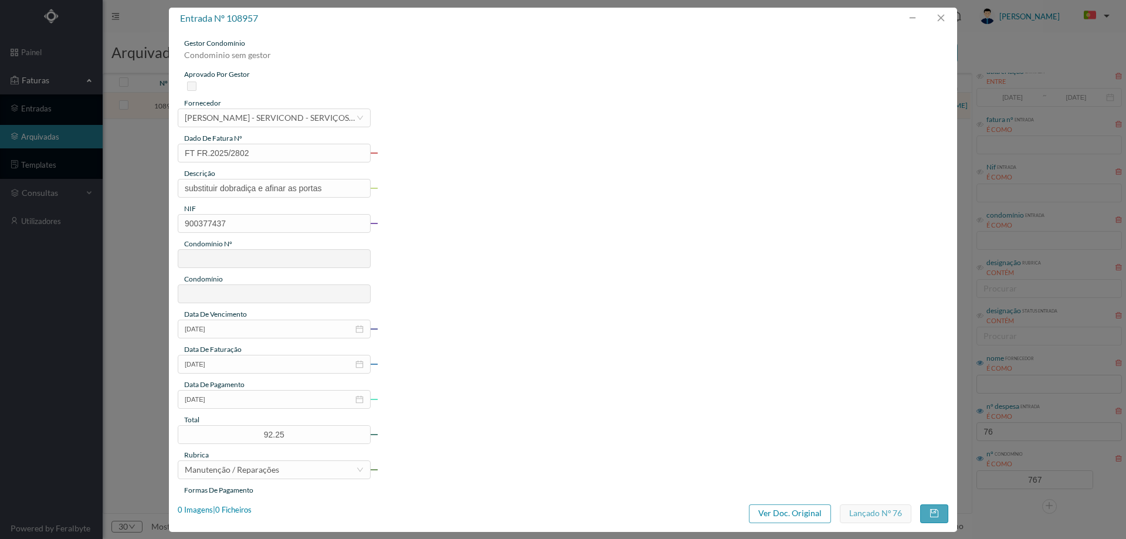
type input "767"
type input "TRAV. DA SEARA 95 - 4ª FASE"
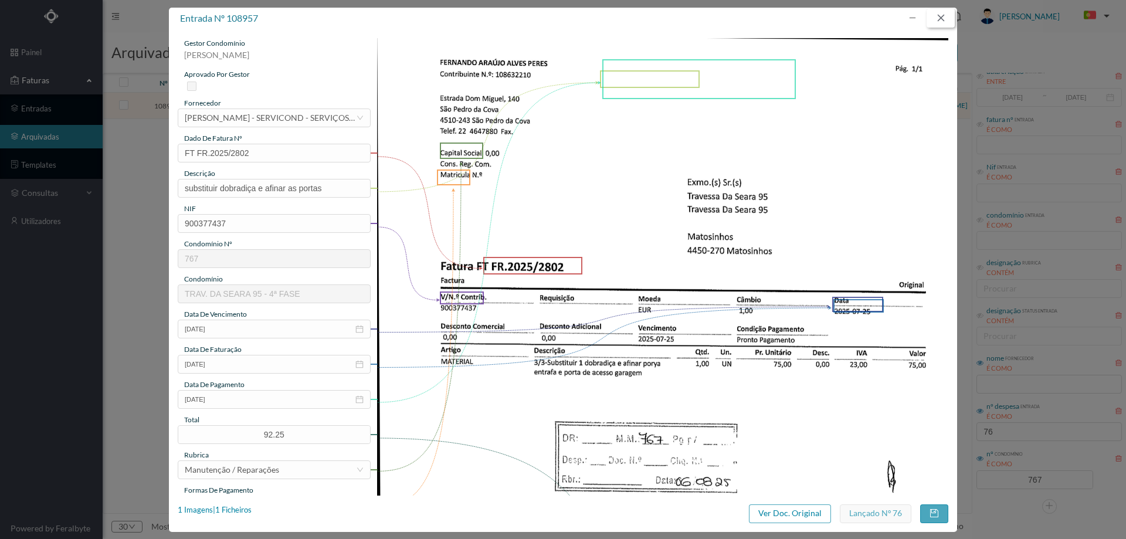
click at [941, 16] on button "button" at bounding box center [941, 18] width 28 height 19
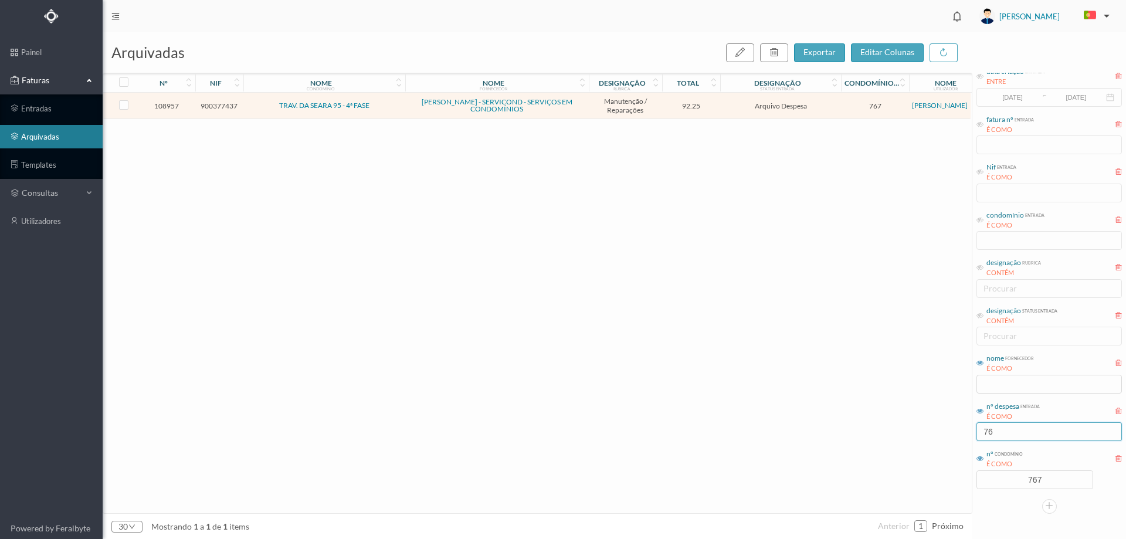
click at [1016, 427] on input "76" at bounding box center [1049, 431] width 145 height 19
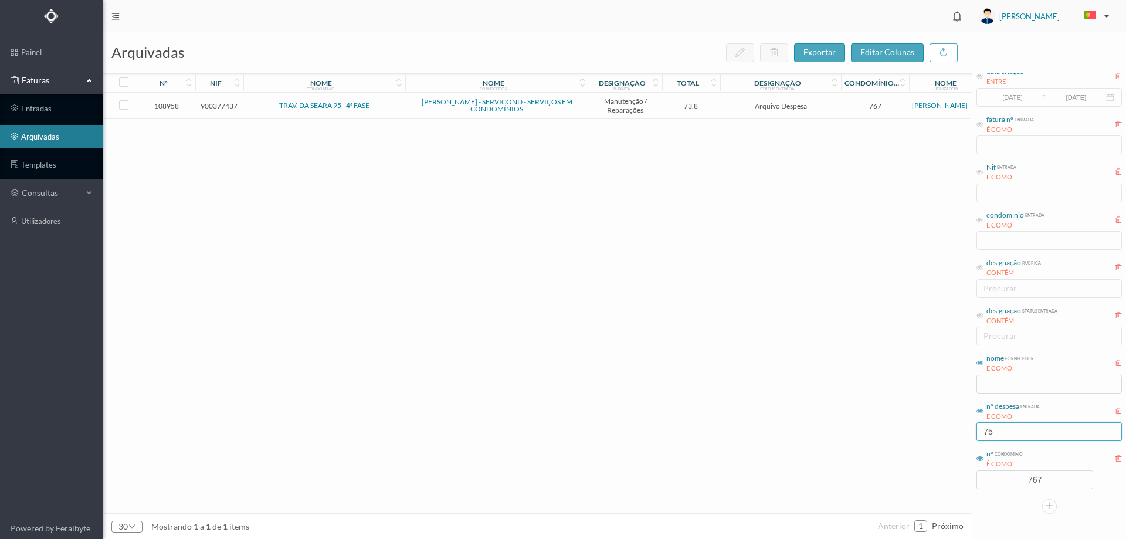
type input "75"
click at [828, 104] on span "Arquivo Despesa" at bounding box center [780, 105] width 115 height 9
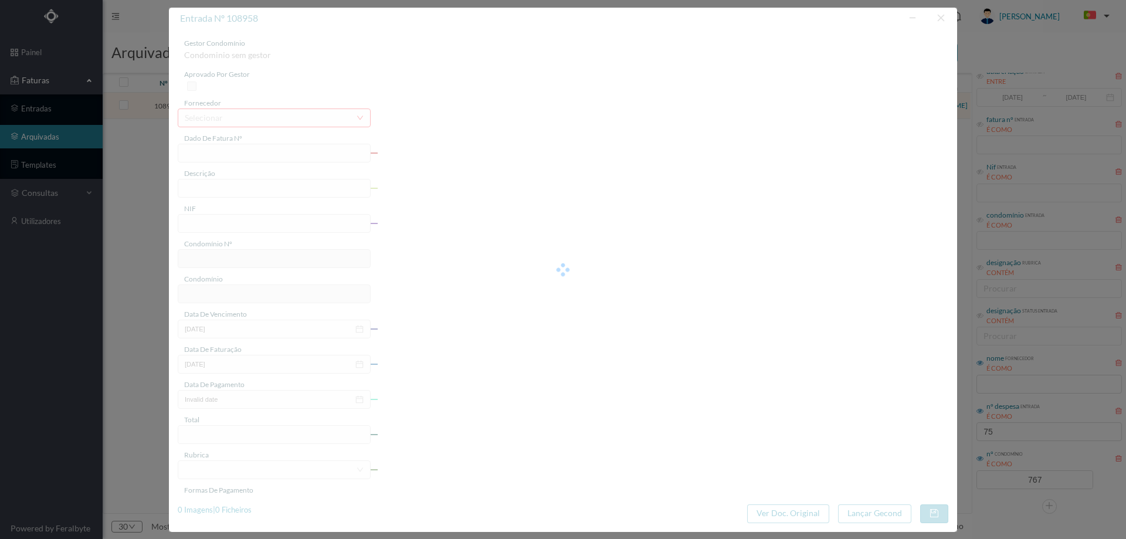
type input "FT FR.2025/2803"
type input "Afinar contactores e pressostatos do grupo de bombas"
type input "900377437"
type input "2025-07-25"
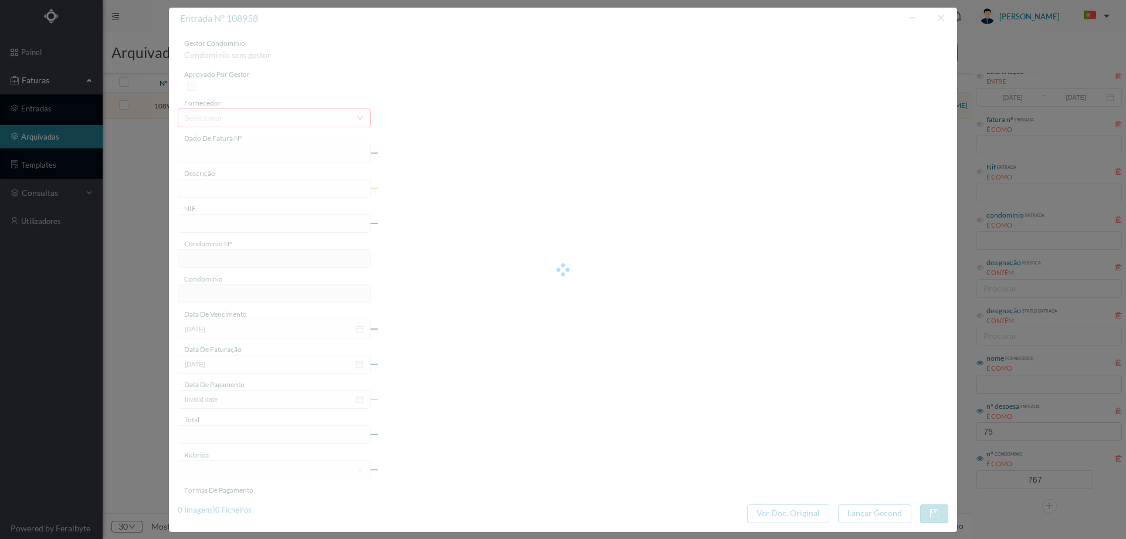
type input "2025-08-06"
type input "73.80"
type input "767"
type input "TRAV. DA SEARA 95 - 4ª FASE"
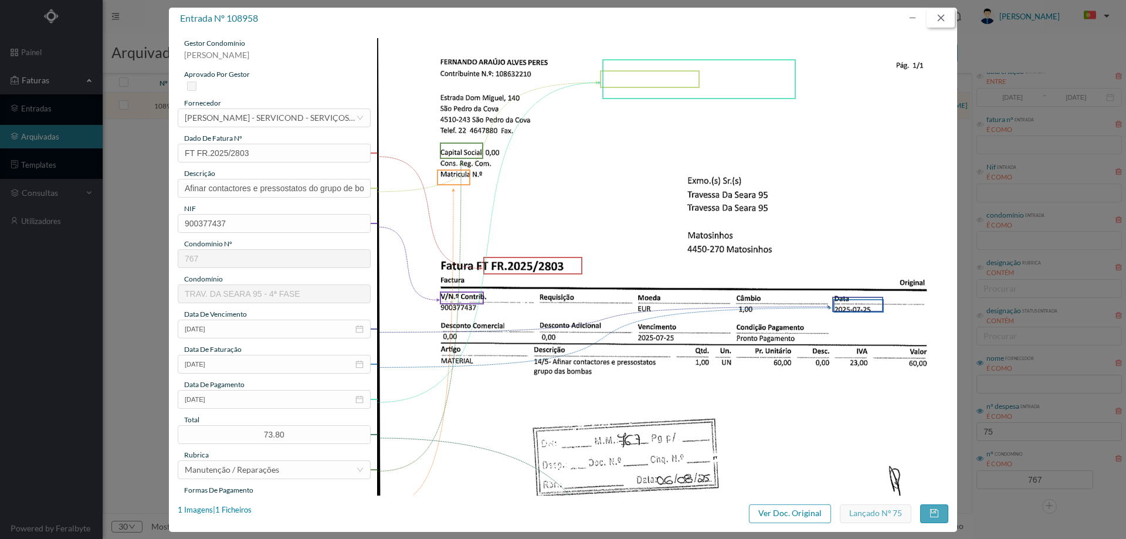
click at [945, 16] on button "button" at bounding box center [941, 18] width 28 height 19
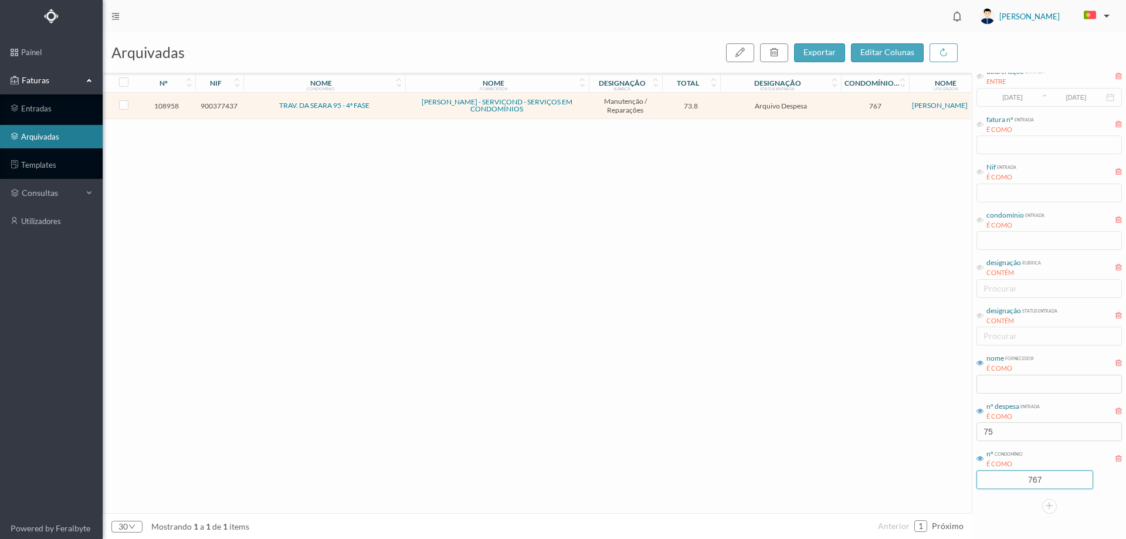
drag, startPoint x: 1053, startPoint y: 483, endPoint x: 972, endPoint y: 485, distance: 81.0
click at [973, 485] on div "arquivadas exportar editar colunas nº nif nome condomínio nome fornecedor desig…" at bounding box center [615, 285] width 1024 height 507
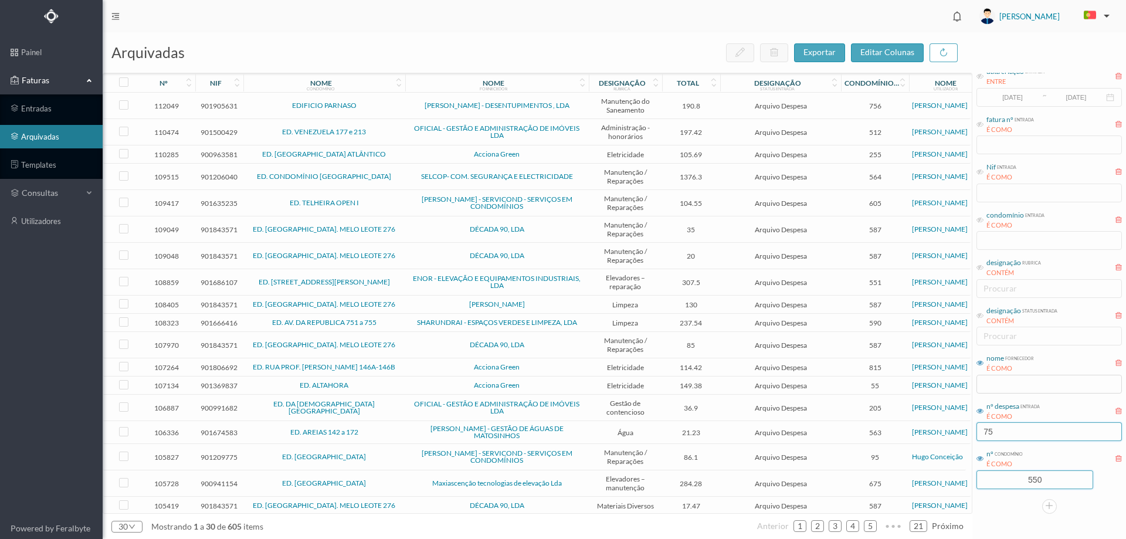
type input "550"
drag, startPoint x: 998, startPoint y: 434, endPoint x: 898, endPoint y: 440, distance: 99.9
click at [898, 440] on div "arquivadas exportar editar colunas nº nif nome condomínio nome fornecedor desig…" at bounding box center [615, 285] width 1024 height 507
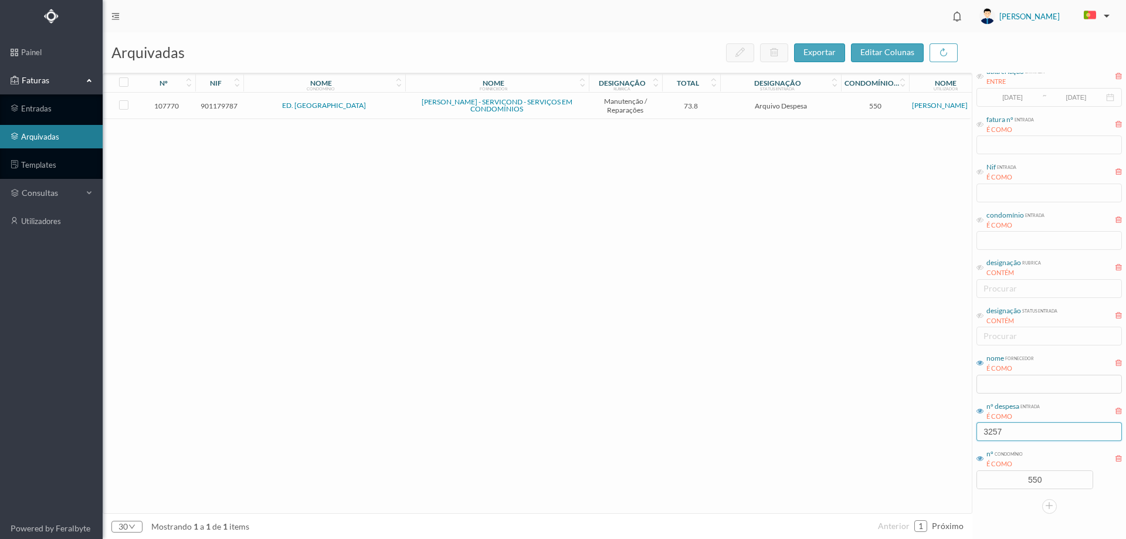
type input "3257"
click at [733, 113] on td "Arquivo Despesa" at bounding box center [780, 106] width 121 height 26
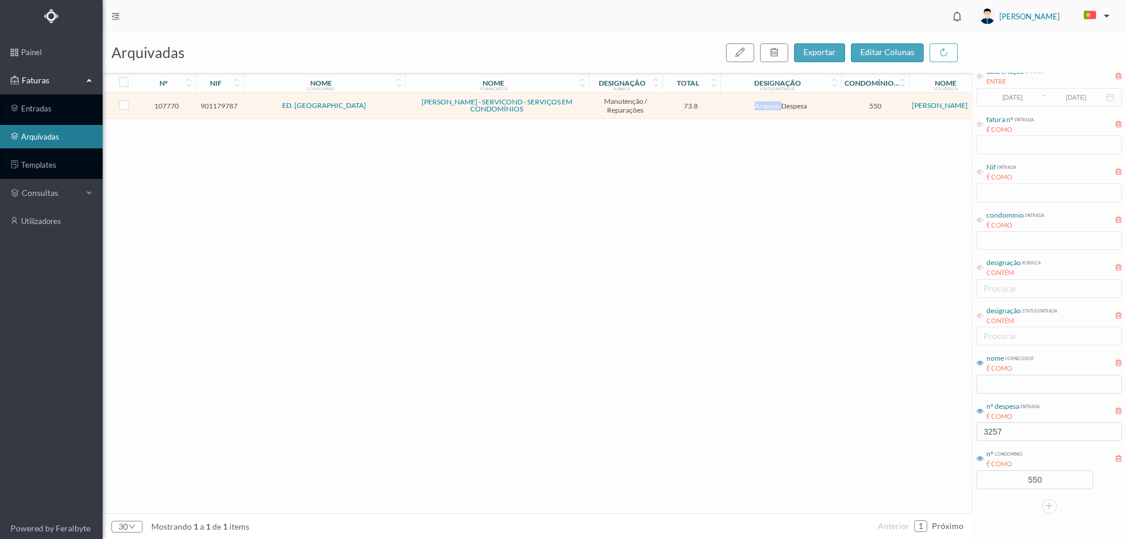
click at [733, 113] on td "Arquivo Despesa" at bounding box center [780, 106] width 121 height 26
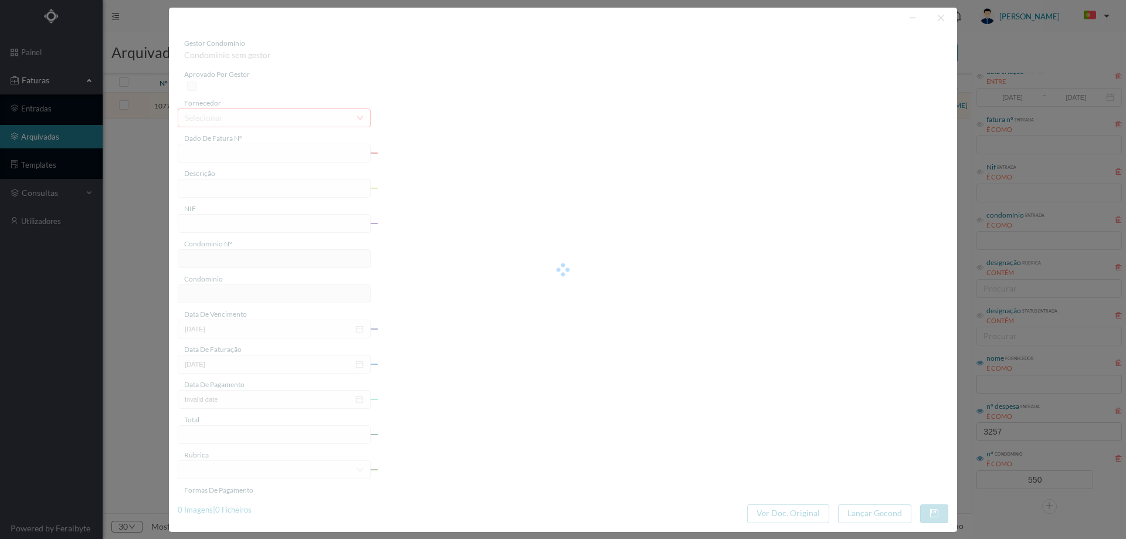
type input "FT FR.2025/2777"
type input "falta de água 844"
type input "901179787"
type input "2025-07-29"
type input "2025-07-25"
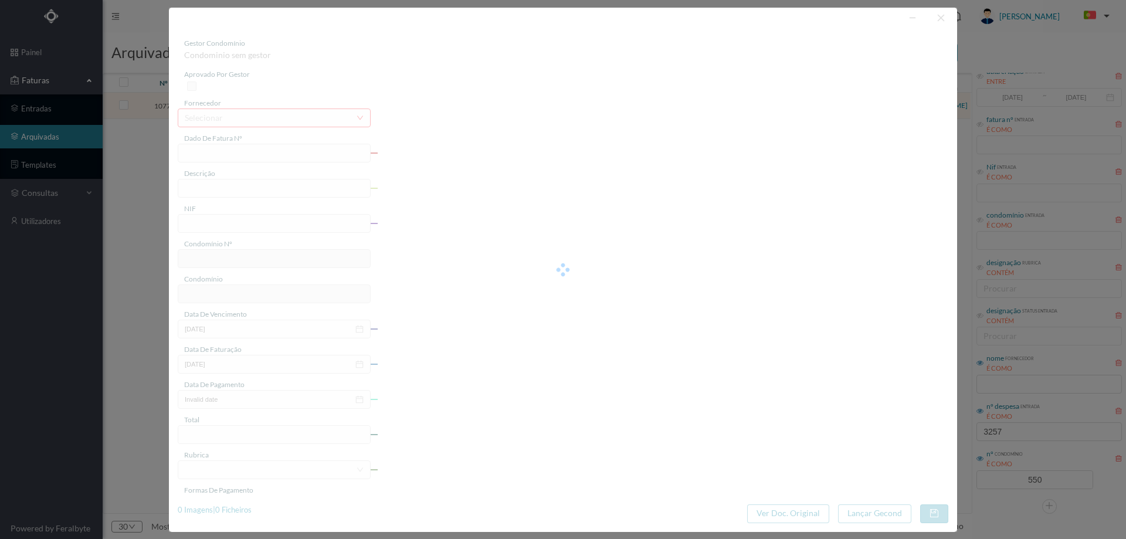
type input "2025-07-29"
type input "73.80"
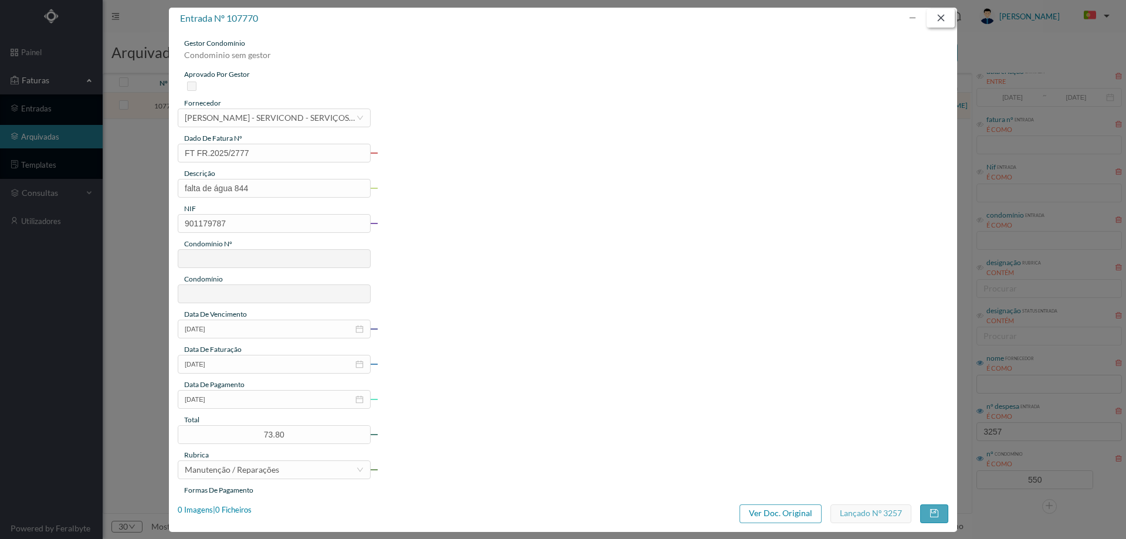
type input "550"
type input "ED. ALGEMA"
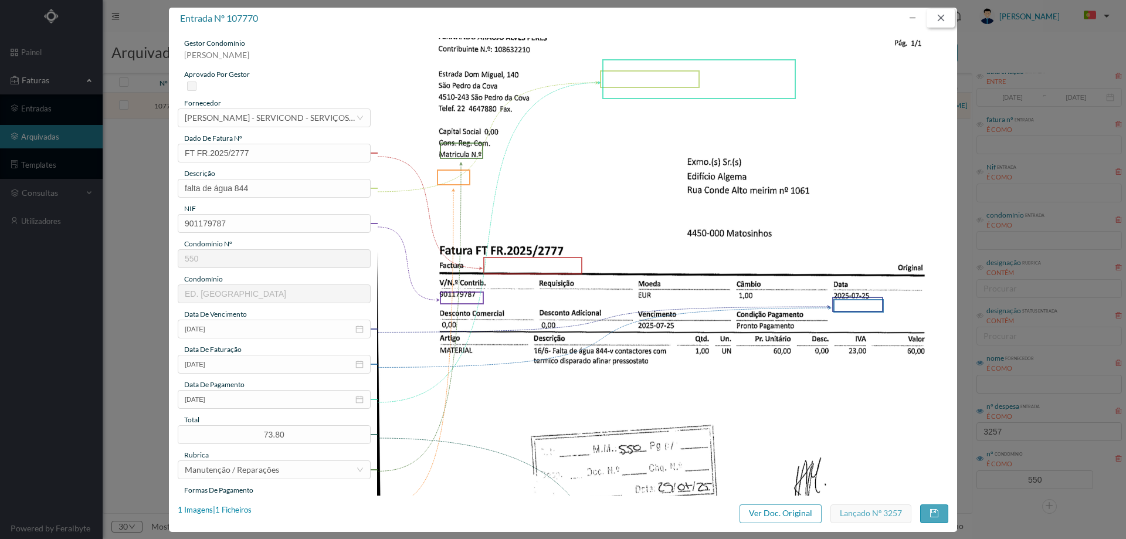
click at [945, 19] on button "button" at bounding box center [941, 18] width 28 height 19
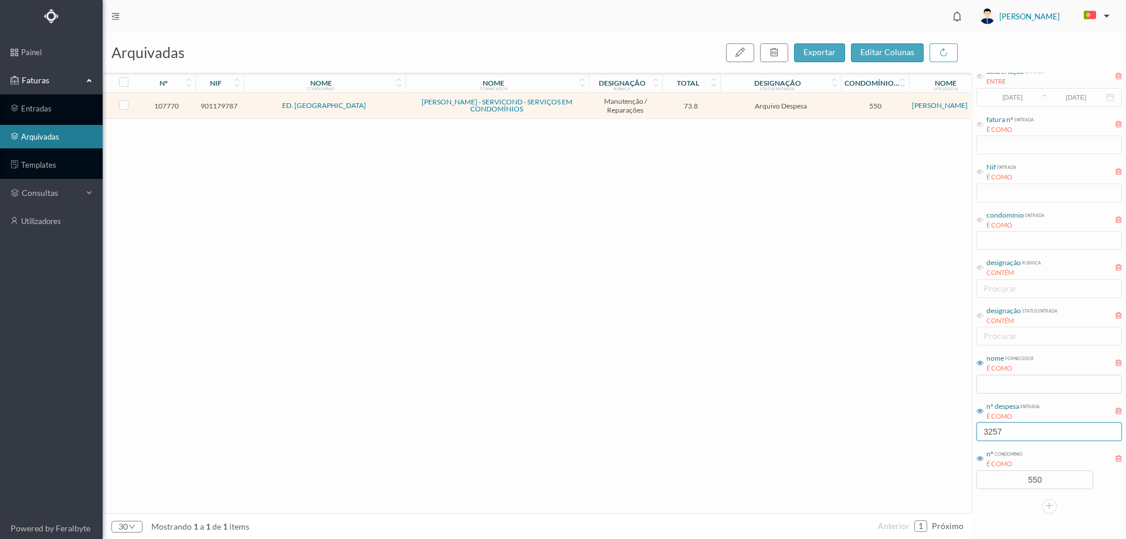
click at [1038, 433] on input "3257" at bounding box center [1049, 431] width 145 height 19
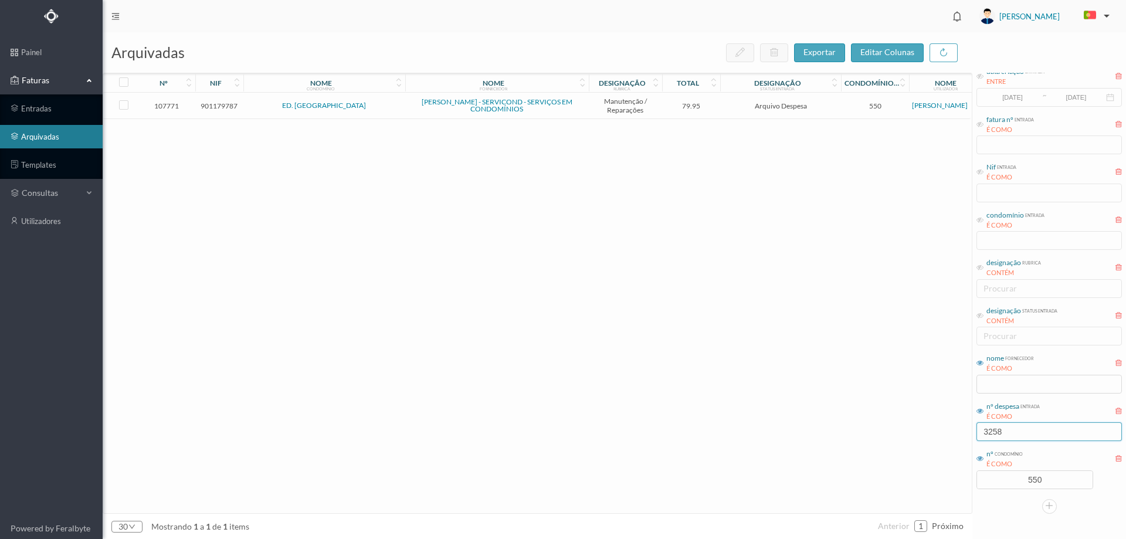
type input "3258"
click at [824, 108] on span "Arquivo Despesa" at bounding box center [780, 105] width 115 height 9
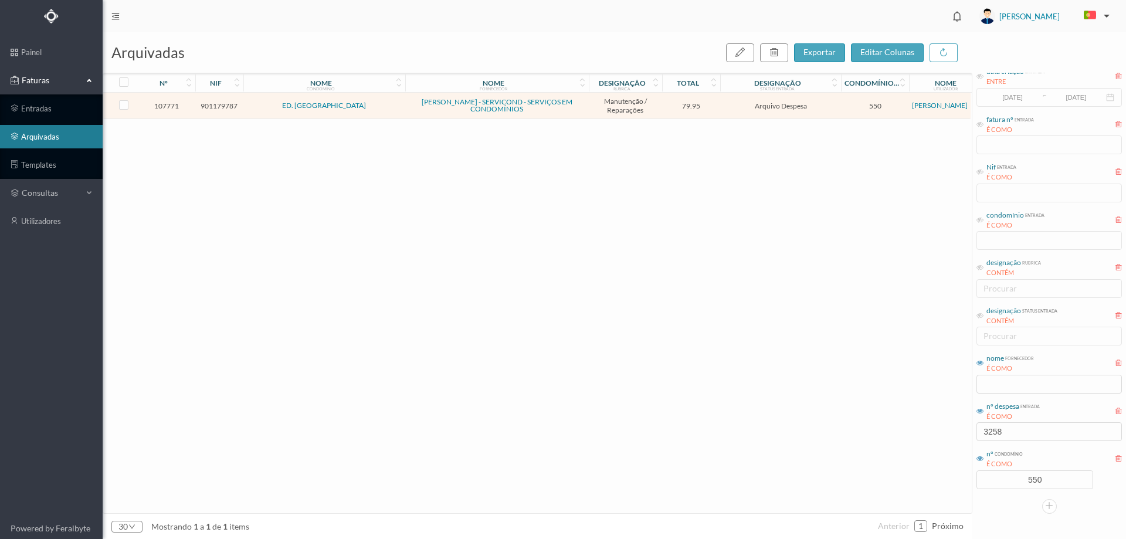
click at [824, 108] on span "Arquivo Despesa" at bounding box center [780, 105] width 115 height 9
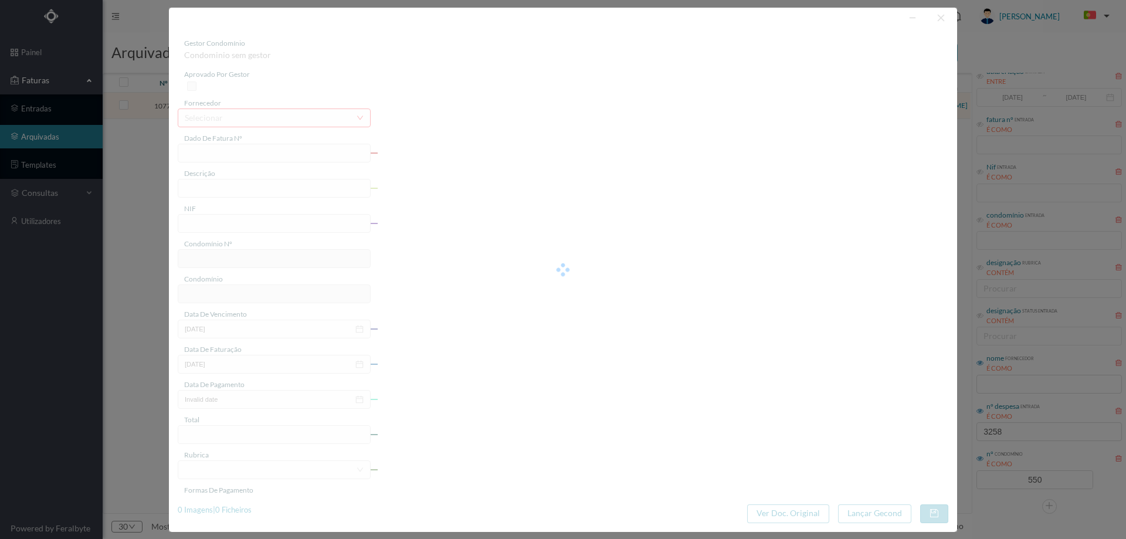
type input "FT FR.2025/2775"
type input "portão aberto com célula com fio partido e fora do sítio"
type input "901179787"
type input "2025-07-25"
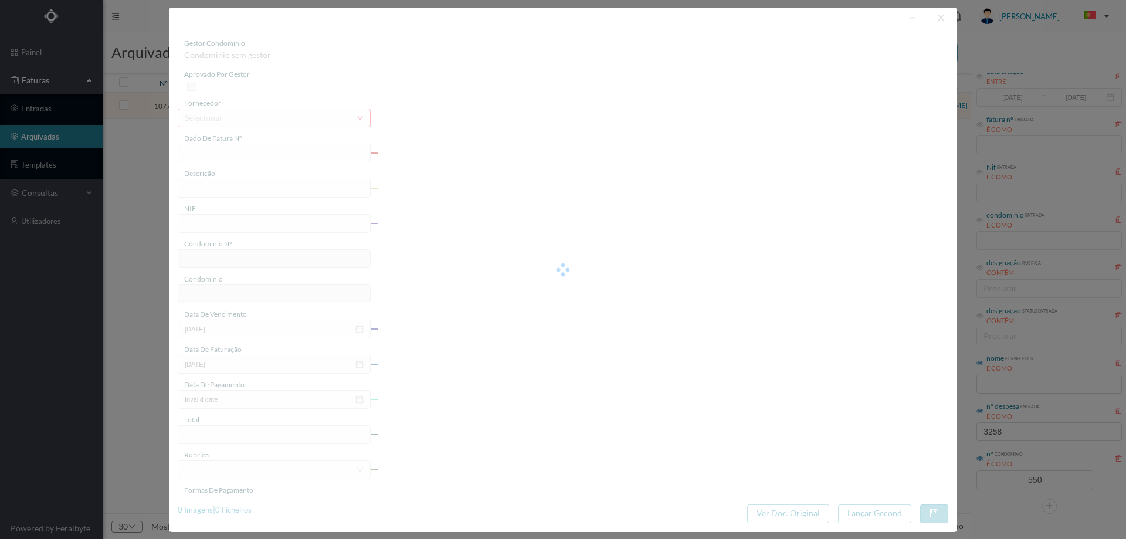
type input "2025-07-29"
type input "79.95"
type input "550"
type input "ED. ALGEMA"
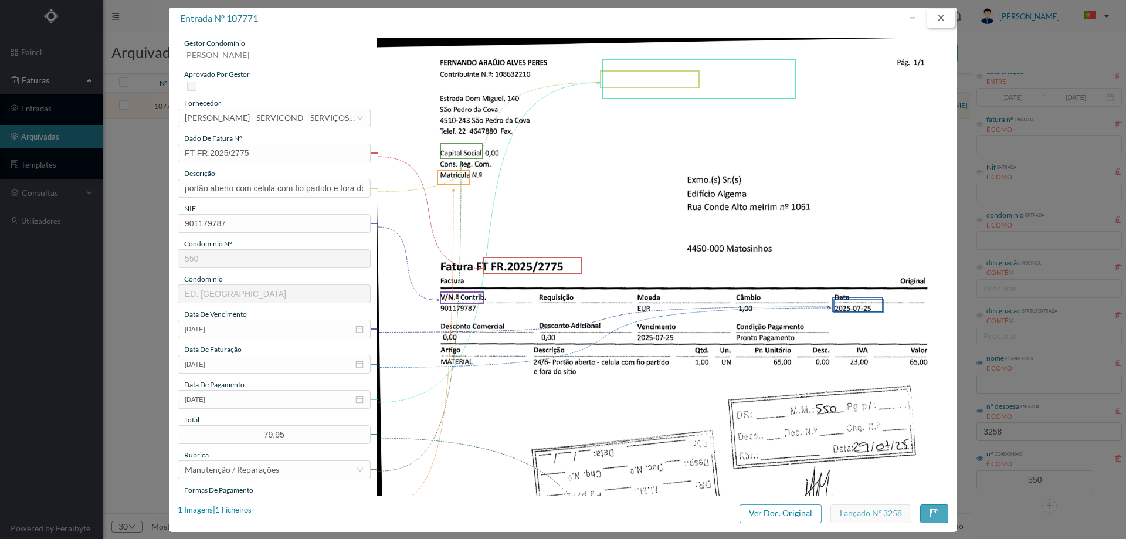
click at [943, 18] on button "button" at bounding box center [941, 18] width 28 height 19
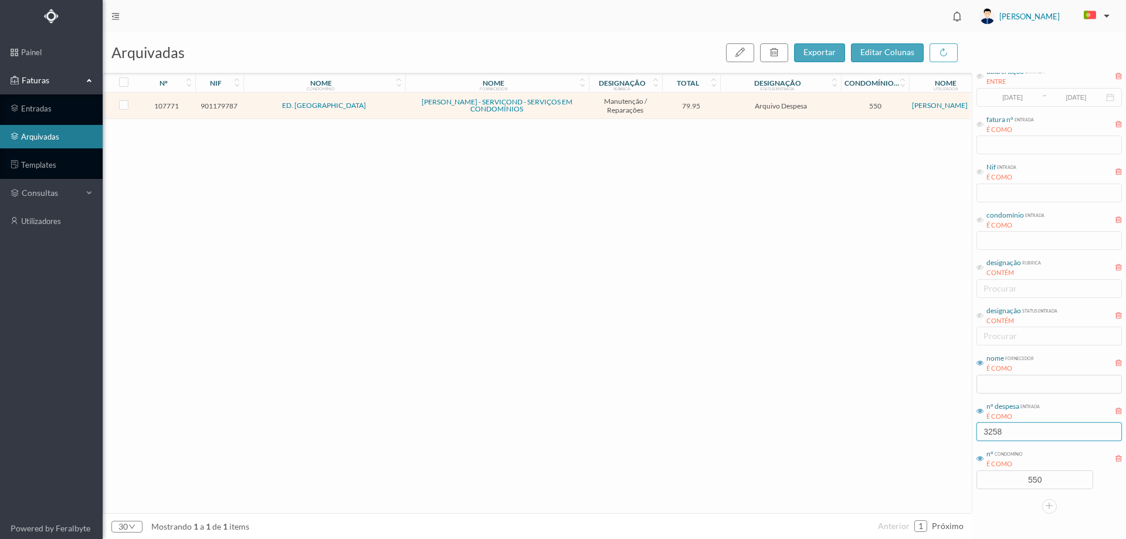
click at [1021, 439] on input "3258" at bounding box center [1049, 431] width 145 height 19
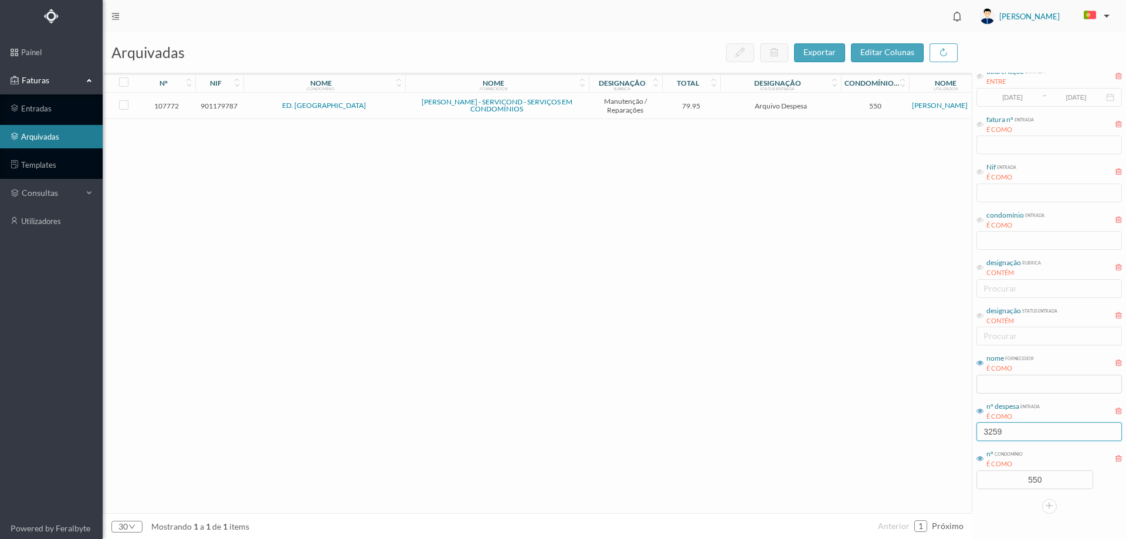
type input "3259"
click at [834, 103] on span "Arquivo Despesa" at bounding box center [780, 105] width 115 height 9
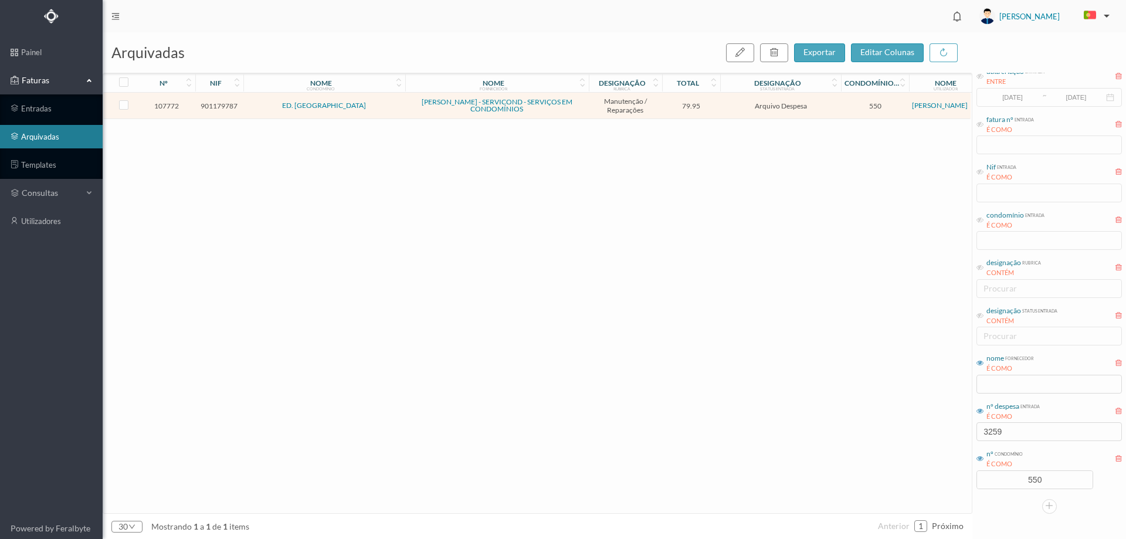
click at [834, 103] on span "Arquivo Despesa" at bounding box center [780, 105] width 115 height 9
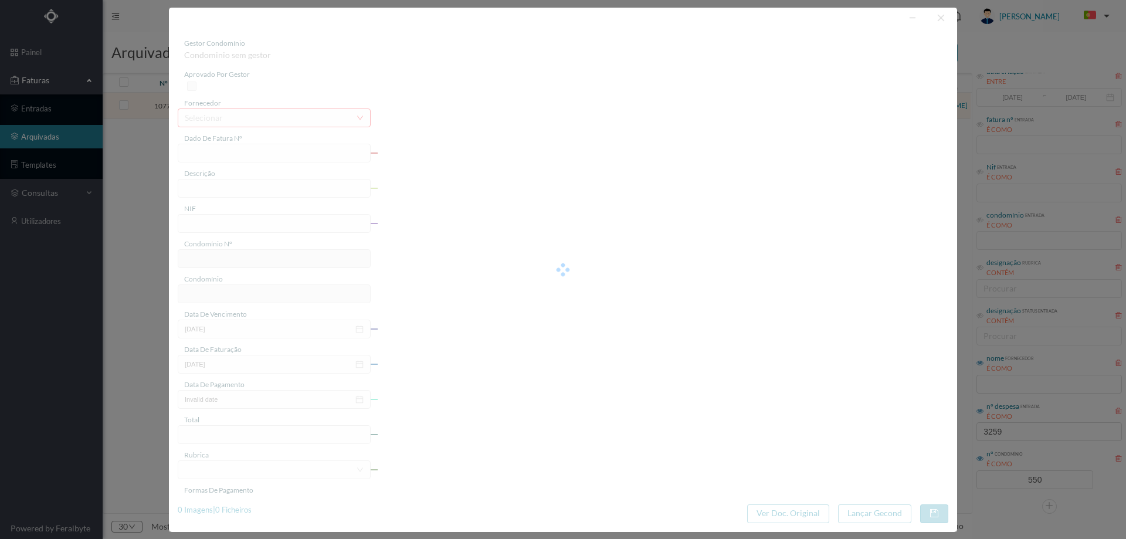
type input "FT FR.2025/2764"
type input "célula danificada- portão aberto"
type input "901179787"
type input "2025-07-29"
type input "2025-07-25"
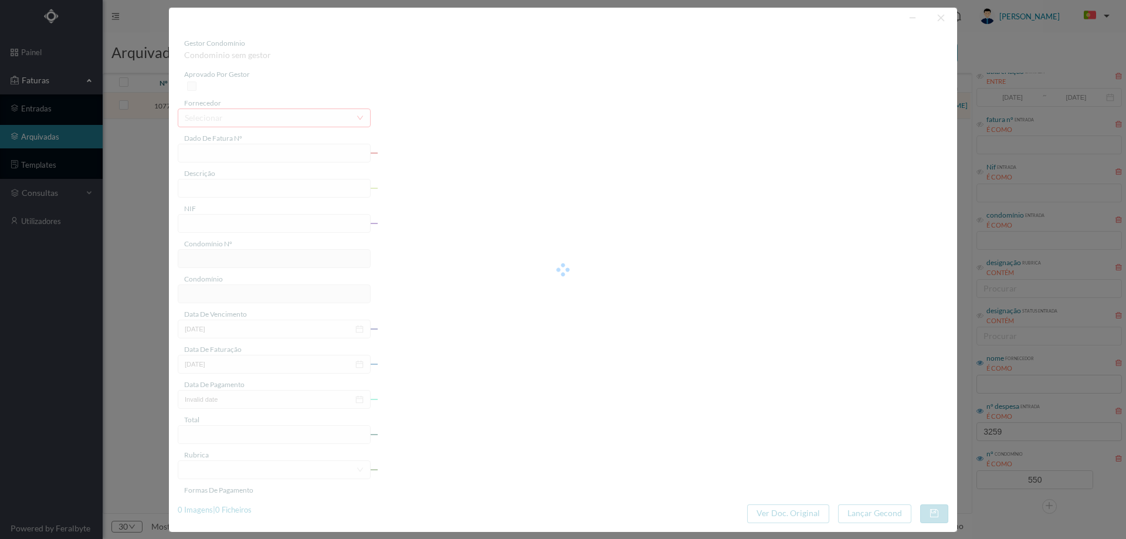
type input "2025-07-29"
type input "79.95"
type input "550"
type input "ED. ALGEMA"
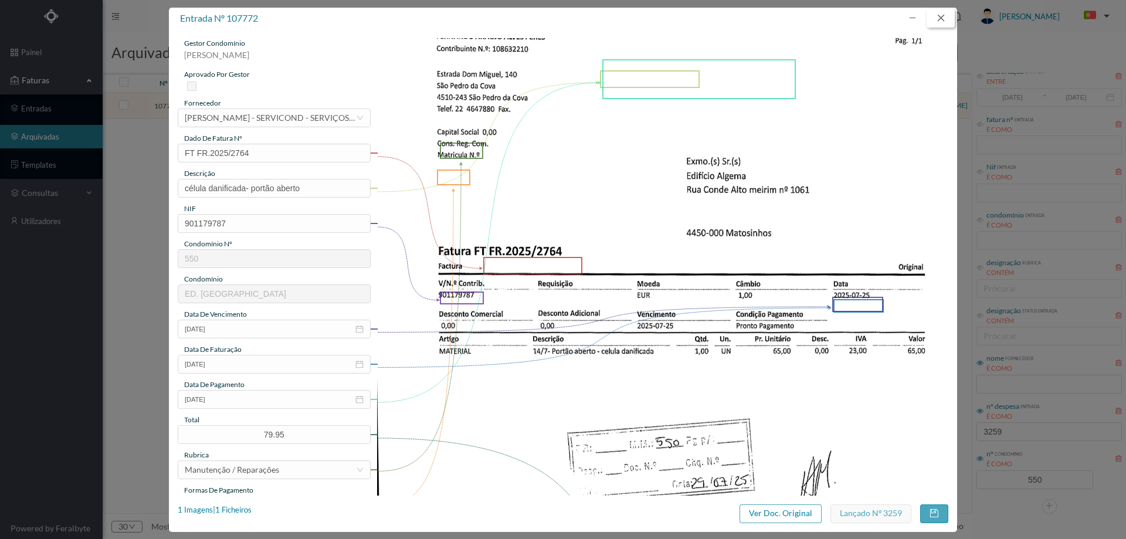
click at [940, 19] on button "button" at bounding box center [941, 18] width 28 height 19
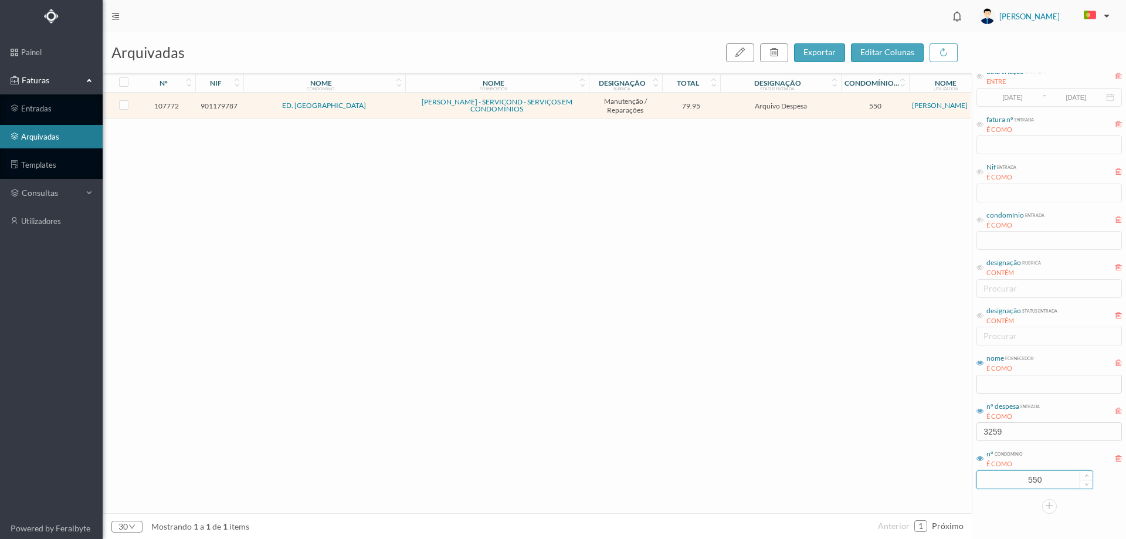
drag, startPoint x: 1053, startPoint y: 476, endPoint x: 997, endPoint y: 478, distance: 55.8
click at [997, 478] on input "550" at bounding box center [1035, 480] width 116 height 18
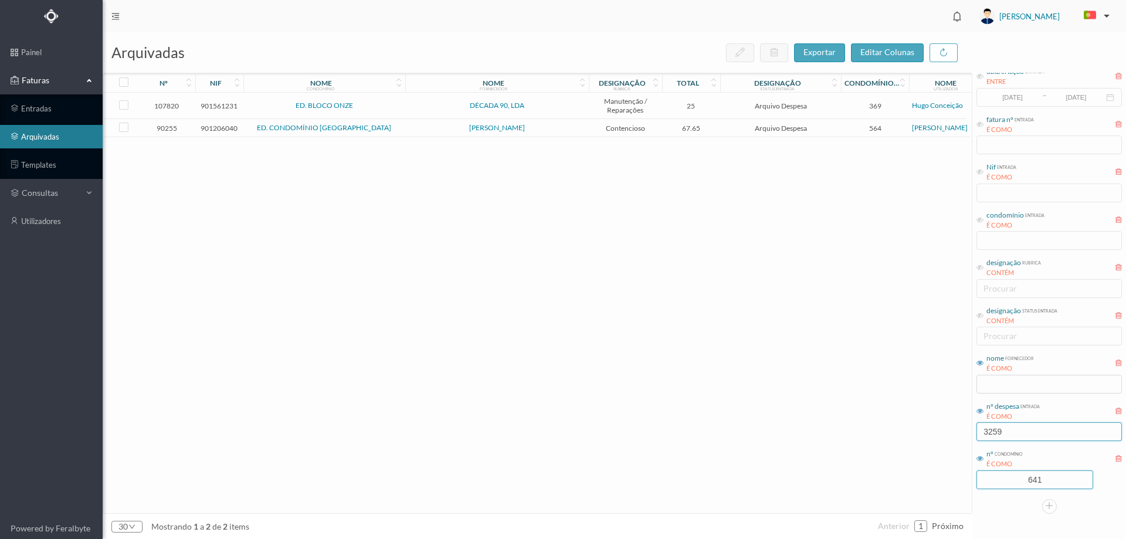
type input "641"
click at [913, 441] on div "arquivadas exportar editar colunas nº nif nome condomínio nome fornecedor desig…" at bounding box center [615, 285] width 1024 height 507
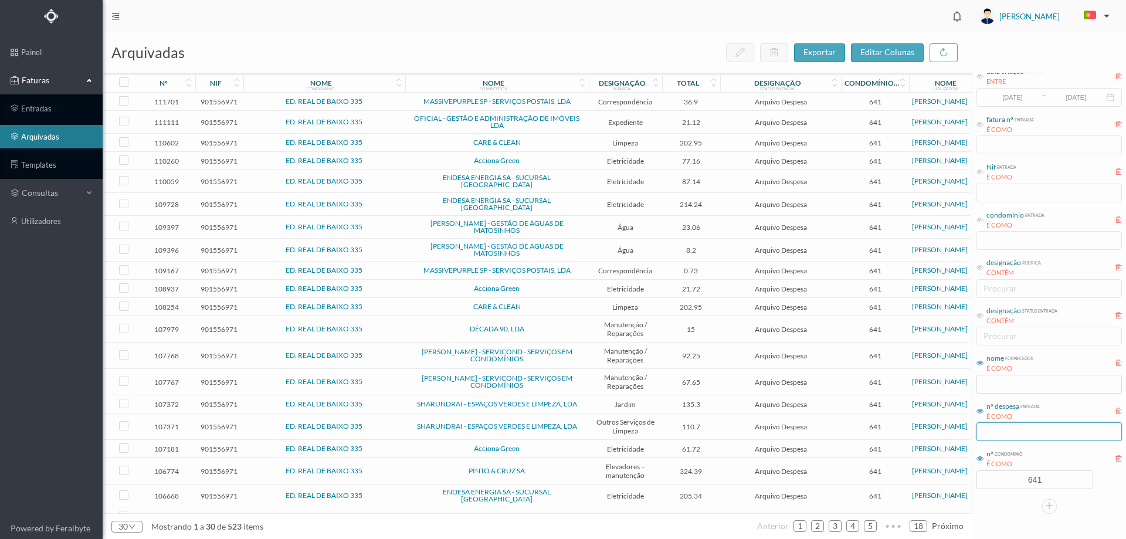
click at [1007, 438] on input "text" at bounding box center [1049, 431] width 145 height 19
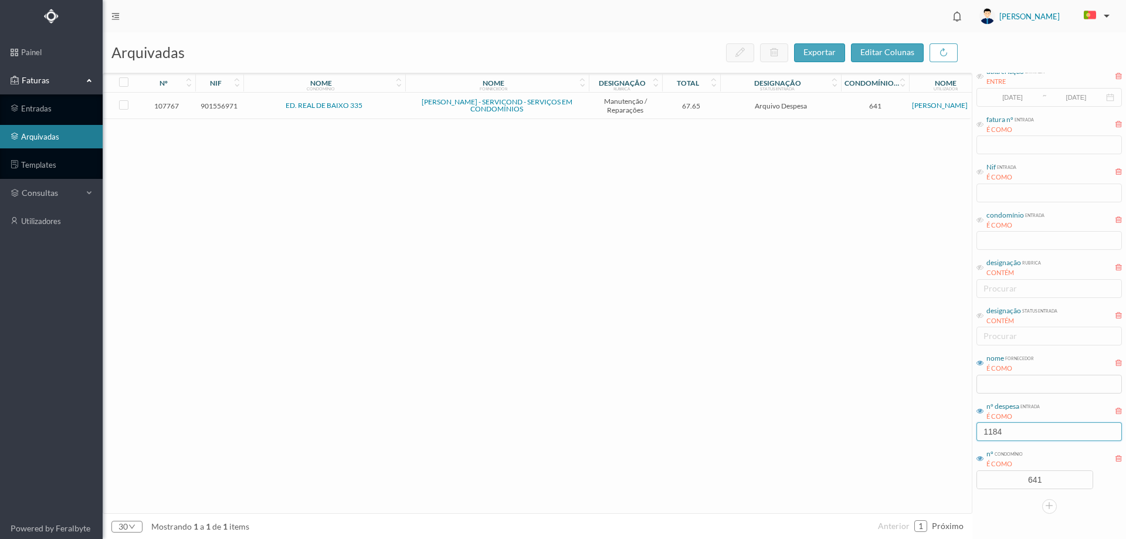
type input "1184"
click at [818, 107] on span "Arquivo Despesa" at bounding box center [780, 105] width 115 height 9
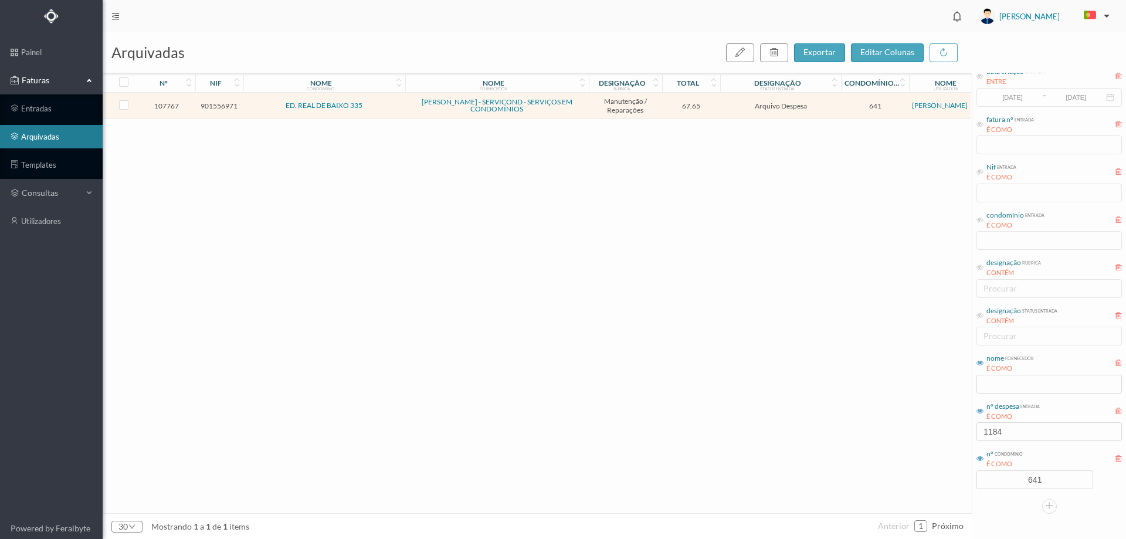
click at [818, 107] on span "Arquivo Despesa" at bounding box center [780, 105] width 115 height 9
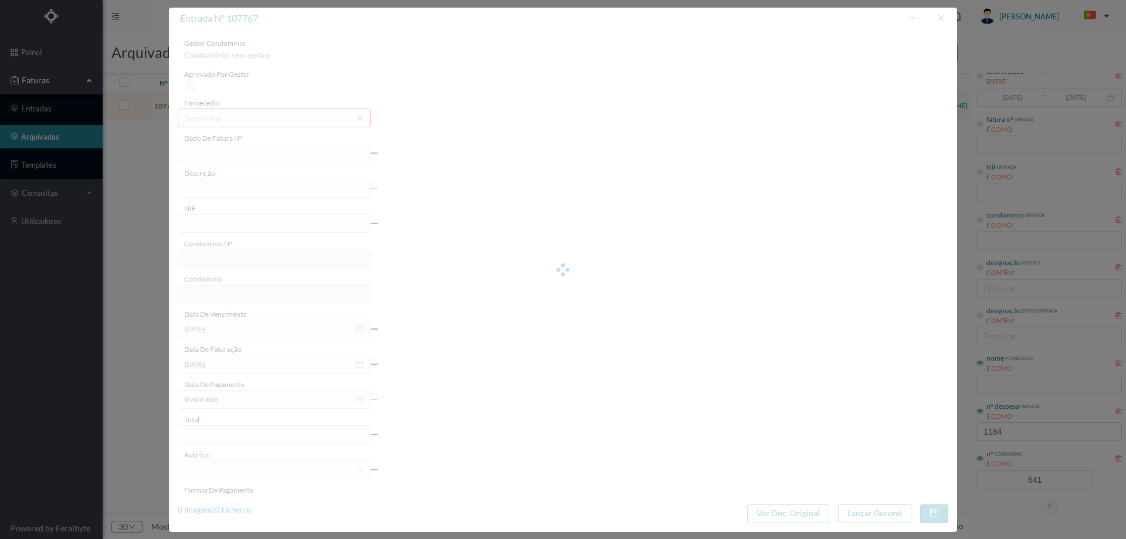
type input "FT FR.2025/2778"
type input "portão aberto com célula torcida- reparar suporte da célula"
type input "901556971"
type input "2025-07-25"
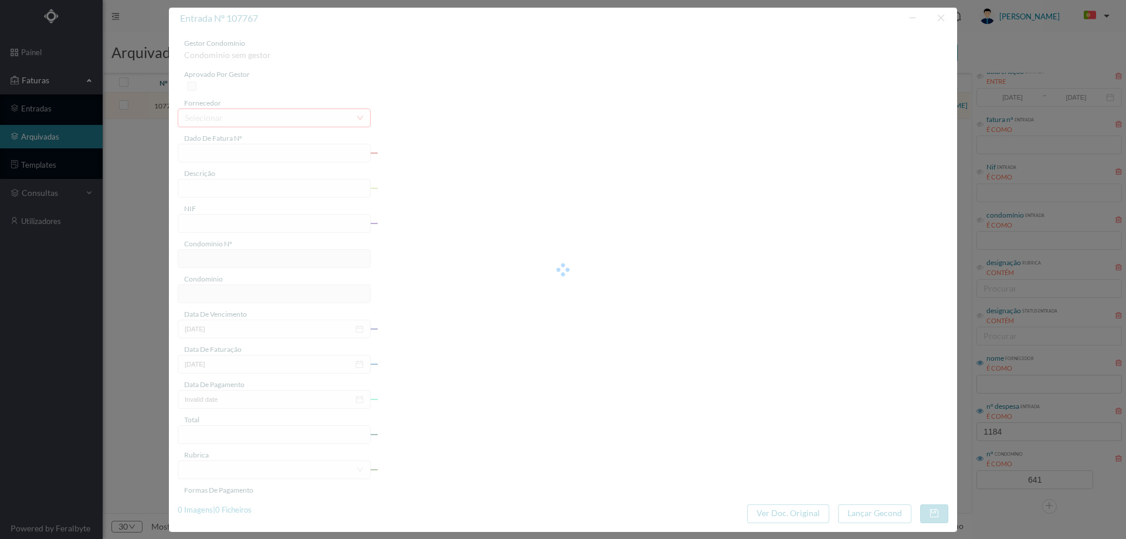
type input "2025-07-29"
type input "67.65"
type input "641"
type input "ED. REAL DE BAIXO 335"
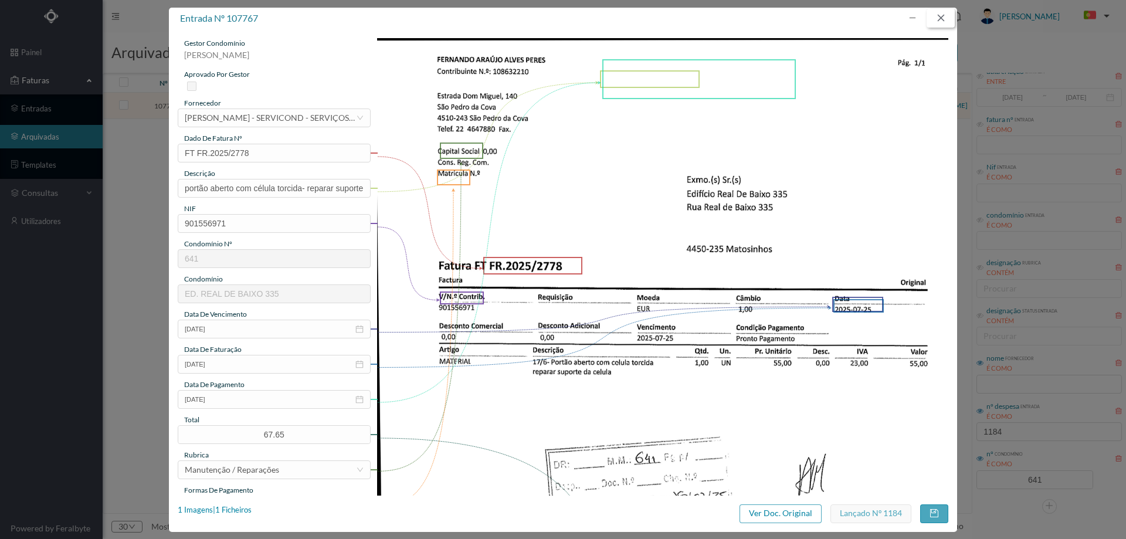
click at [940, 19] on button "button" at bounding box center [941, 18] width 28 height 19
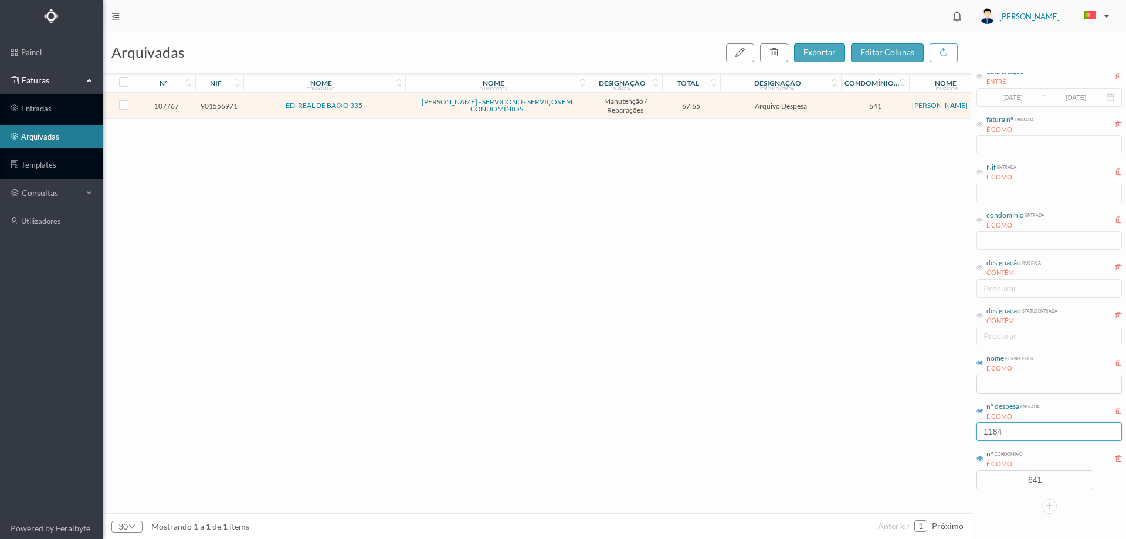
click at [1034, 434] on input "1184" at bounding box center [1049, 431] width 145 height 19
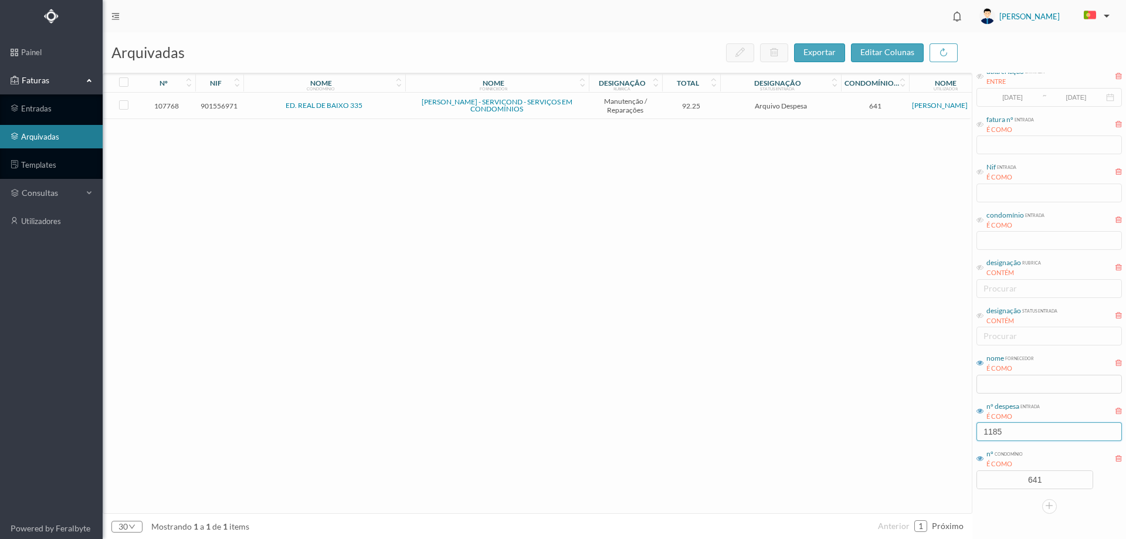
type input "1185"
click at [723, 106] on td "Arquivo Despesa" at bounding box center [780, 106] width 121 height 26
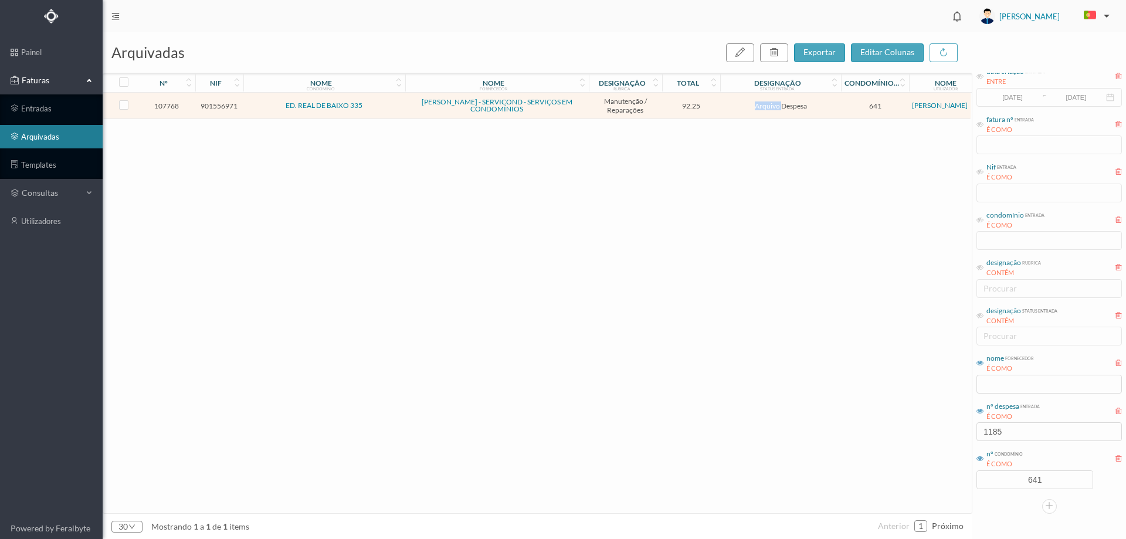
click at [723, 106] on td "Arquivo Despesa" at bounding box center [780, 106] width 121 height 26
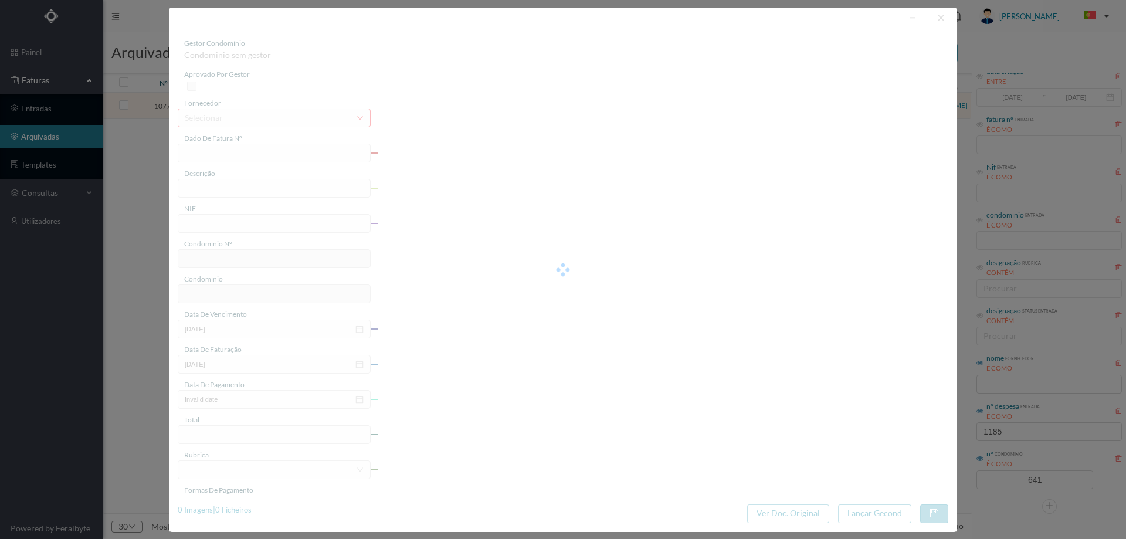
type input "FT FR.2025/2786"
type input "desempenar prumo lateral do portão e fixar células"
type input "901556971"
type input "2025-07-29"
type input "2025-07-25"
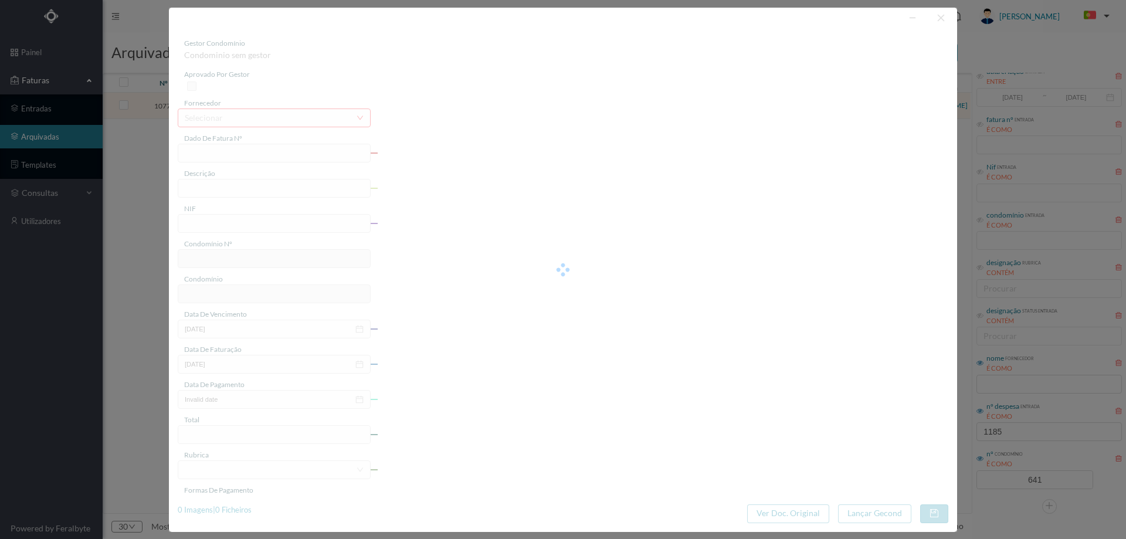
type input "2025-07-29"
type input "92.25"
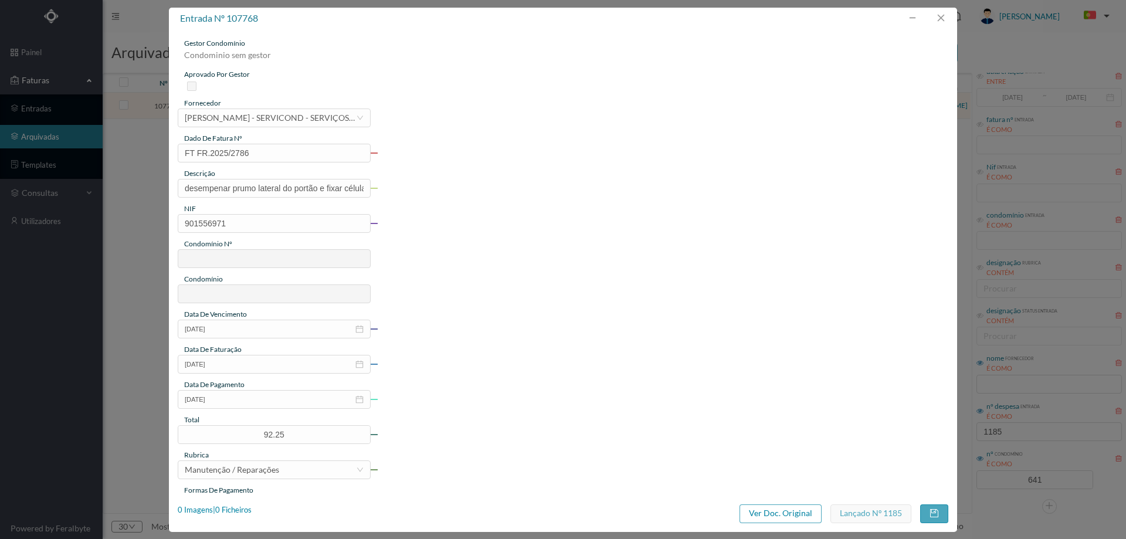
type input "641"
type input "ED. REAL DE BAIXO 335"
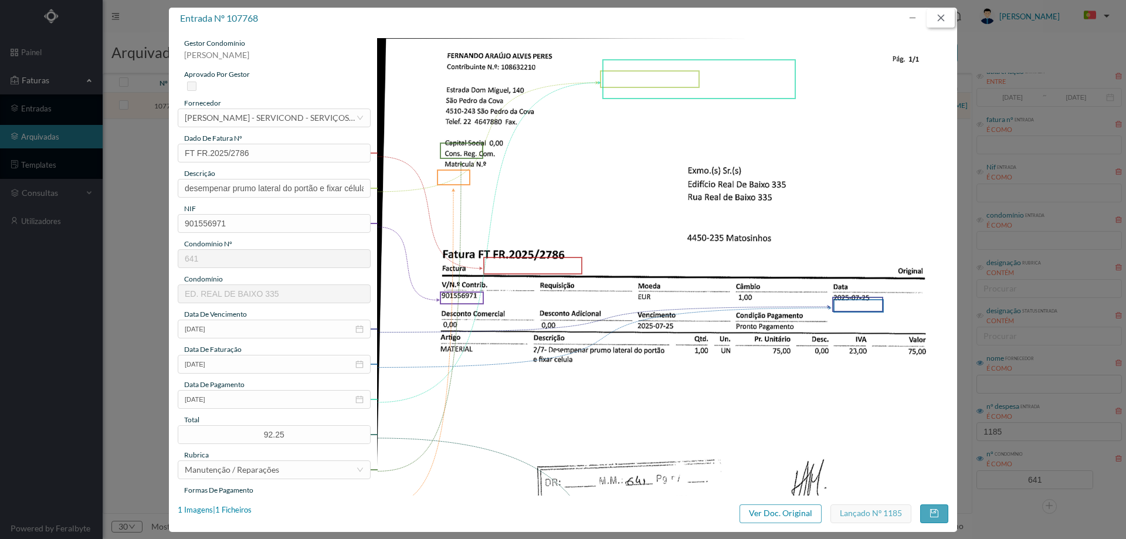
click at [945, 15] on button "button" at bounding box center [941, 18] width 28 height 19
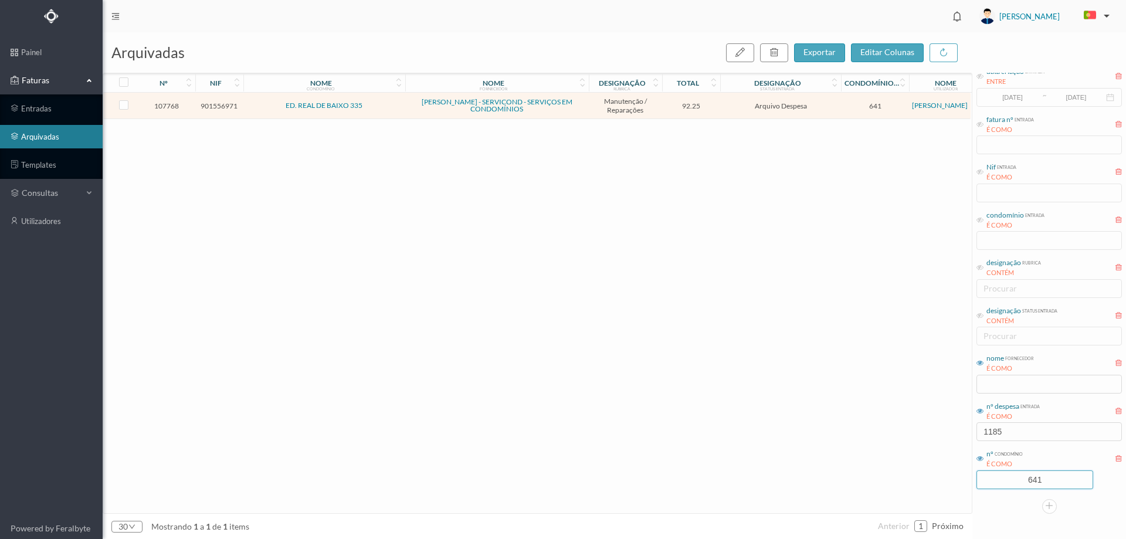
drag, startPoint x: 1055, startPoint y: 485, endPoint x: 964, endPoint y: 475, distance: 92.1
click at [967, 485] on div "arquivadas exportar editar colunas nº nif nome condomínio nome fornecedor desig…" at bounding box center [615, 285] width 1024 height 507
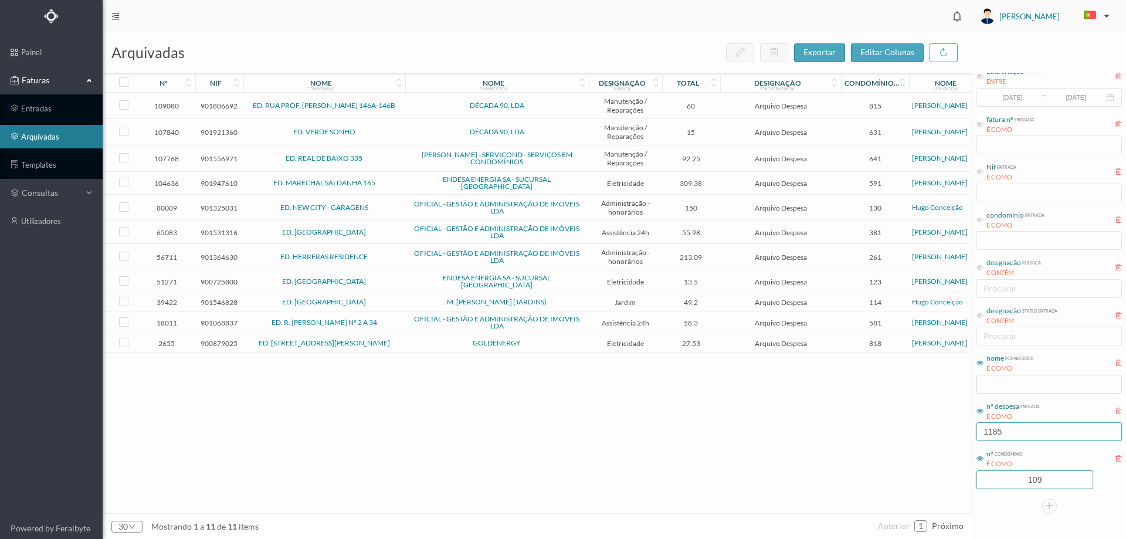
type input "109"
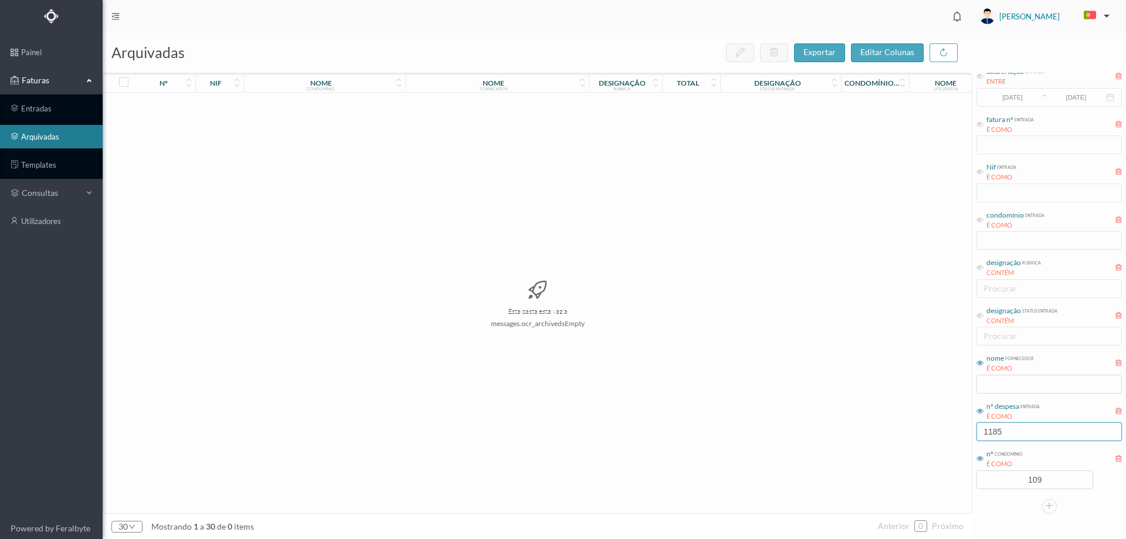
drag, startPoint x: 1016, startPoint y: 431, endPoint x: 882, endPoint y: 431, distance: 133.2
click at [882, 431] on div "arquivadas exportar editar colunas nº nif nome condomínio nome fornecedor desig…" at bounding box center [615, 285] width 1024 height 507
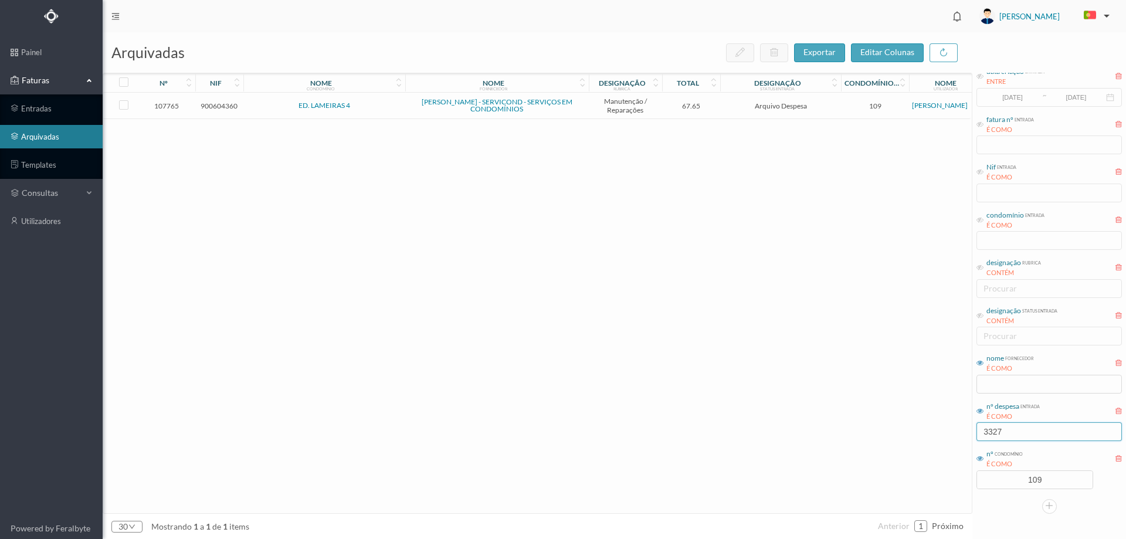
type input "3327"
click at [729, 107] on span "Arquivo Despesa" at bounding box center [780, 105] width 115 height 9
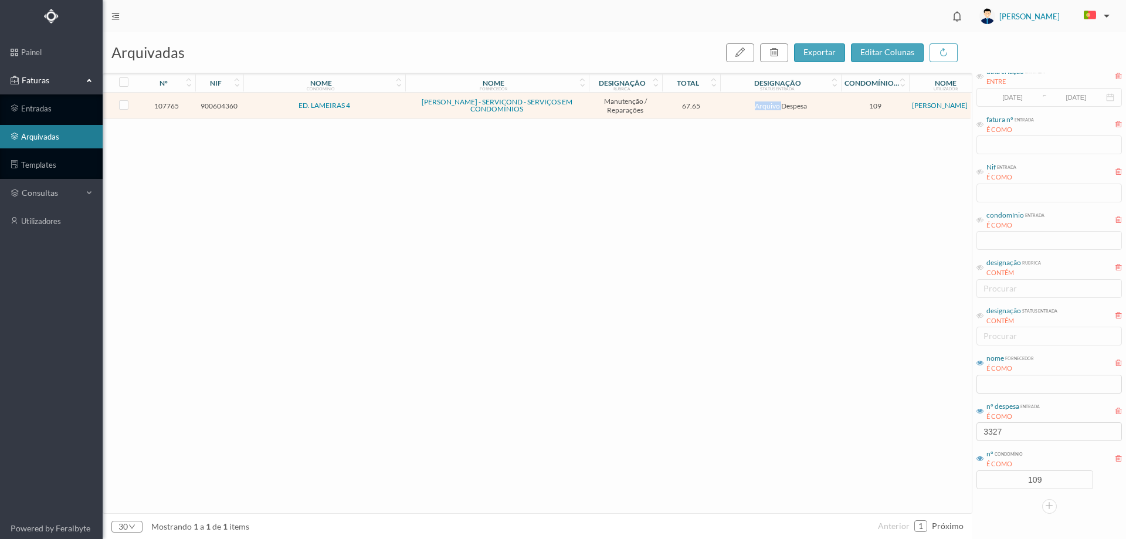
click at [729, 107] on span "Arquivo Despesa" at bounding box center [780, 105] width 115 height 9
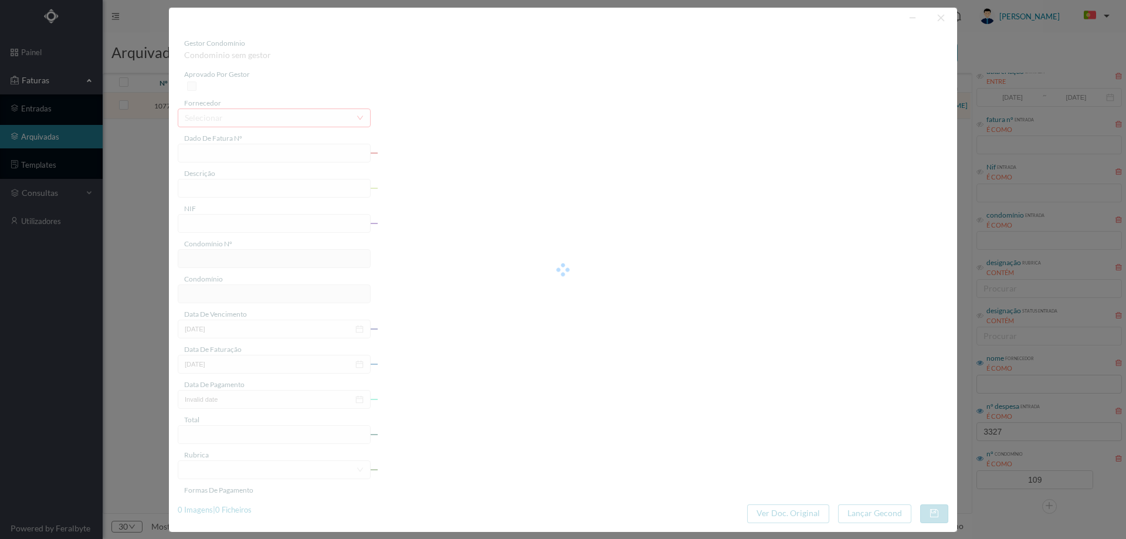
type input "FT FR.2025/2799"
type input "substituir 1 pressostato das bombas e afinar"
type input "900604360"
type input "2025-07-29"
type input "2025-07-25"
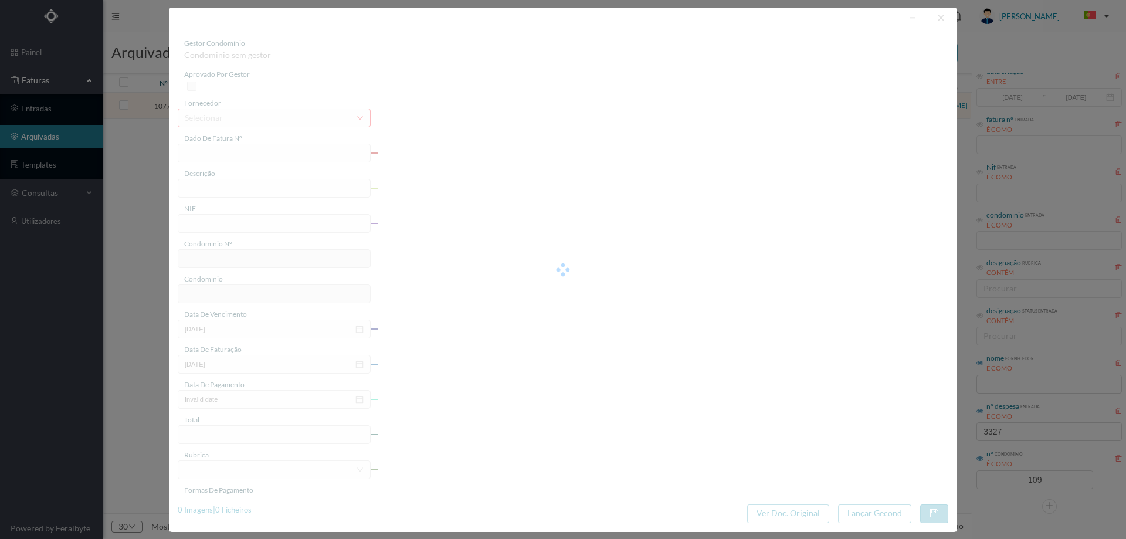
type input "2025-07-29"
type input "67.65"
type input "109"
type input "ED. LAMEIRAS 4"
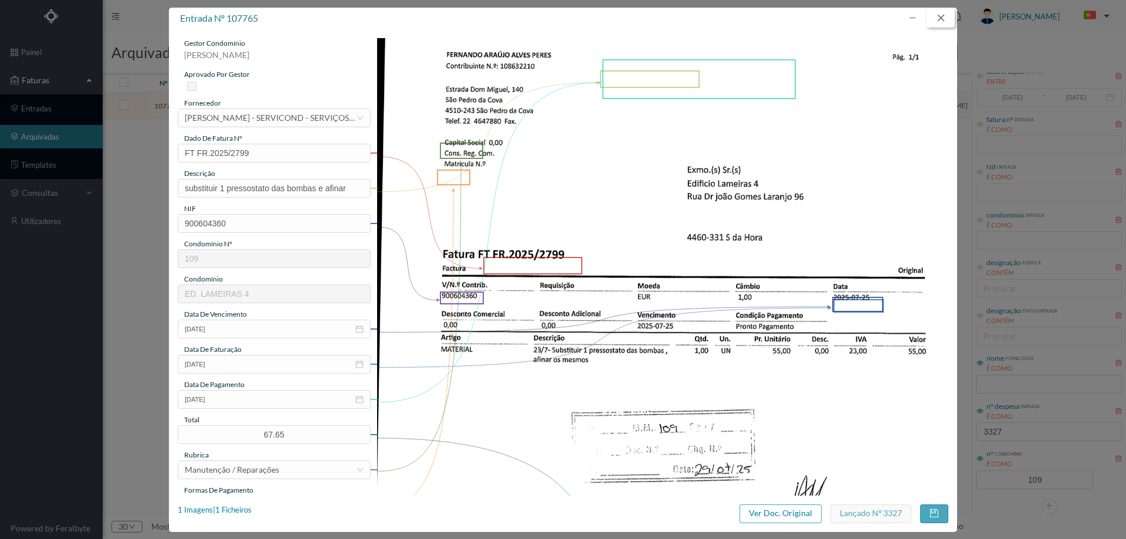
click at [943, 17] on button "button" at bounding box center [941, 18] width 28 height 19
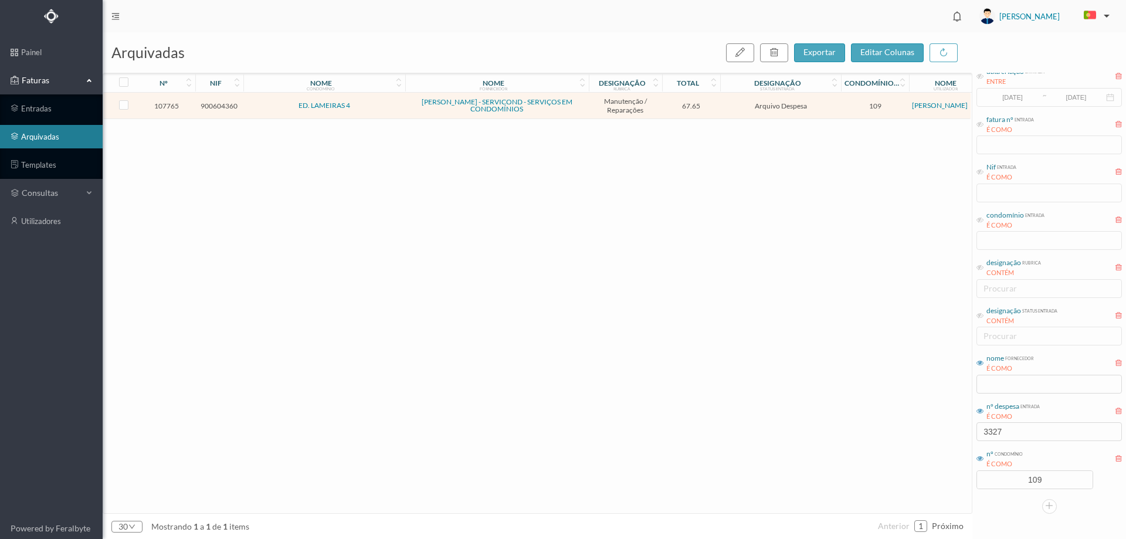
click at [1023, 422] on div "nº despesa entrada É COMO" at bounding box center [1049, 411] width 145 height 23
click at [1033, 426] on input "3327" at bounding box center [1049, 431] width 145 height 19
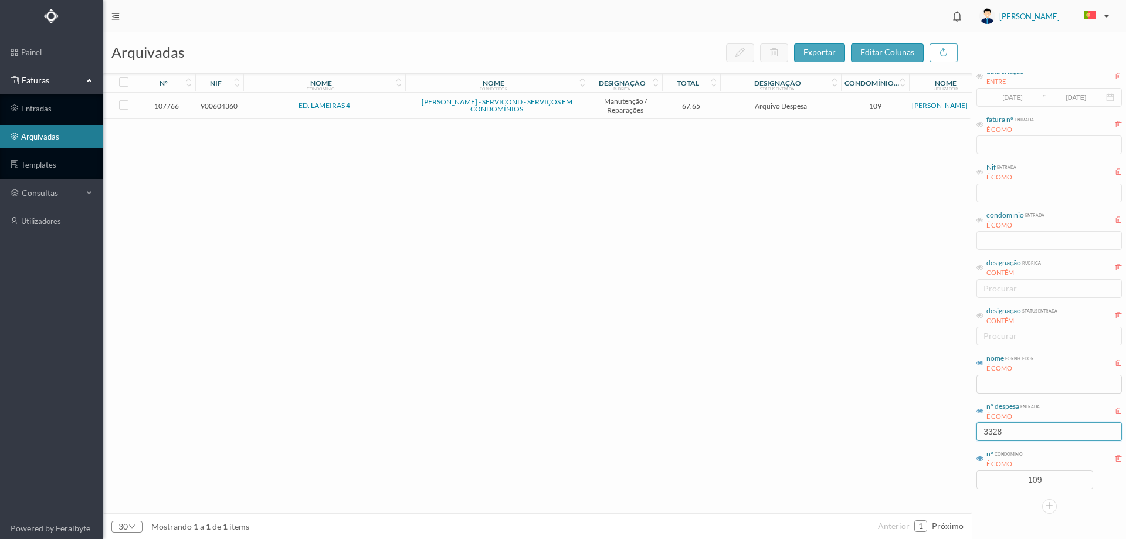
type input "3328"
click at [723, 107] on td "Arquivo Despesa" at bounding box center [780, 106] width 121 height 26
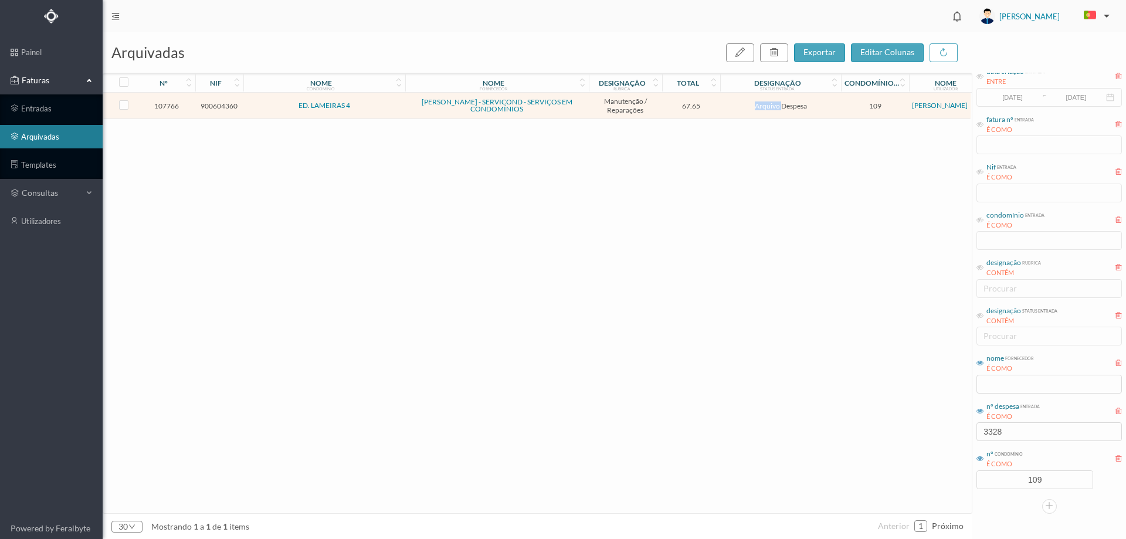
click at [723, 107] on td "Arquivo Despesa" at bounding box center [780, 106] width 121 height 26
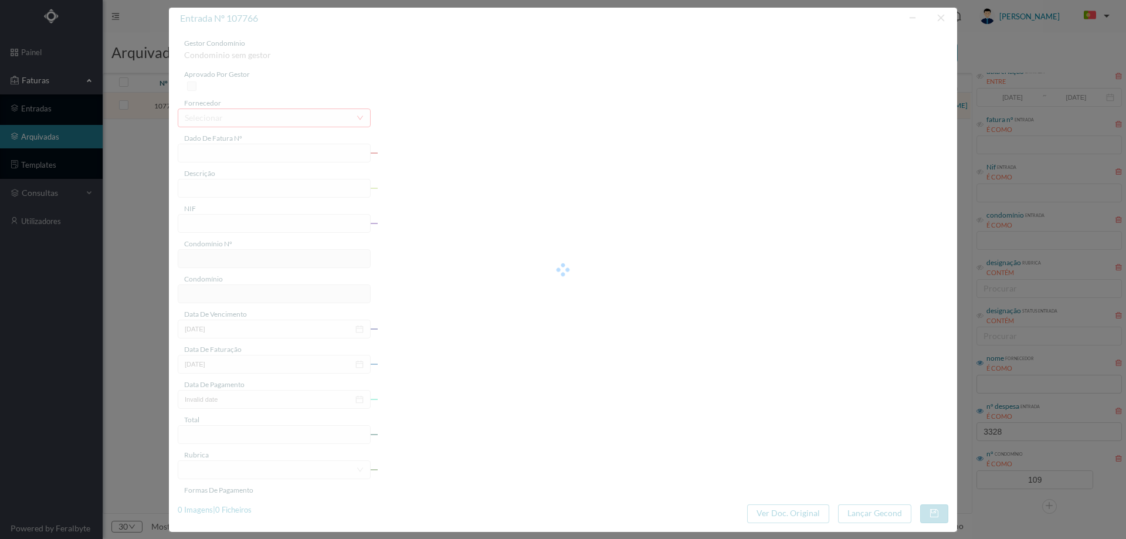
type input "FT FR.2025/2754"
type input "substituir 1 acessório de fixação do manómetro"
type input "900604360"
type input "2025-07-29"
type input "2025-07-25"
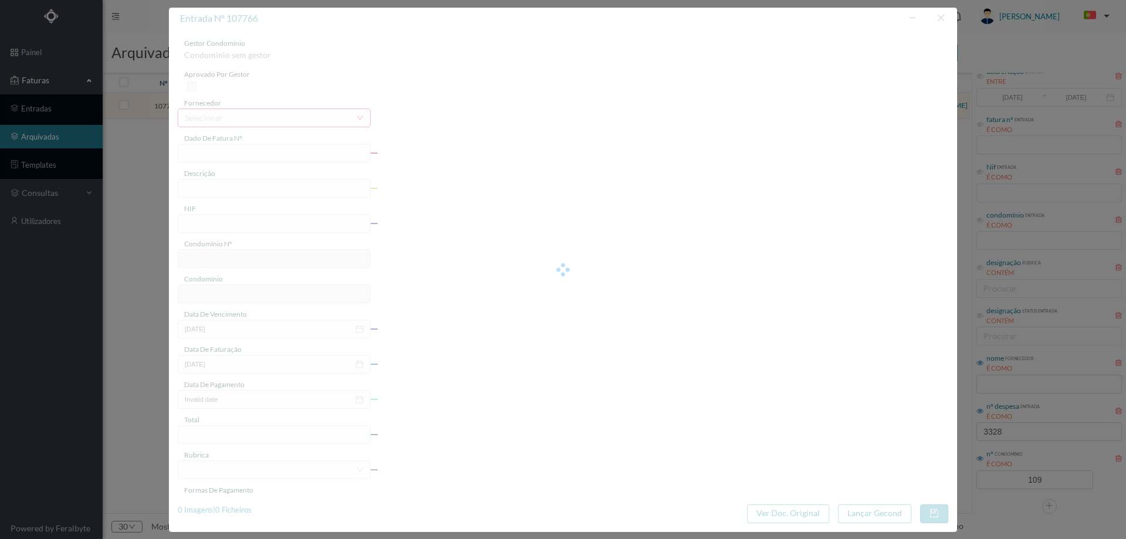
type input "2025-07-29"
type input "67.65"
type input "109"
type input "ED. LAMEIRAS 4"
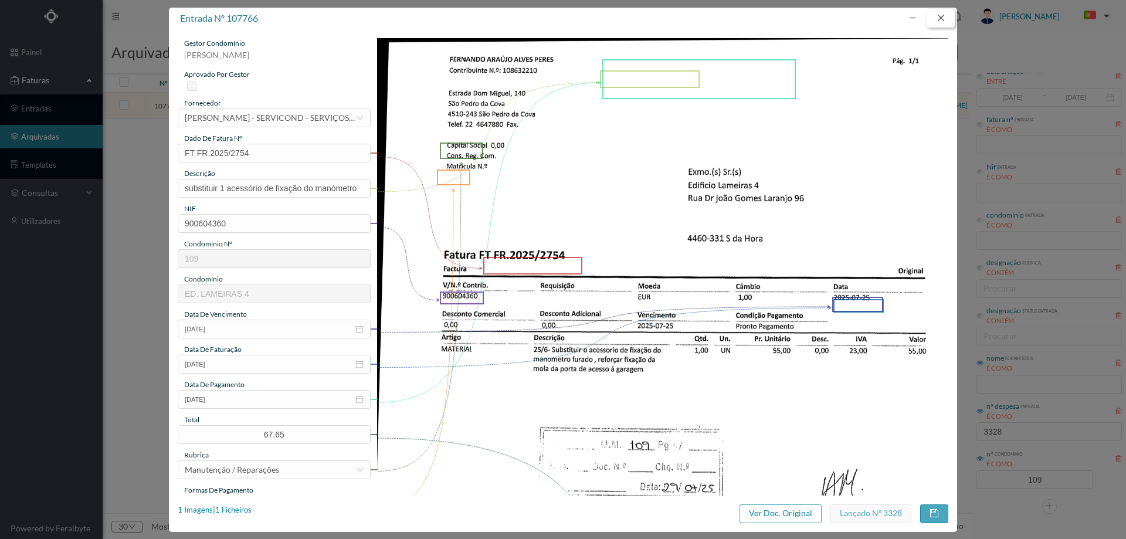
click at [939, 19] on button "button" at bounding box center [941, 18] width 28 height 19
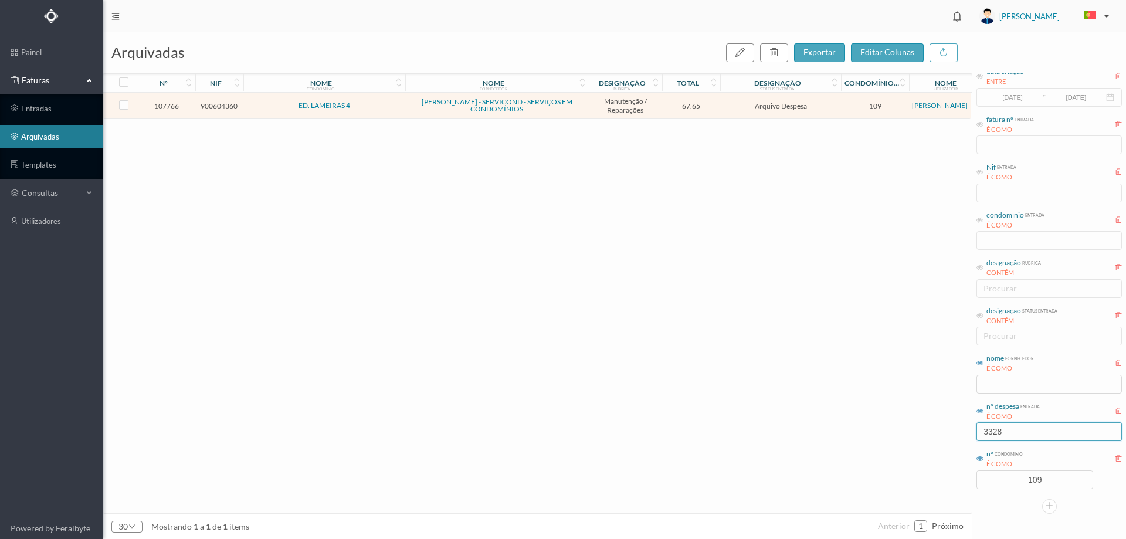
click at [1025, 437] on input "3328" at bounding box center [1049, 431] width 145 height 19
click at [1024, 437] on input "3328" at bounding box center [1049, 431] width 145 height 19
click at [31, 106] on link "entradas" at bounding box center [51, 108] width 103 height 23
